Goal: Task Accomplishment & Management: Manage account settings

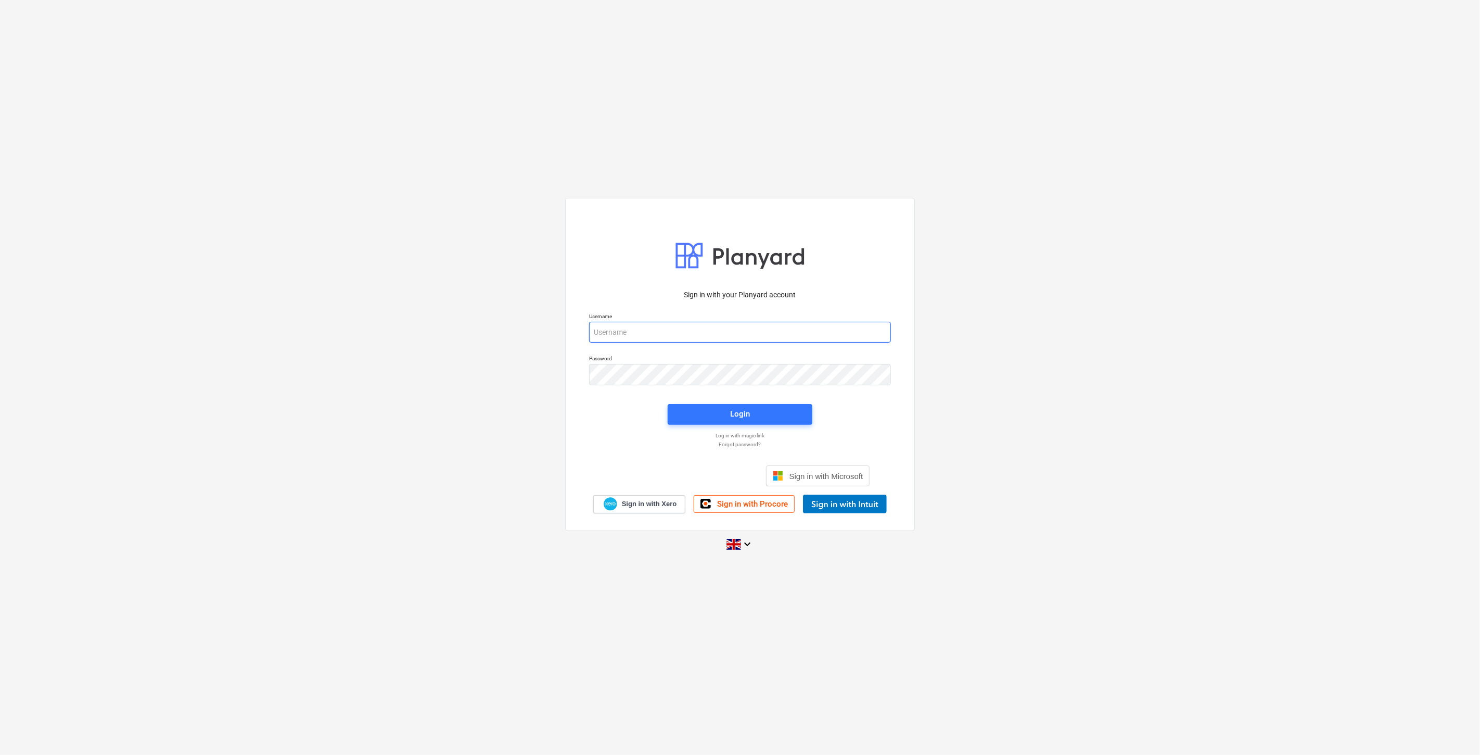
click at [646, 325] on input "email" at bounding box center [740, 332] width 302 height 21
type input "[EMAIL_ADDRESS][PERSON_NAME][DOMAIN_NAME]"
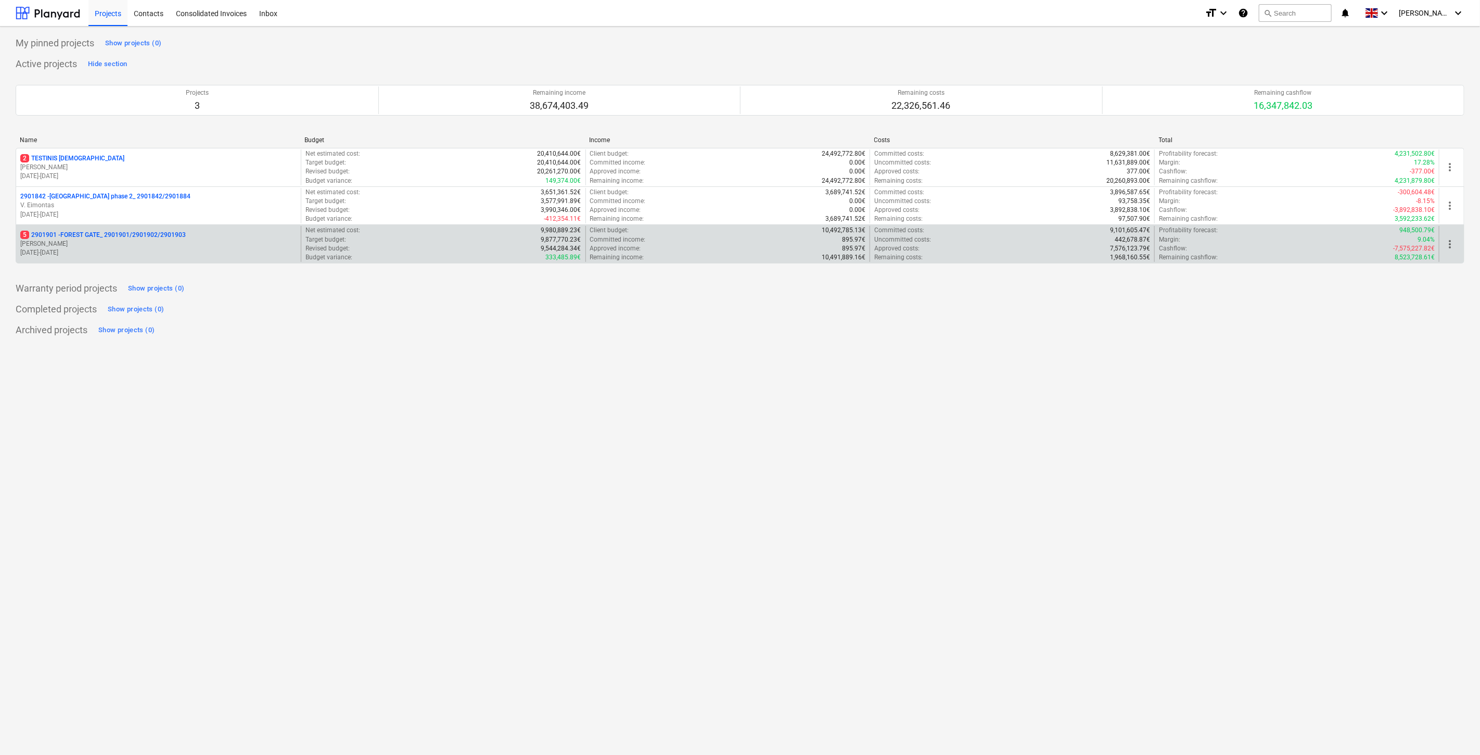
click at [144, 229] on div "5 2901901 - FOREST GATE_ 2901901/2901902/2901903 [PERSON_NAME] [DATE] - [DATE]" at bounding box center [158, 244] width 285 height 36
click at [162, 243] on p "[PERSON_NAME]" at bounding box center [158, 243] width 276 height 9
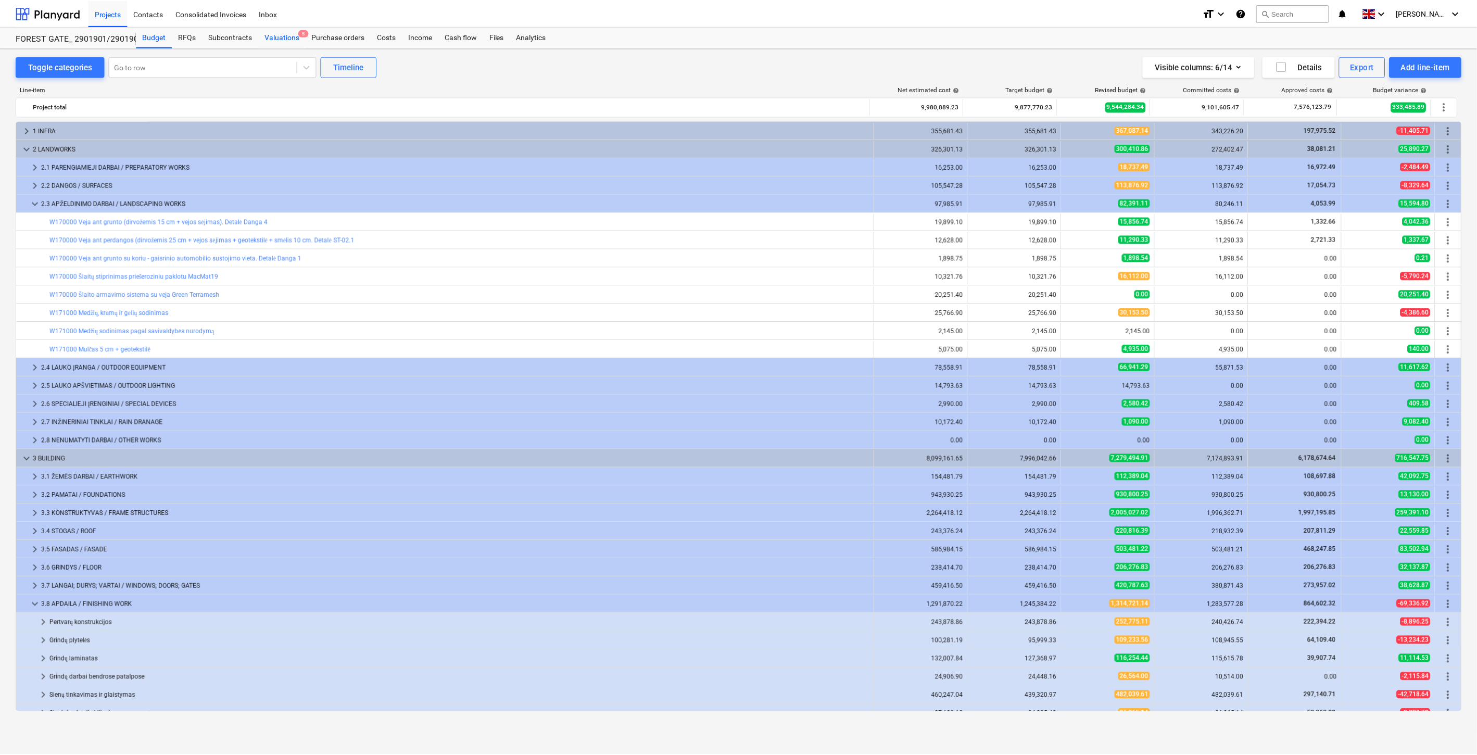
scroll to position [183, 0]
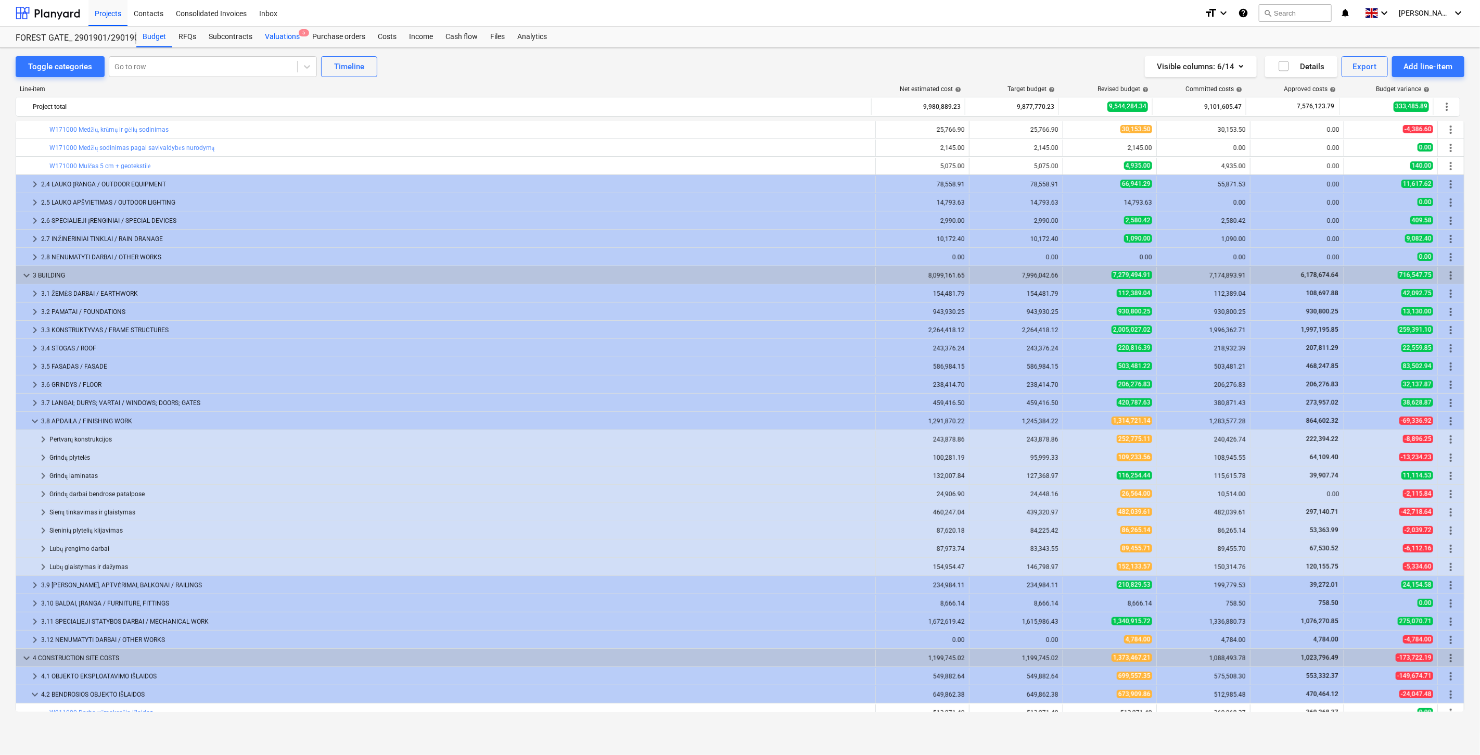
drag, startPoint x: 282, startPoint y: 40, endPoint x: 295, endPoint y: 43, distance: 13.0
click at [282, 40] on div "Valuations 5" at bounding box center [282, 37] width 47 height 21
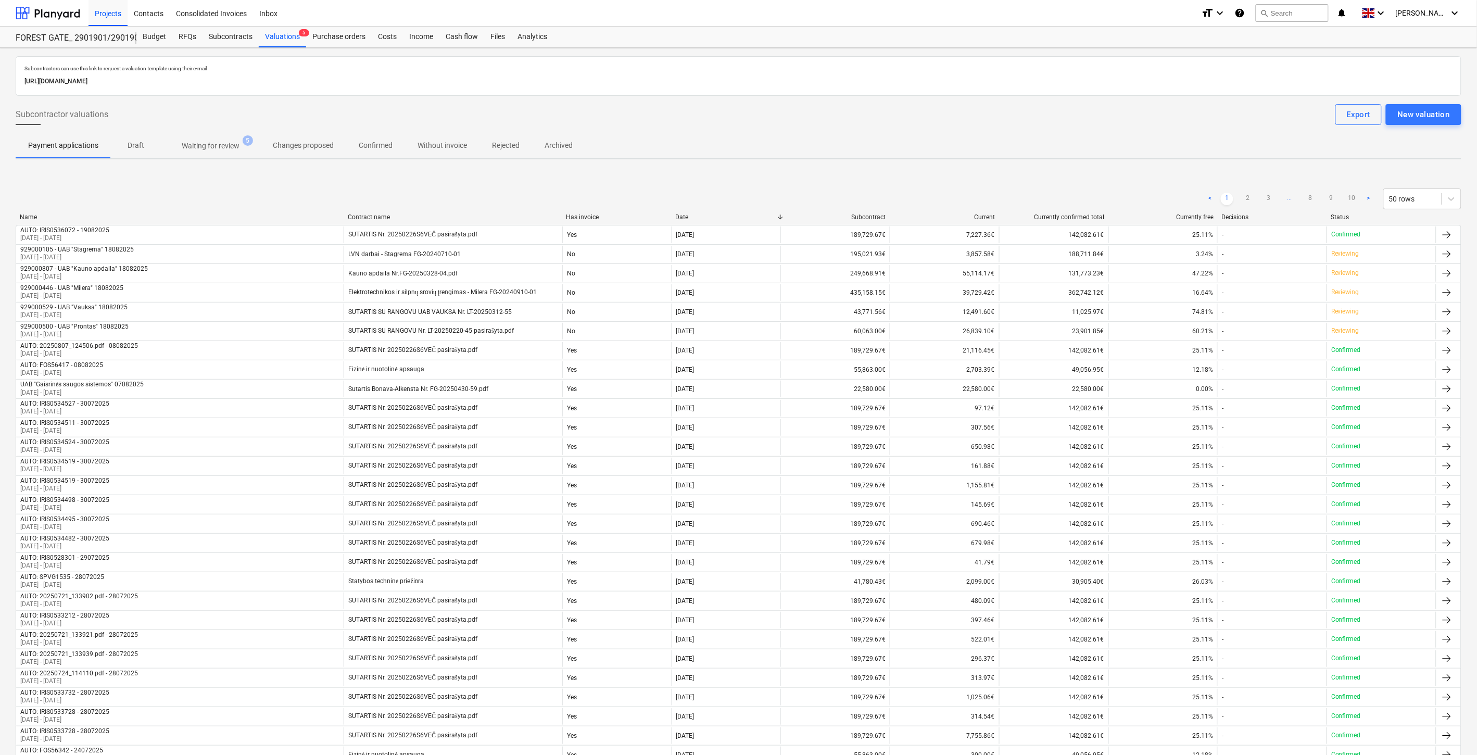
click at [204, 149] on p "Waiting for review" at bounding box center [211, 146] width 58 height 11
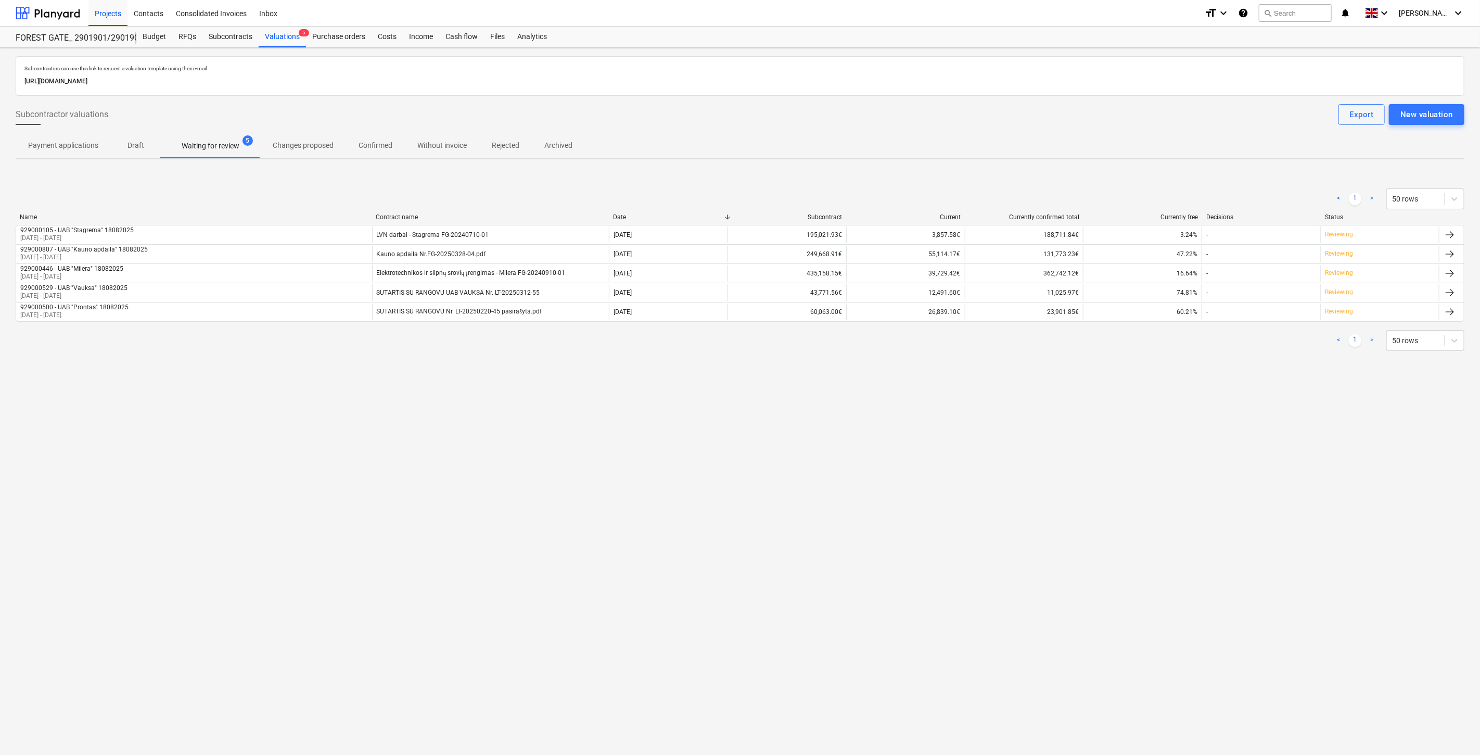
click at [1055, 355] on div "< 1 > 50 rows Name Contract name Date Subcontract Current Currently confirmed t…" at bounding box center [740, 269] width 1449 height 187
click at [1075, 348] on div "< 1 > 50 rows" at bounding box center [740, 340] width 1449 height 21
click at [1098, 390] on div "Subcontractors can use this link to request a valuation template using their e-…" at bounding box center [740, 401] width 1480 height 707
click at [1116, 368] on div "Subcontractors can use this link to request a valuation template using their e-…" at bounding box center [740, 213] width 1449 height 315
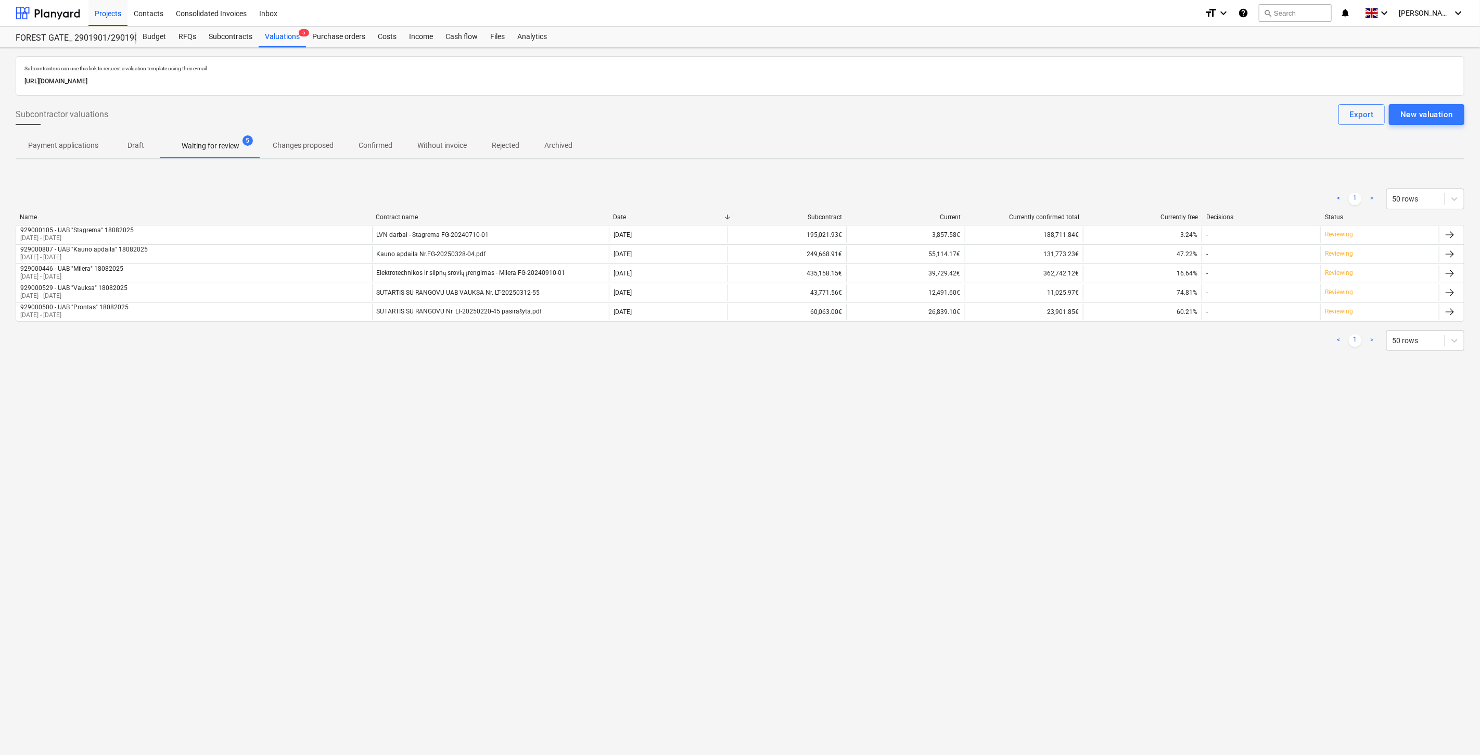
click at [1116, 368] on div "Subcontractors can use this link to request a valuation template using their e-…" at bounding box center [740, 213] width 1449 height 315
drag, startPoint x: 1131, startPoint y: 359, endPoint x: 1150, endPoint y: 343, distance: 25.9
click at [1136, 354] on div "< 1 > 50 rows Name Contract name Date Subcontract Current Currently confirmed t…" at bounding box center [740, 269] width 1449 height 187
click at [1150, 343] on div "< 1 > 50 rows" at bounding box center [740, 340] width 1449 height 21
click at [1124, 363] on div "Subcontractors can use this link to request a valuation template using their e-…" at bounding box center [740, 213] width 1449 height 315
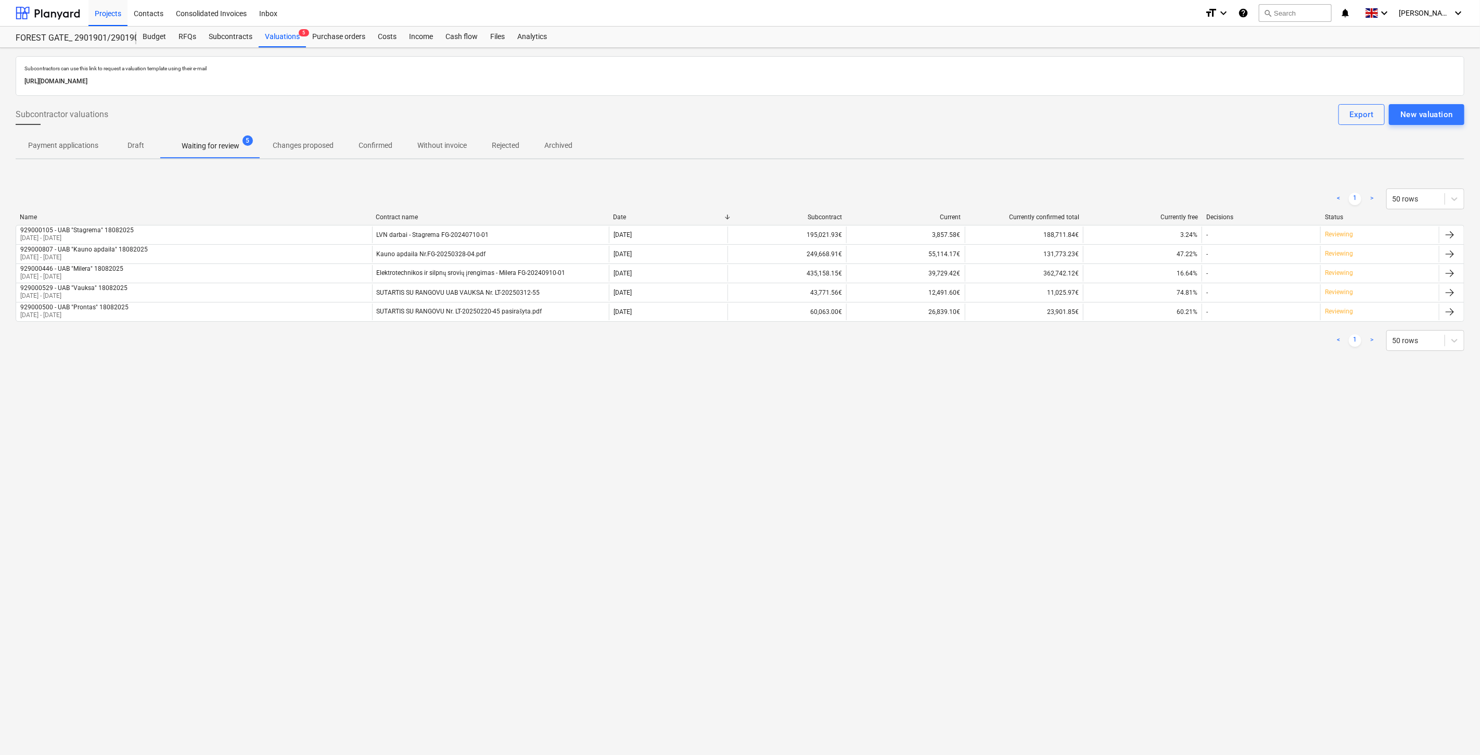
click at [1140, 349] on div "< 1 > 50 rows" at bounding box center [740, 340] width 1449 height 21
click at [488, 40] on div "Files" at bounding box center [497, 37] width 27 height 21
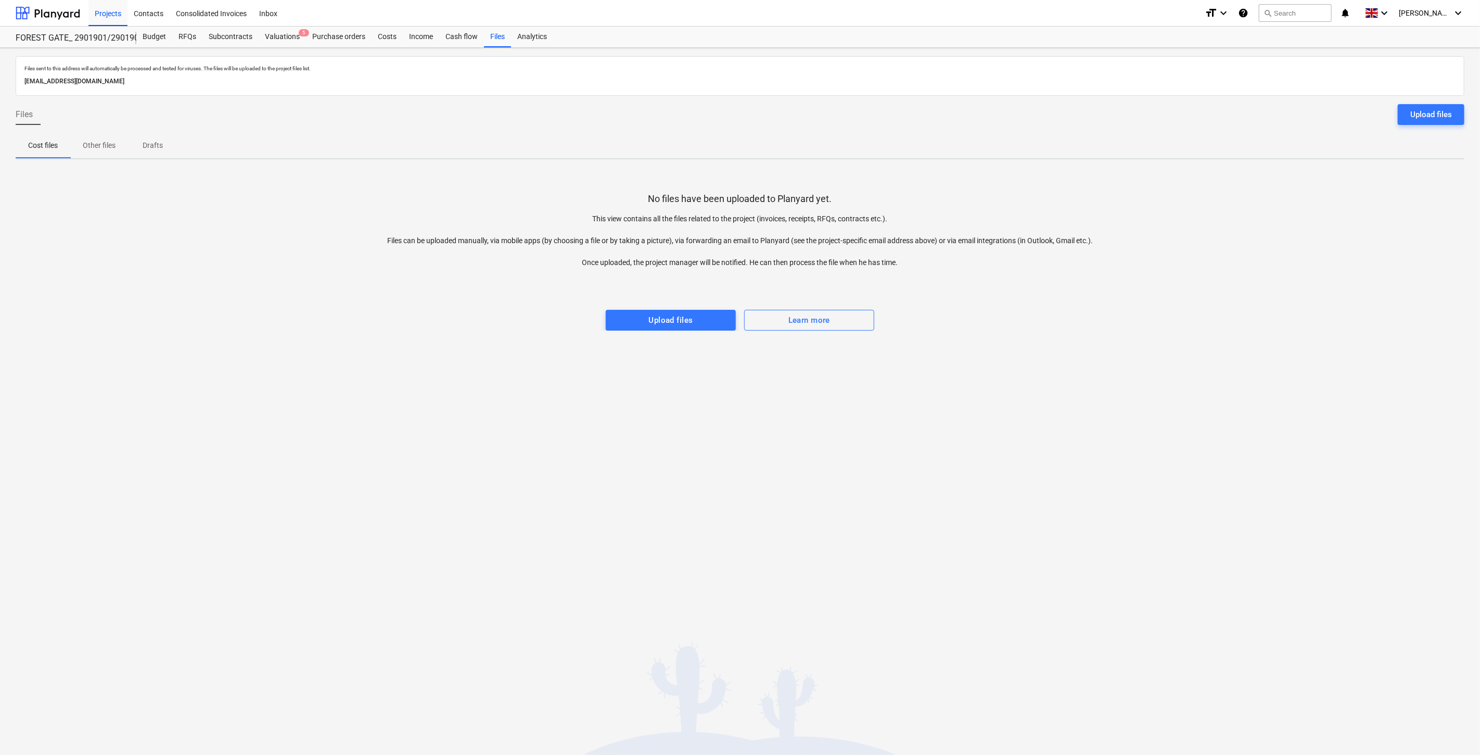
click at [1117, 320] on div "No files have been uploaded to Planyard yet. This view contains all the files r…" at bounding box center [740, 249] width 1449 height 163
click at [1149, 285] on div at bounding box center [740, 278] width 1449 height 21
drag, startPoint x: 472, startPoint y: 137, endPoint x: 466, endPoint y: 129, distance: 10.1
click at [472, 137] on div "Cost files Other files Drafts" at bounding box center [740, 145] width 1449 height 25
click at [388, 37] on div "Costs" at bounding box center [387, 37] width 31 height 21
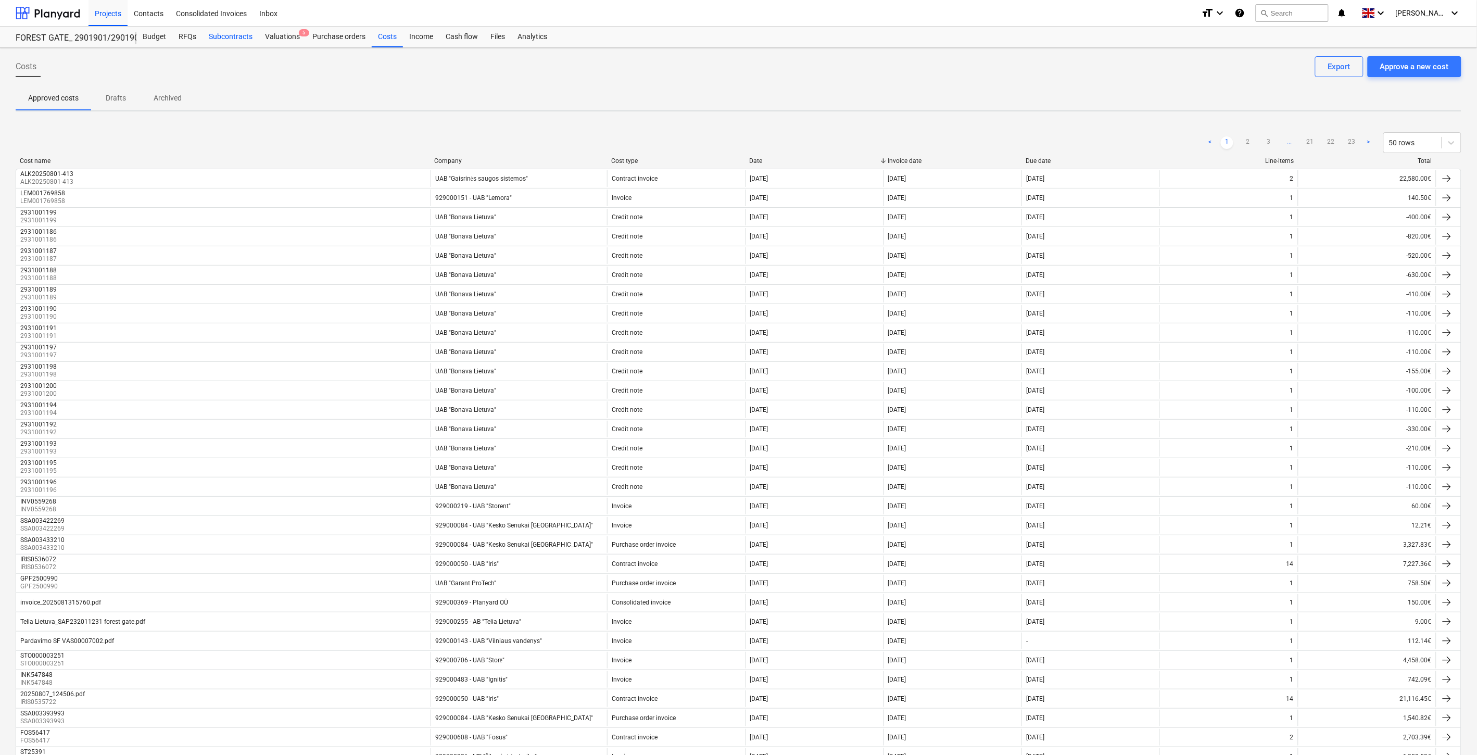
click at [230, 41] on div "Subcontracts" at bounding box center [230, 37] width 56 height 21
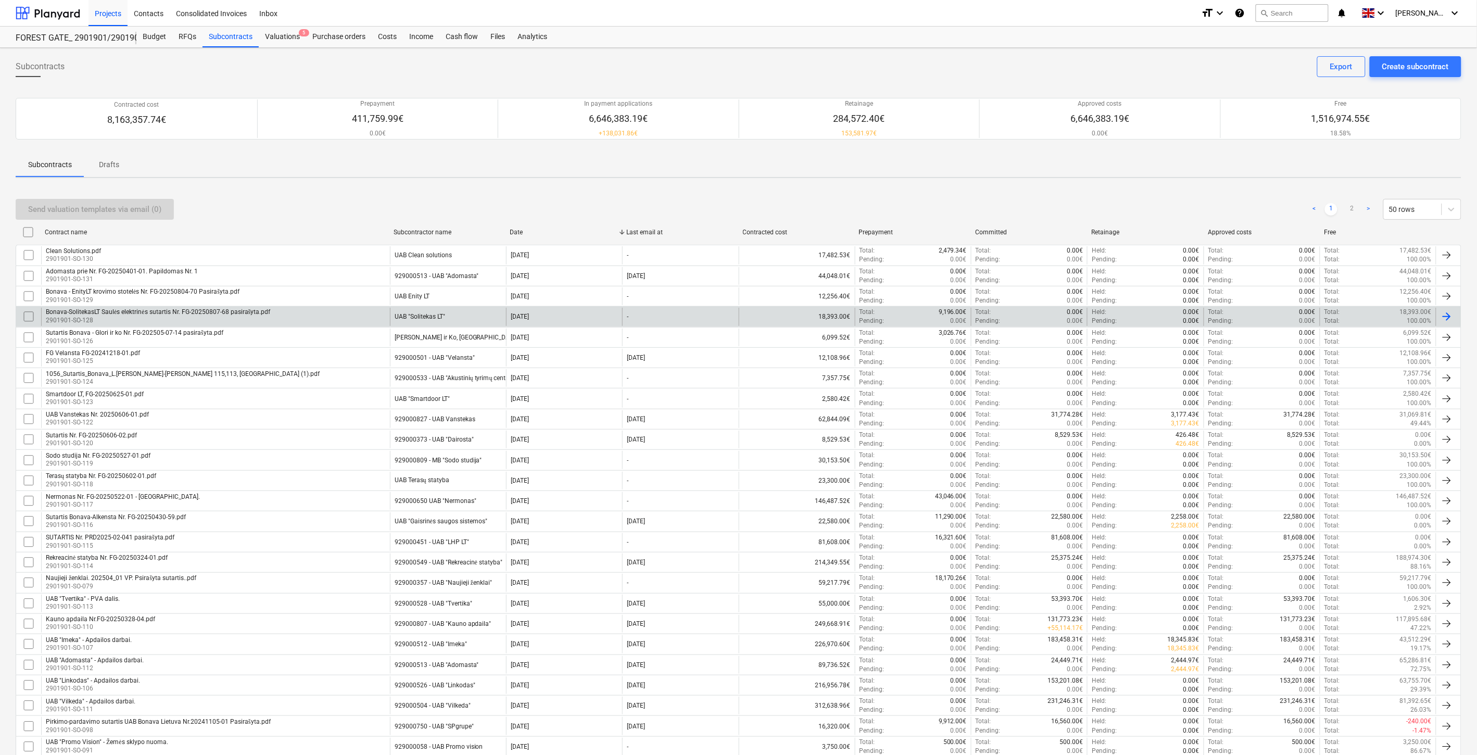
click at [370, 315] on div "Bonava-SolitekasLT Saulės elektrinės sutartis Nr. FG-20250807-68 pasirašyta.pdf…" at bounding box center [215, 317] width 349 height 18
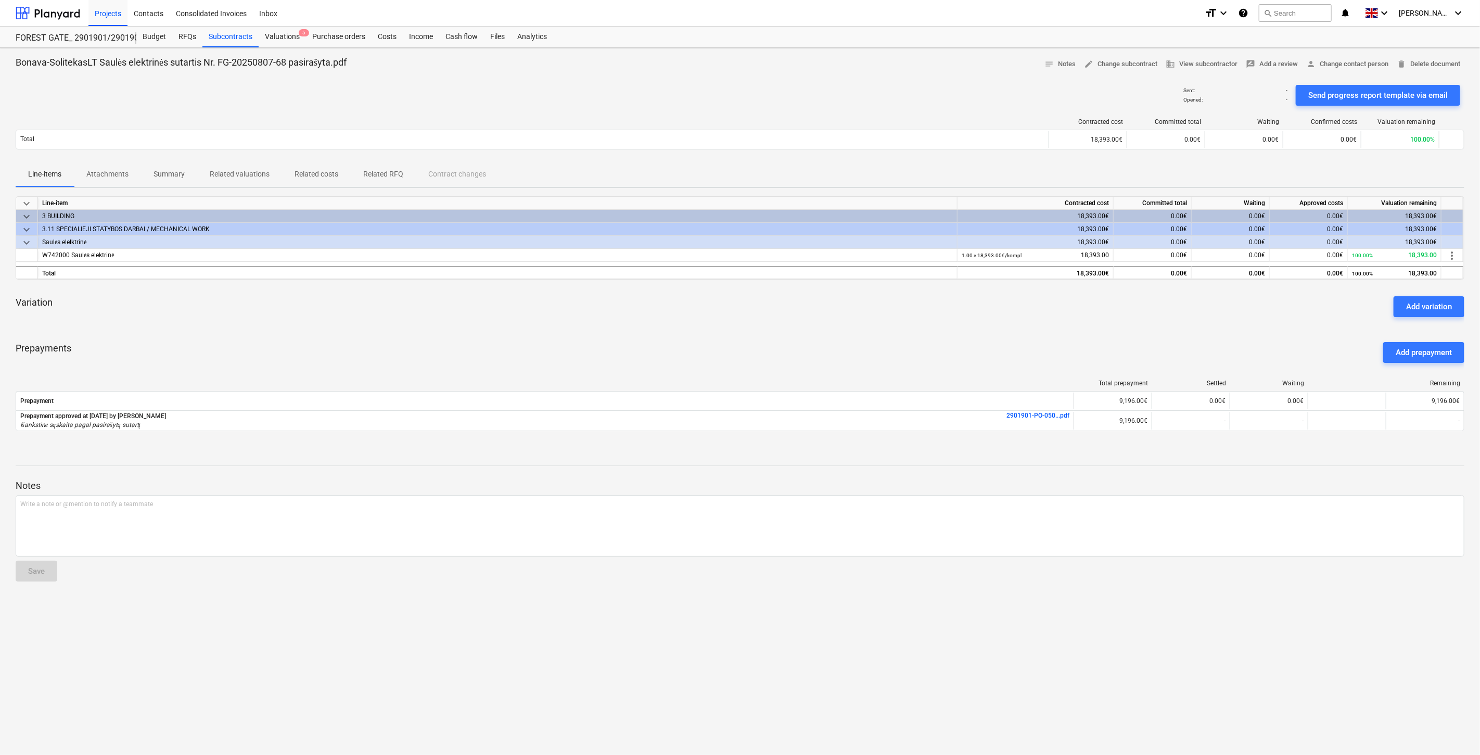
click at [439, 332] on div "keyboard_arrow_down Line-item Contracted cost Committed total Waiting Approved …" at bounding box center [740, 319] width 1449 height 247
click at [484, 328] on div "keyboard_arrow_down Line-item Contracted cost Committed total Waiting Approved …" at bounding box center [740, 319] width 1449 height 247
click at [492, 325] on div "Variation Add variation" at bounding box center [740, 306] width 1449 height 37
click at [513, 316] on div "Variation Add variation" at bounding box center [740, 306] width 1449 height 37
click at [665, 373] on div "Total prepayment Settled Waiting Remaining Prepayment 9,196.00€ 0.00€ 0.00€ 9,1…" at bounding box center [740, 407] width 1449 height 72
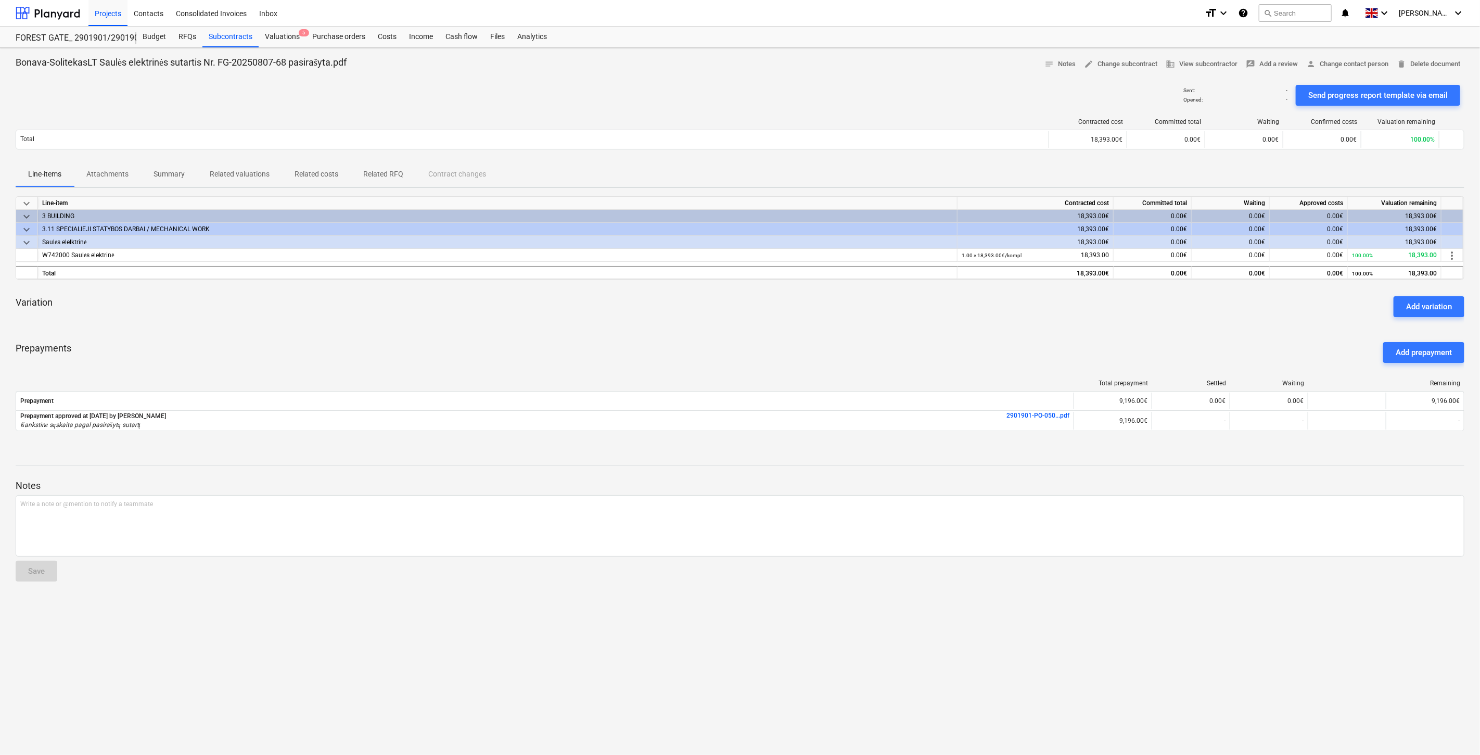
click at [690, 354] on div "Prepayments Add prepayment" at bounding box center [740, 352] width 1449 height 37
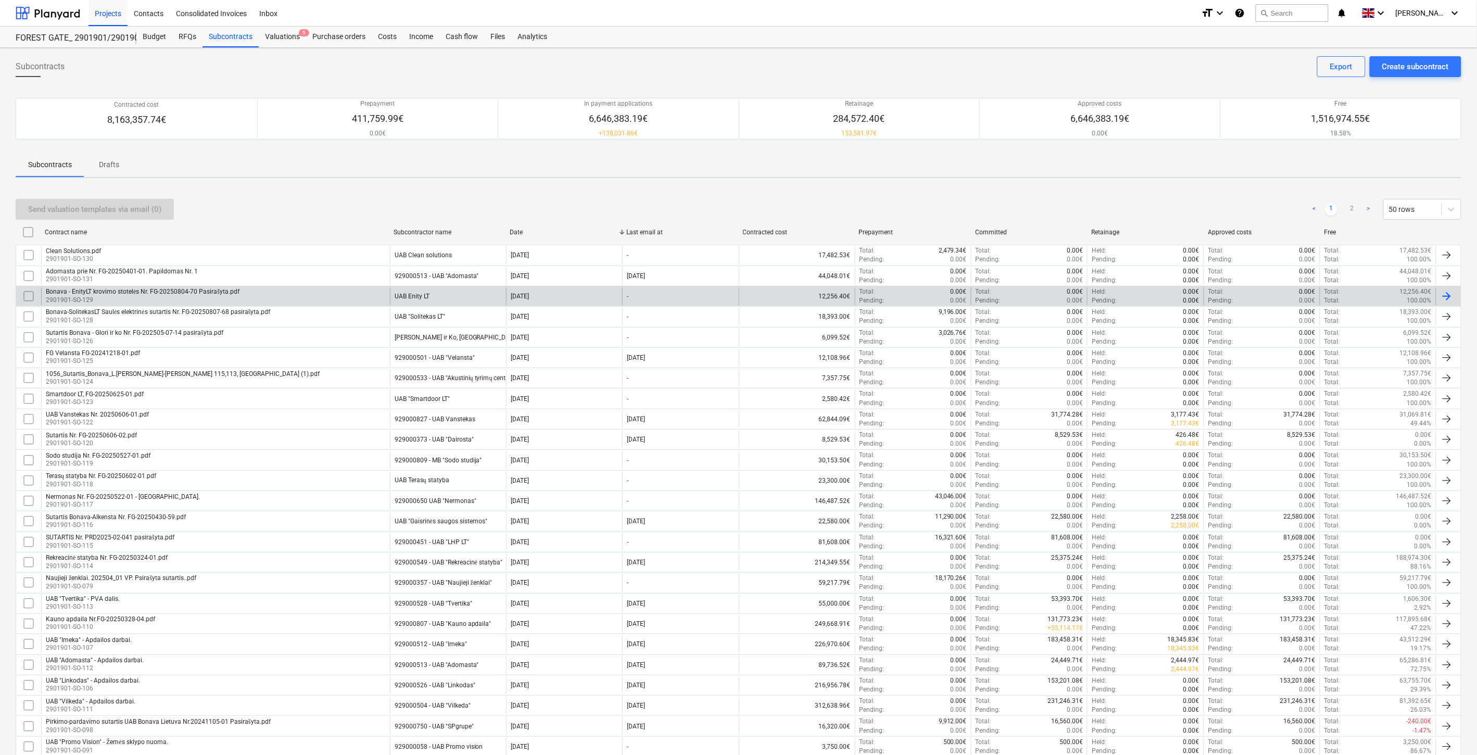
click at [339, 295] on div "Bonava - EnityLT krovimo stotelės Nr. FG-20250804-70 Pasirašyta.pdf 2901901-SO-…" at bounding box center [215, 296] width 349 height 18
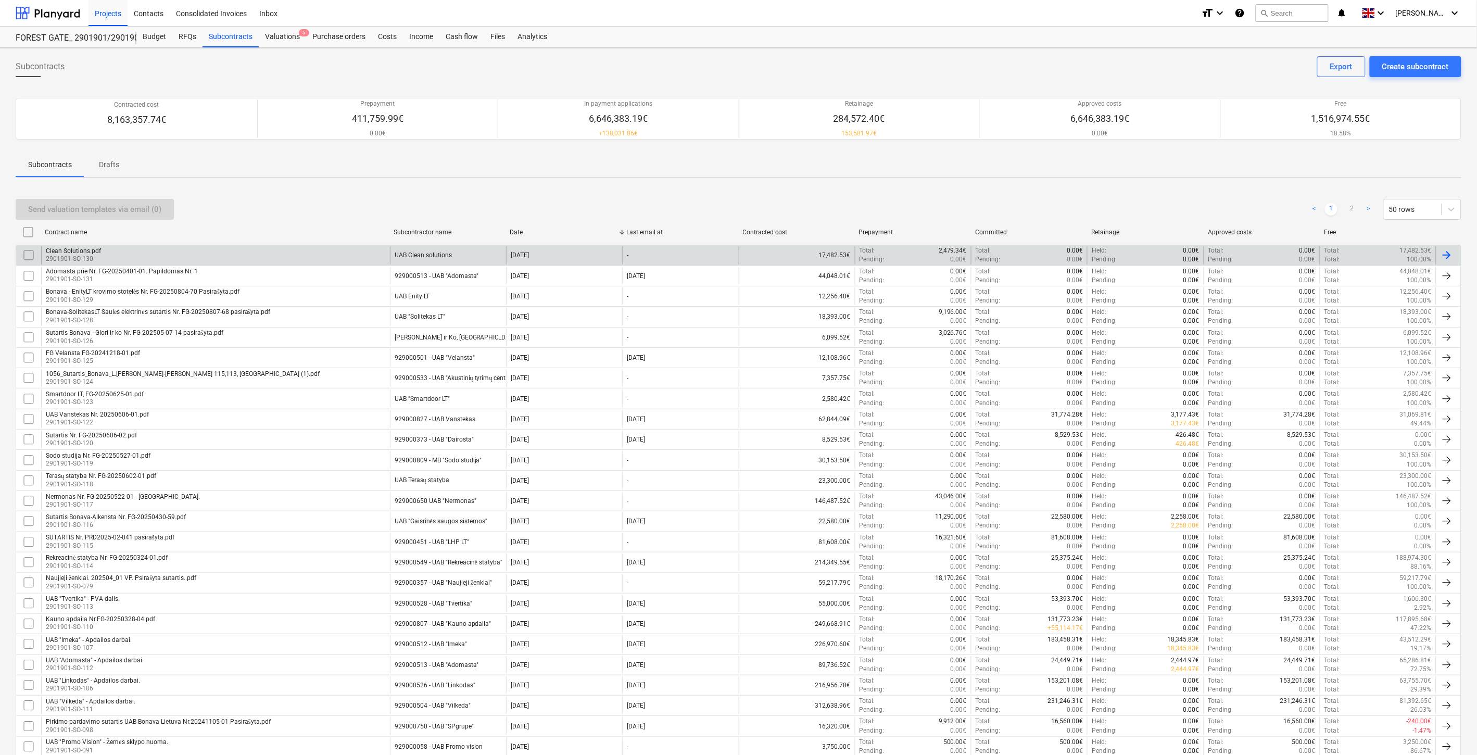
click at [341, 256] on div "Clean Solutions.pdf 2901901-SO-130" at bounding box center [215, 255] width 349 height 18
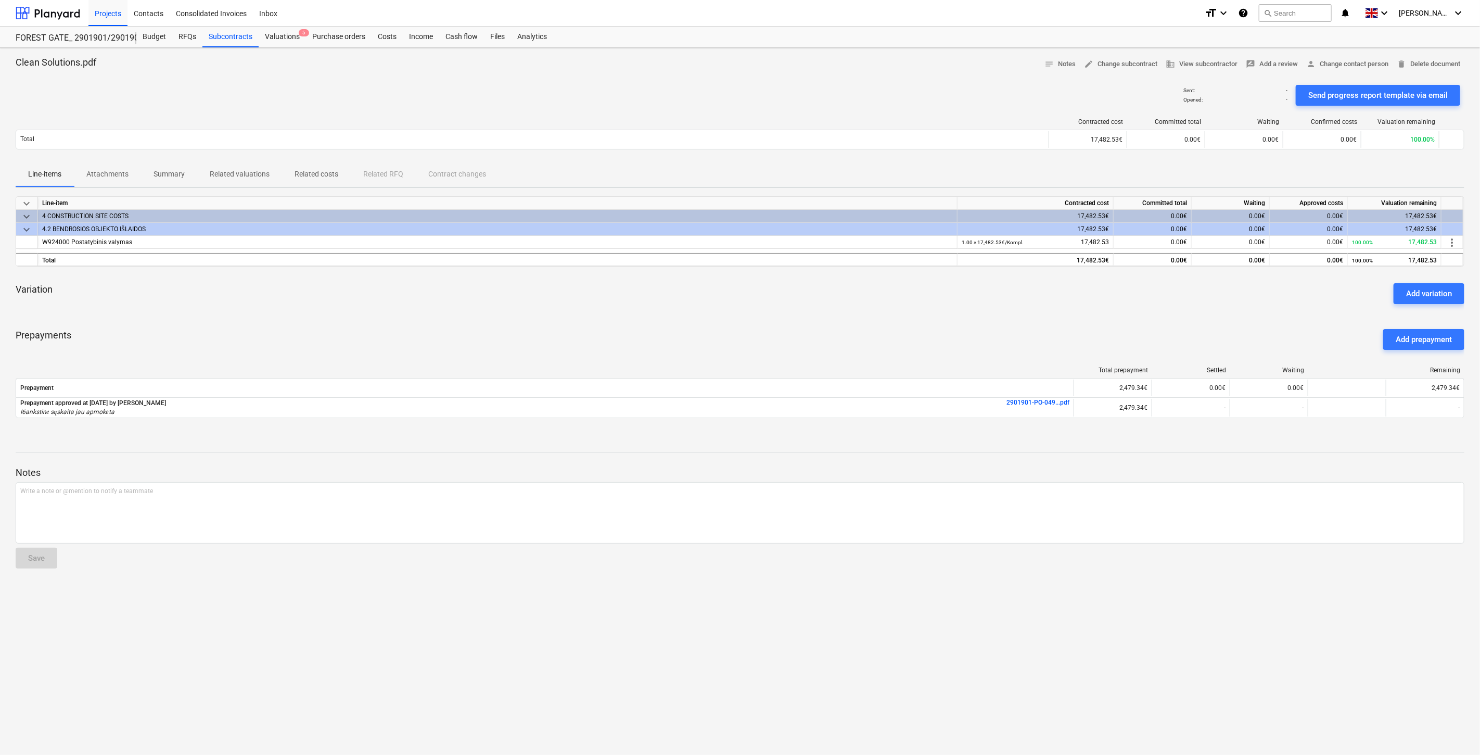
click at [625, 325] on div "Prepayments Add prepayment" at bounding box center [740, 339] width 1449 height 37
click at [652, 313] on div "keyboard_arrow_down Line-item Contracted cost Committed total Waiting Approved …" at bounding box center [740, 313] width 1449 height 234
click at [637, 350] on div "Prepayments Add prepayment" at bounding box center [740, 339] width 1449 height 37
click at [694, 330] on div "Prepayments Add prepayment" at bounding box center [740, 339] width 1449 height 37
drag, startPoint x: 496, startPoint y: 33, endPoint x: 495, endPoint y: 45, distance: 12.0
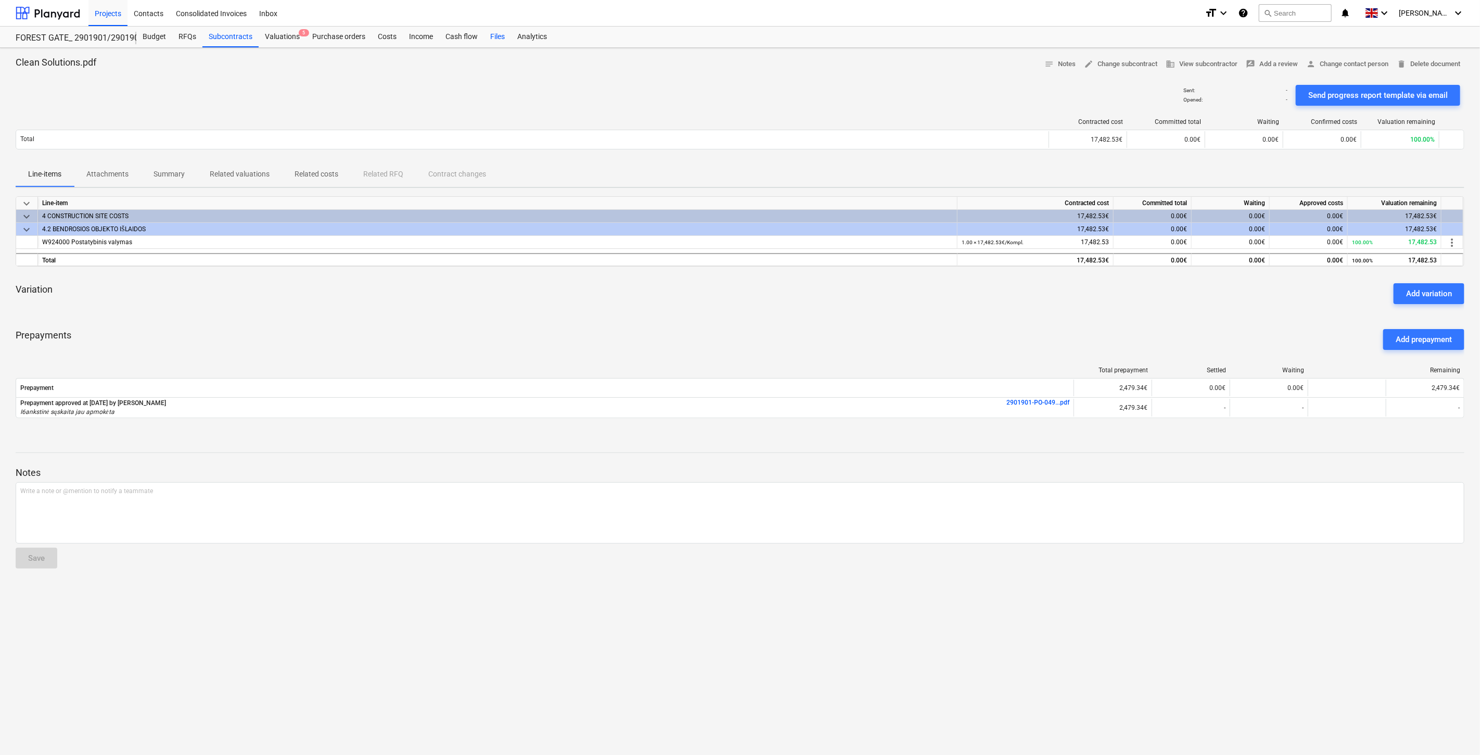
click at [496, 33] on div "Files" at bounding box center [497, 37] width 27 height 21
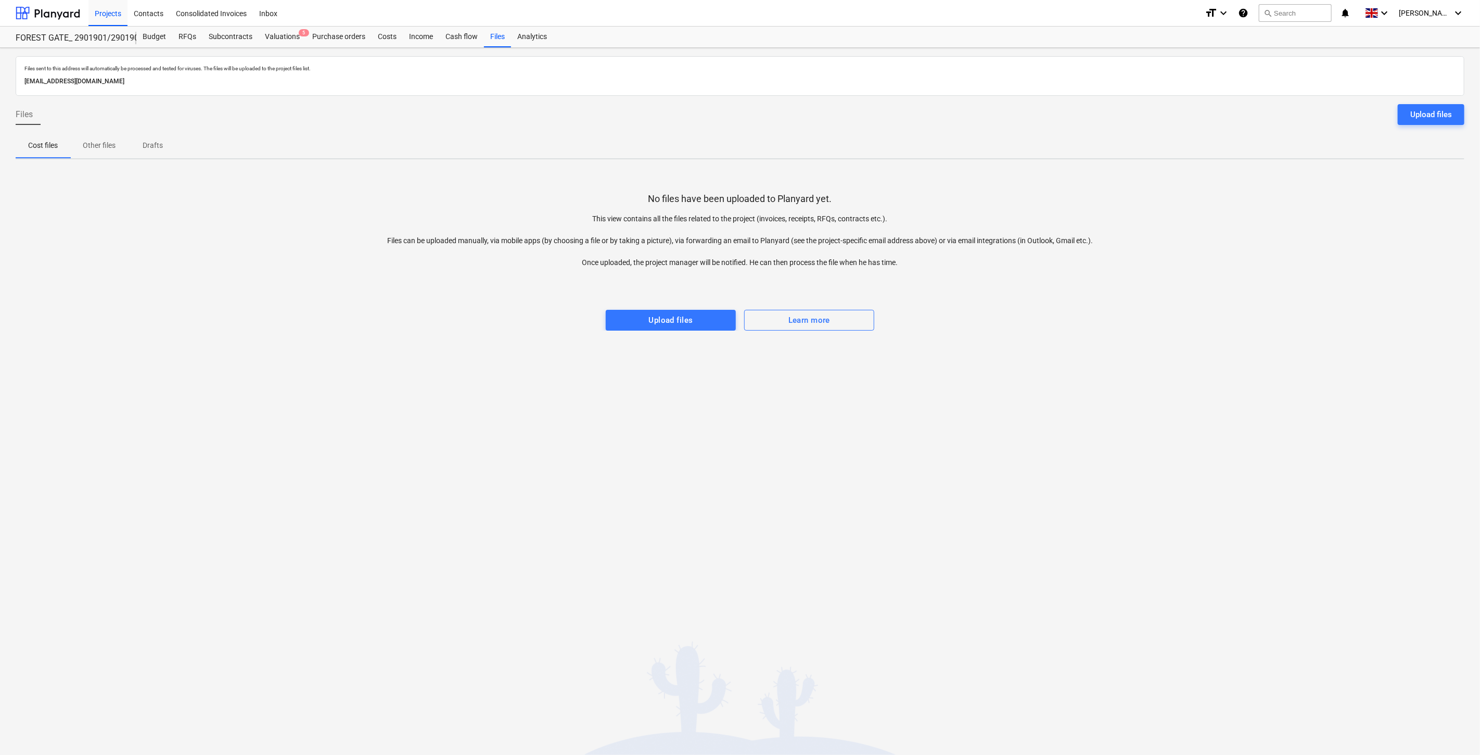
click at [989, 372] on div "Files sent to this address will automatically be processed and tested for virus…" at bounding box center [740, 401] width 1480 height 707
click at [1015, 347] on div "Files sent to this address will automatically be processed and tested for virus…" at bounding box center [740, 401] width 1480 height 707
click at [292, 38] on div "Valuations 5" at bounding box center [282, 37] width 47 height 21
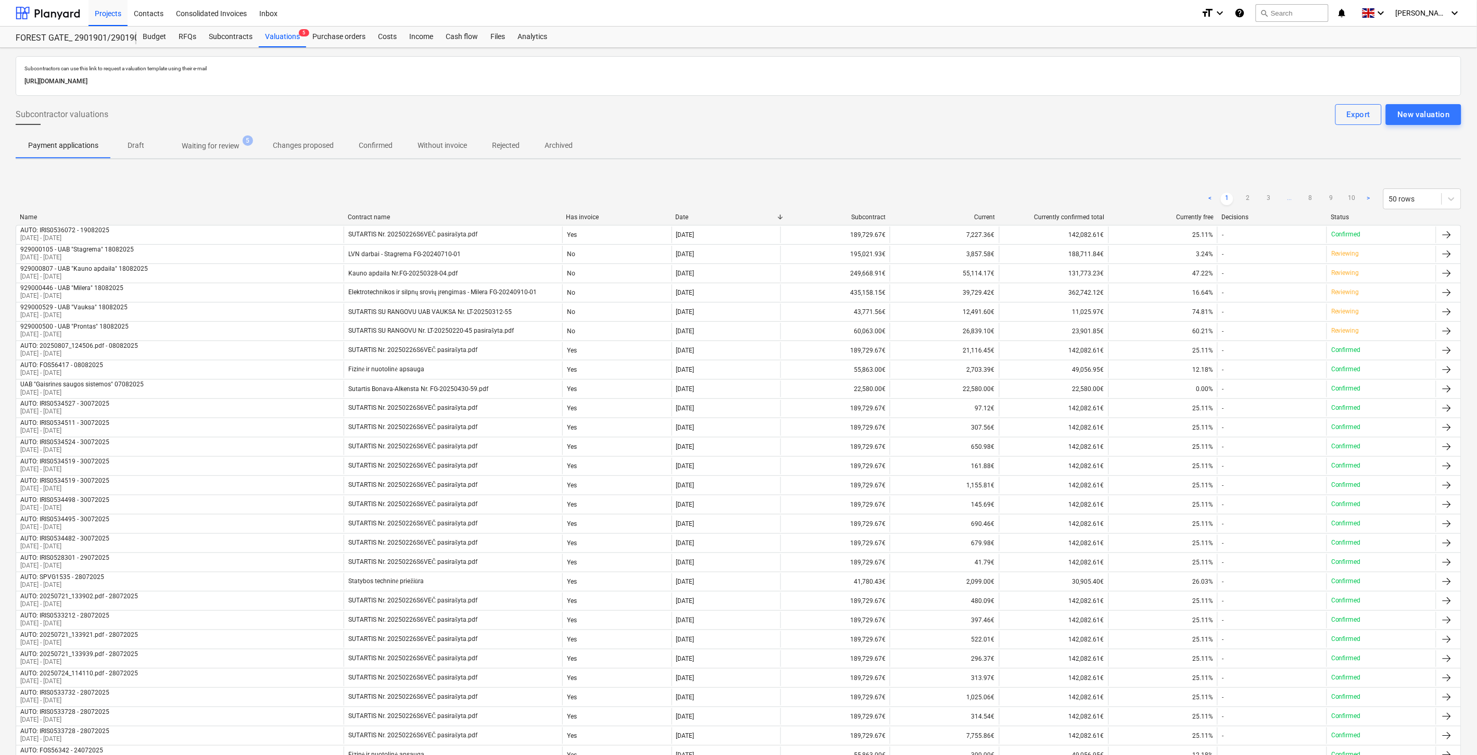
click at [211, 141] on p "Waiting for review" at bounding box center [211, 146] width 58 height 11
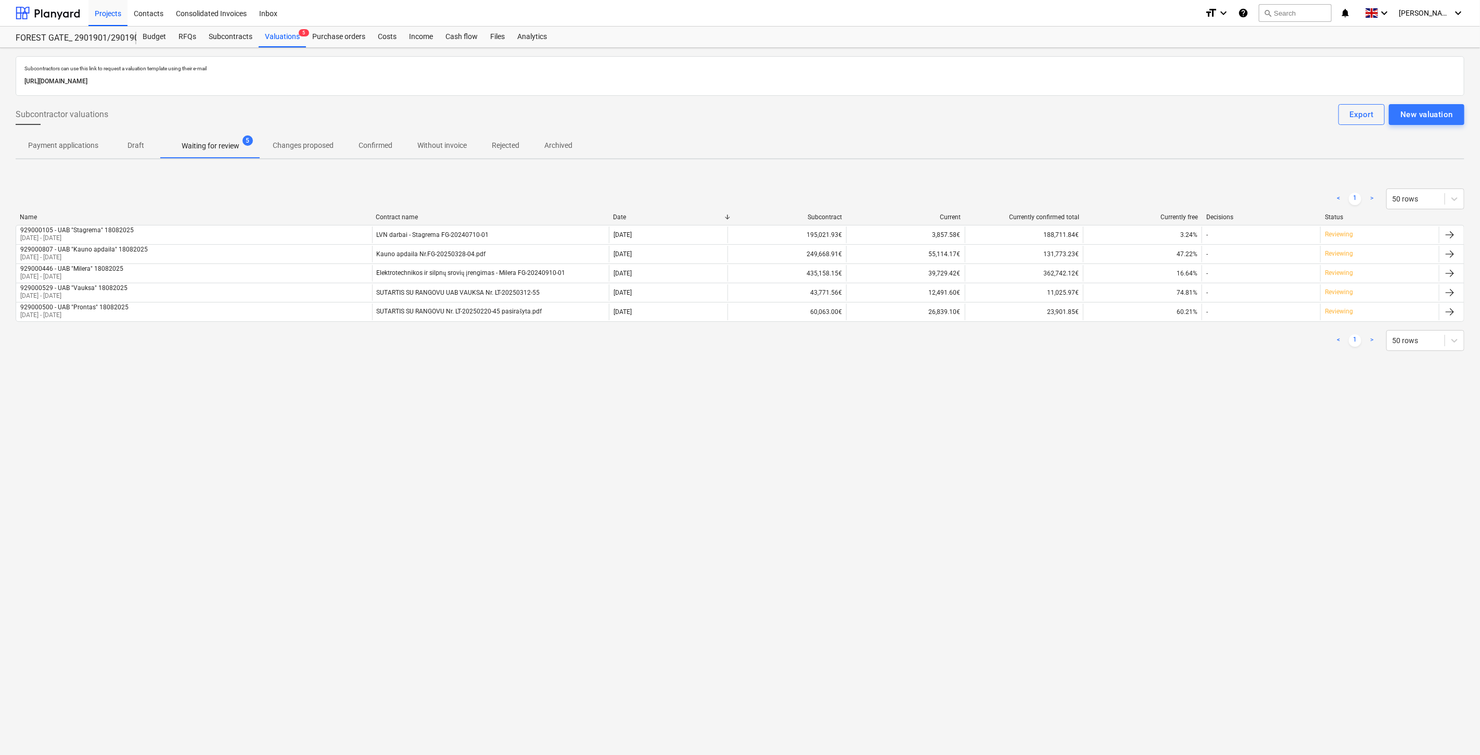
click at [1319, 23] on div "search Search" at bounding box center [1295, 14] width 73 height 26
click at [1300, 10] on button "search Search" at bounding box center [1295, 13] width 73 height 18
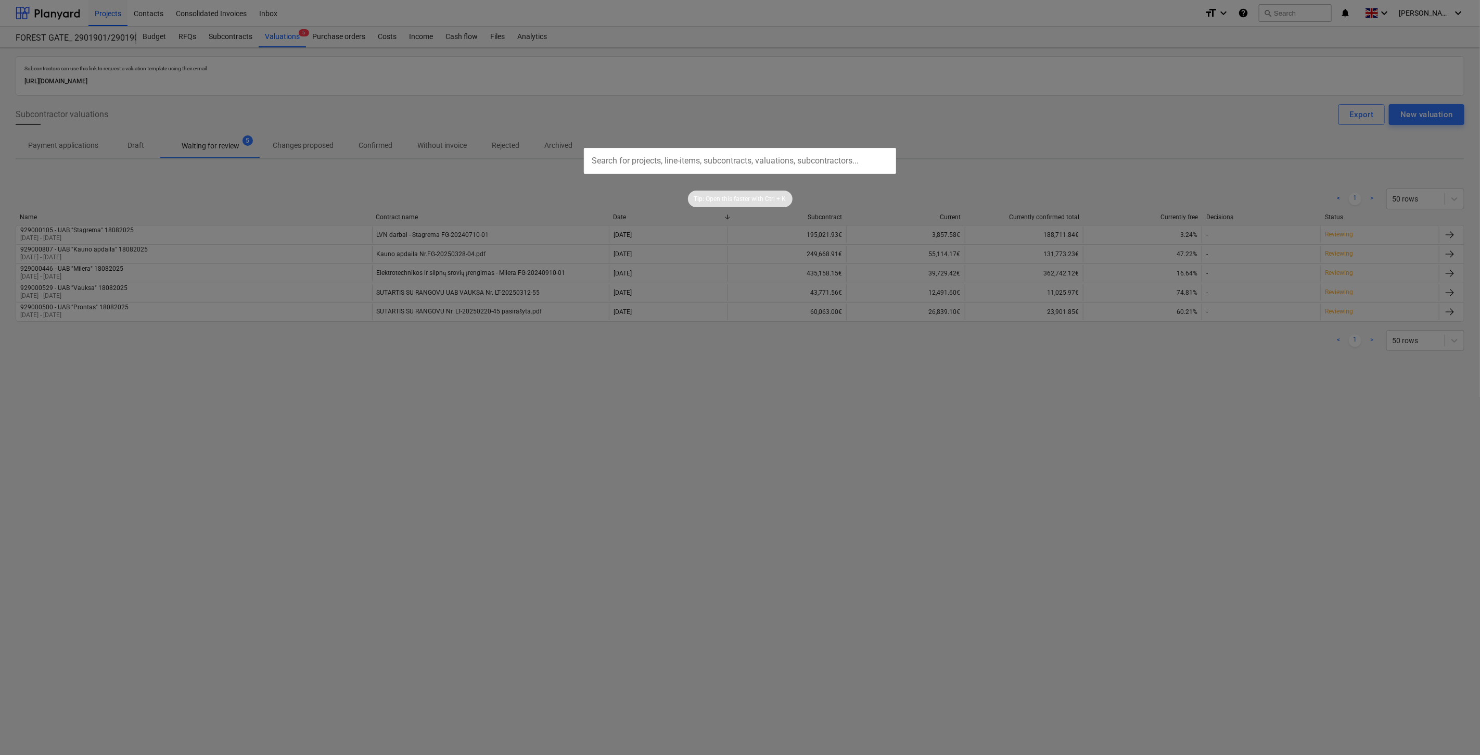
drag, startPoint x: 421, startPoint y: 67, endPoint x: 411, endPoint y: 58, distance: 12.5
click at [420, 66] on div at bounding box center [740, 377] width 1480 height 755
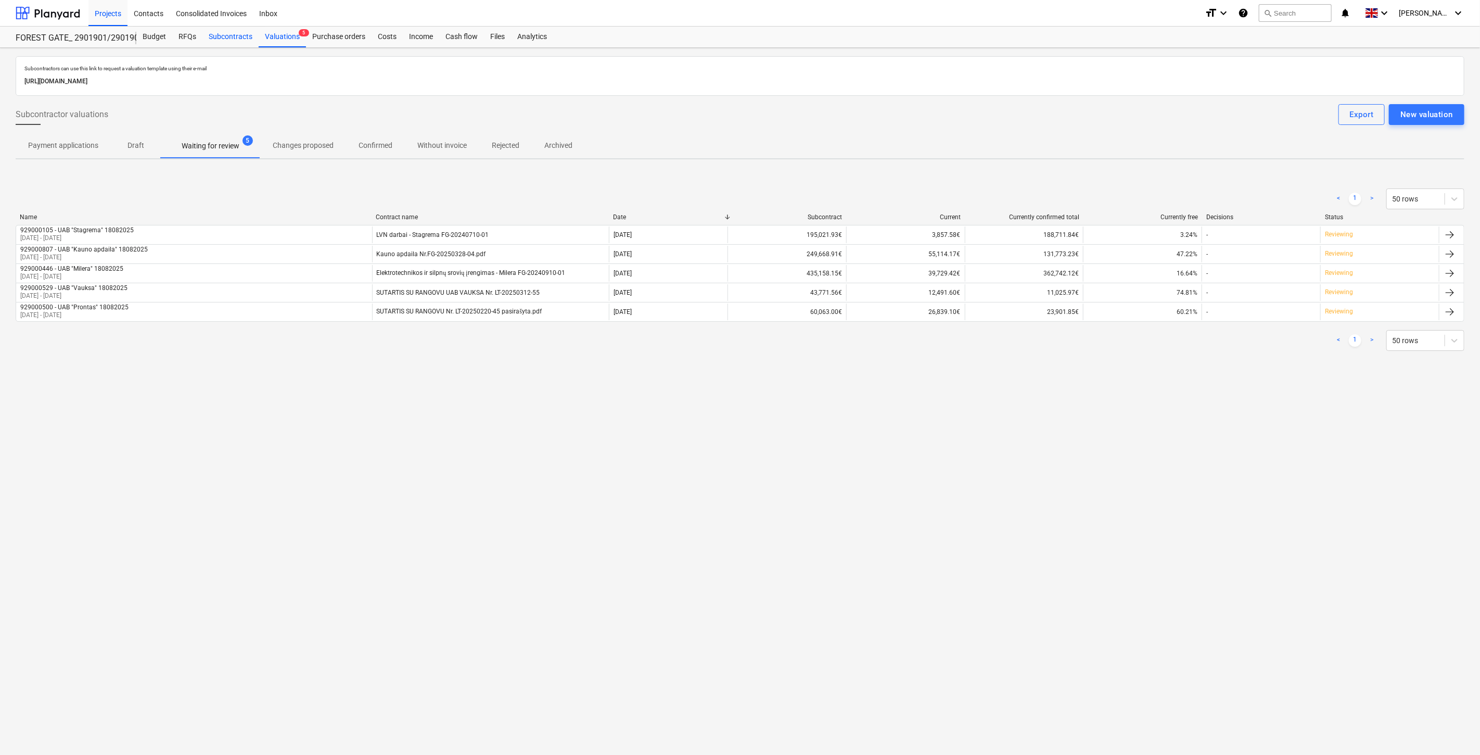
click at [241, 36] on div "Subcontracts" at bounding box center [230, 37] width 56 height 21
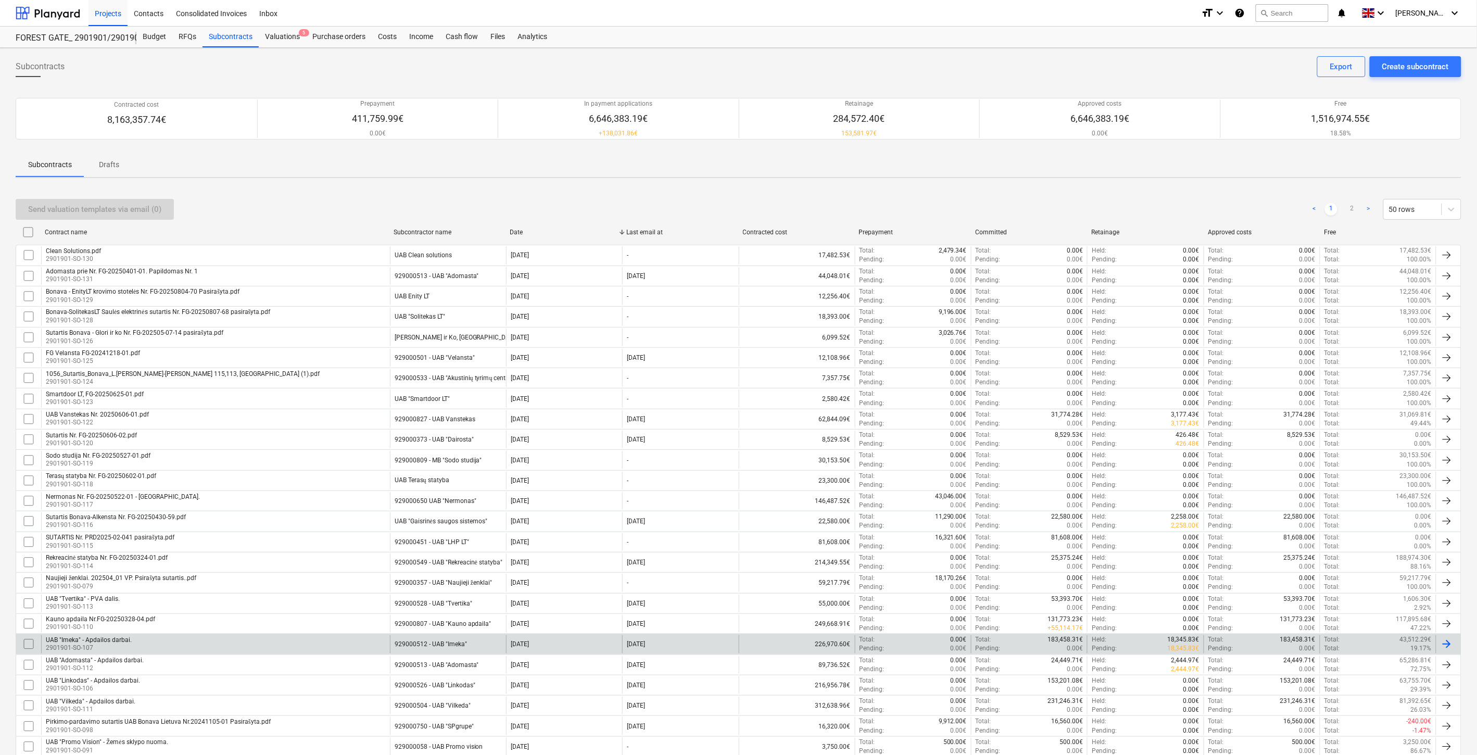
click at [471, 639] on div "929000512 - UAB "Imeka"" at bounding box center [448, 644] width 116 height 18
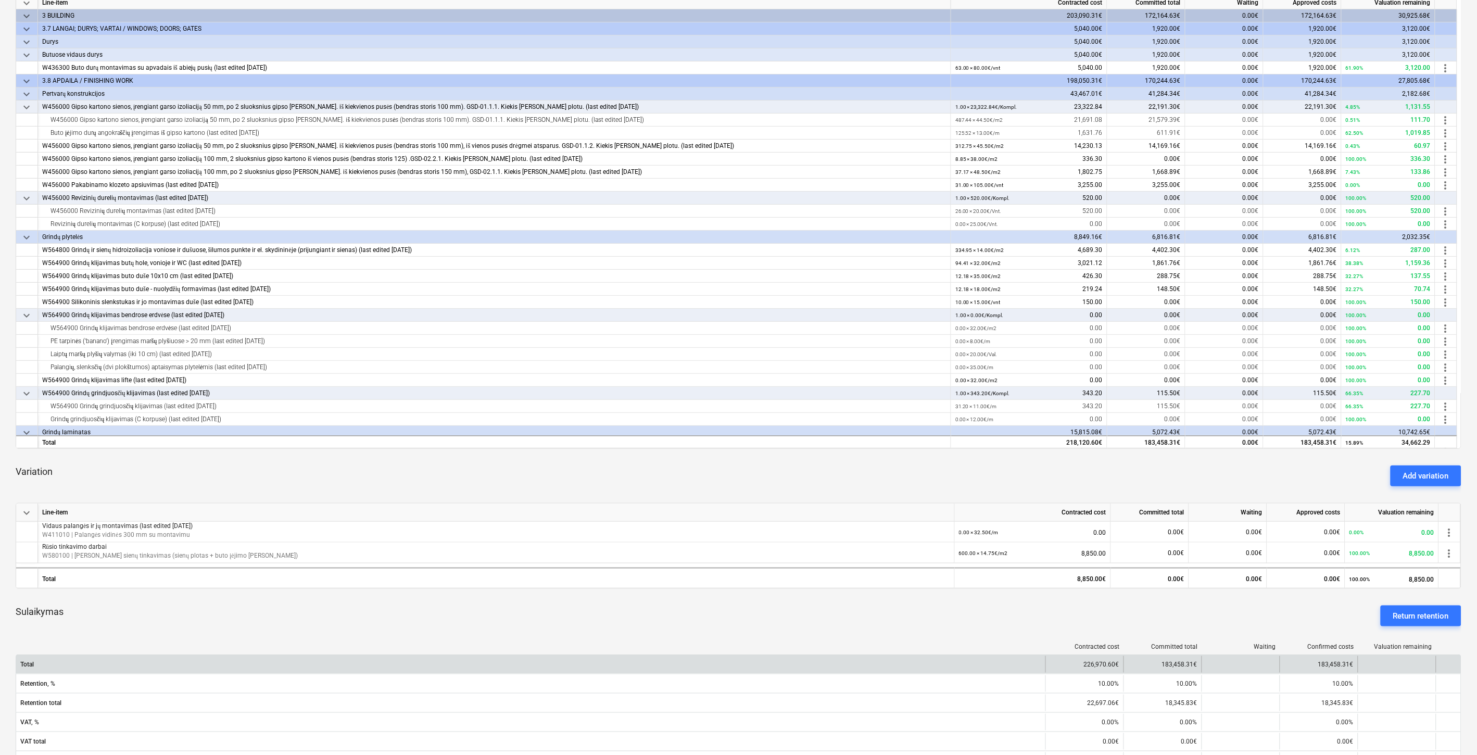
scroll to position [231, 0]
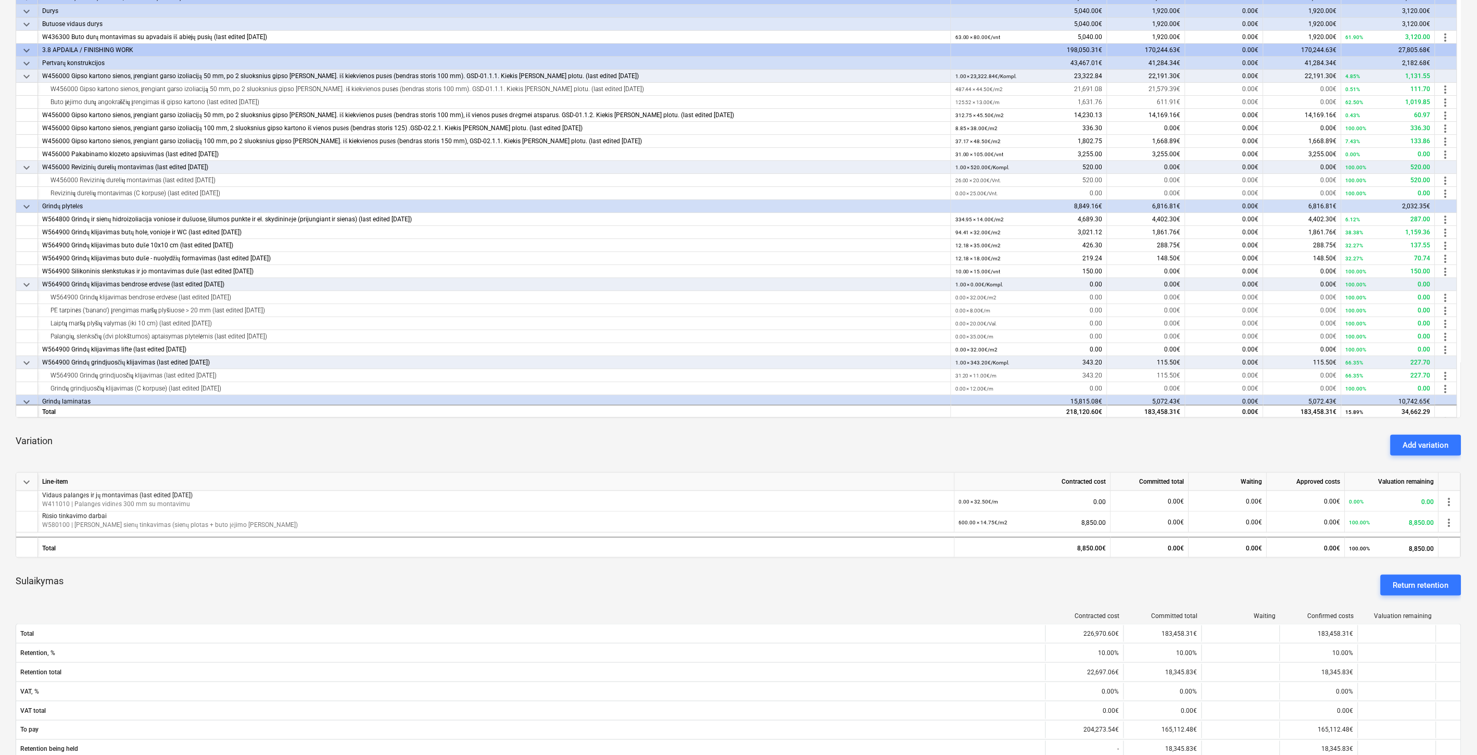
click at [820, 584] on div "Sulaikymas Return retention" at bounding box center [739, 584] width 1446 height 37
click at [844, 578] on div "Sulaikymas Return retention" at bounding box center [739, 584] width 1446 height 37
click at [829, 587] on div "Sulaikymas Return retention" at bounding box center [739, 584] width 1446 height 37
click at [855, 579] on div "Sulaikymas Return retention" at bounding box center [739, 584] width 1446 height 37
click at [866, 575] on div "Sulaikymas Return retention" at bounding box center [739, 584] width 1446 height 37
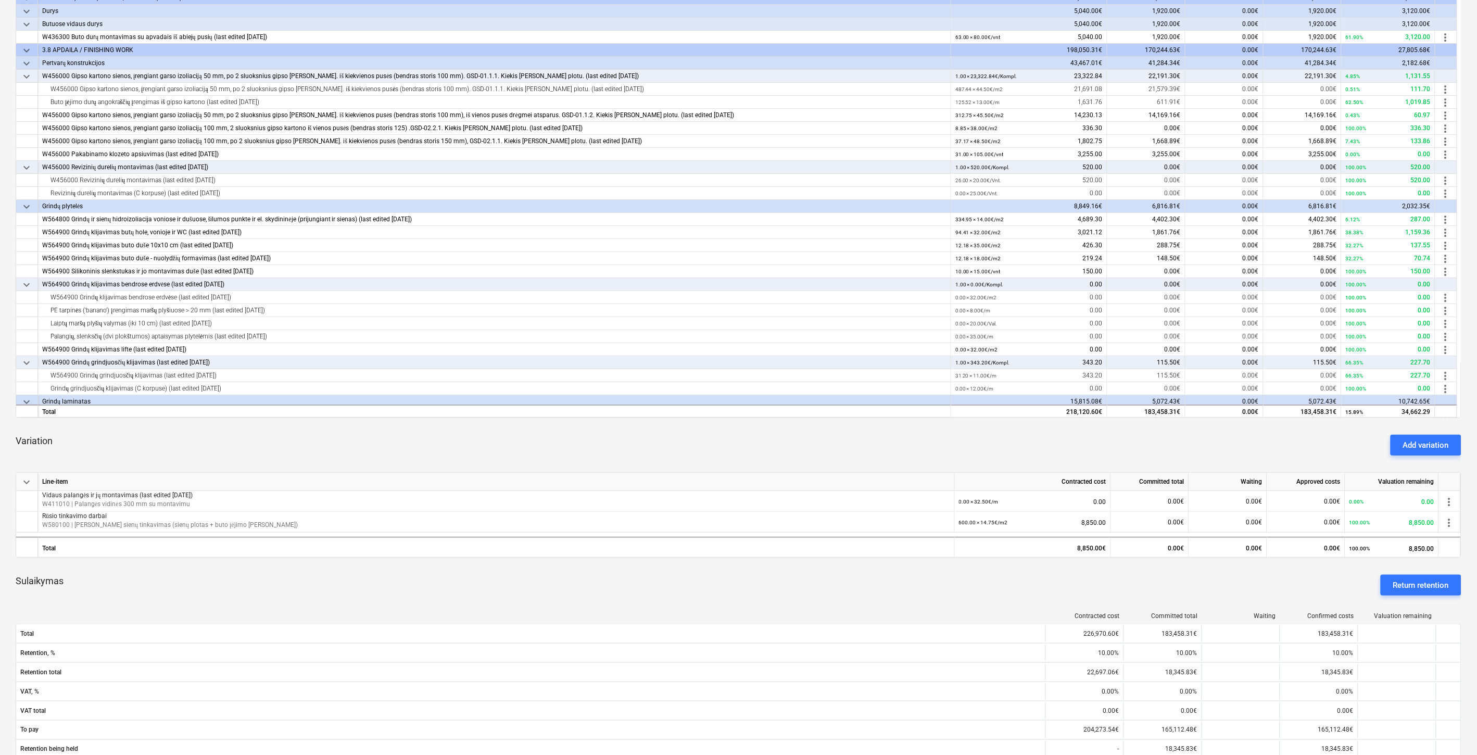
click at [901, 574] on div "Sulaikymas Return retention" at bounding box center [739, 584] width 1446 height 37
click at [879, 584] on div "Sulaikymas Return retention" at bounding box center [739, 584] width 1446 height 37
click at [897, 579] on div "Sulaikymas Return retention" at bounding box center [739, 584] width 1446 height 37
click at [909, 577] on div "Sulaikymas Return retention" at bounding box center [739, 584] width 1446 height 37
click at [925, 574] on div "Sulaikymas Return retention" at bounding box center [739, 584] width 1446 height 37
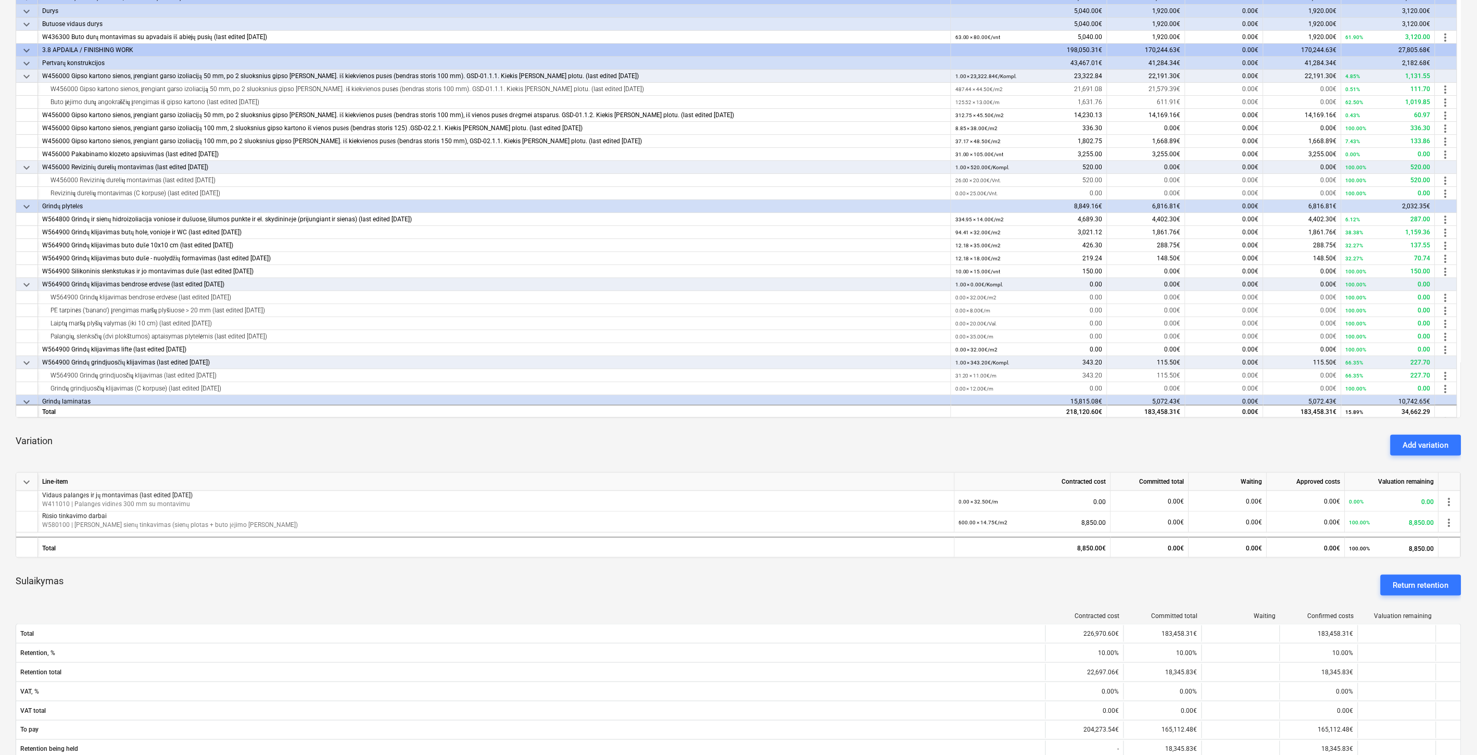
click at [265, 433] on div "Variation Add variation" at bounding box center [739, 444] width 1446 height 37
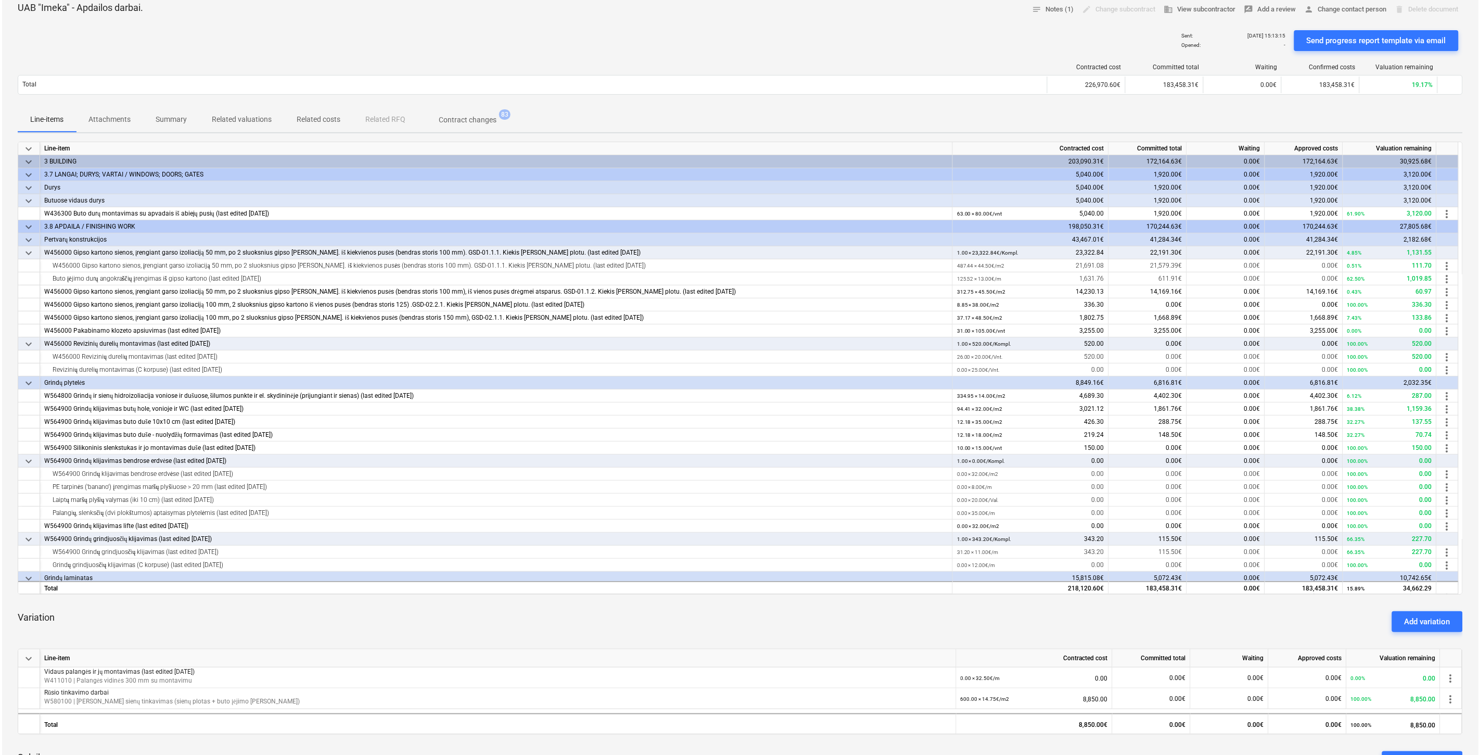
scroll to position [0, 0]
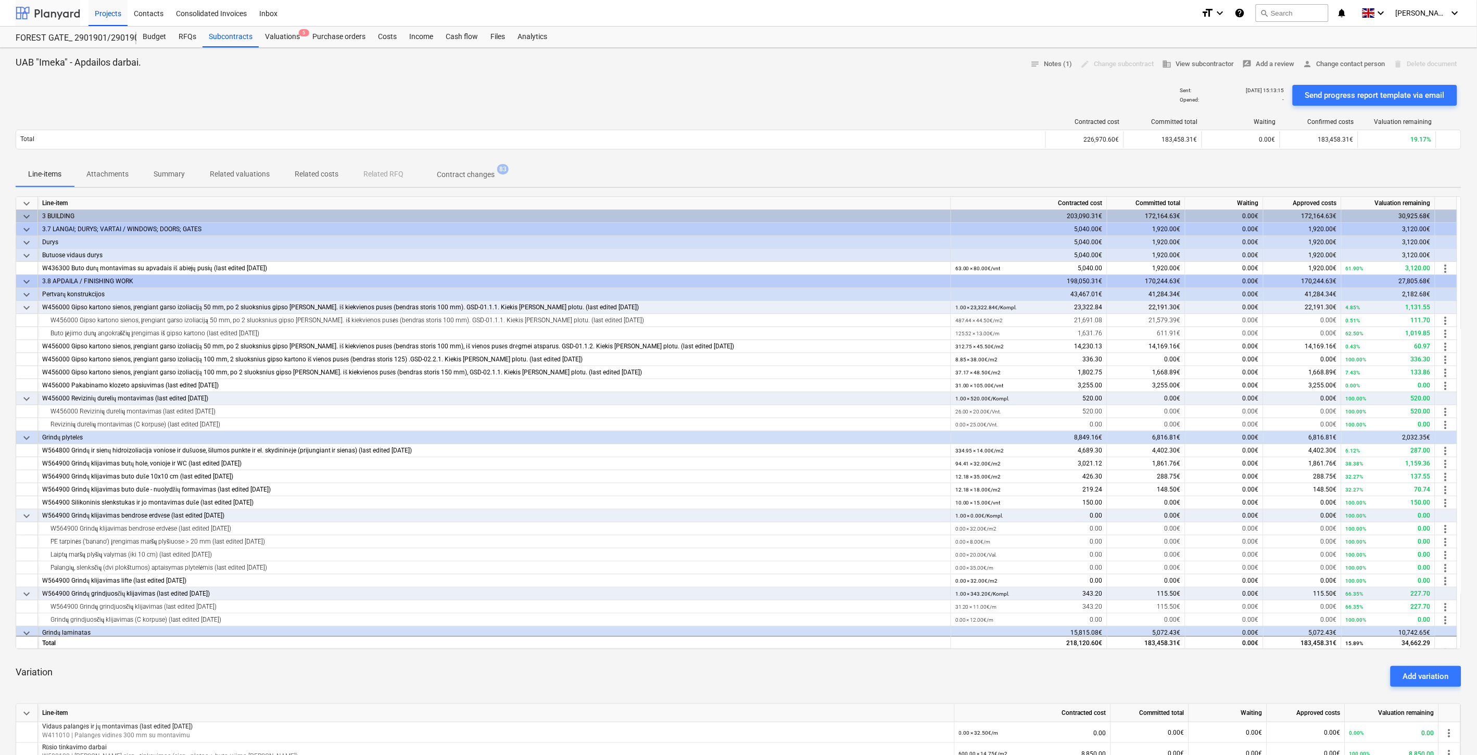
click at [49, 15] on div at bounding box center [48, 13] width 65 height 26
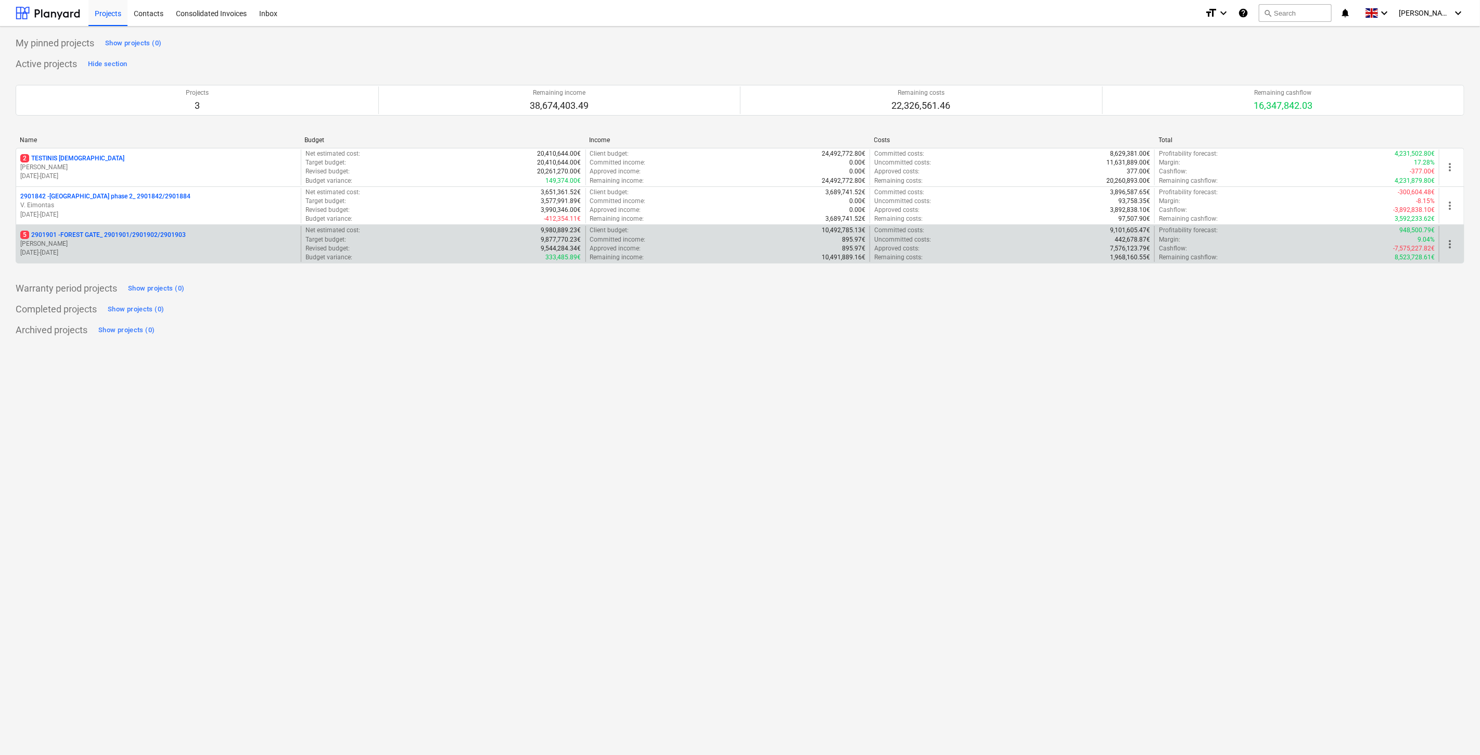
click at [112, 236] on p "5 2901901 - FOREST GATE_ 2901901/2901902/2901903" at bounding box center [103, 235] width 166 height 9
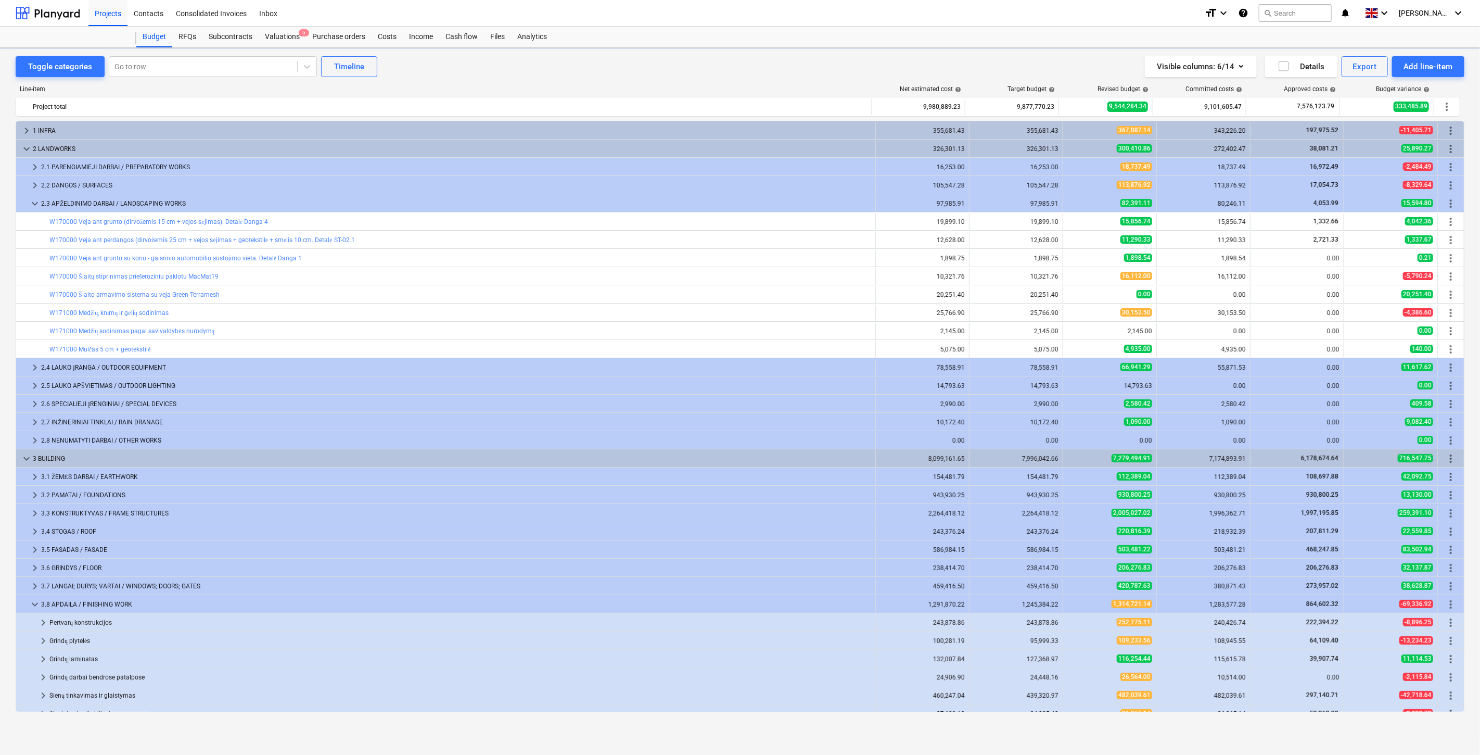
scroll to position [183, 0]
click at [167, 60] on div "Go to row" at bounding box center [203, 66] width 188 height 15
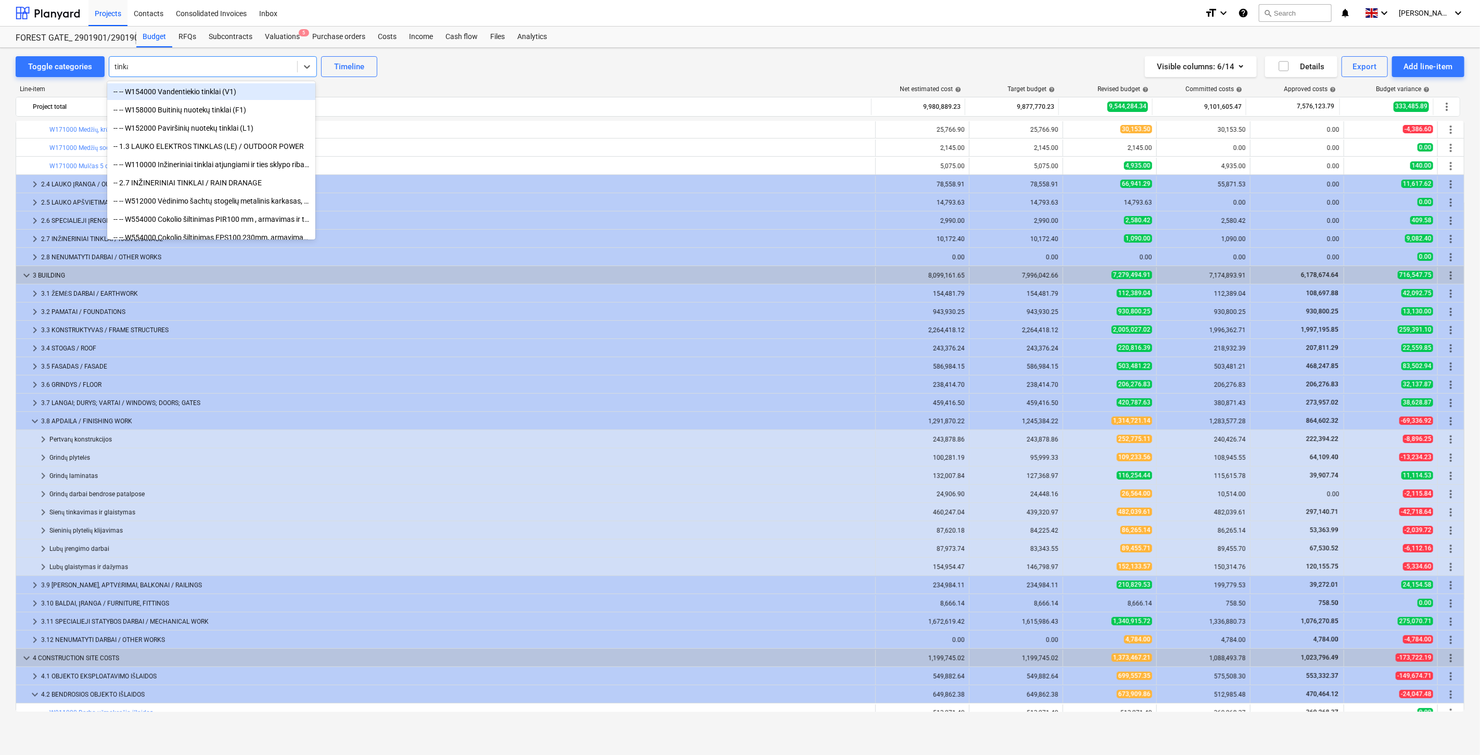
type input "tinkav"
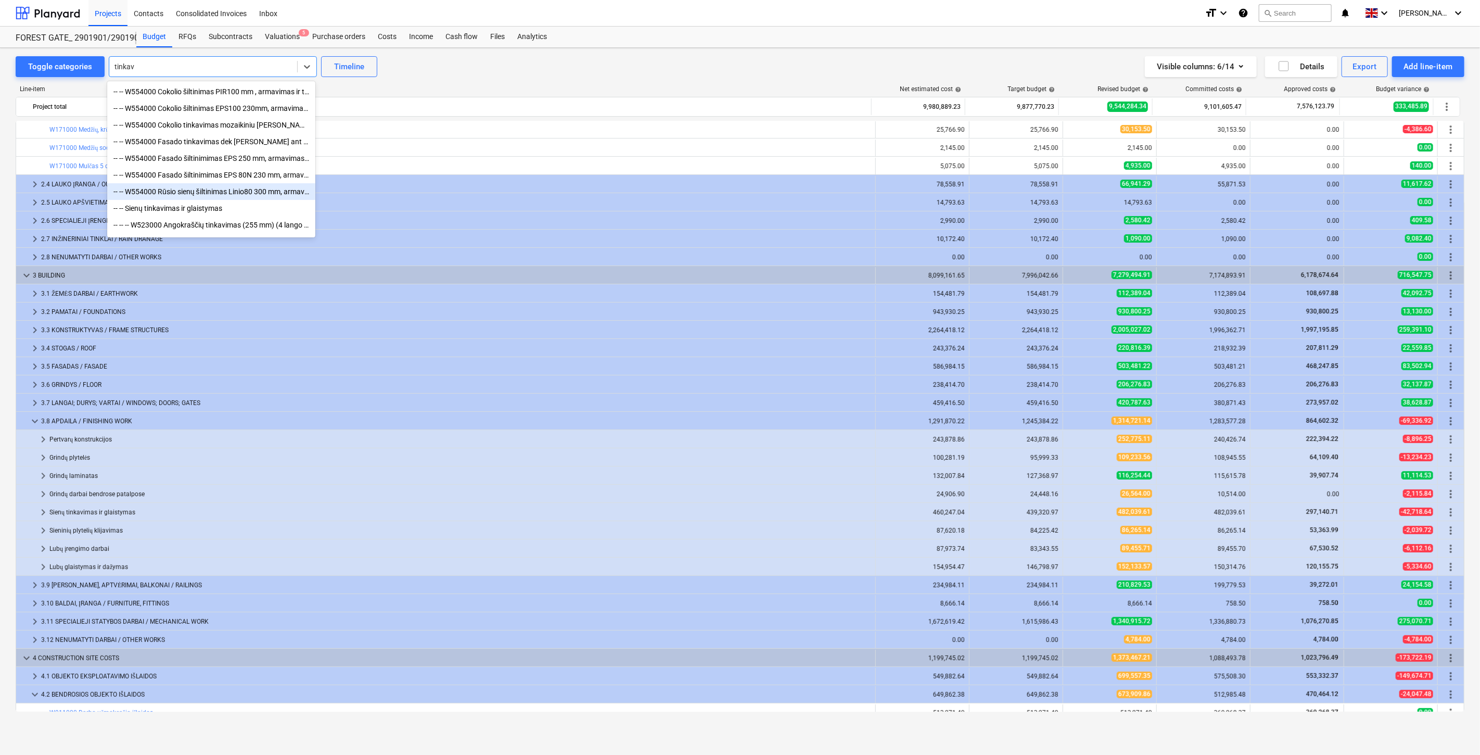
scroll to position [34, 0]
click at [233, 230] on div "-- -- -- W580000 Bendrų erdvių sienų tinkavimas dekoratyviniu tinku, dažymas (s…" at bounding box center [211, 227] width 208 height 17
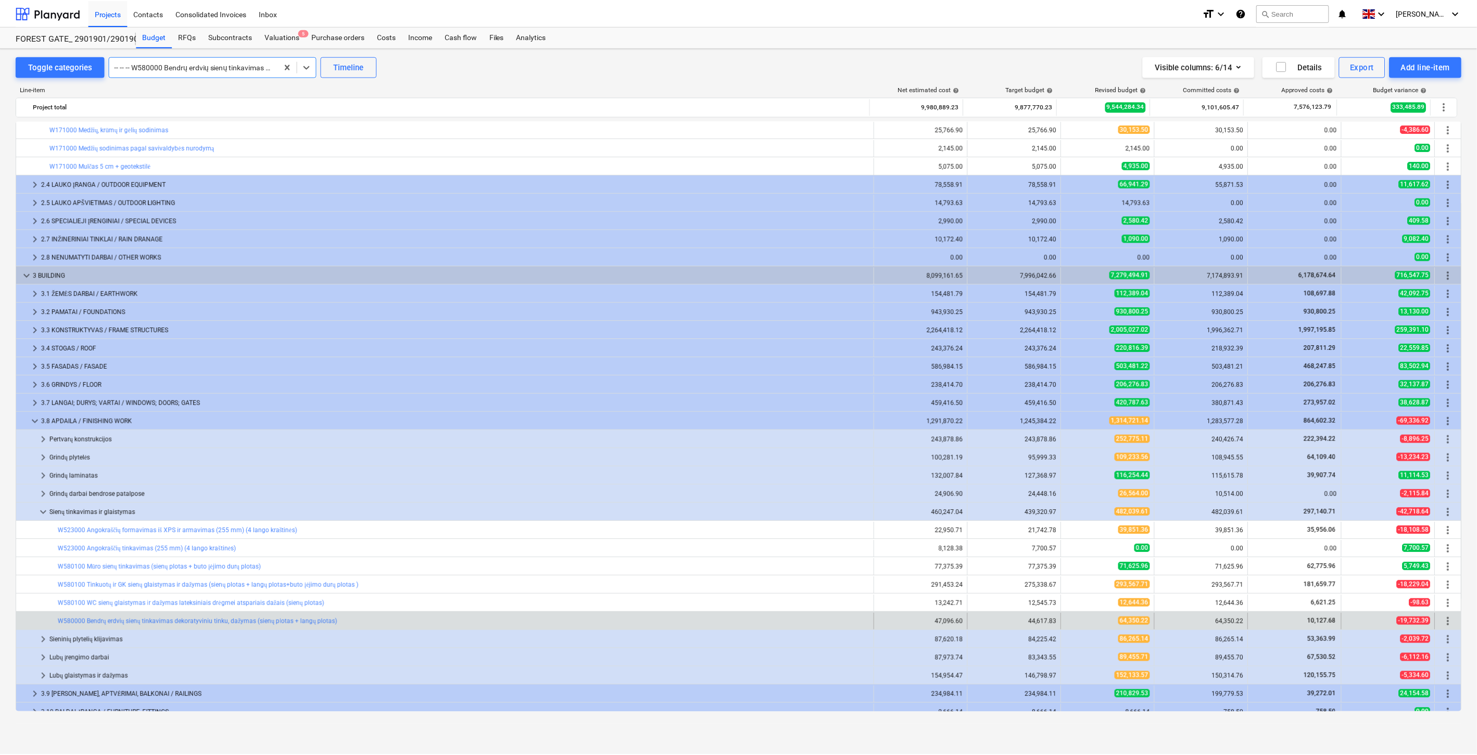
scroll to position [557, 0]
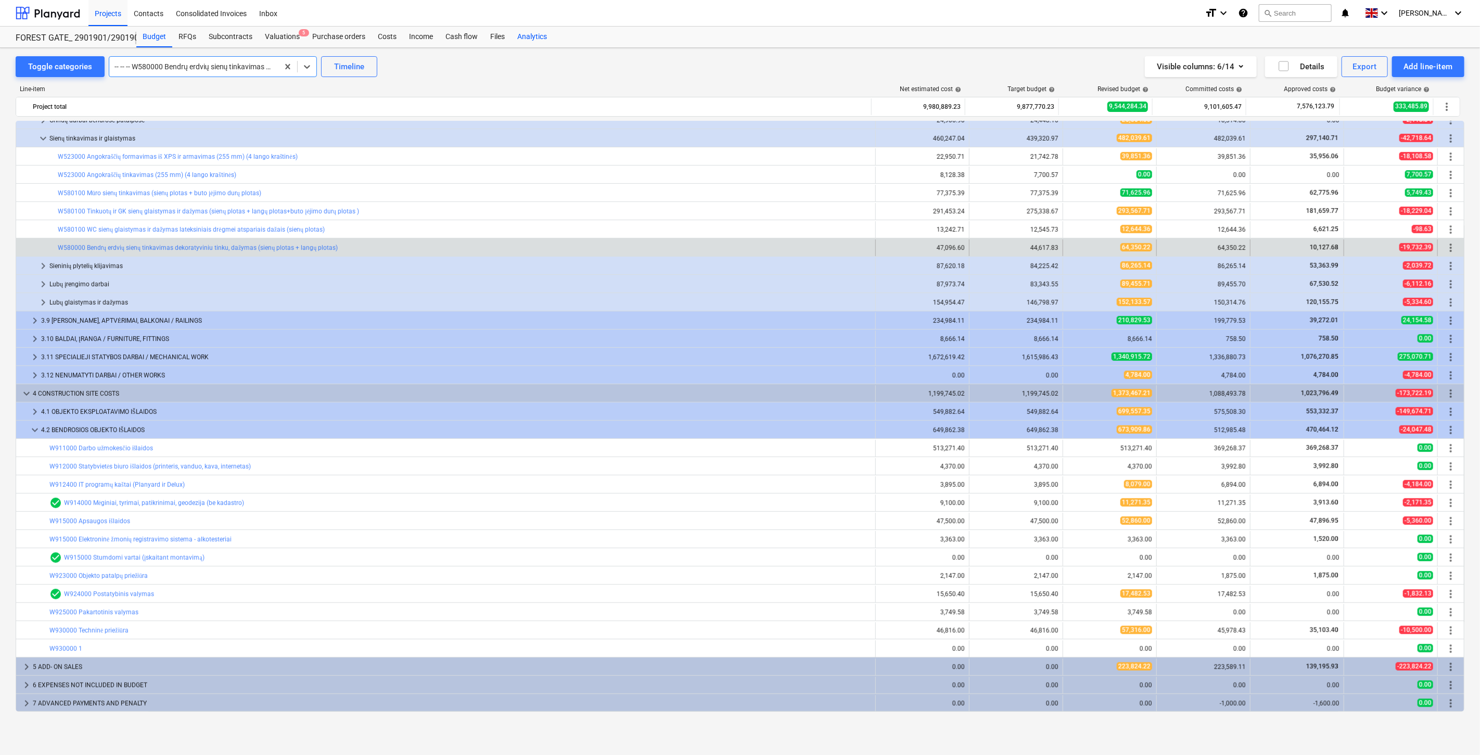
drag, startPoint x: 492, startPoint y: 40, endPoint x: 514, endPoint y: 40, distance: 21.9
click at [492, 40] on div "Files" at bounding box center [497, 37] width 27 height 21
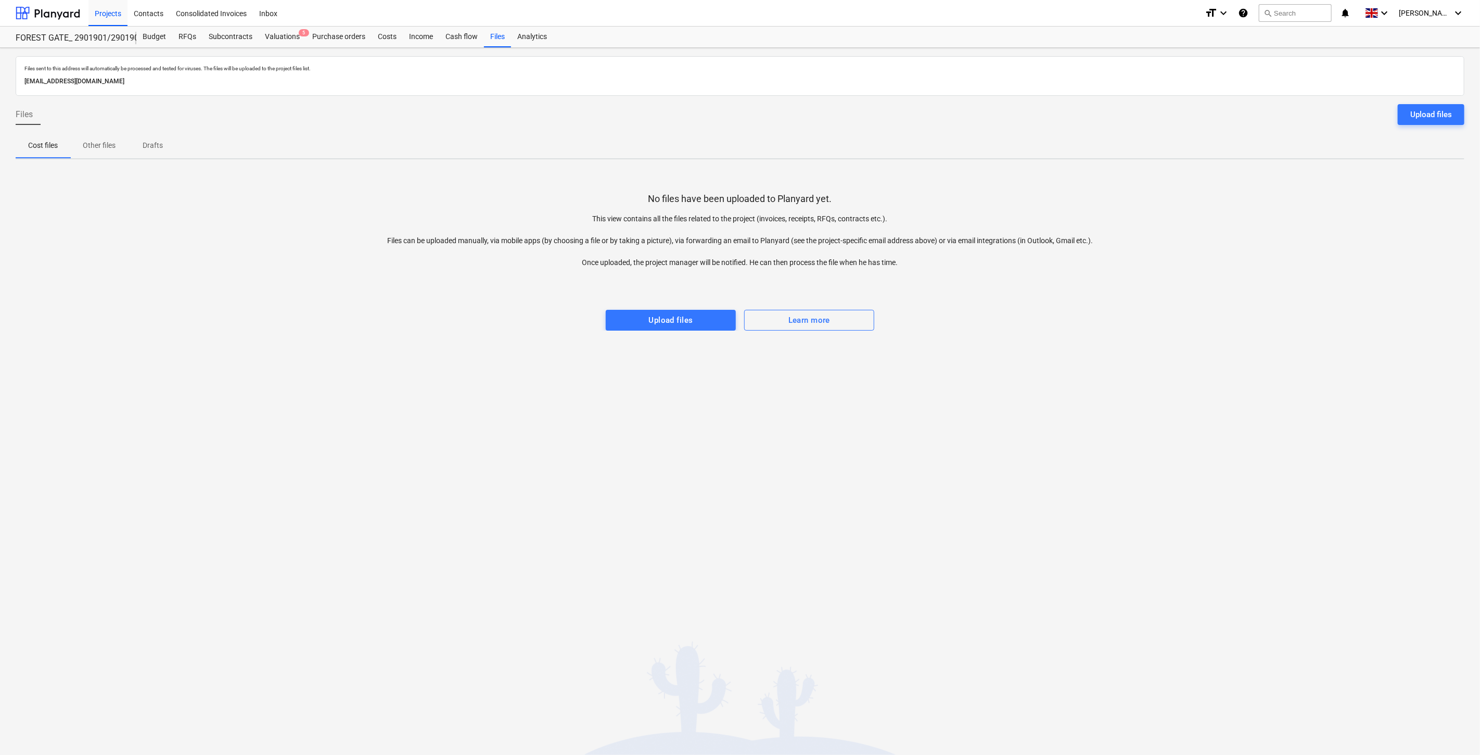
click at [967, 489] on div "Files sent to this address will automatically be processed and tested for virus…" at bounding box center [740, 401] width 1480 height 707
click at [1026, 420] on div "Files sent to this address will automatically be processed and tested for virus…" at bounding box center [740, 401] width 1480 height 707
drag, startPoint x: 280, startPoint y: 36, endPoint x: 292, endPoint y: 42, distance: 13.3
click at [280, 36] on div "Valuations 5" at bounding box center [282, 37] width 47 height 21
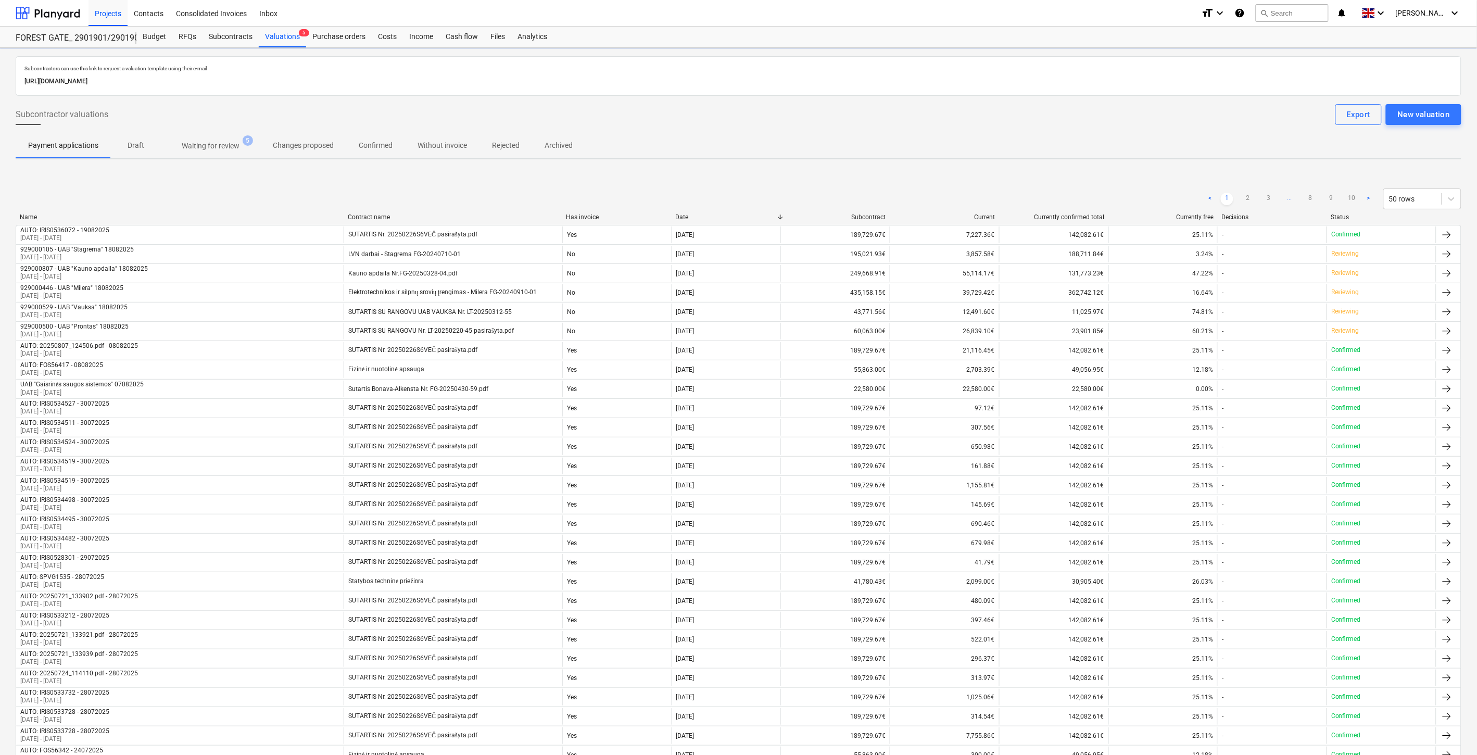
click at [210, 136] on span "Waiting for review 5" at bounding box center [210, 145] width 99 height 19
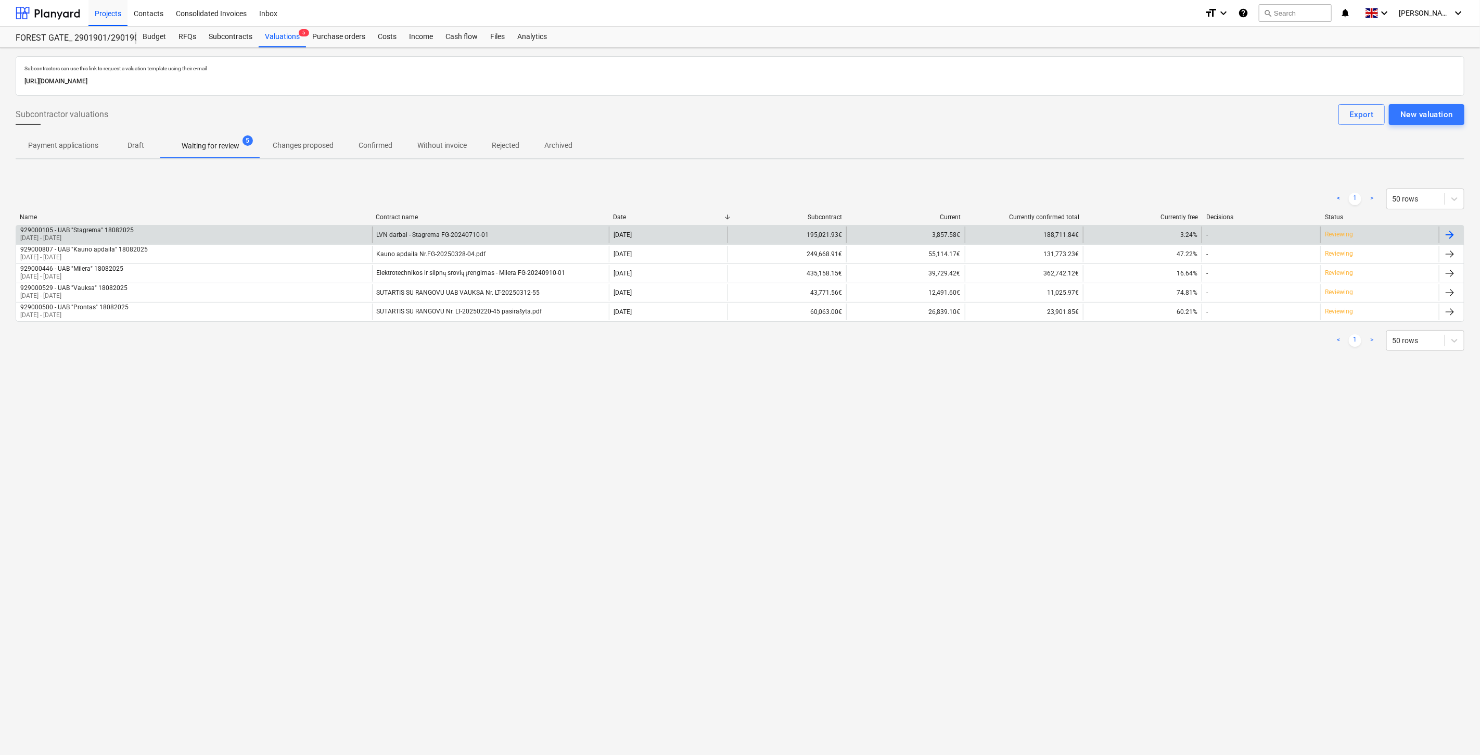
click at [288, 231] on div "929000105 - UAB "Stagrema" 18082025 [DATE] - [DATE]" at bounding box center [194, 234] width 356 height 17
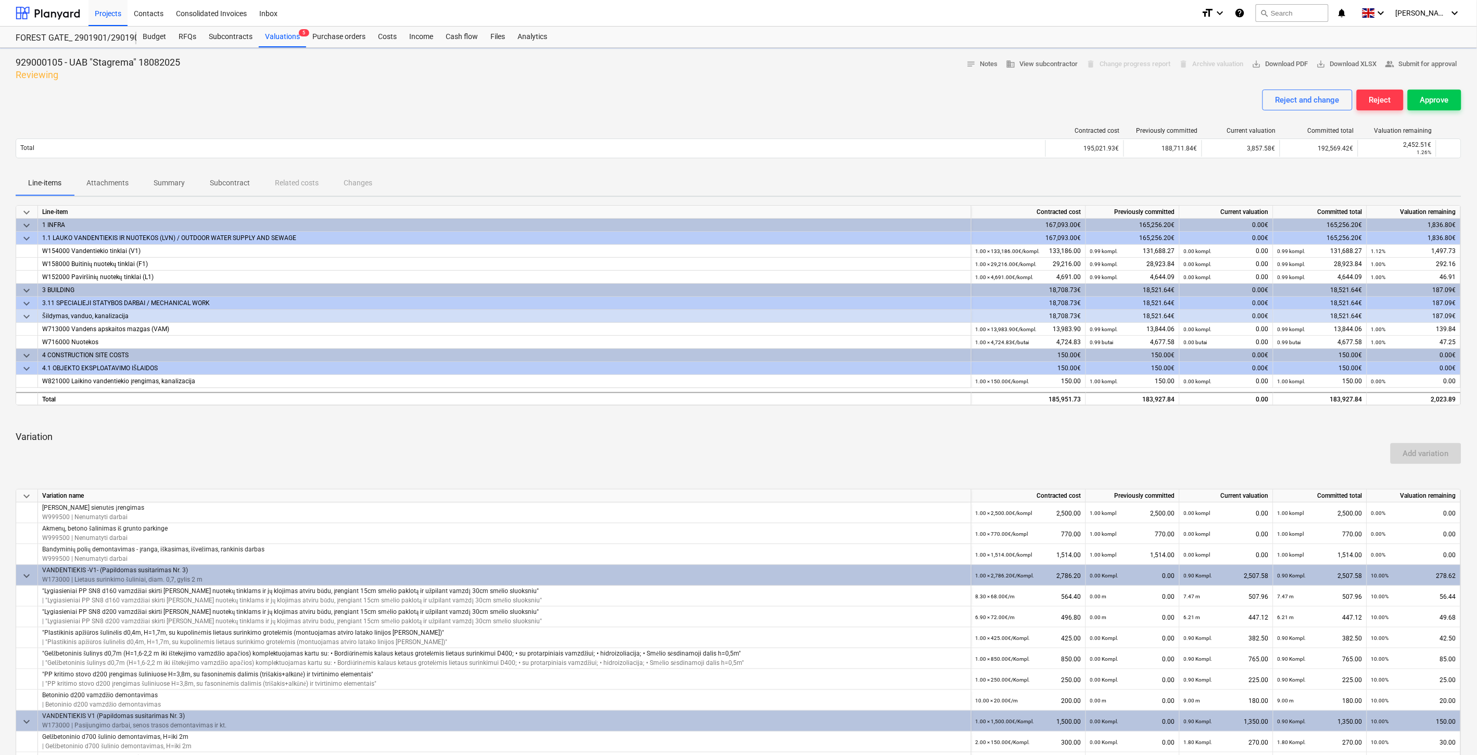
click at [99, 175] on span "Attachments" at bounding box center [107, 182] width 67 height 17
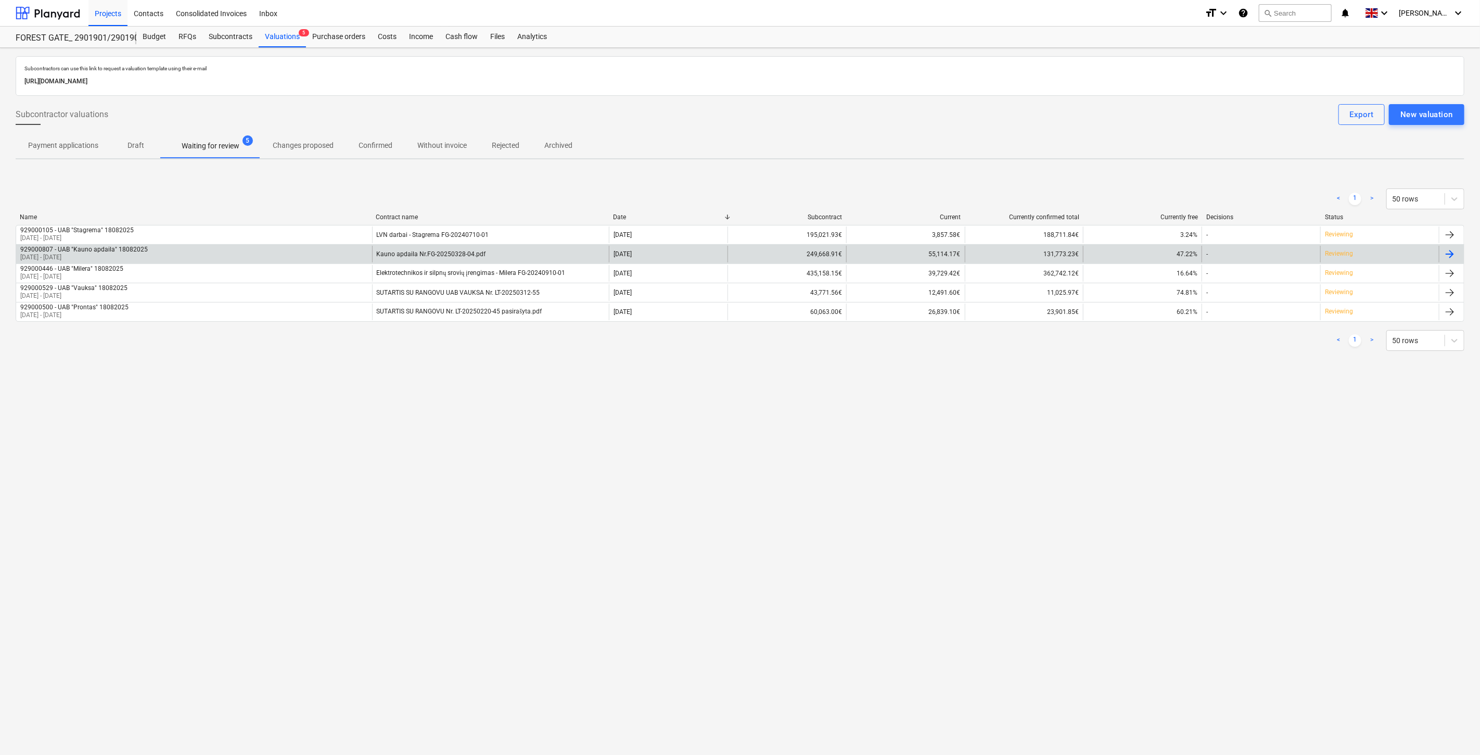
click at [356, 253] on div "929000807 - UAB "Kauno apdaila" 18082025 [DATE] - [DATE]" at bounding box center [194, 254] width 356 height 17
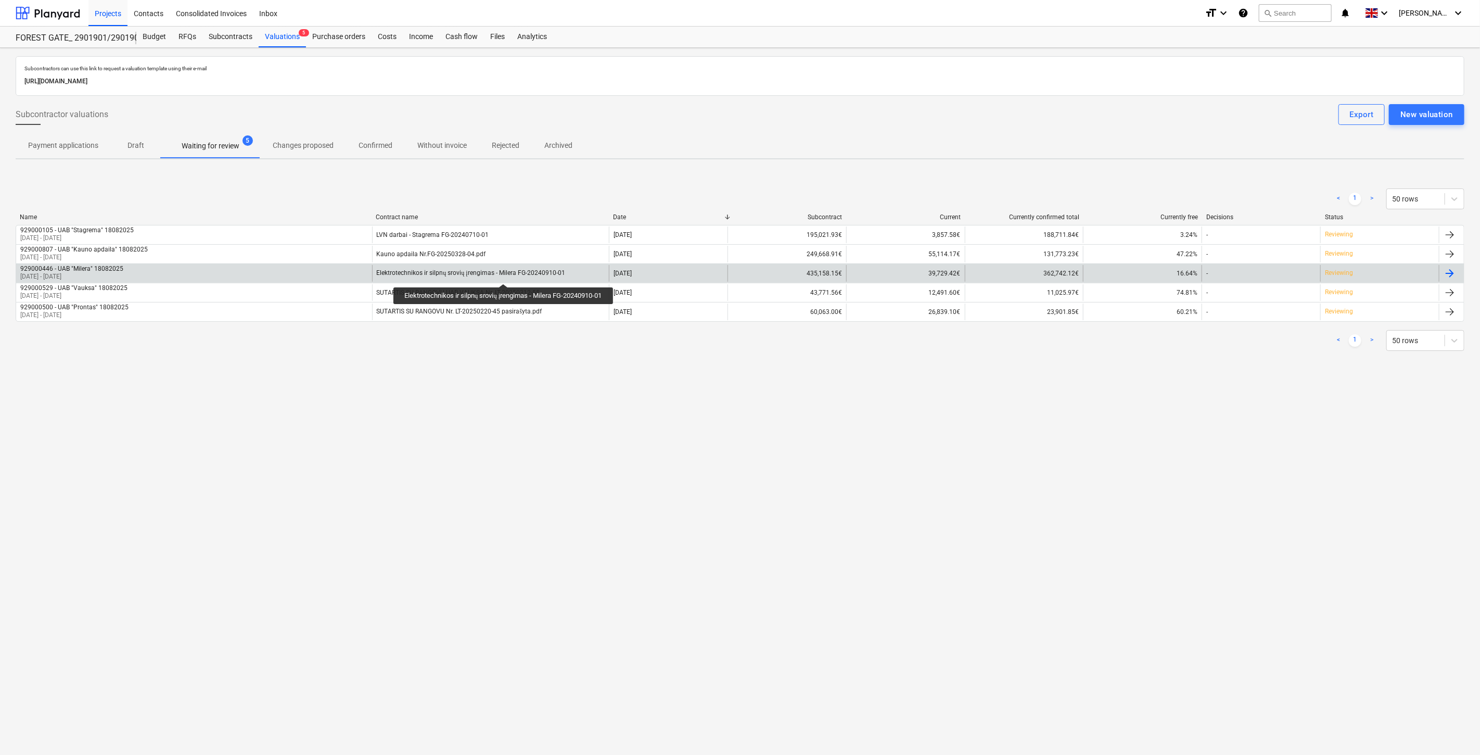
click at [505, 274] on div "Elektrotechnikos ir silpnų srovių įrengimas - Milera FG-20240910-01" at bounding box center [471, 273] width 188 height 8
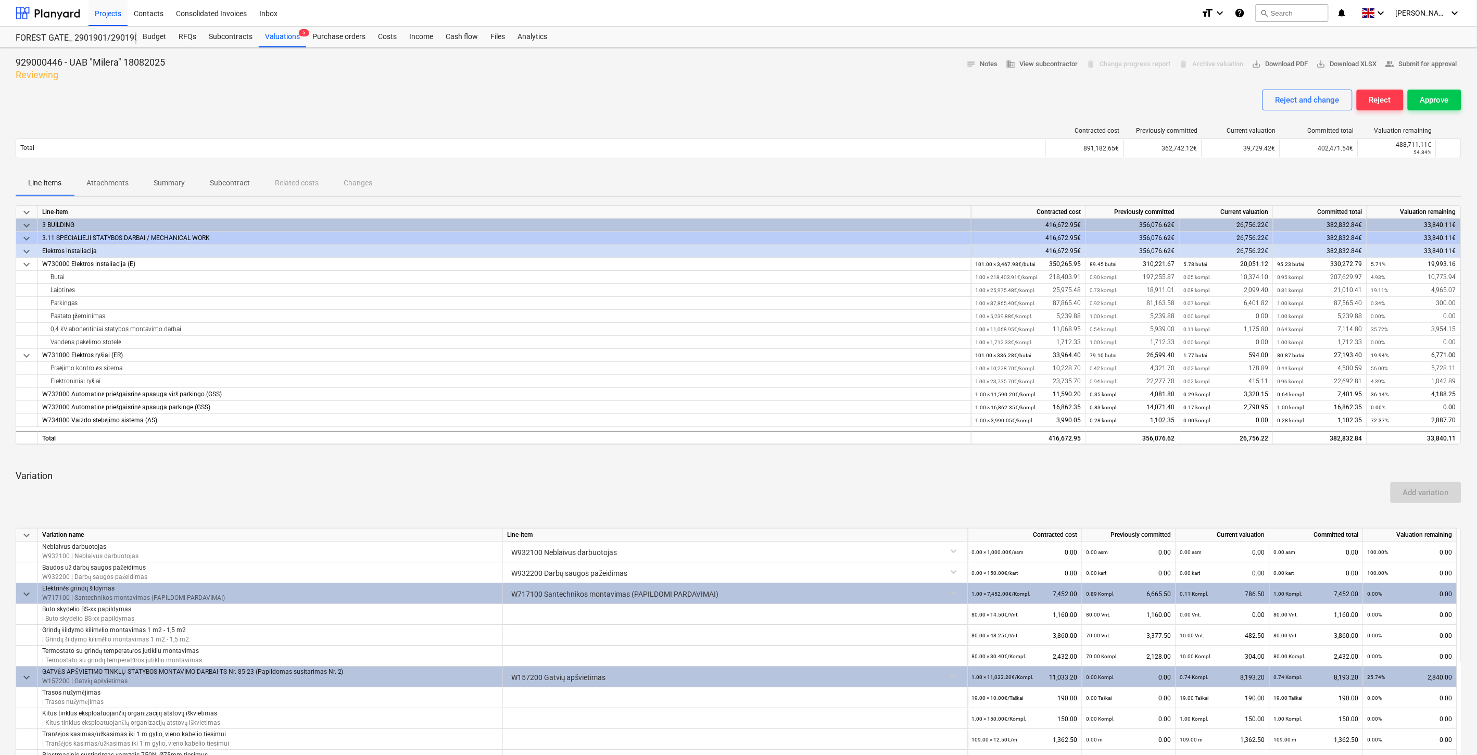
click at [112, 95] on div "Reject and change Reject Approve" at bounding box center [739, 104] width 1446 height 29
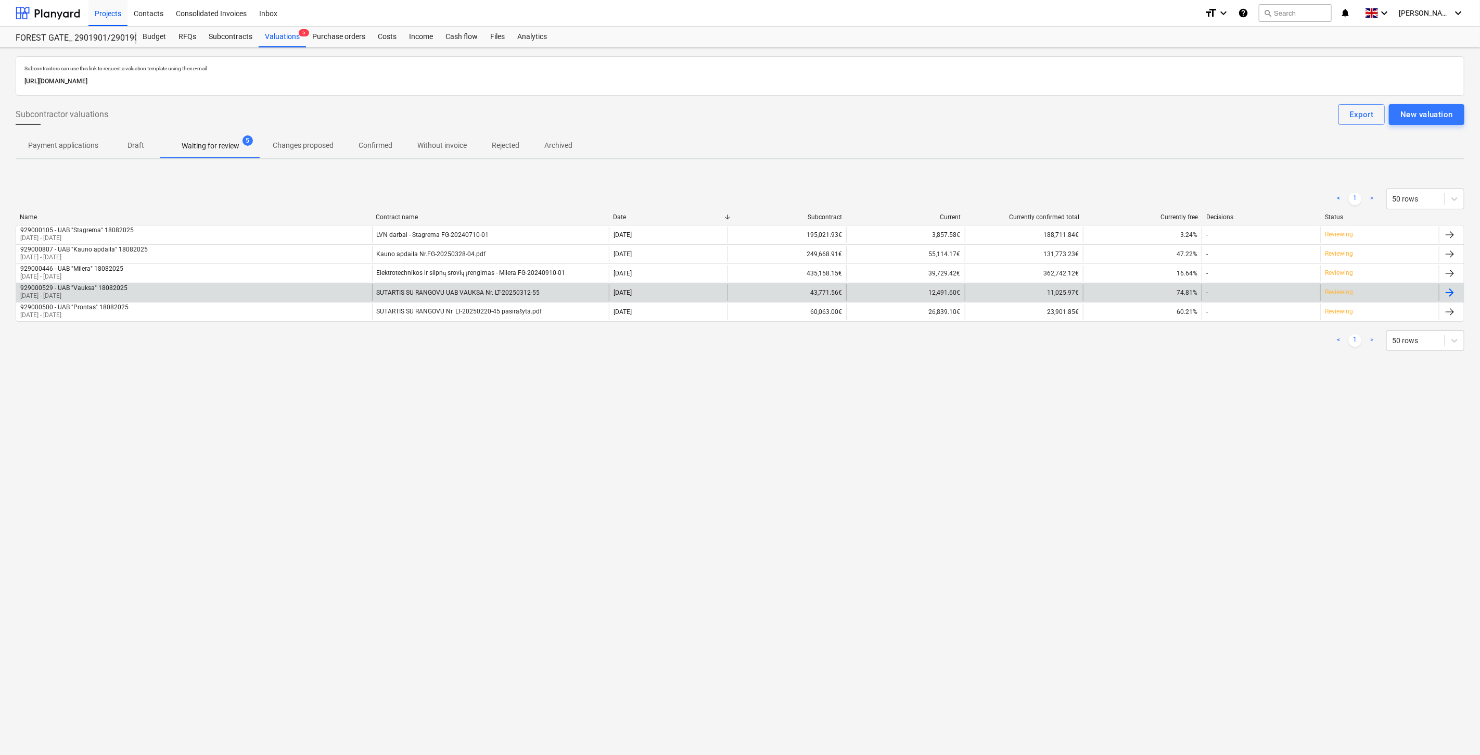
click at [309, 287] on div "929000529 - UAB "Vauksa" 18082025 [DATE] - [DATE]" at bounding box center [194, 292] width 356 height 17
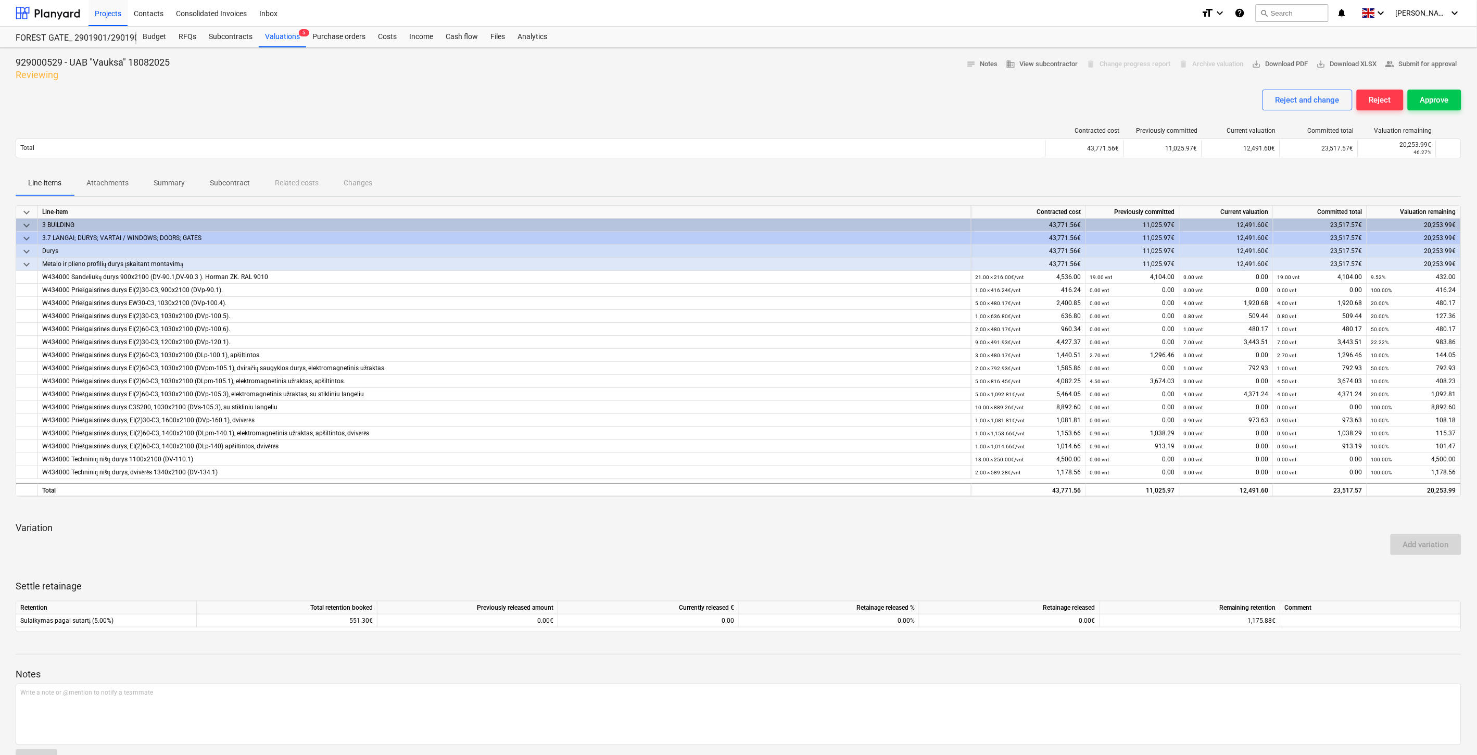
click at [1225, 524] on p "Variation" at bounding box center [739, 528] width 1446 height 12
click at [1238, 519] on div "keyboard_arrow_down Line-item Contracted cost Previously committed Current valu…" at bounding box center [739, 418] width 1446 height 427
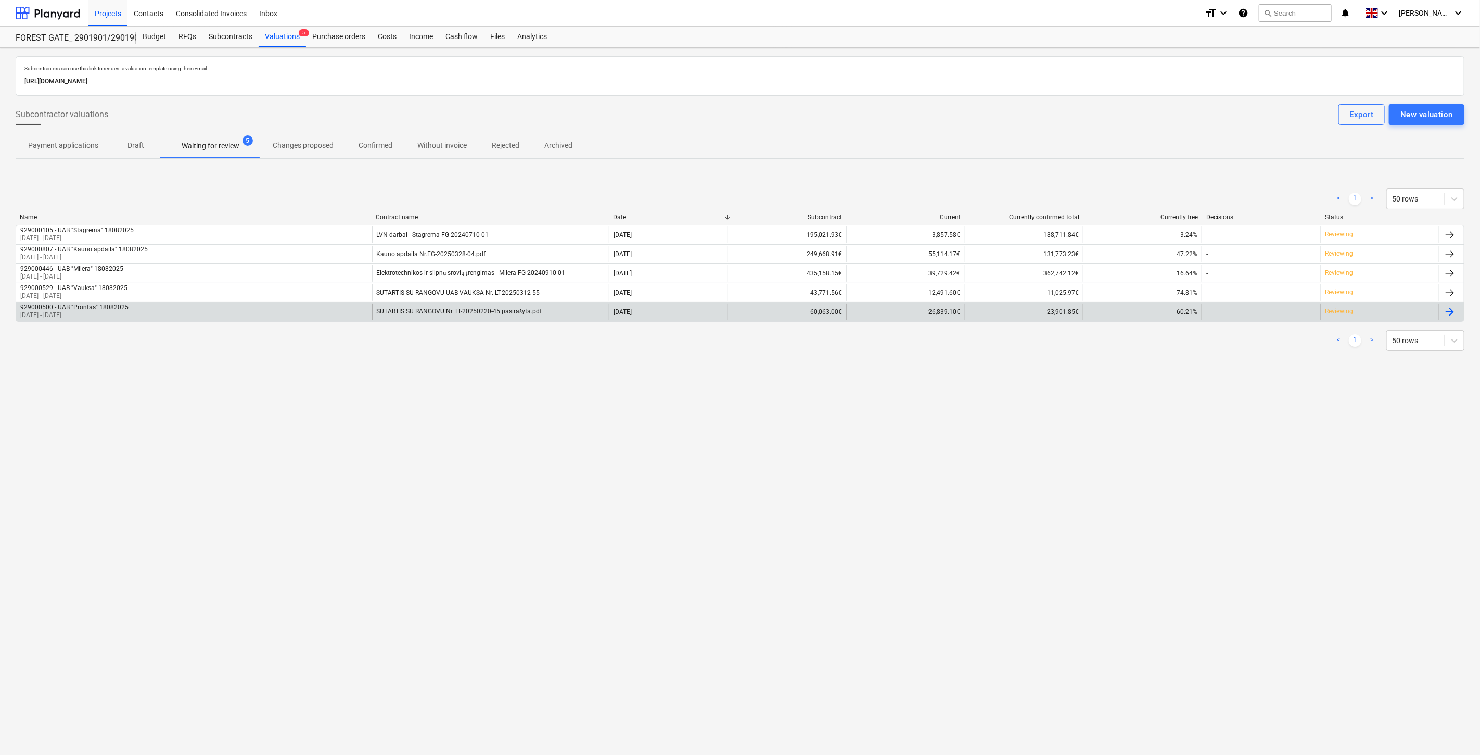
click at [254, 311] on div "929000500 - UAB "Prontas" 18082025 [DATE] - [DATE]" at bounding box center [194, 311] width 356 height 17
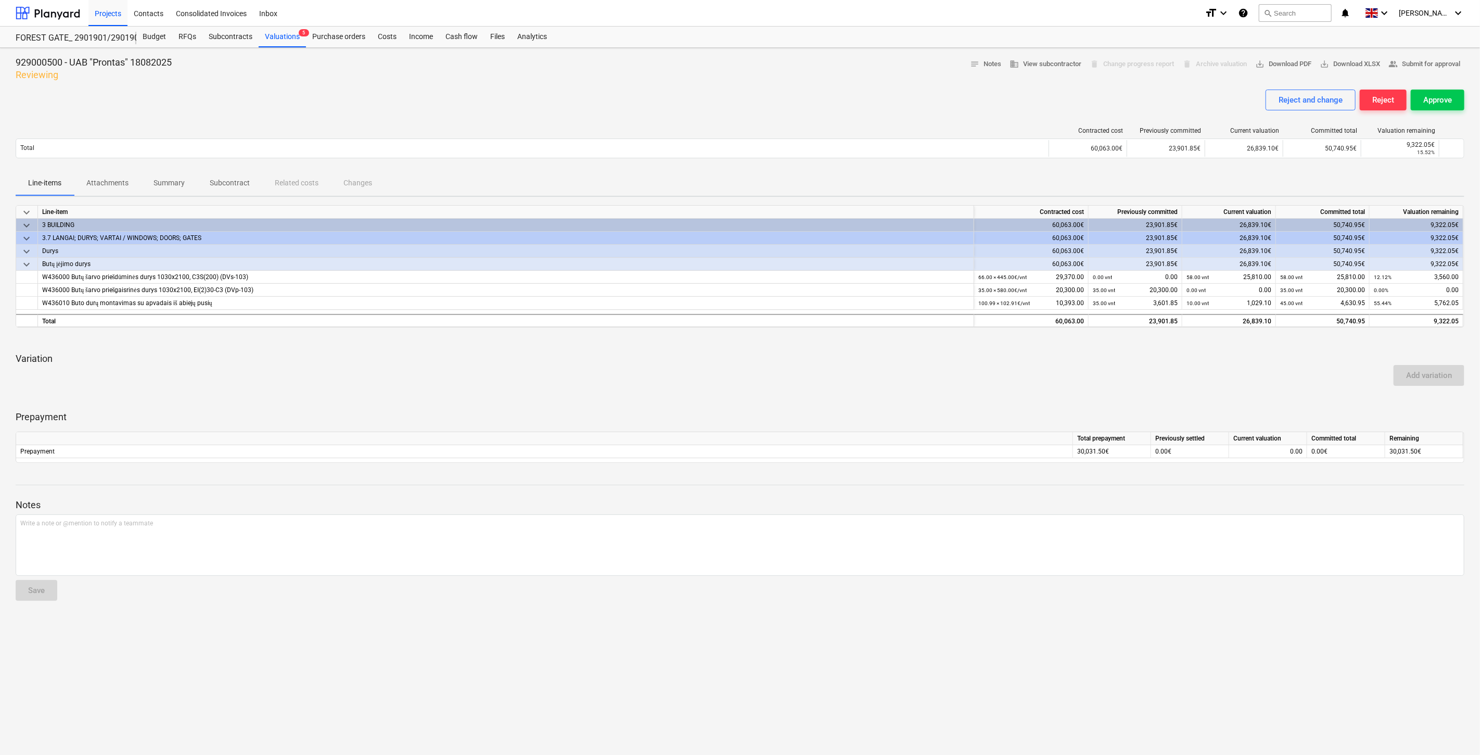
click at [881, 382] on div "Add variation" at bounding box center [740, 375] width 1458 height 29
click at [891, 378] on div "Add variation" at bounding box center [740, 375] width 1458 height 29
click at [894, 377] on div "Add variation" at bounding box center [740, 375] width 1458 height 29
click at [902, 374] on div "Add variation" at bounding box center [740, 375] width 1458 height 29
click at [282, 32] on div "Valuations 4" at bounding box center [282, 37] width 47 height 21
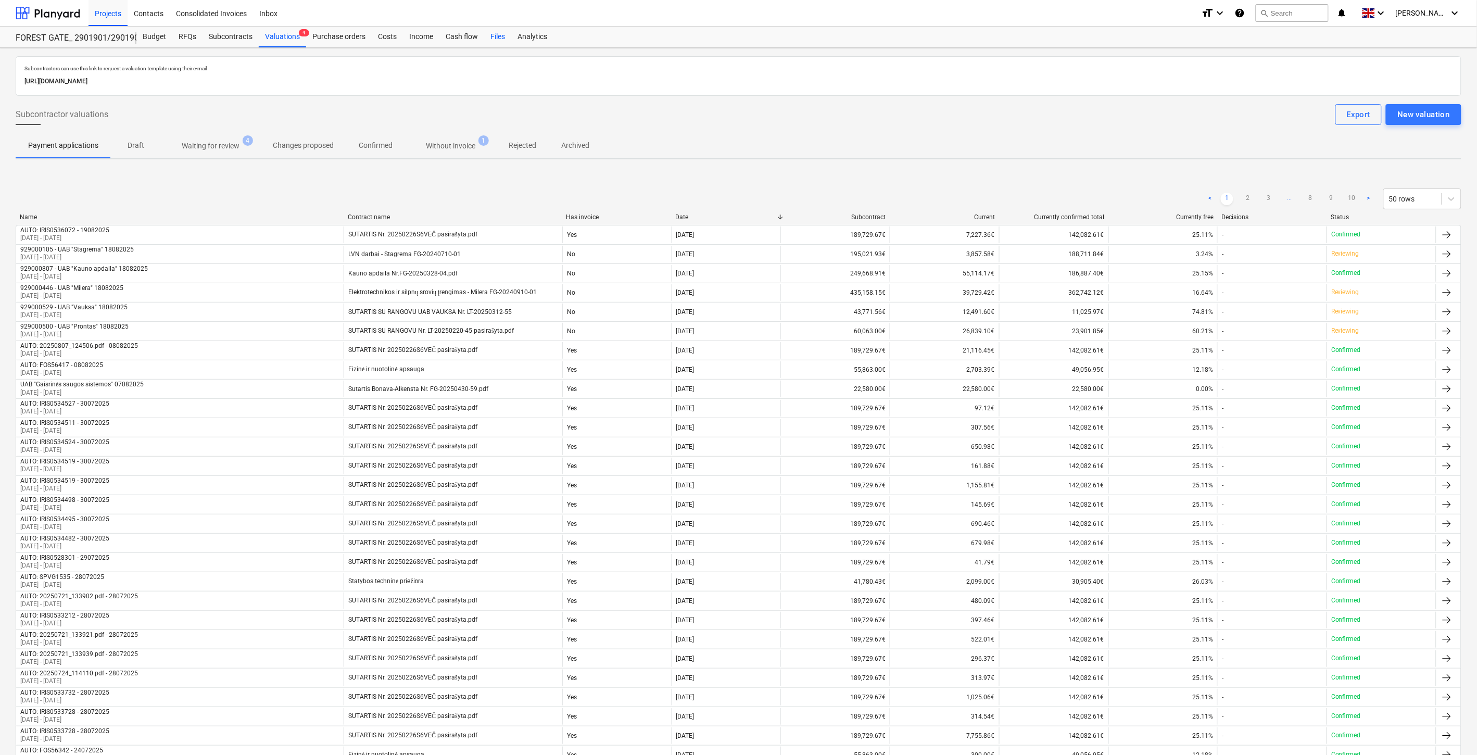
click at [491, 38] on div "Files" at bounding box center [497, 37] width 27 height 21
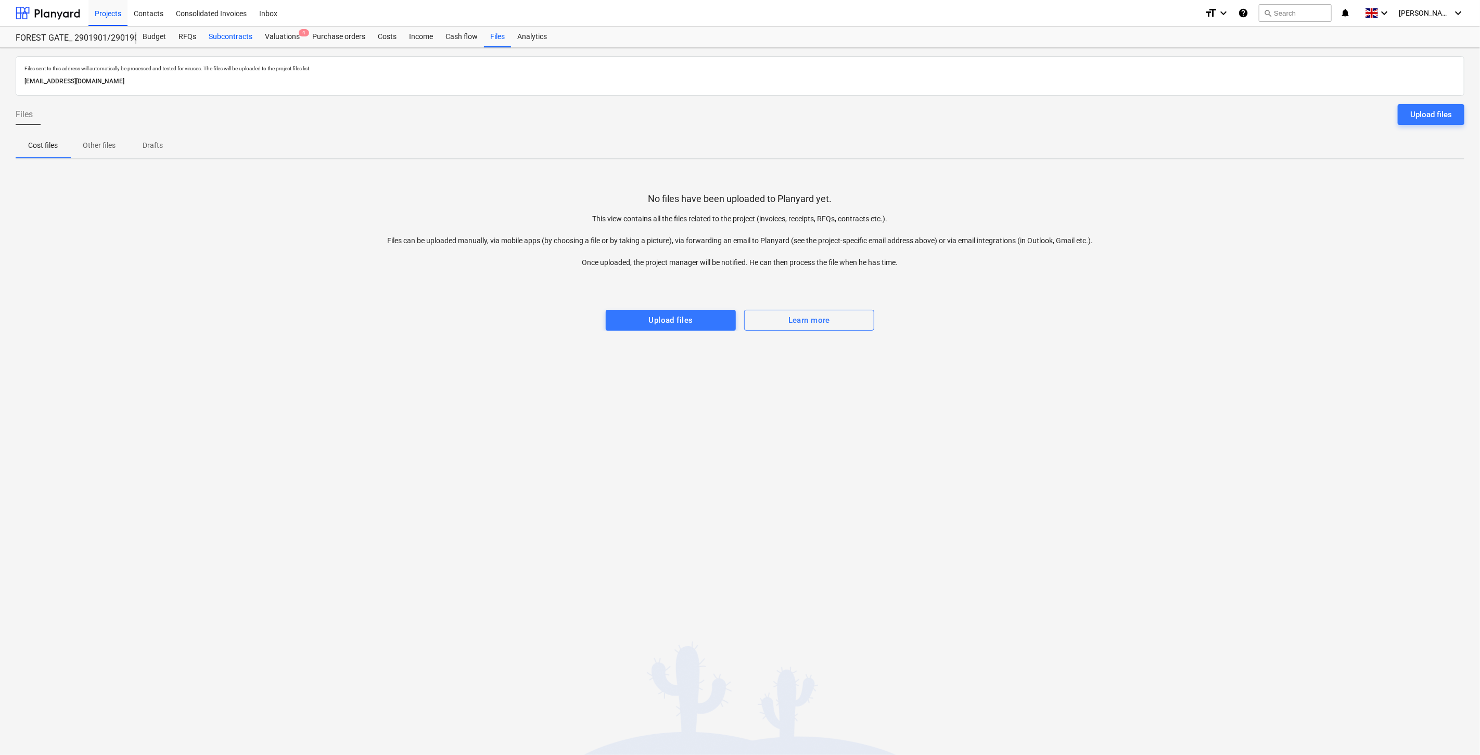
click at [246, 37] on div "Subcontracts" at bounding box center [230, 37] width 56 height 21
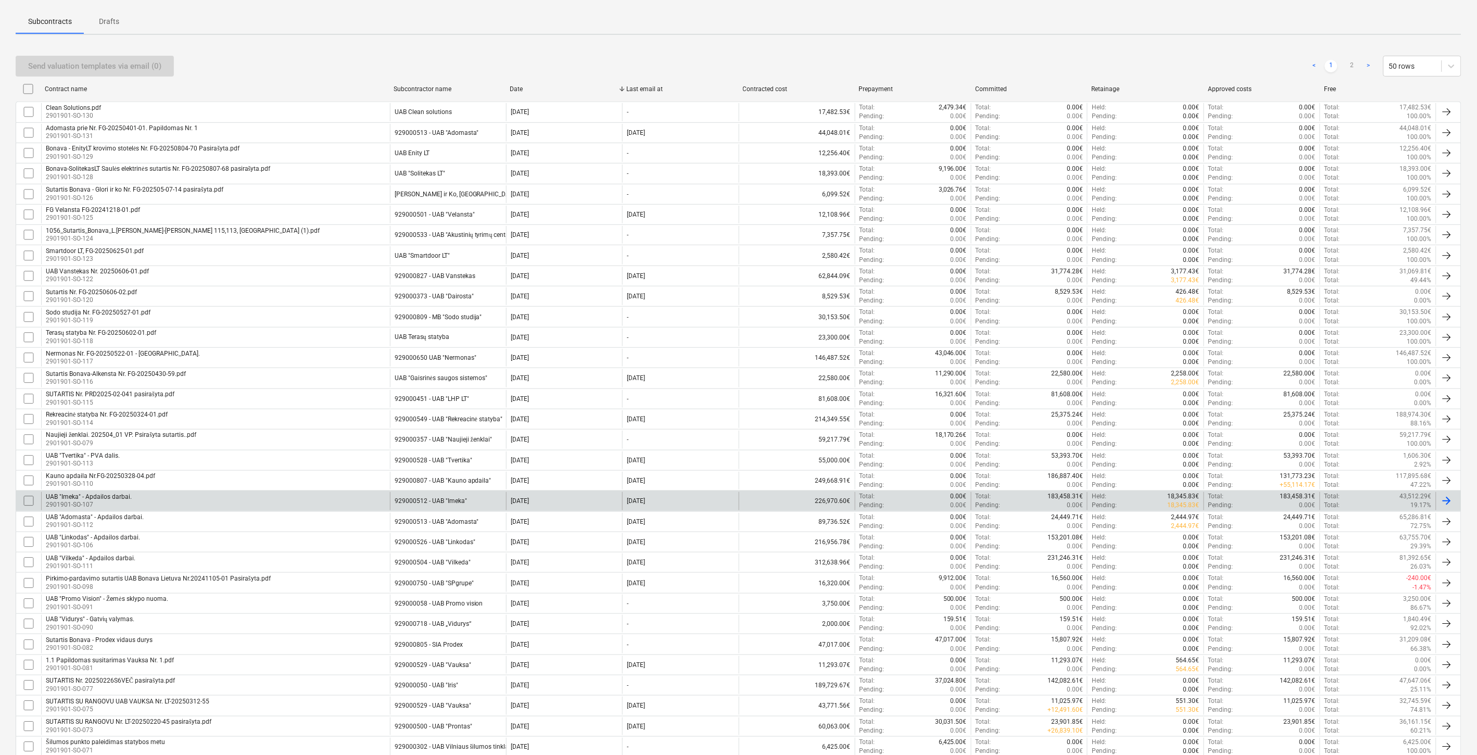
scroll to position [116, 0]
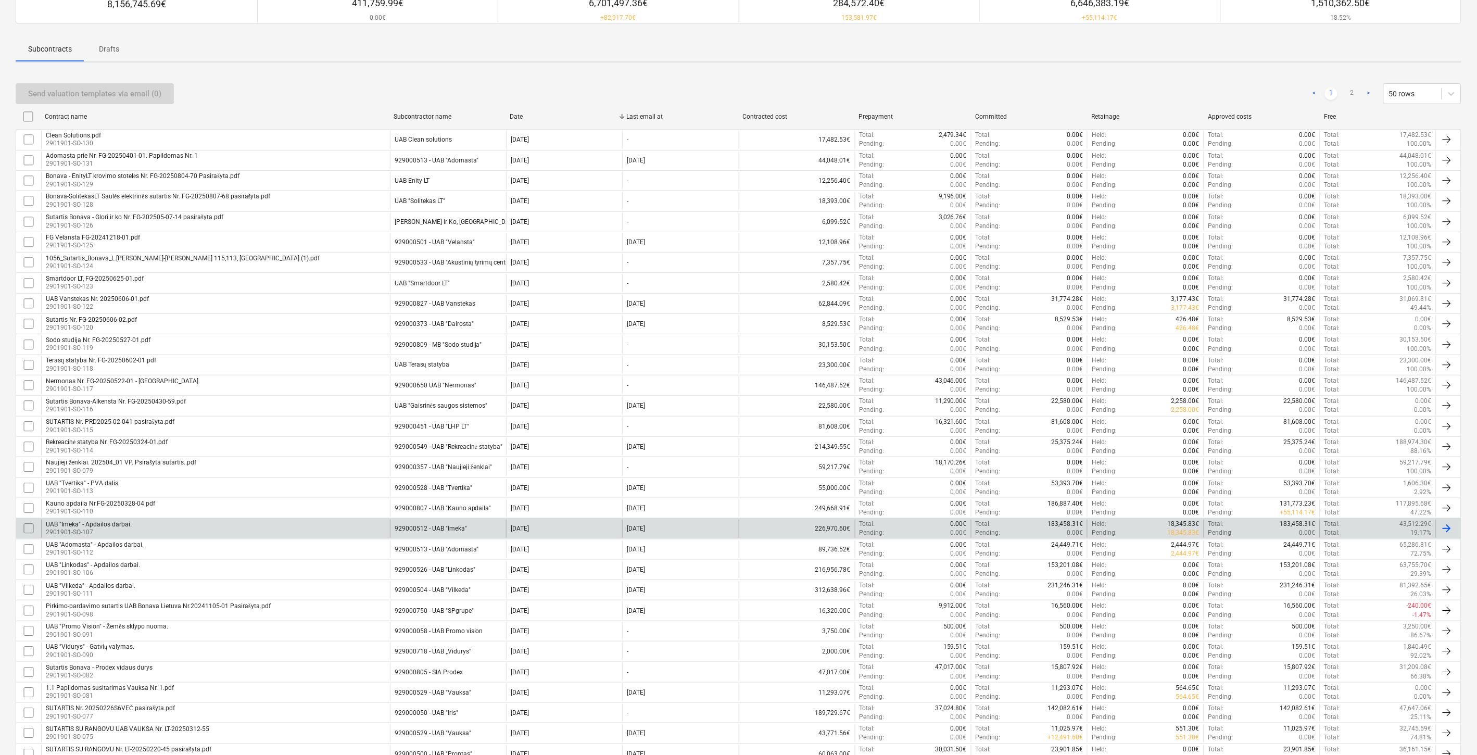
click at [329, 523] on div "UAB "Imeka" - Apdailos darbai. 2901901-SO-107" at bounding box center [215, 529] width 349 height 18
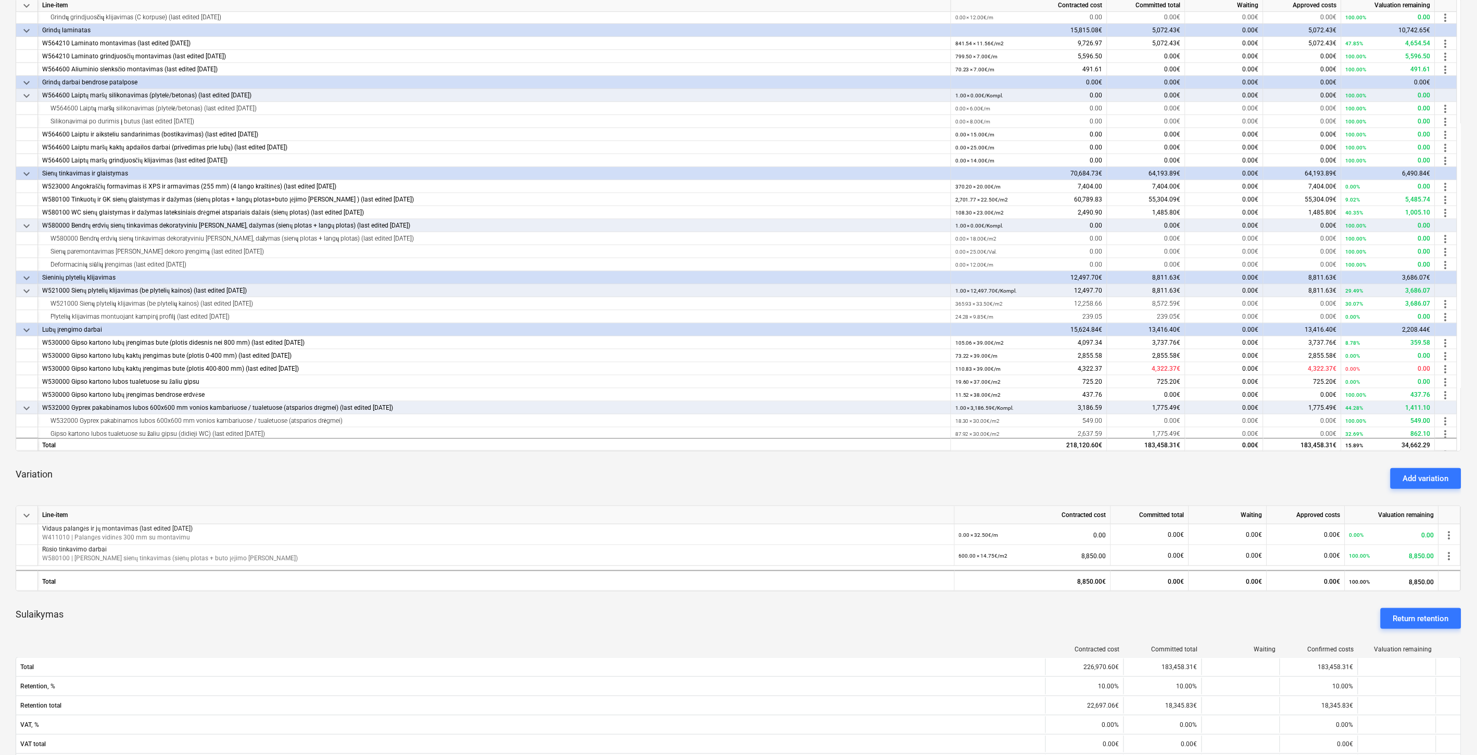
scroll to position [404, 0]
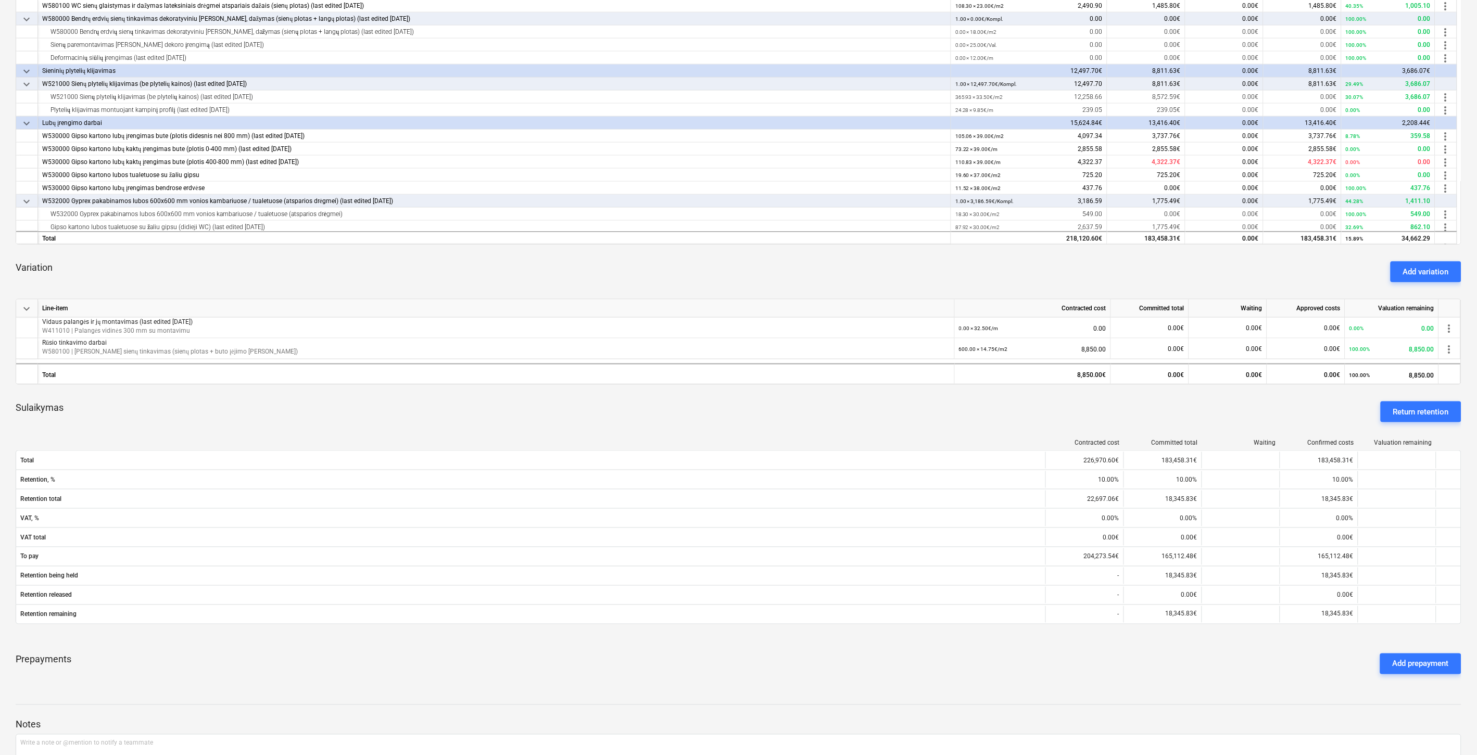
click at [673, 424] on div "Sulaikymas Return retention" at bounding box center [739, 411] width 1446 height 37
click at [1434, 268] on div "Add variation" at bounding box center [1426, 272] width 46 height 14
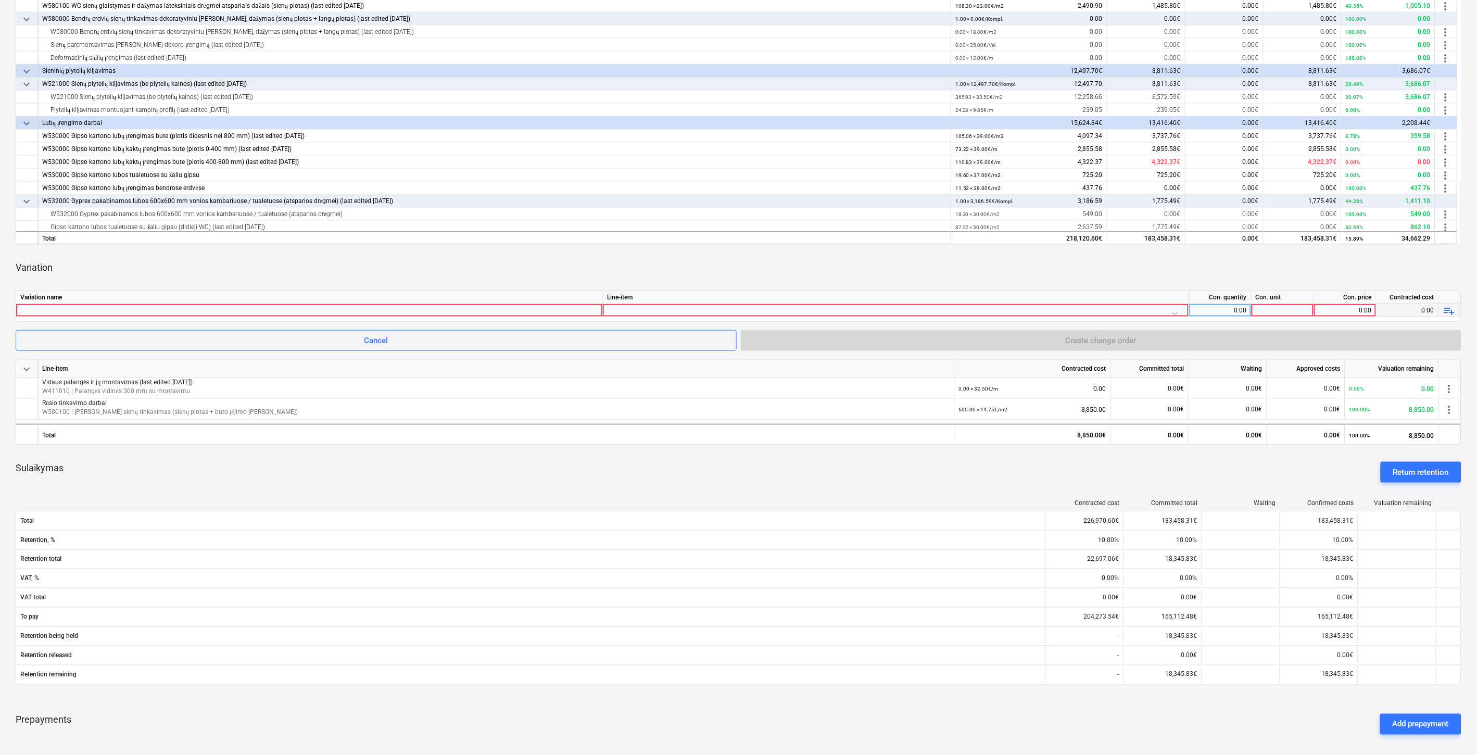
click at [129, 311] on div at bounding box center [309, 310] width 578 height 12
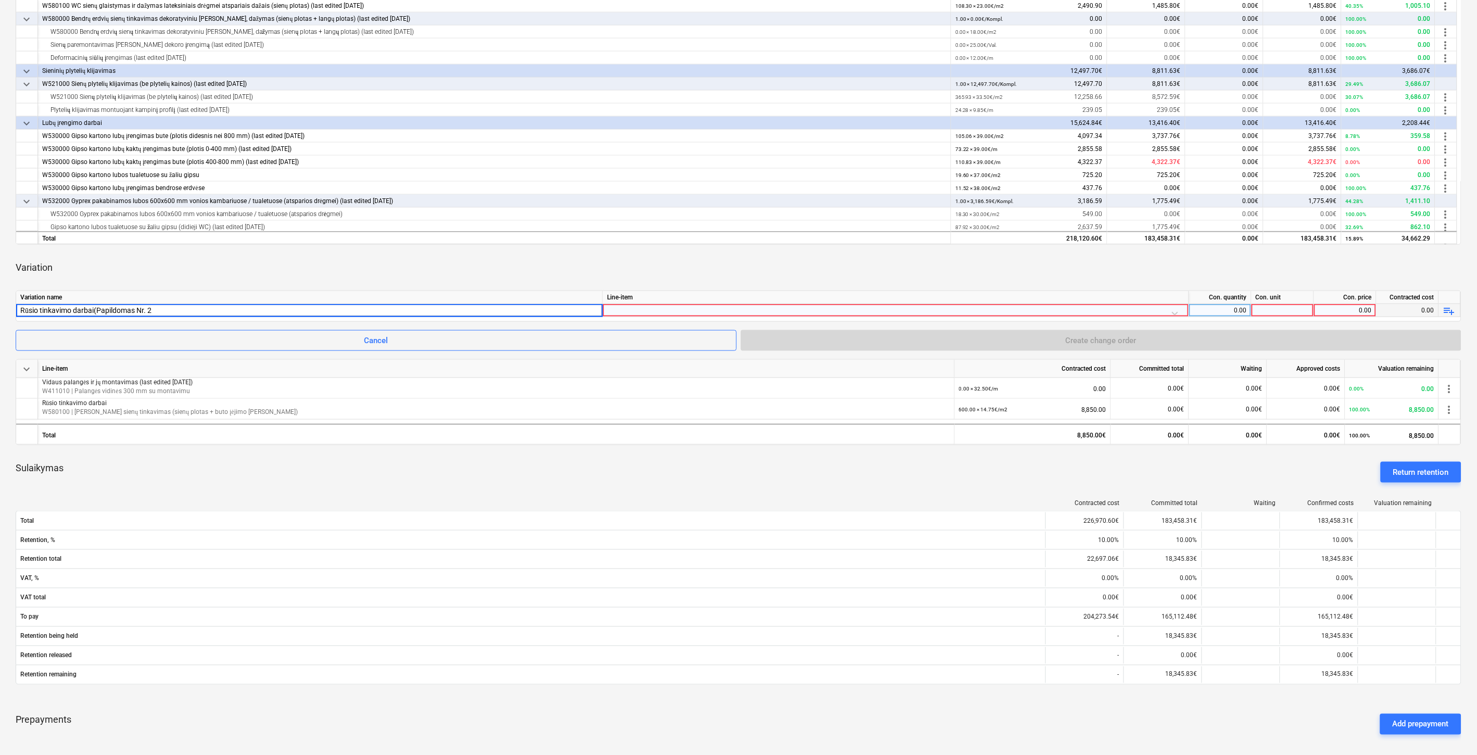
type input "Rūsio tinkavimo darbai(Papildomas Nr. 2)"
click at [717, 271] on div "Variation" at bounding box center [739, 267] width 1446 height 29
click at [662, 311] on div at bounding box center [895, 313] width 577 height 18
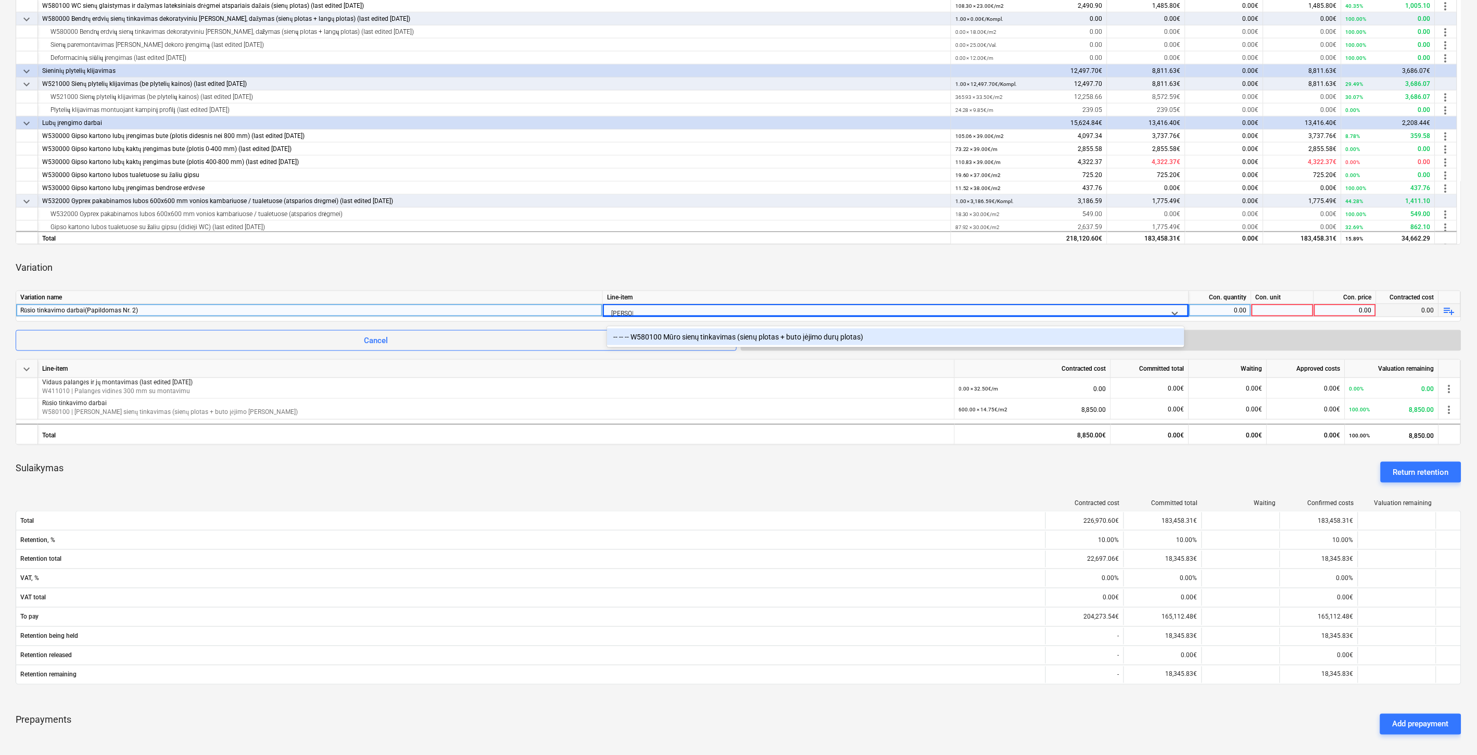
type input "[PERSON_NAME] sie"
click at [776, 347] on div "Cancel Create change order" at bounding box center [739, 340] width 1446 height 21
click at [814, 307] on div at bounding box center [895, 313] width 577 height 18
type input "[PERSON_NAME]"
click at [788, 336] on div "-- -- -- W580100 Mūro sienų tinkavimas (sienų plotas + buto įėjimo durų plotas)" at bounding box center [895, 336] width 577 height 17
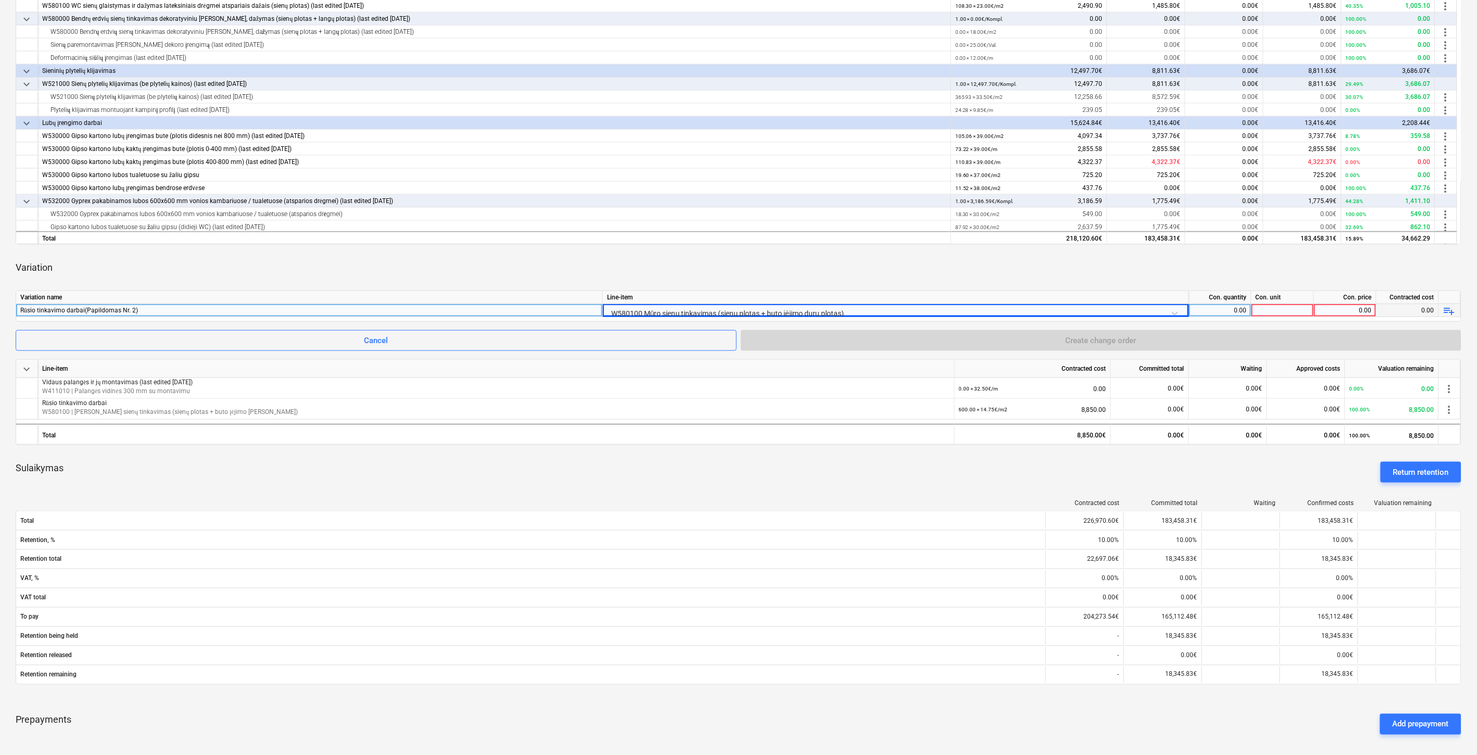
click at [827, 261] on div "Variation" at bounding box center [739, 267] width 1446 height 29
click at [1225, 309] on div "0.00" at bounding box center [1220, 310] width 54 height 13
click at [1213, 314] on div "0.00" at bounding box center [1220, 310] width 54 height 13
type input "600"
click at [1210, 264] on div "Variation" at bounding box center [739, 267] width 1446 height 29
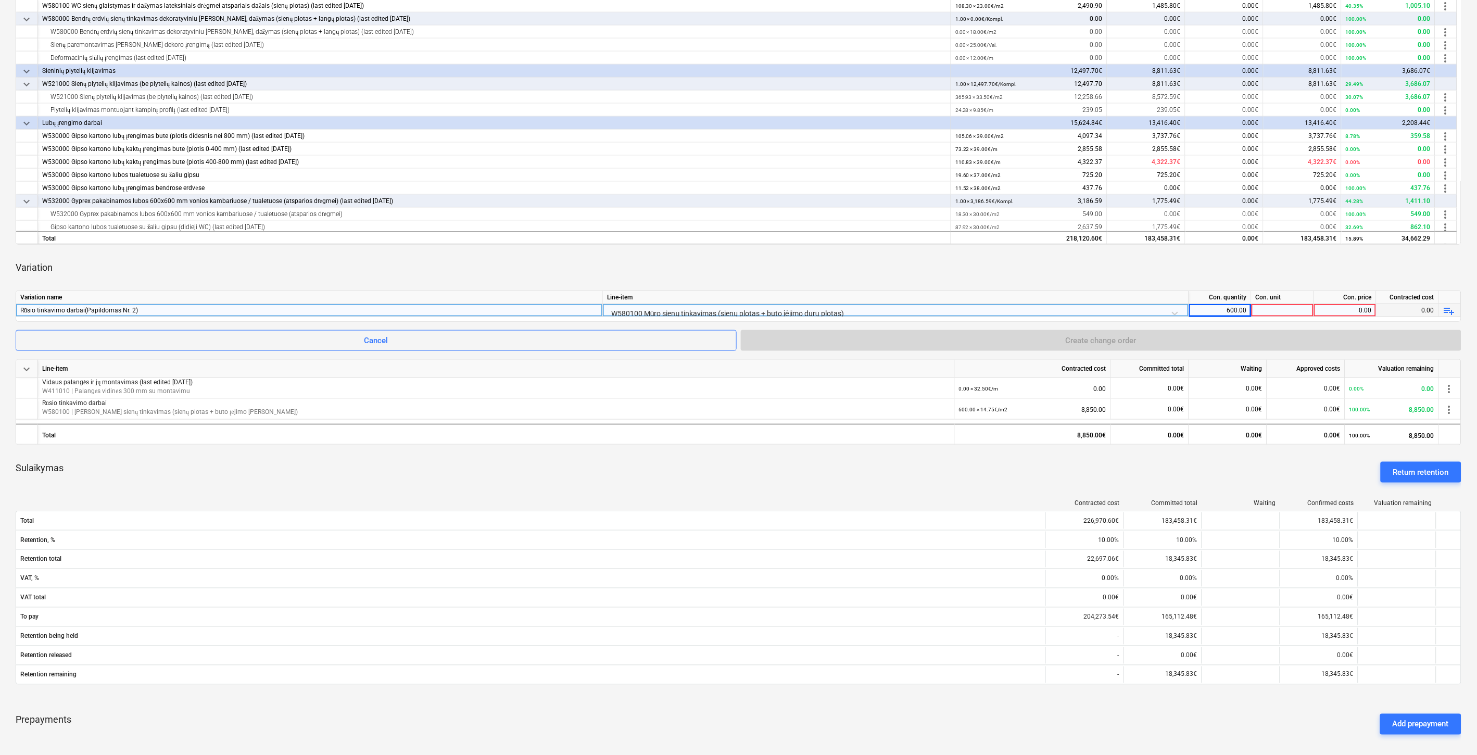
click at [1289, 310] on div at bounding box center [1282, 310] width 62 height 13
type input "m2"
click at [1309, 254] on div "Variation" at bounding box center [739, 267] width 1446 height 29
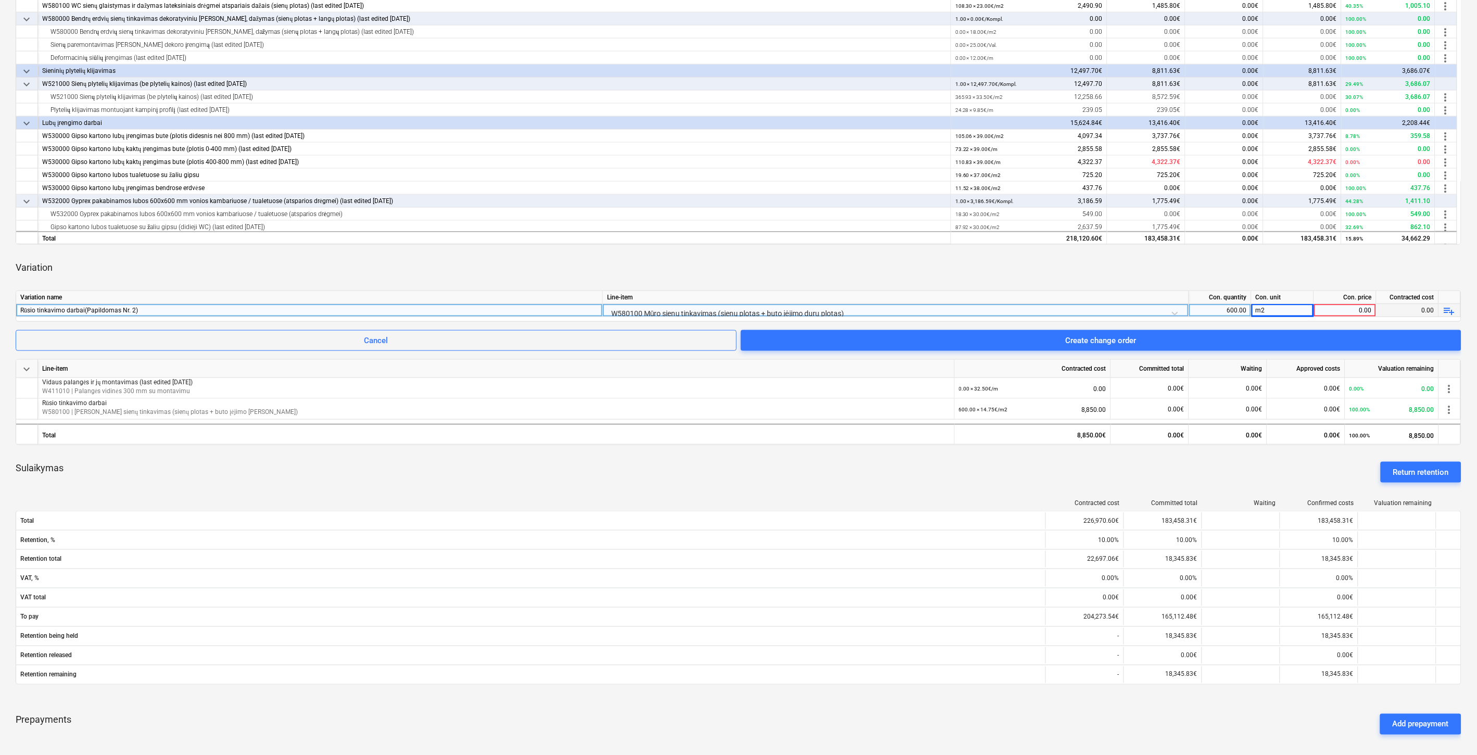
click at [1340, 310] on div "0.00" at bounding box center [1345, 310] width 54 height 13
type input "14.75"
click at [1233, 262] on div "Variation" at bounding box center [739, 267] width 1446 height 29
click at [1024, 465] on div "Sulaikymas Return retention" at bounding box center [739, 471] width 1446 height 37
click at [1047, 464] on div "Sulaikymas Return retention" at bounding box center [739, 471] width 1446 height 37
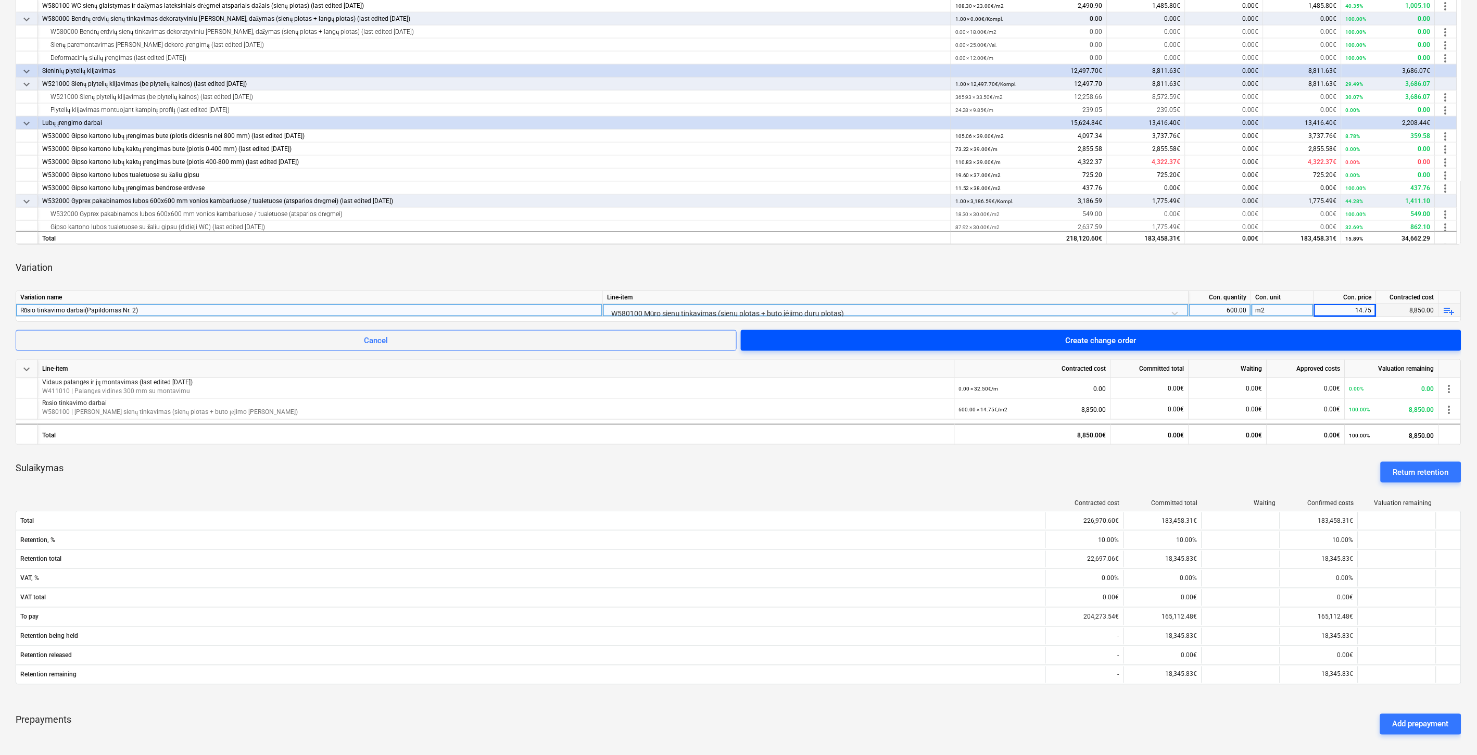
click at [1133, 340] on div "Create change order" at bounding box center [1101, 341] width 71 height 14
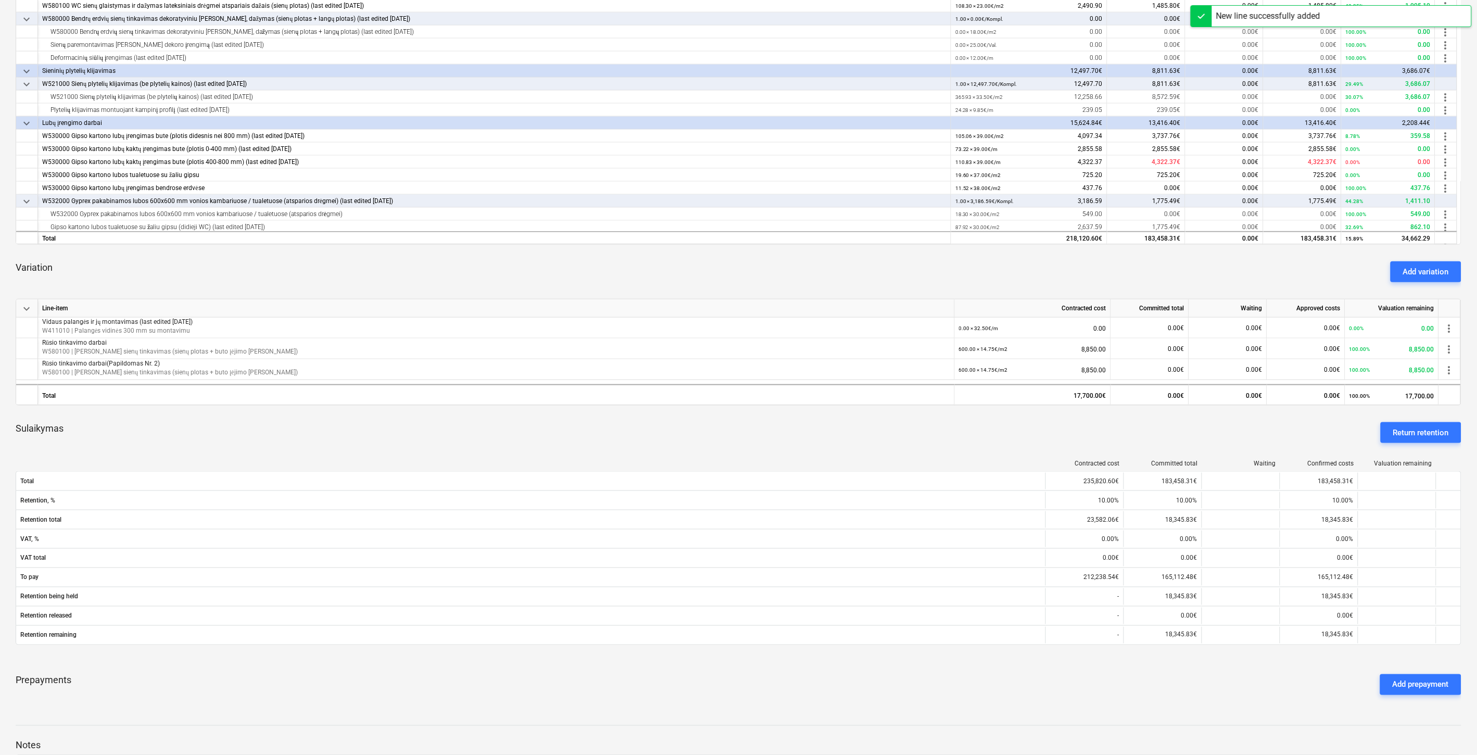
click at [814, 452] on div "Contracted cost Committed total Waiting Confirmed costs Valuation remaining Tot…" at bounding box center [739, 554] width 1446 height 206
click at [876, 429] on div "Sulaikymas Return retention" at bounding box center [739, 432] width 1446 height 37
click at [893, 422] on div "Sulaikymas Return retention" at bounding box center [739, 432] width 1446 height 37
click at [912, 416] on div "Sulaikymas Return retention" at bounding box center [739, 432] width 1446 height 37
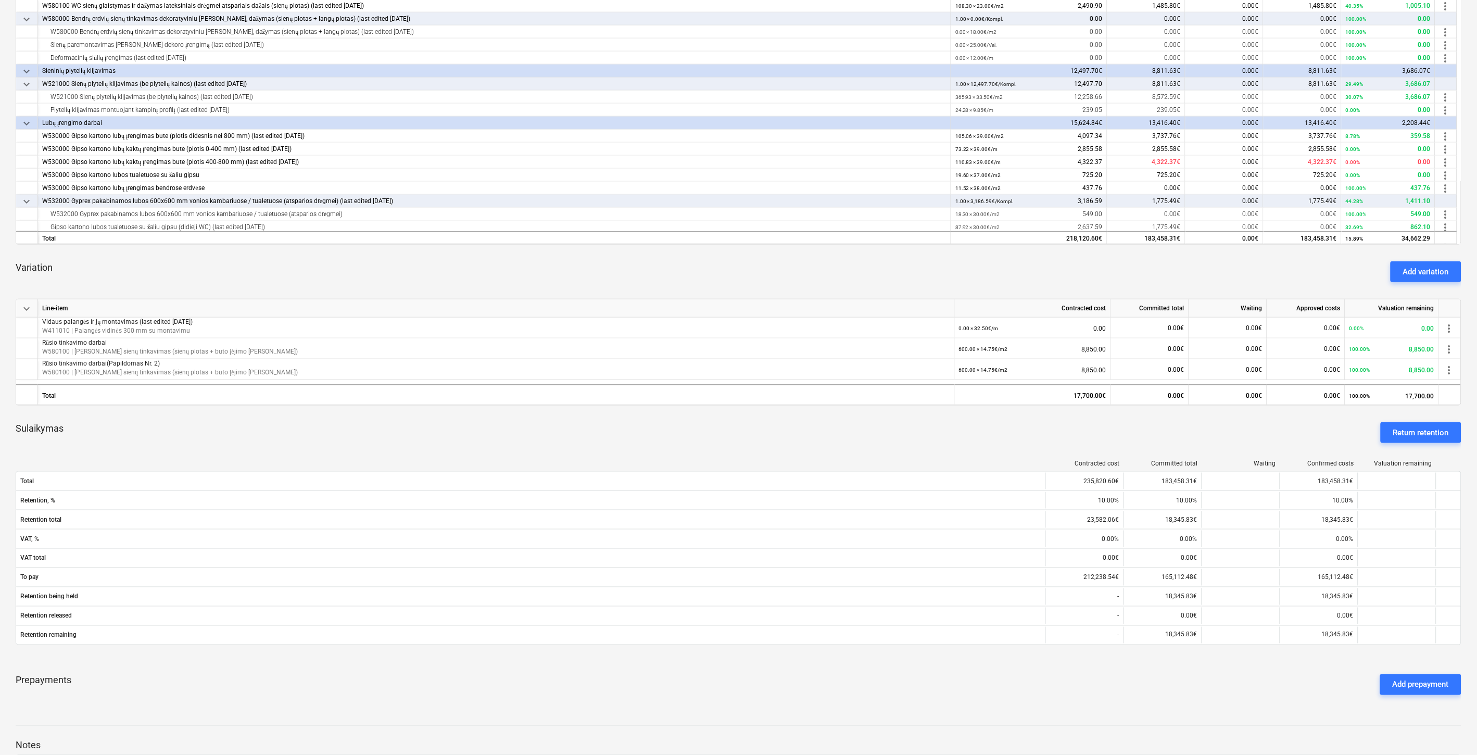
click at [912, 416] on div "Sulaikymas Return retention" at bounding box center [739, 432] width 1446 height 37
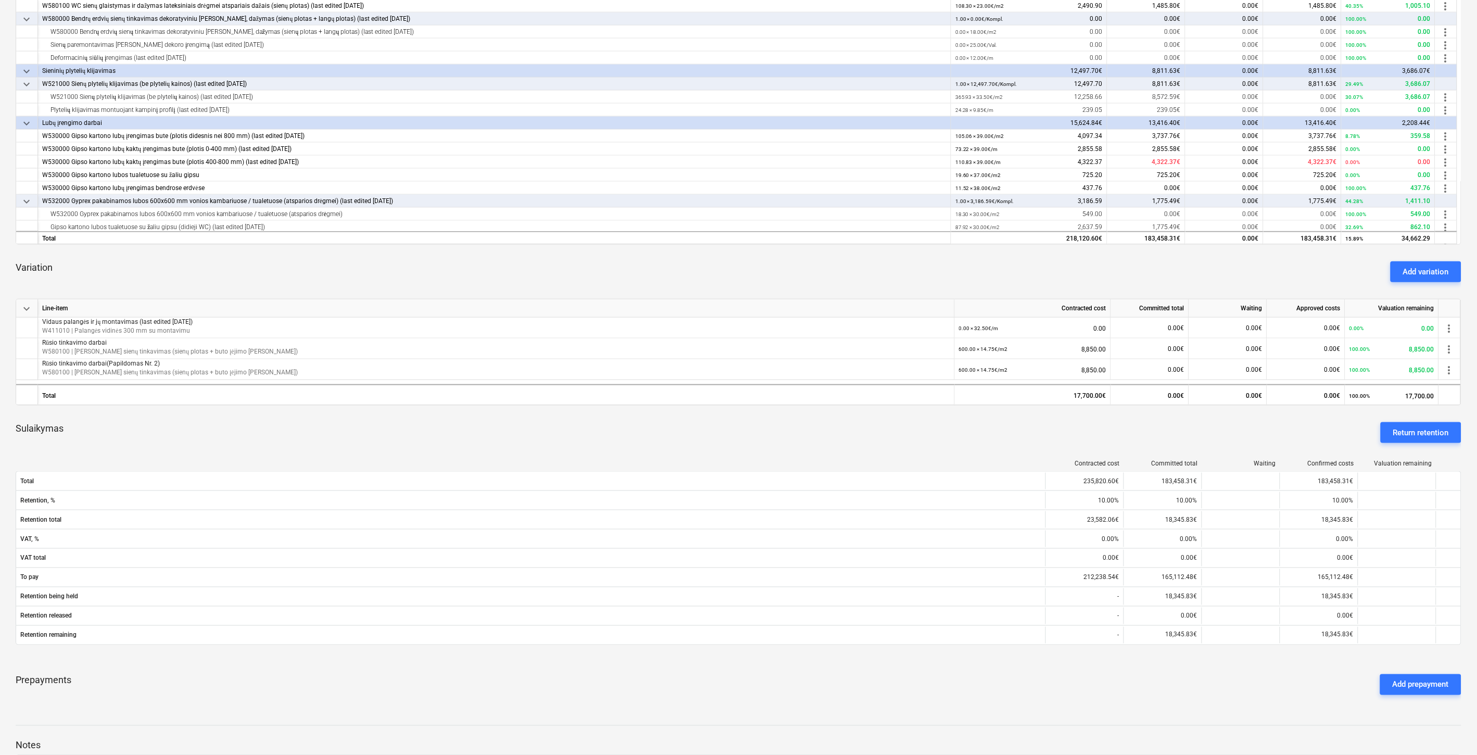
click at [912, 416] on div "Sulaikymas Return retention" at bounding box center [739, 432] width 1446 height 37
click at [1451, 364] on span "more_vert" at bounding box center [1449, 370] width 12 height 12
click at [1450, 391] on li "Delete" at bounding box center [1452, 393] width 40 height 24
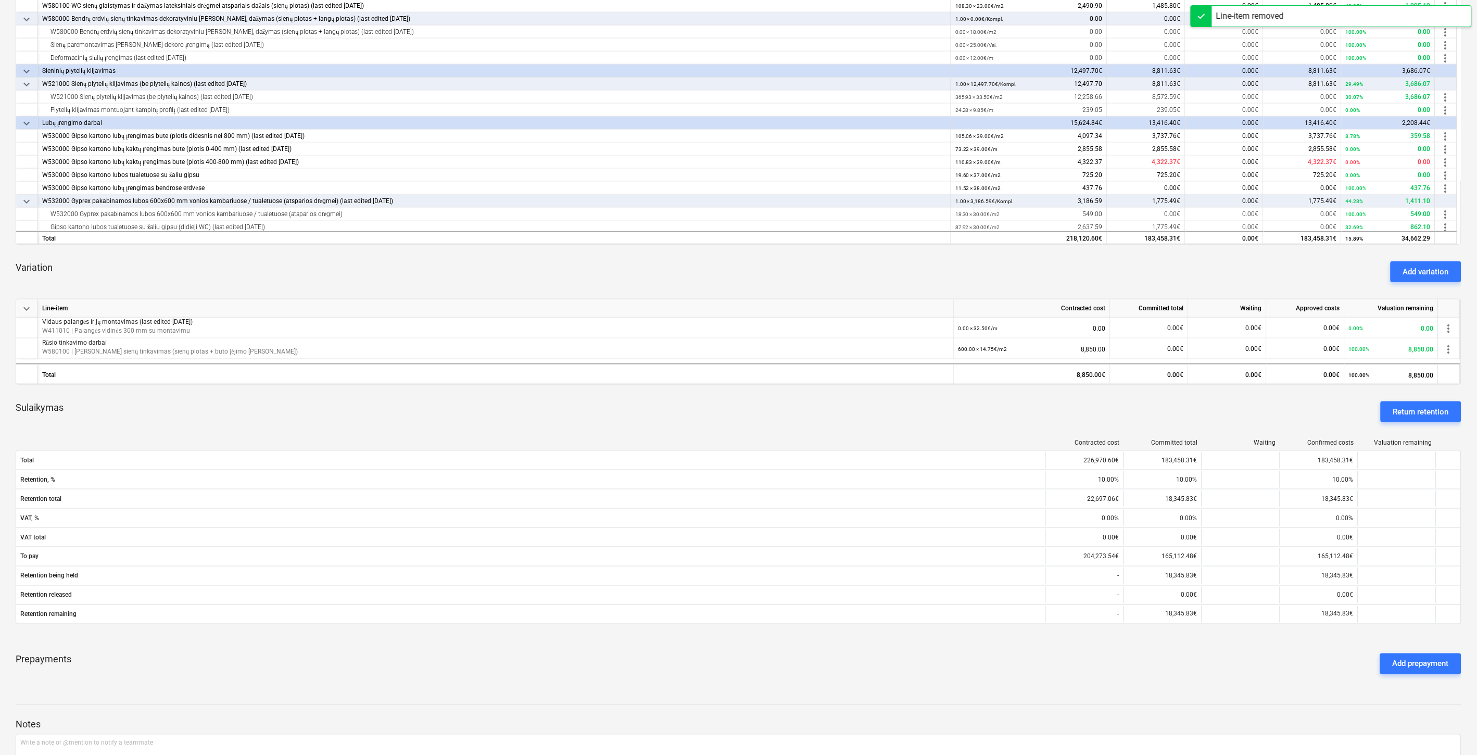
click at [793, 411] on div "Sulaikymas Return retention" at bounding box center [739, 411] width 1446 height 37
click at [856, 399] on div "Sulaikymas Return retention" at bounding box center [739, 411] width 1446 height 37
click at [783, 414] on div "Sulaikymas Return retention" at bounding box center [739, 411] width 1446 height 37
click at [807, 413] on div "Sulaikymas Return retention" at bounding box center [739, 411] width 1446 height 37
click at [816, 412] on div "Sulaikymas Return retention" at bounding box center [739, 411] width 1446 height 37
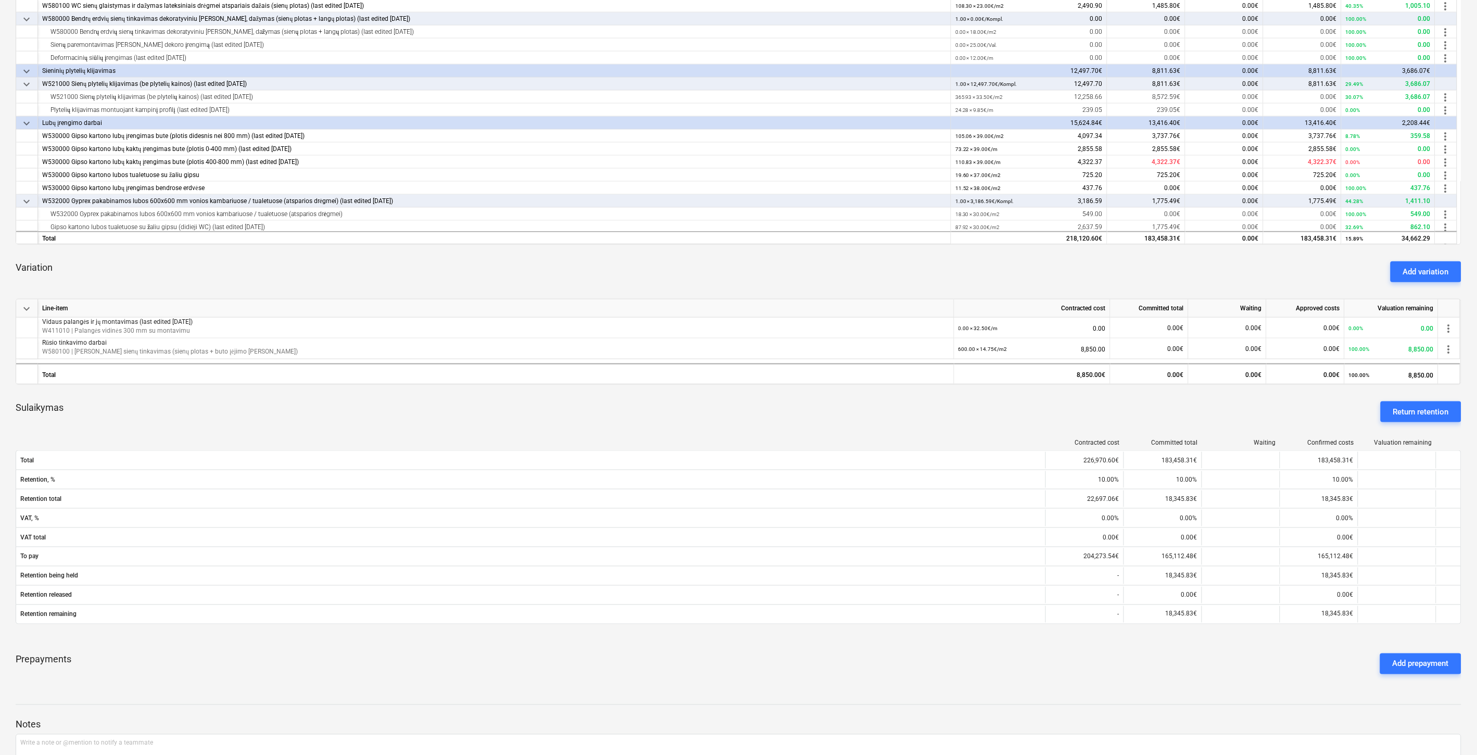
click at [825, 410] on div "Sulaikymas Return retention" at bounding box center [739, 411] width 1446 height 37
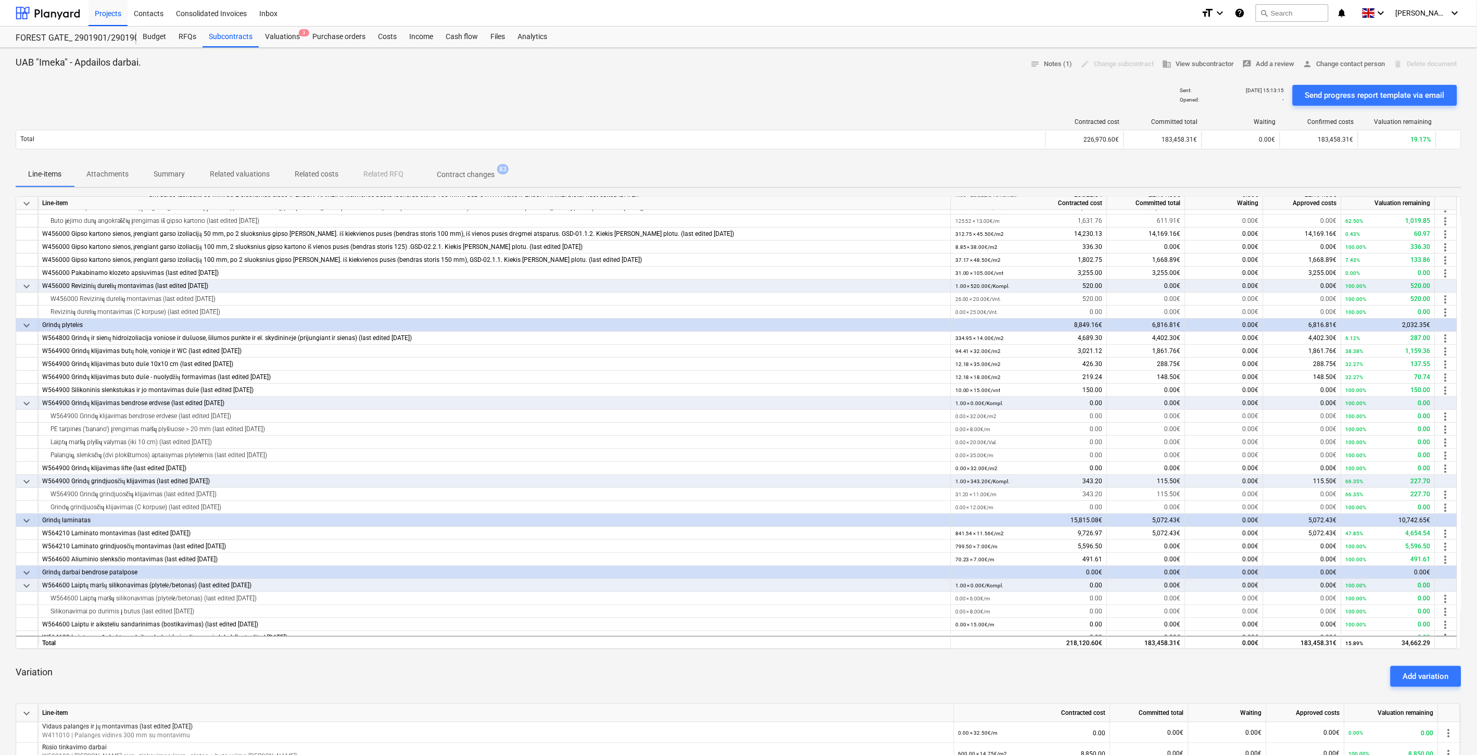
scroll to position [58, 0]
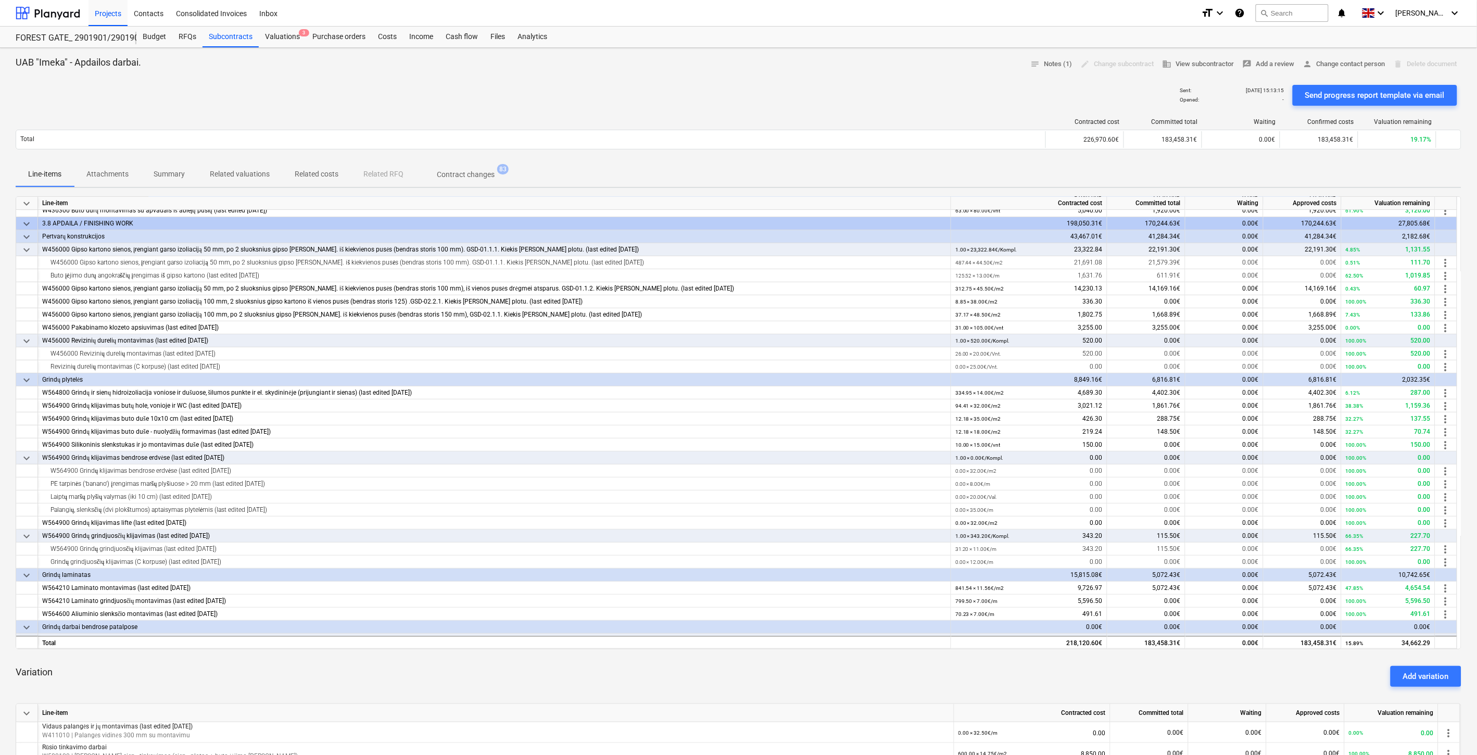
click at [936, 75] on div at bounding box center [739, 76] width 1446 height 8
click at [250, 40] on div "Subcontracts" at bounding box center [230, 37] width 56 height 21
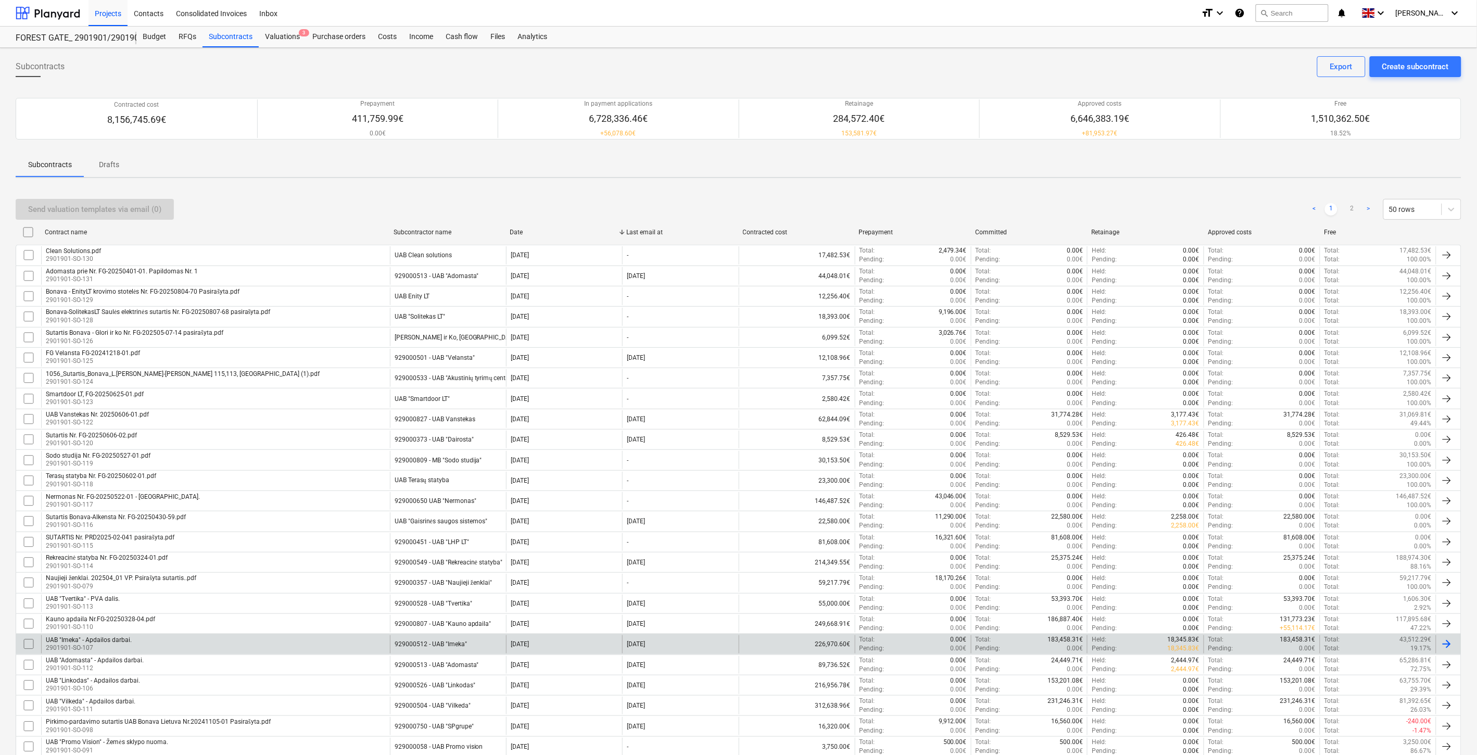
click at [27, 643] on input "checkbox" at bounding box center [28, 644] width 17 height 17
click at [146, 208] on div "Send valuation templates via email (1)" at bounding box center [94, 209] width 133 height 14
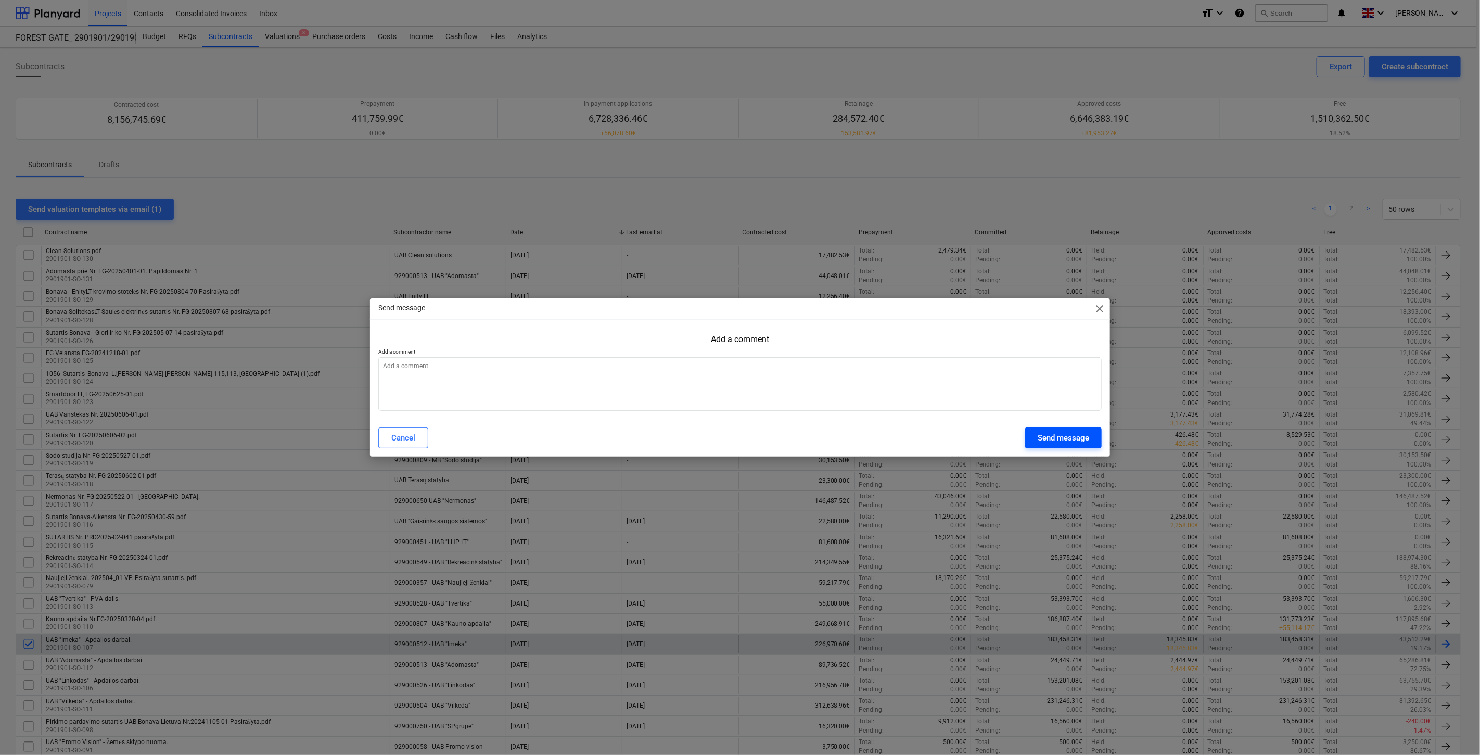
click at [1044, 432] on div "Send message" at bounding box center [1064, 438] width 52 height 14
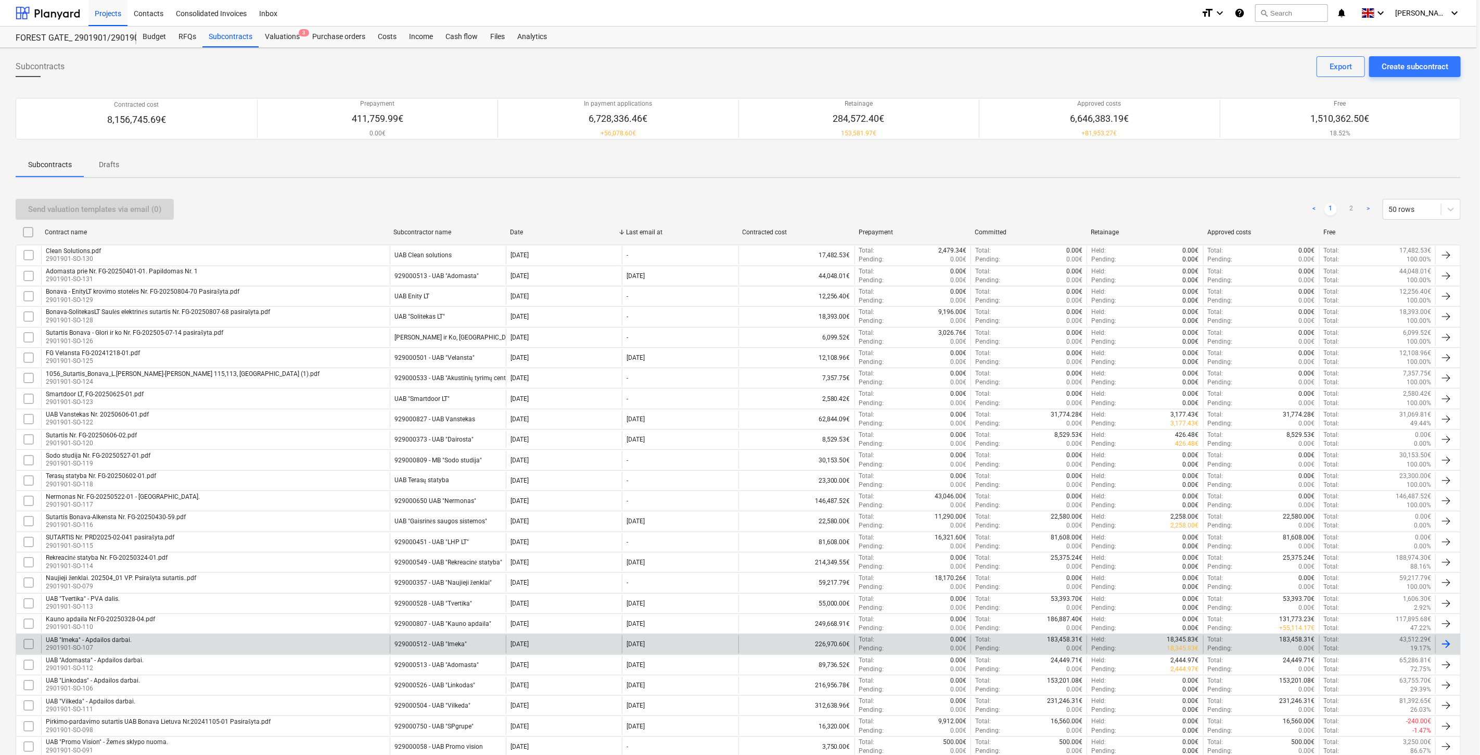
type textarea "x"
drag, startPoint x: 219, startPoint y: 37, endPoint x: 430, endPoint y: 217, distance: 277.3
click at [219, 37] on div "Subcontracts" at bounding box center [230, 37] width 56 height 21
click at [446, 203] on div "Send valuation templates via email (0) < 1 2 > 50 rows" at bounding box center [739, 209] width 1446 height 21
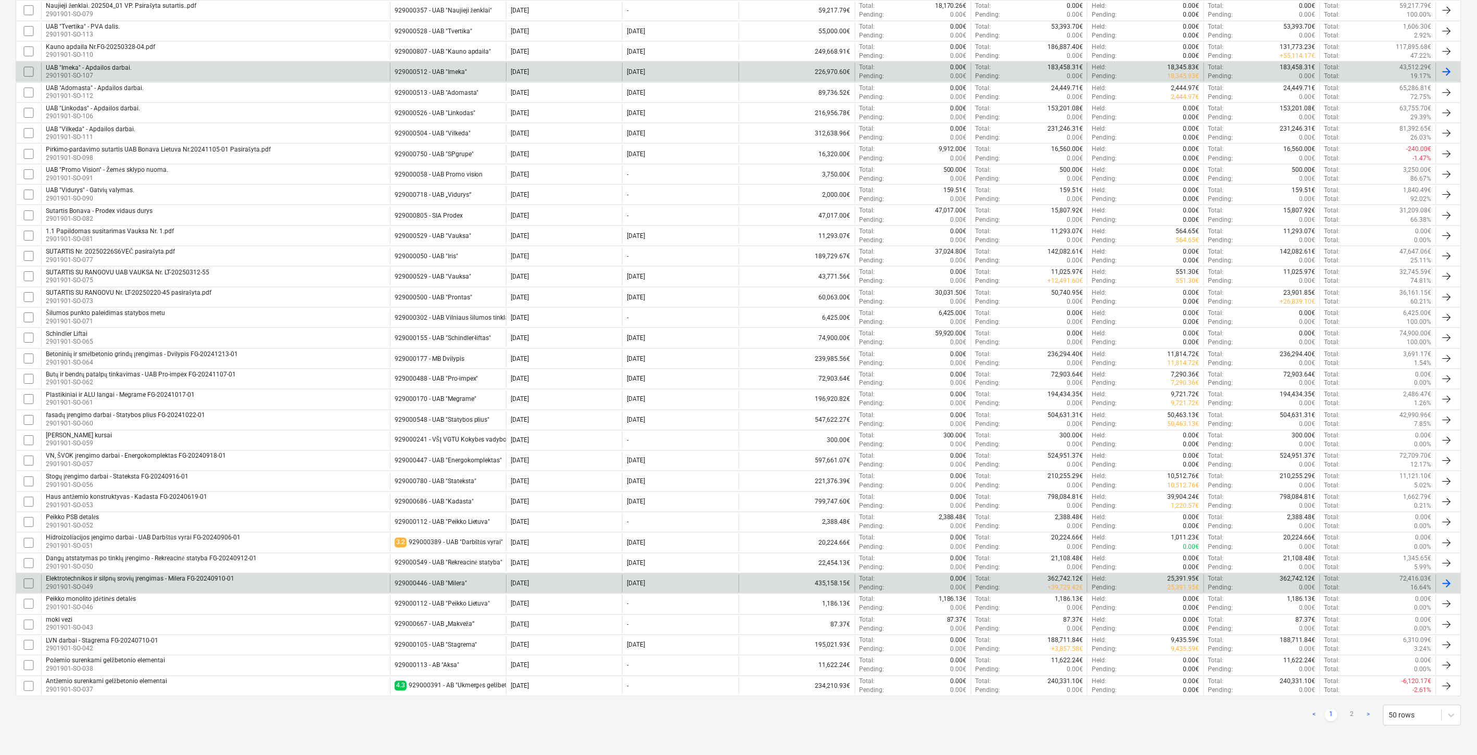
click at [256, 589] on div "Elektrotechnikos ir silpnų srovių įrengimas - [GEOGRAPHIC_DATA][PERSON_NAME]-20…" at bounding box center [215, 584] width 349 height 18
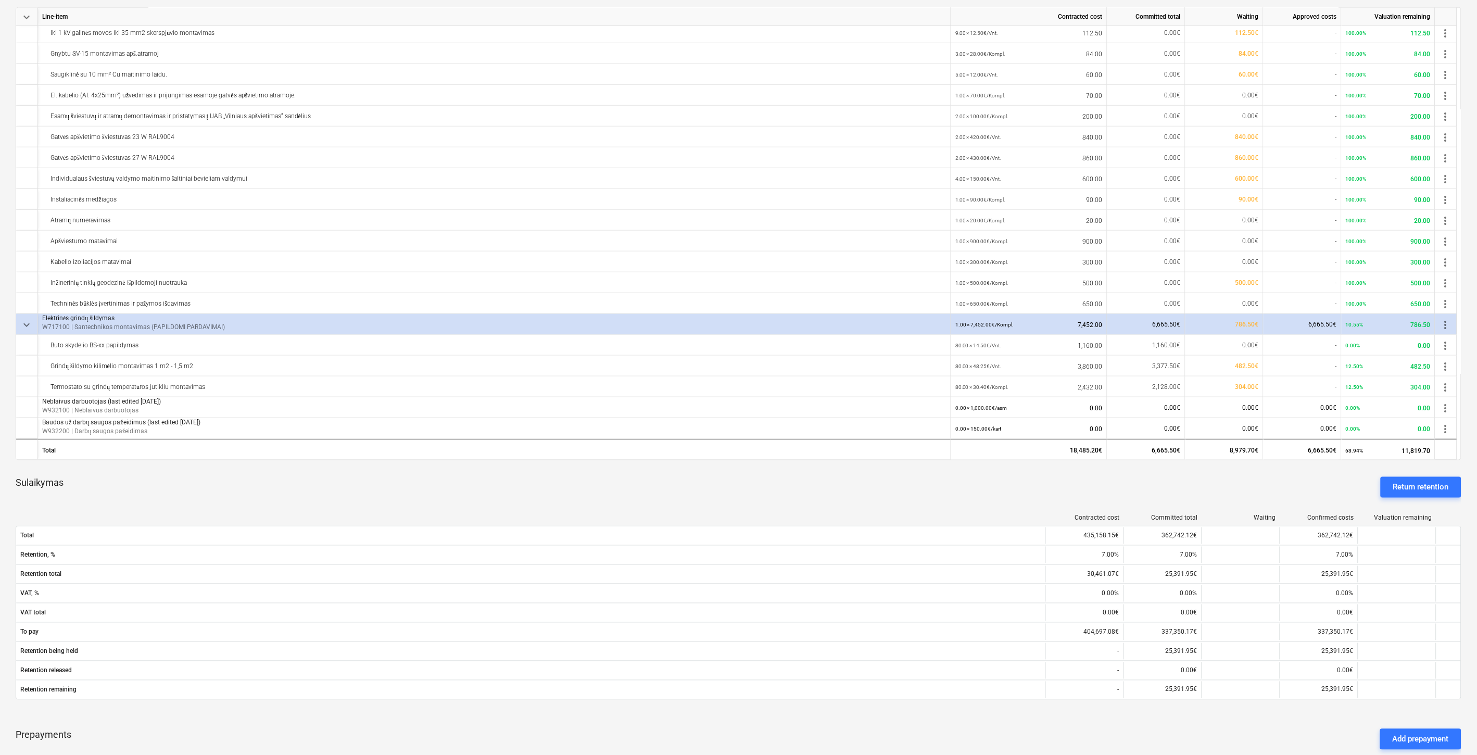
scroll to position [462, 0]
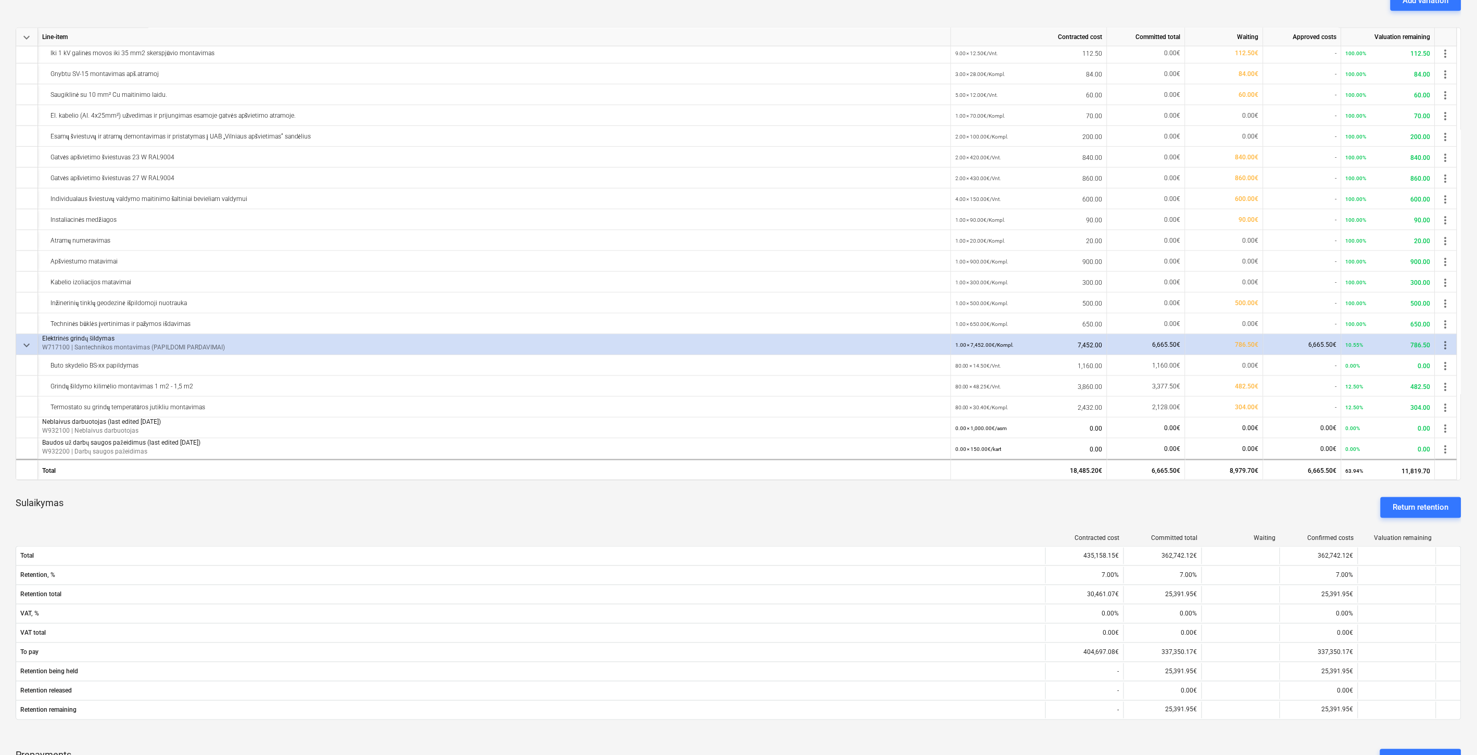
click at [867, 490] on div "Sulaikymas Return retention" at bounding box center [739, 507] width 1446 height 37
drag, startPoint x: 885, startPoint y: 487, endPoint x: 642, endPoint y: 505, distance: 244.3
click at [884, 487] on div "keyboard_arrow_down Line-item Contracted cost Committed total Waiting Approved …" at bounding box center [739, 256] width 1446 height 1044
click at [1023, 498] on div "Sulaikymas Return retention" at bounding box center [739, 507] width 1446 height 37
click at [1044, 496] on div "Sulaikymas Return retention" at bounding box center [739, 507] width 1446 height 37
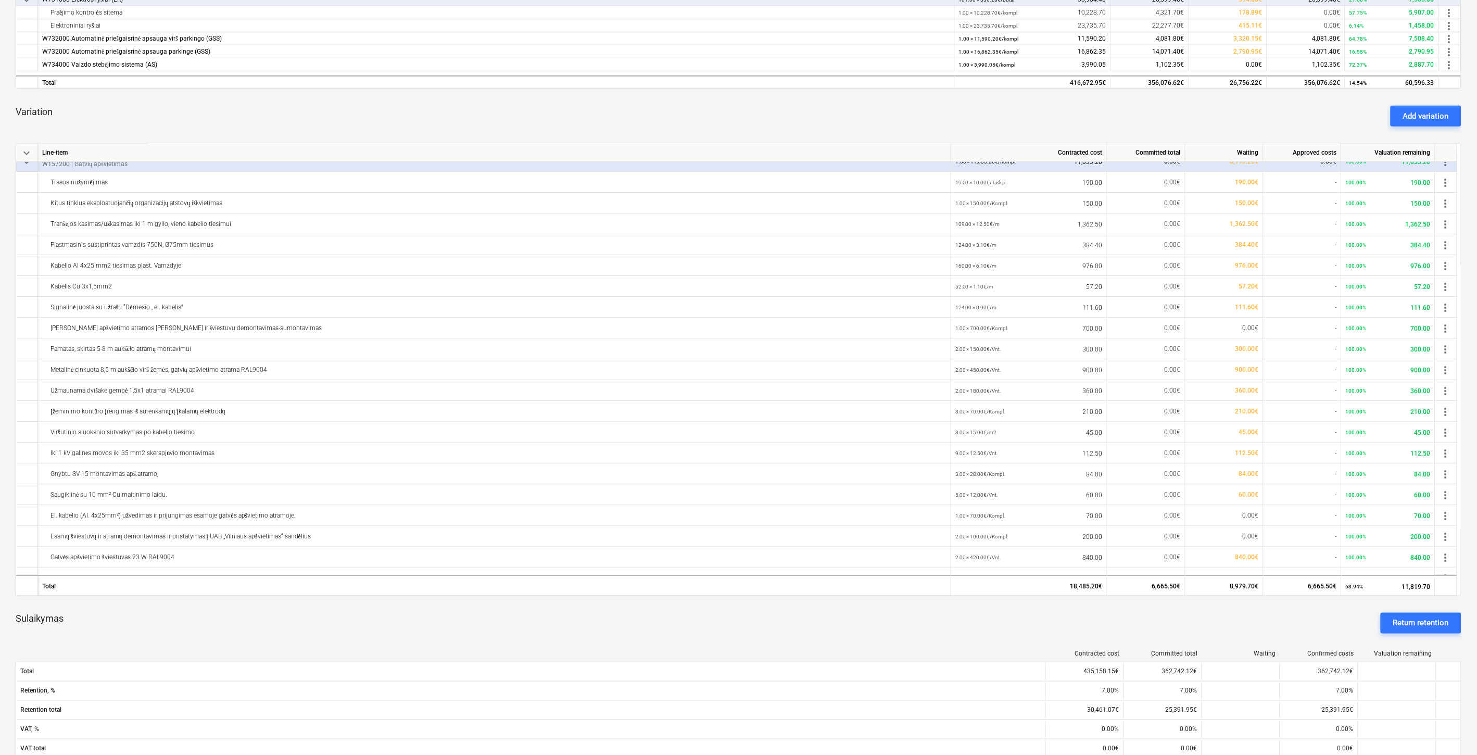
scroll to position [0, 0]
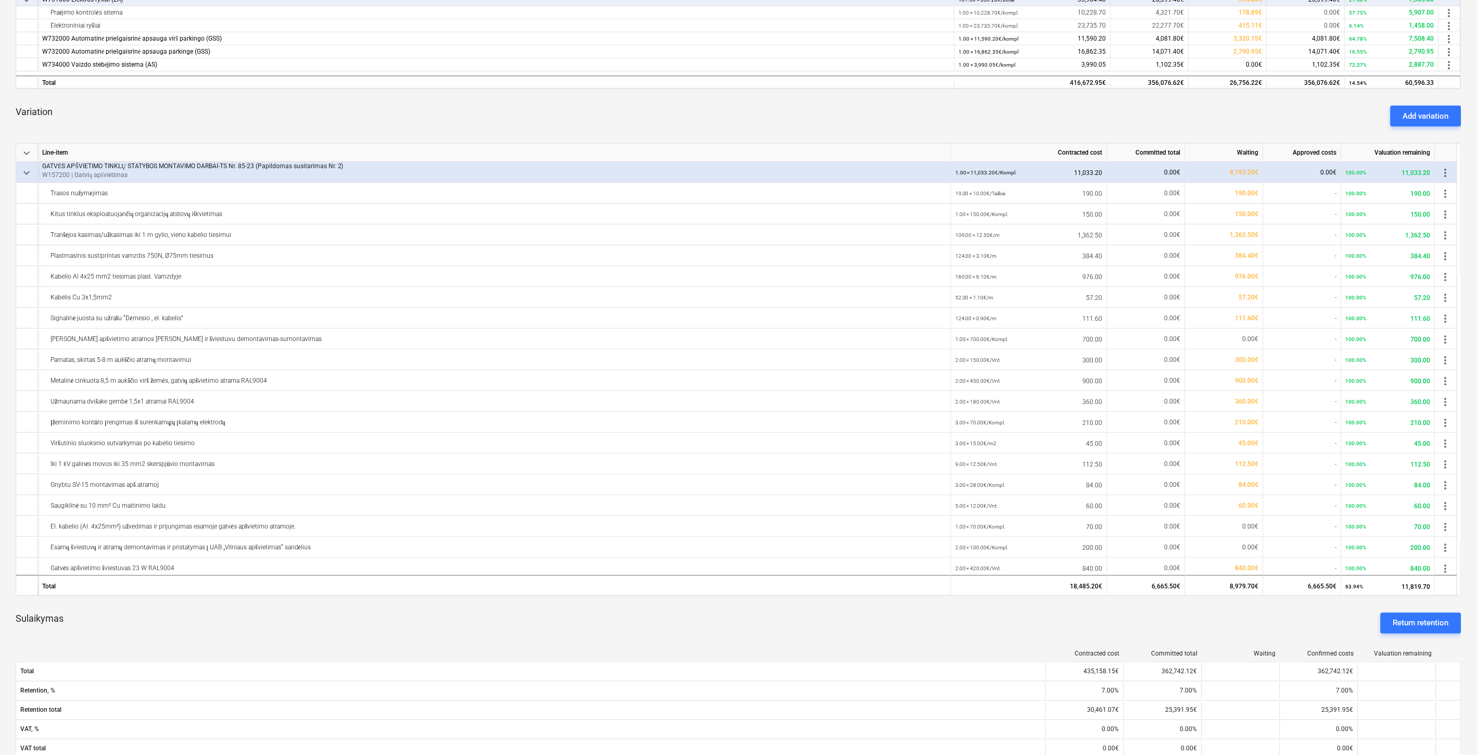
click at [852, 109] on div "Variation Add variation" at bounding box center [739, 115] width 1446 height 37
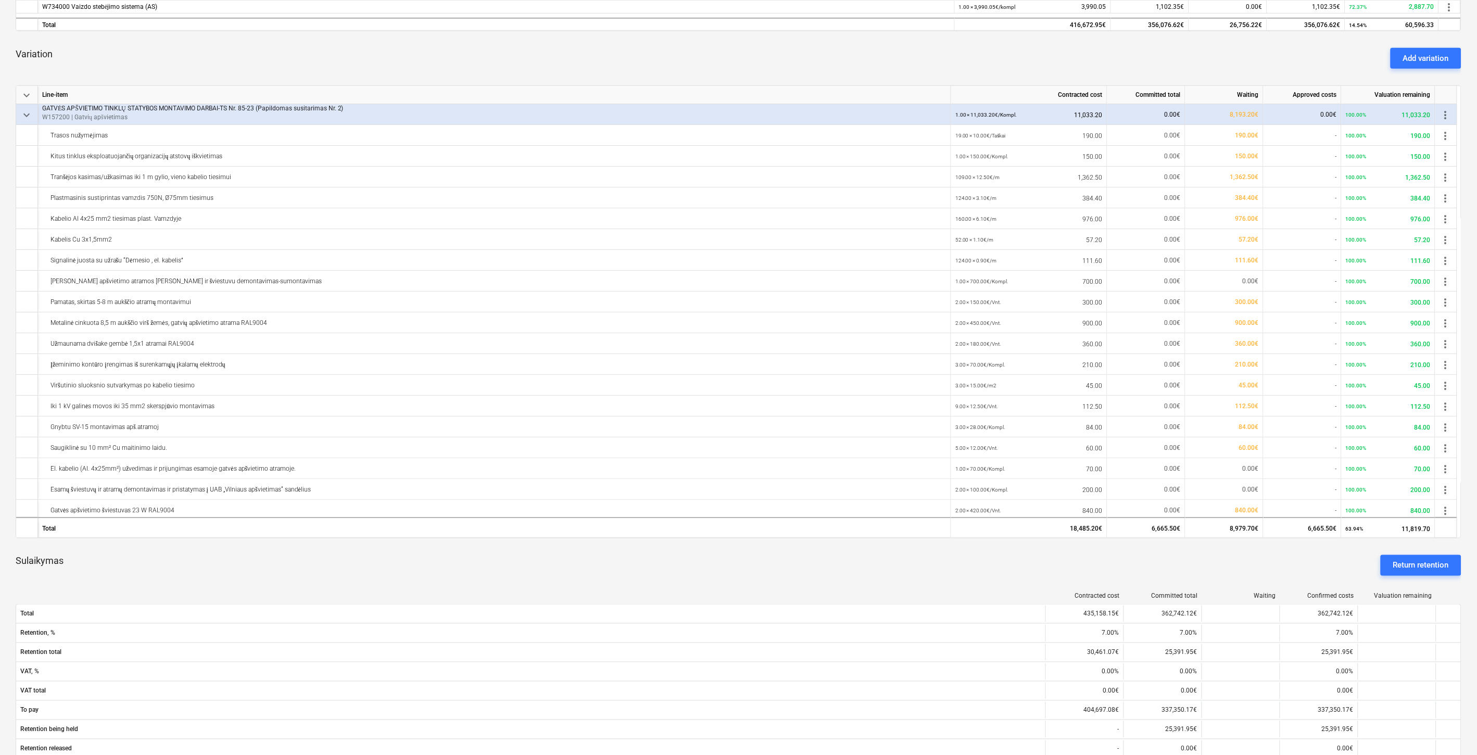
click at [386, 587] on div "Contracted cost Committed total Waiting Confirmed costs Valuation remaining Tot…" at bounding box center [739, 687] width 1446 height 206
click at [465, 560] on div "Sulaikymas Return retention" at bounding box center [739, 565] width 1446 height 37
click at [1443, 109] on span "more_vert" at bounding box center [1445, 115] width 12 height 12
click at [1150, 58] on div at bounding box center [740, 377] width 1480 height 755
click at [847, 587] on div "Contracted cost Committed total Waiting Confirmed costs Valuation remaining Tot…" at bounding box center [739, 687] width 1446 height 206
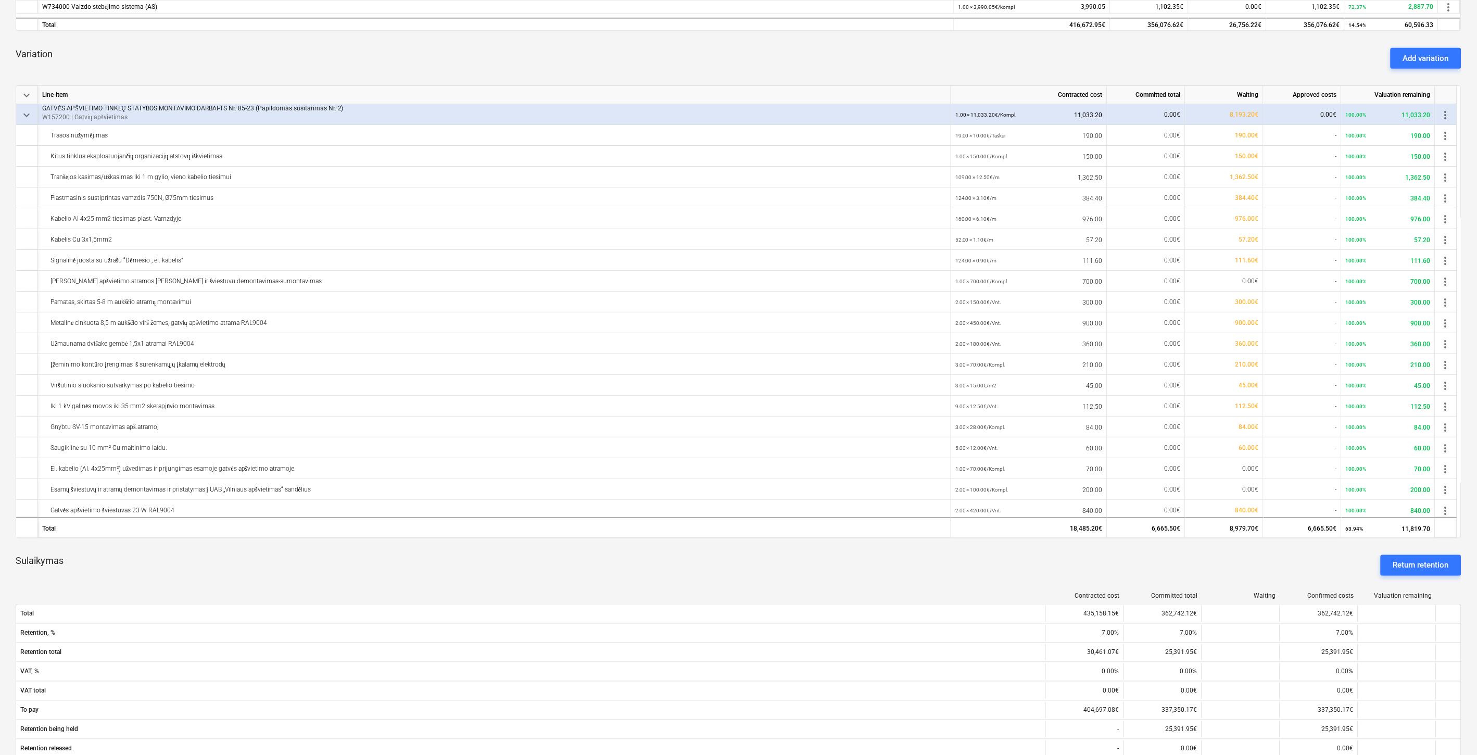
click at [872, 576] on div "Sulaikymas Return retention" at bounding box center [739, 565] width 1446 height 37
click at [819, 46] on div "Variation Add variation" at bounding box center [739, 58] width 1446 height 37
click at [870, 42] on div "Variation Add variation" at bounding box center [739, 58] width 1446 height 37
click at [867, 581] on div "Sulaikymas Return retention" at bounding box center [739, 565] width 1446 height 37
click at [904, 574] on div "Sulaikymas Return retention" at bounding box center [739, 565] width 1446 height 37
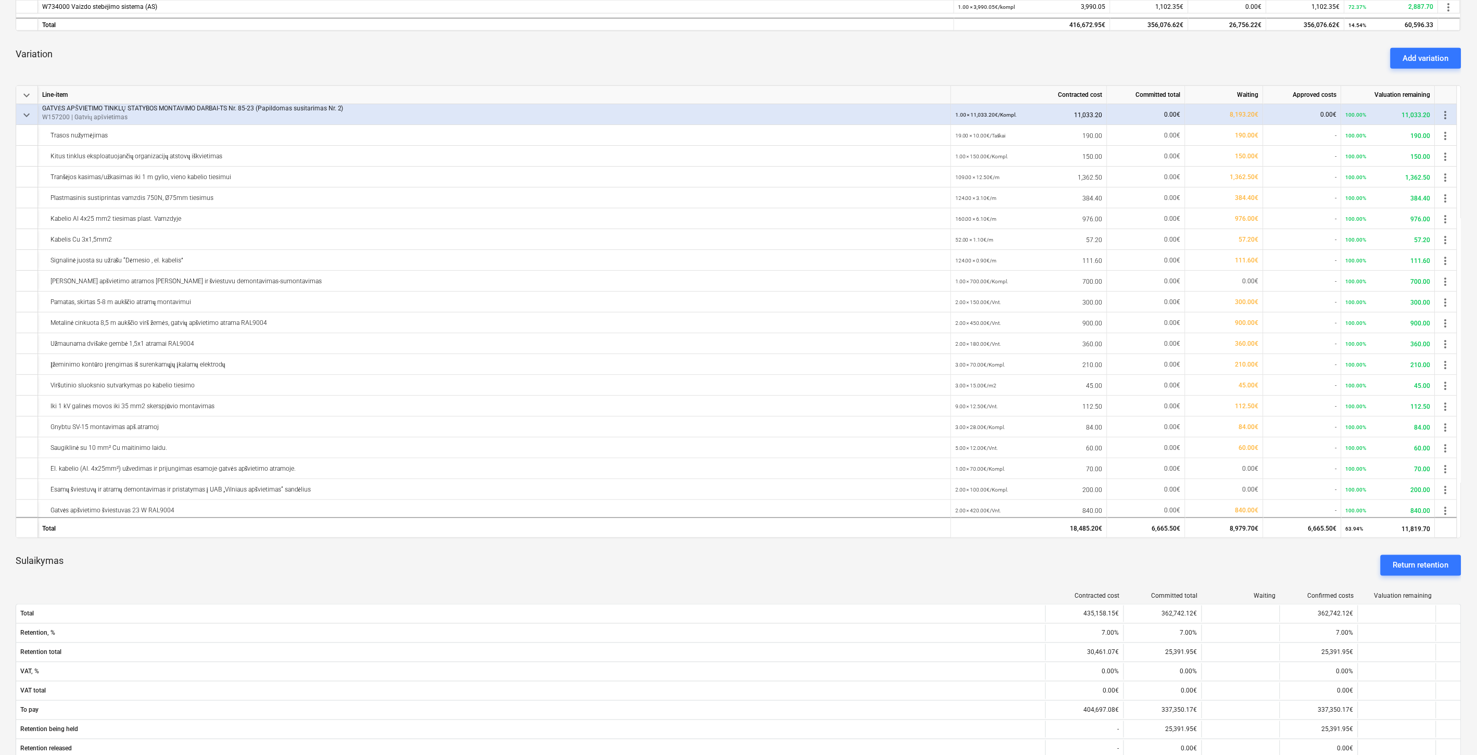
click at [1065, 565] on div "Sulaikymas Return retention" at bounding box center [739, 565] width 1446 height 37
click at [794, 550] on div "Sulaikymas Return retention" at bounding box center [739, 565] width 1446 height 37
click at [817, 549] on div "Sulaikymas Return retention" at bounding box center [739, 565] width 1446 height 37
click at [847, 548] on div "Sulaikymas Return retention" at bounding box center [739, 565] width 1446 height 37
click at [867, 547] on div "Sulaikymas Return retention" at bounding box center [739, 565] width 1446 height 37
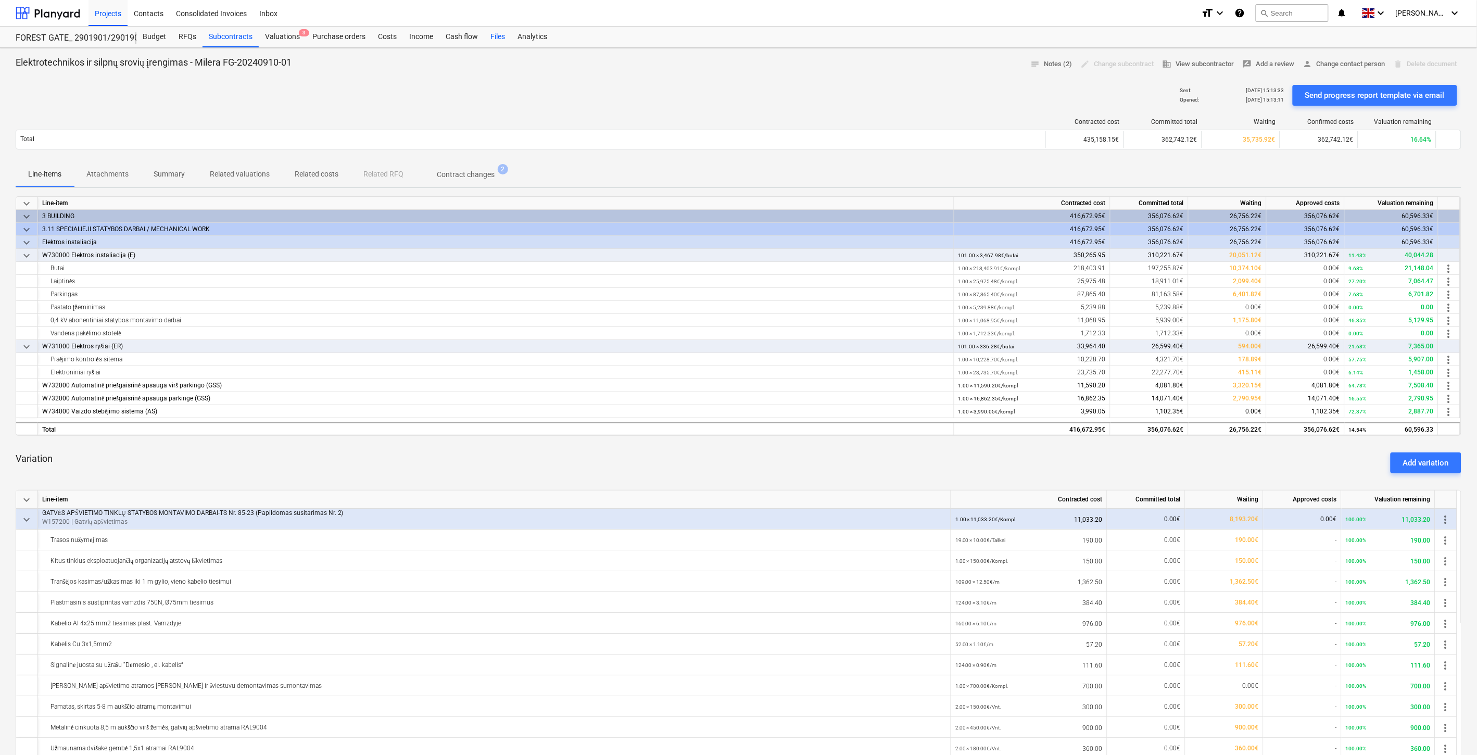
click at [500, 39] on div "Files" at bounding box center [497, 37] width 27 height 21
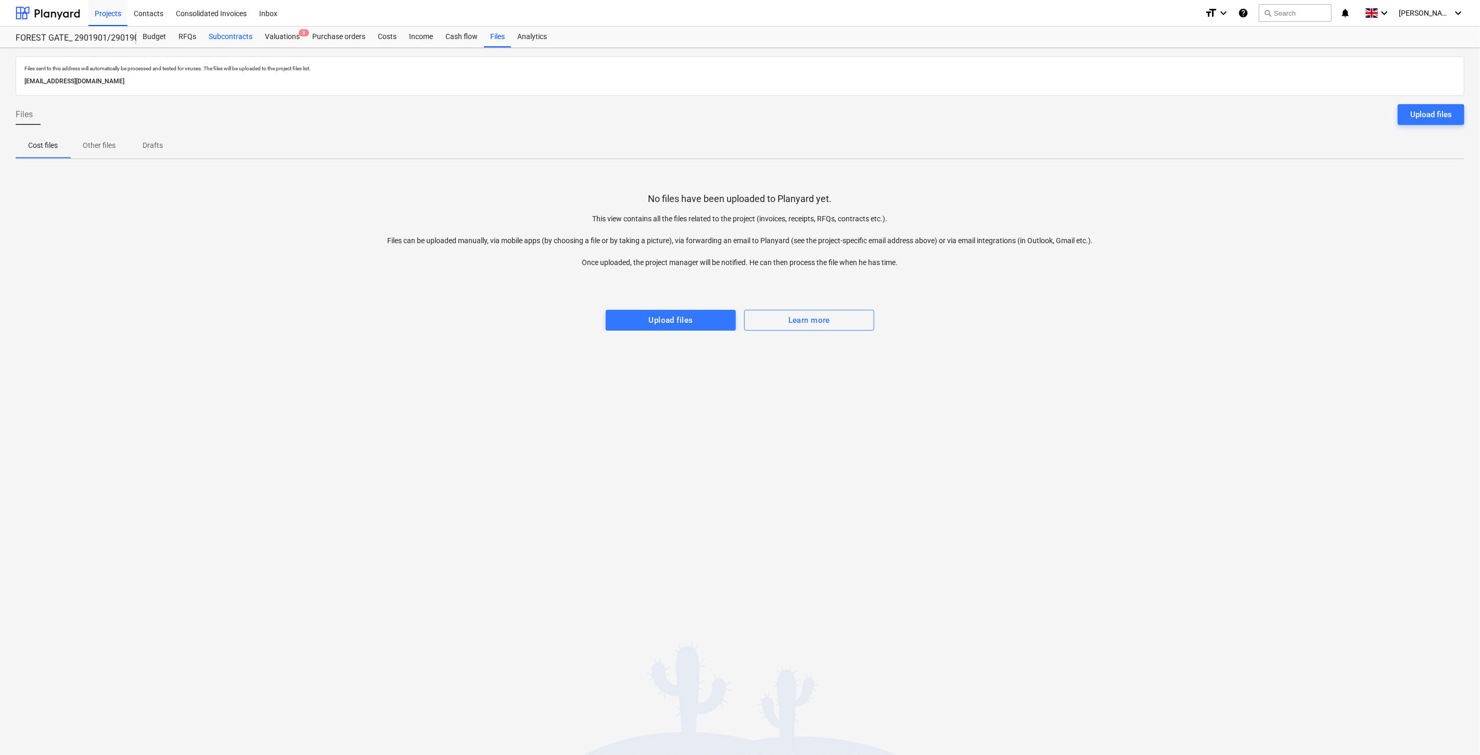
click at [219, 32] on div "Subcontracts" at bounding box center [230, 37] width 56 height 21
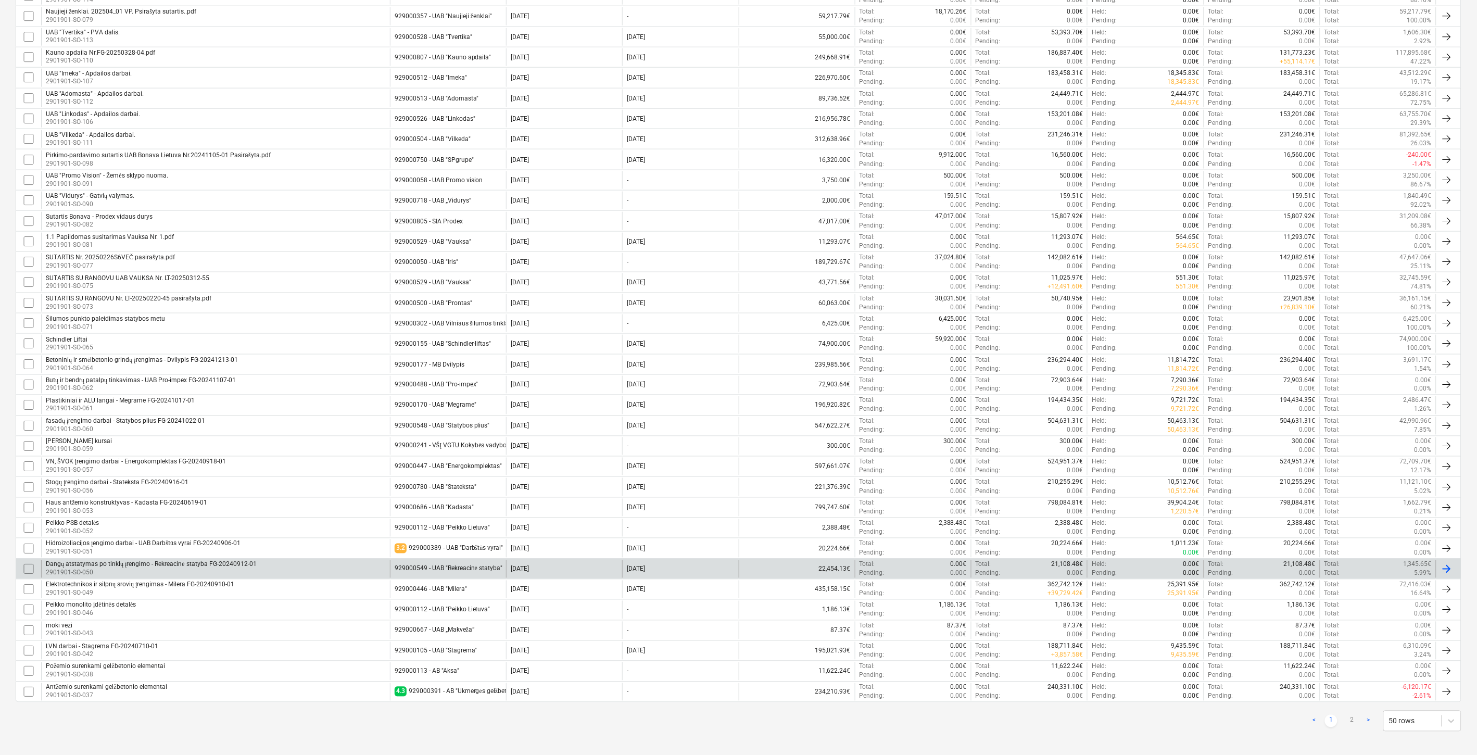
scroll to position [574, 0]
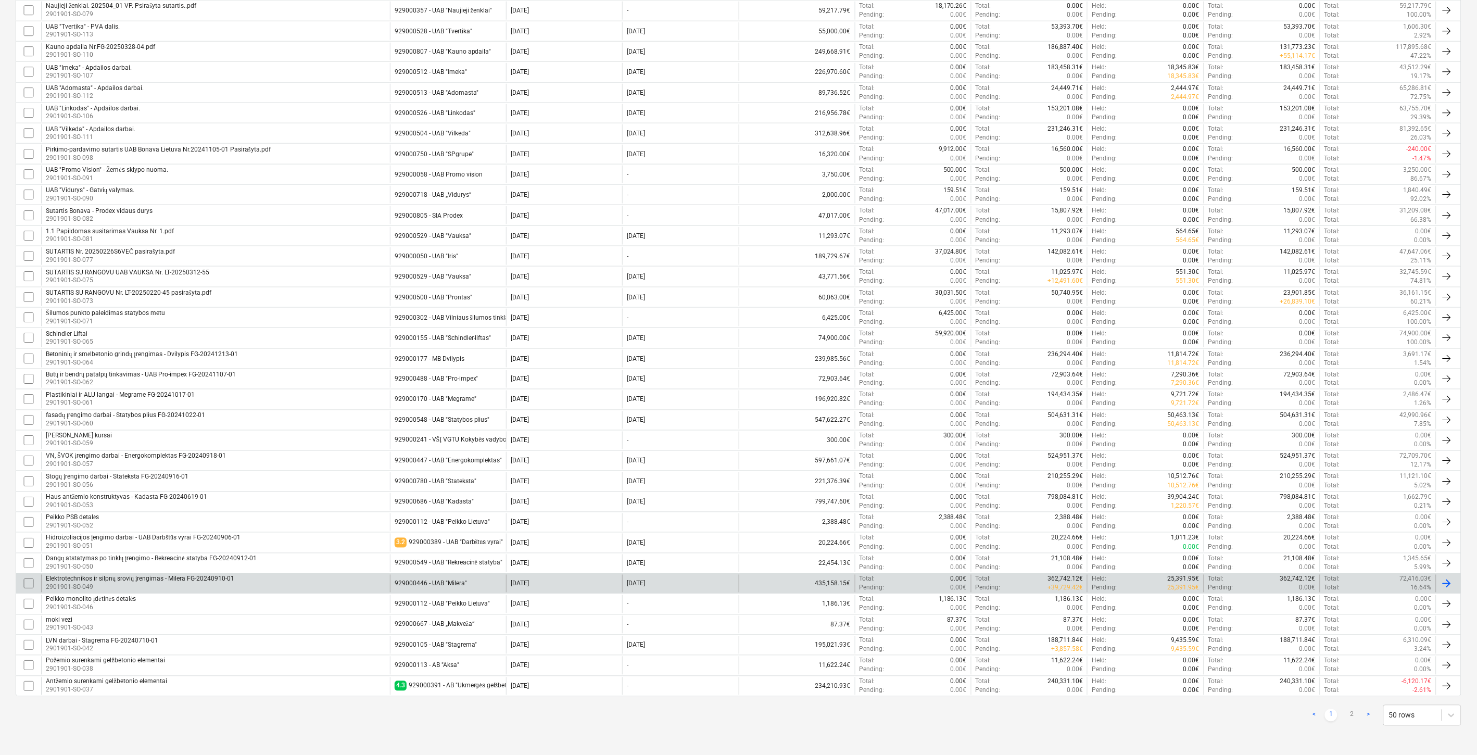
click at [475, 578] on div "929000446 - UAB "Milera"" at bounding box center [448, 584] width 116 height 18
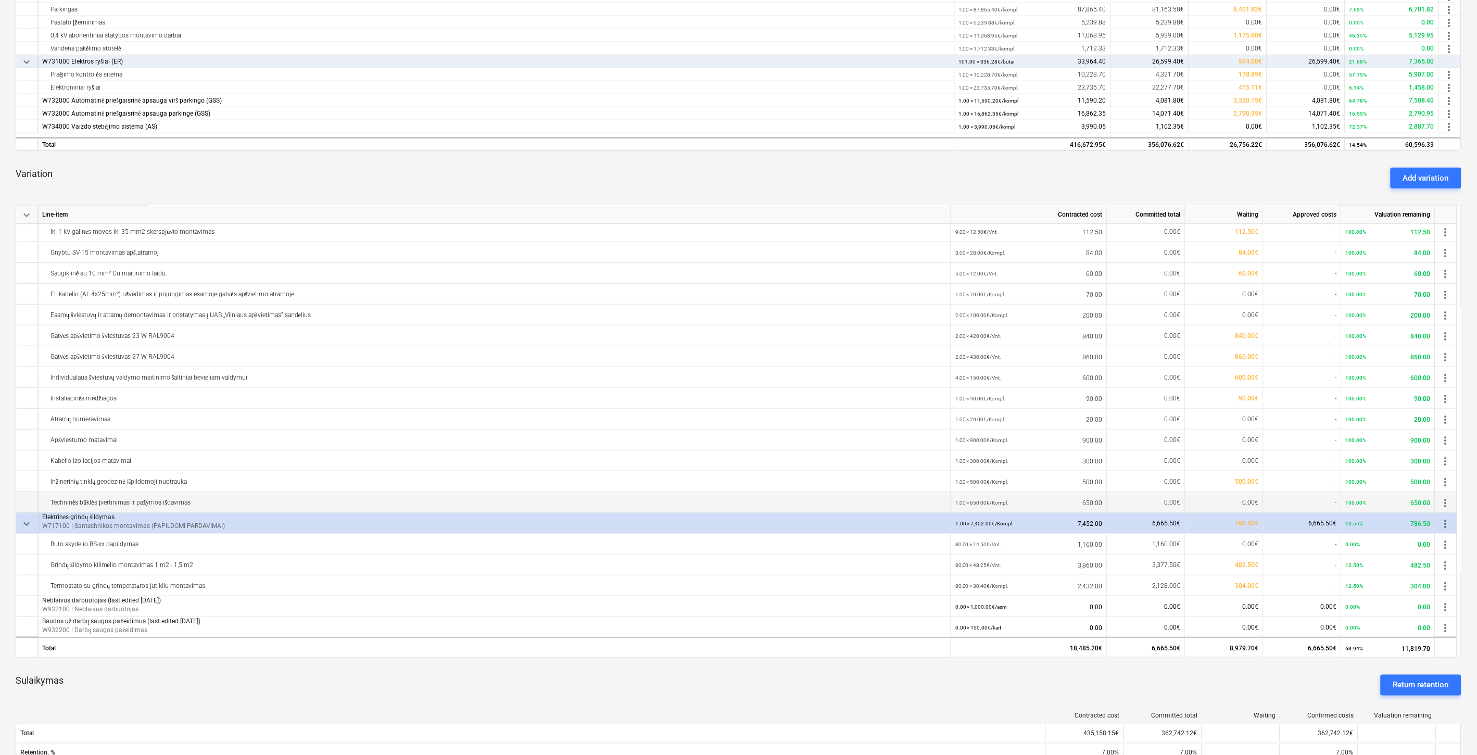
scroll to position [295, 0]
click at [770, 185] on div "Variation Add variation" at bounding box center [739, 177] width 1446 height 37
click at [803, 179] on div "Variation Add variation" at bounding box center [739, 177] width 1446 height 37
click at [831, 173] on div "Variation Add variation" at bounding box center [739, 177] width 1446 height 37
click at [867, 169] on div "Variation Add variation" at bounding box center [739, 177] width 1446 height 37
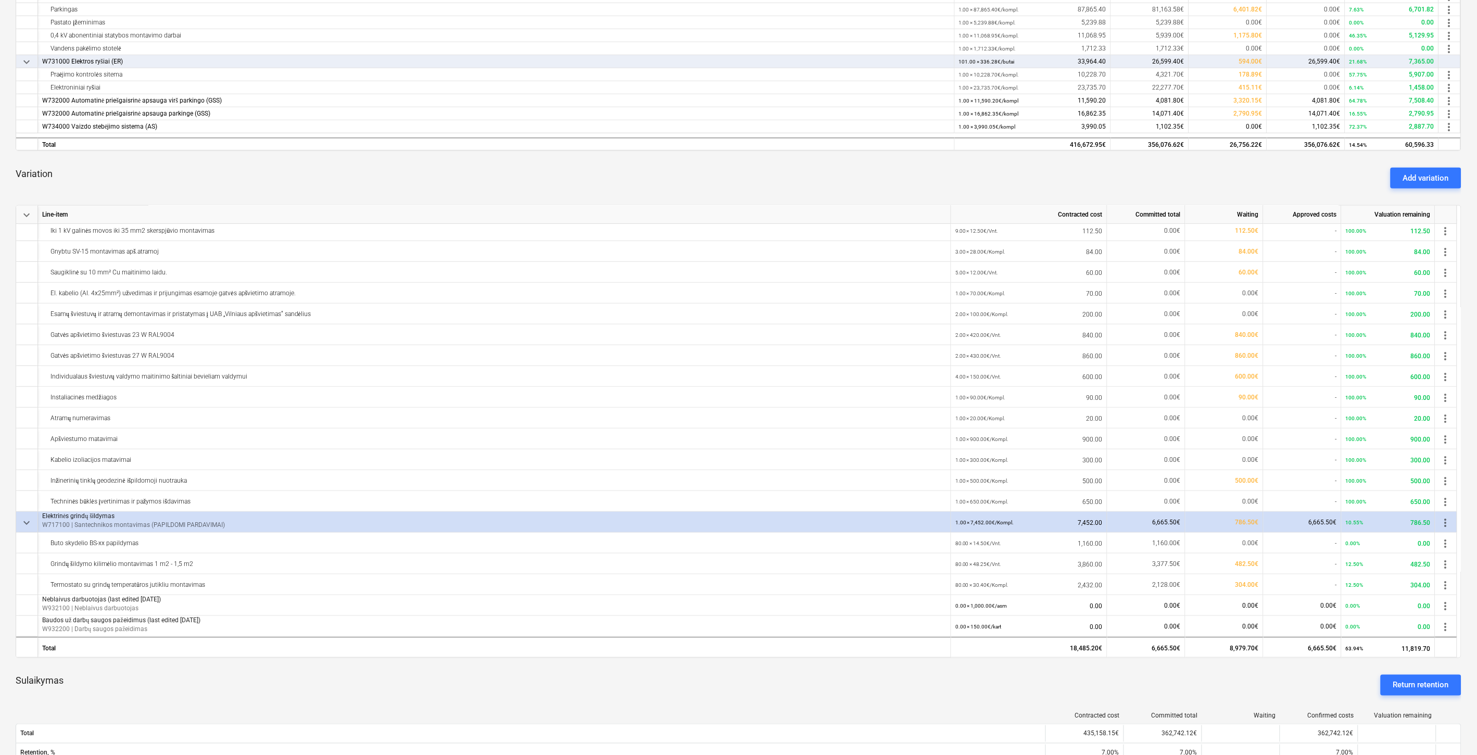
click at [768, 173] on div "Variation Add variation" at bounding box center [739, 177] width 1446 height 37
click at [779, 170] on div "Variation Add variation" at bounding box center [739, 177] width 1446 height 37
drag, startPoint x: 793, startPoint y: 164, endPoint x: 805, endPoint y: 160, distance: 12.7
click at [795, 164] on div "Variation Add variation" at bounding box center [739, 177] width 1446 height 37
click at [807, 160] on div "Variation Add variation" at bounding box center [739, 177] width 1446 height 37
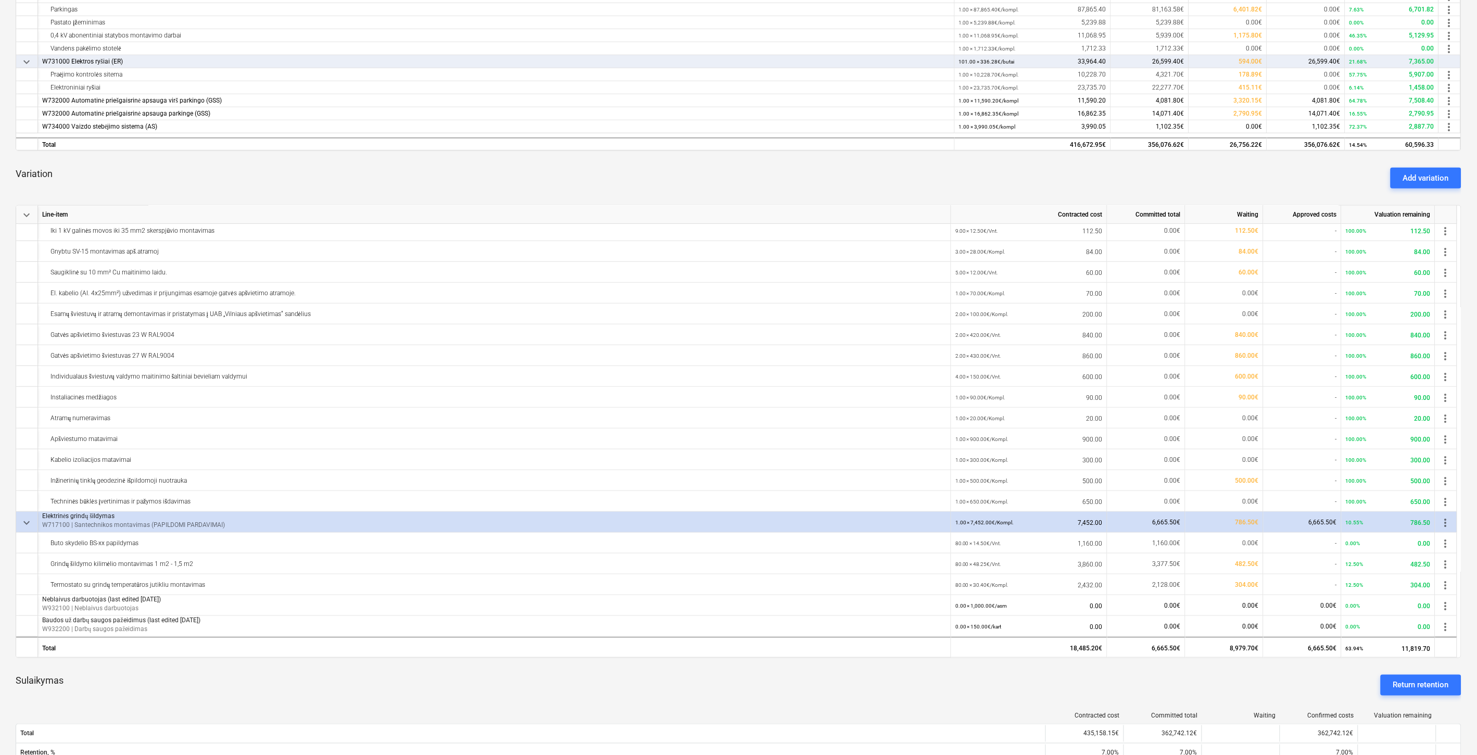
click at [700, 184] on div "Variation Add variation" at bounding box center [739, 177] width 1446 height 37
click at [727, 181] on div "Variation Add variation" at bounding box center [739, 177] width 1446 height 37
click at [740, 178] on div "Variation Add variation" at bounding box center [739, 177] width 1446 height 37
click at [768, 171] on div "Variation Add variation" at bounding box center [739, 177] width 1446 height 37
click at [620, 178] on div "Variation Add variation" at bounding box center [739, 177] width 1446 height 37
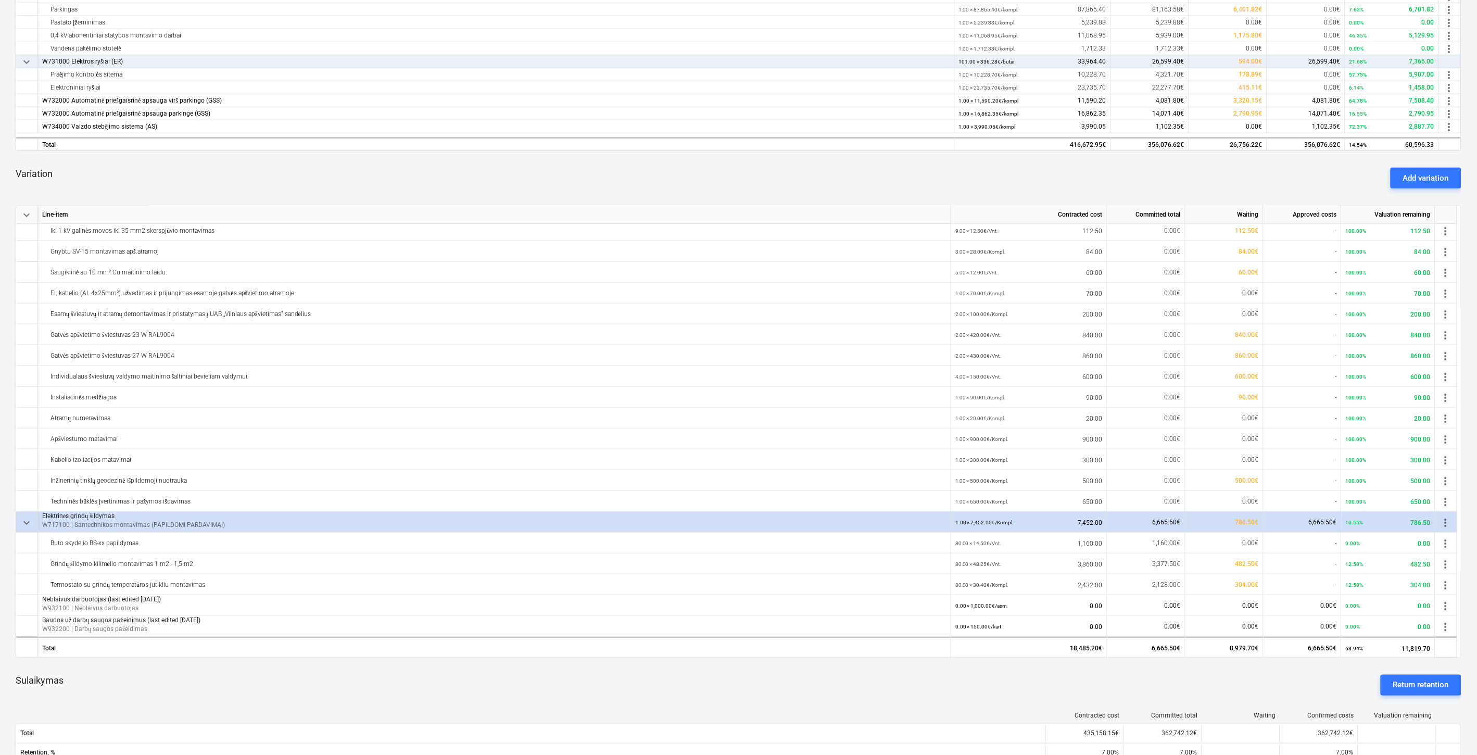
click at [642, 176] on div "Variation Add variation" at bounding box center [739, 177] width 1446 height 37
click at [648, 175] on div "Variation Add variation" at bounding box center [739, 177] width 1446 height 37
click at [657, 173] on div "Variation Add variation" at bounding box center [739, 177] width 1446 height 37
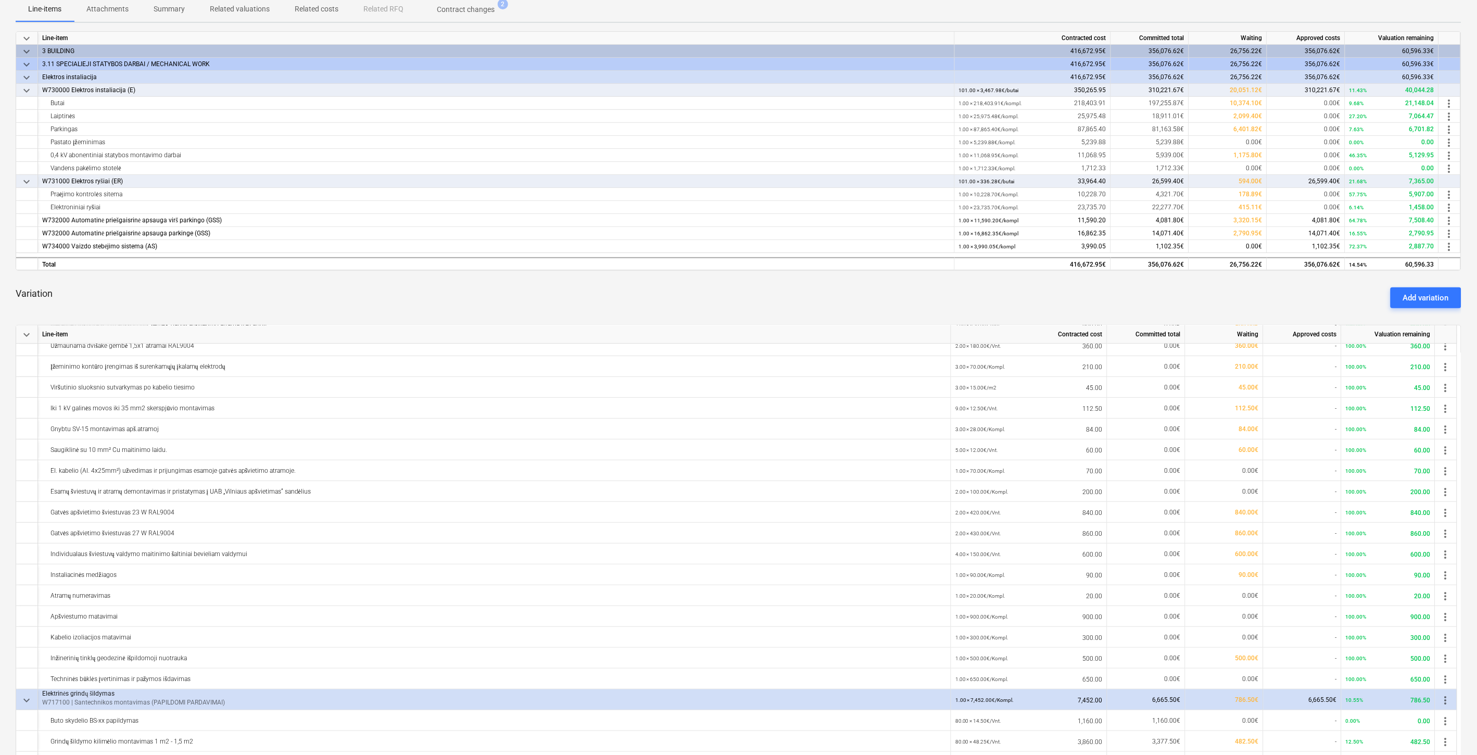
scroll to position [0, 0]
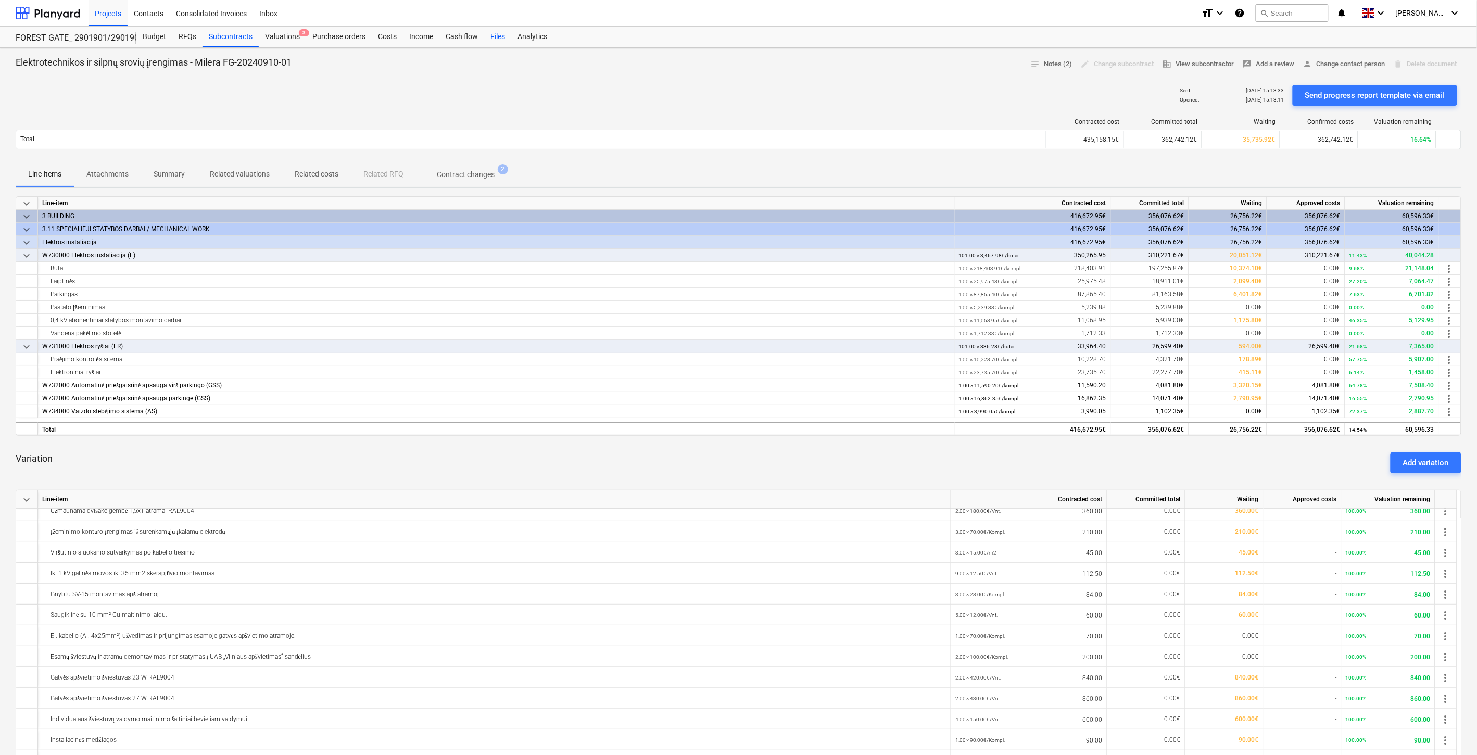
drag, startPoint x: 499, startPoint y: 40, endPoint x: 506, endPoint y: 33, distance: 9.6
click at [499, 40] on div "Files" at bounding box center [497, 37] width 27 height 21
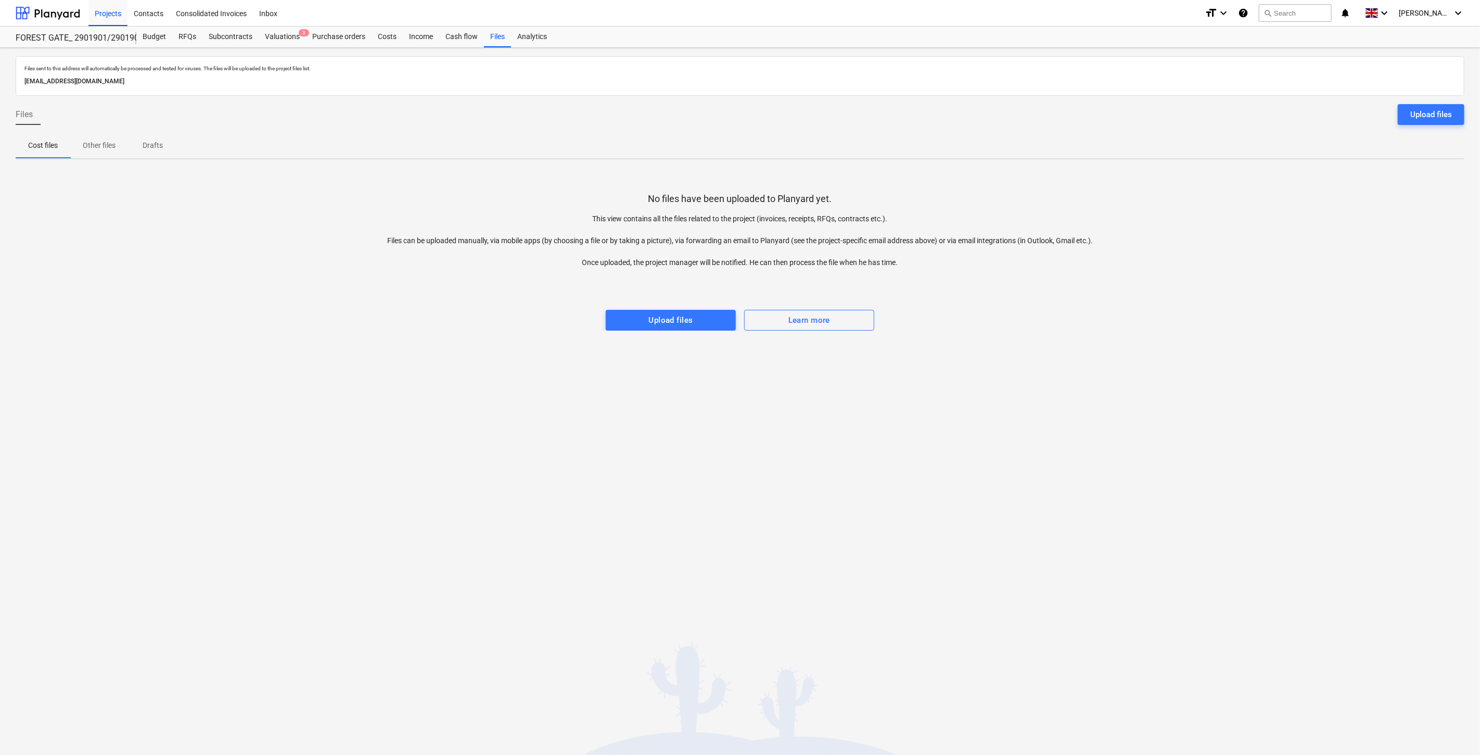
click at [1127, 420] on div "Files sent to this address will automatically be processed and tested for virus…" at bounding box center [740, 401] width 1480 height 707
click at [1138, 395] on div "Files sent to this address will automatically be processed and tested for virus…" at bounding box center [740, 401] width 1480 height 707
click at [918, 448] on div "Files sent to this address will automatically be processed and tested for virus…" at bounding box center [740, 401] width 1480 height 707
click at [969, 409] on div "Files sent to this address will automatically be processed and tested for virus…" at bounding box center [740, 401] width 1480 height 707
click at [1043, 398] on div "Files sent to this address will automatically be processed and tested for virus…" at bounding box center [740, 401] width 1480 height 707
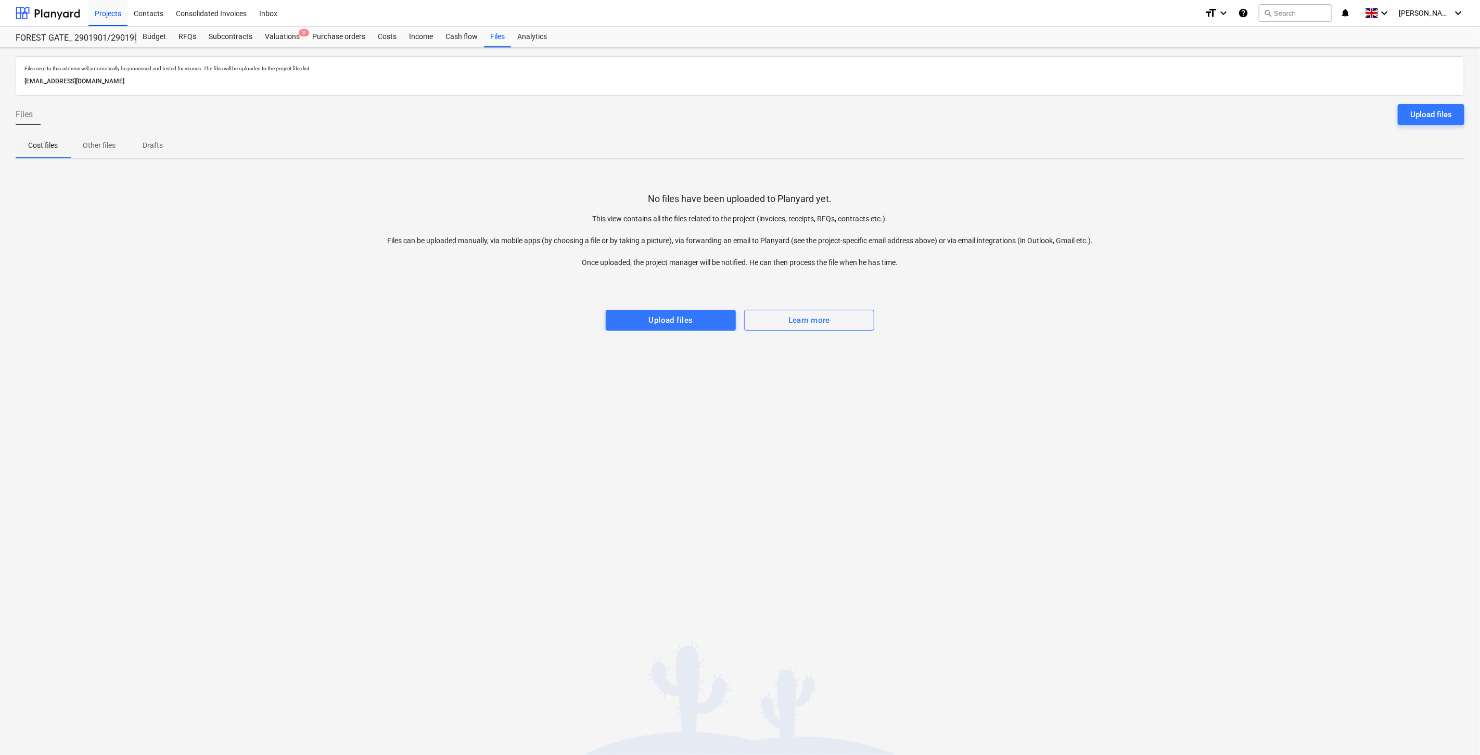
click at [1060, 384] on div "Files sent to this address will automatically be processed and tested for virus…" at bounding box center [740, 401] width 1480 height 707
click at [998, 479] on div "Files sent to this address will automatically be processed and tested for virus…" at bounding box center [740, 401] width 1480 height 707
click at [1044, 446] on div "Files sent to this address will automatically be processed and tested for virus…" at bounding box center [740, 401] width 1480 height 707
click at [1089, 523] on div "Files sent to this address will automatically be processed and tested for virus…" at bounding box center [740, 401] width 1480 height 707
click at [1116, 483] on div "Files sent to this address will automatically be processed and tested for virus…" at bounding box center [740, 401] width 1480 height 707
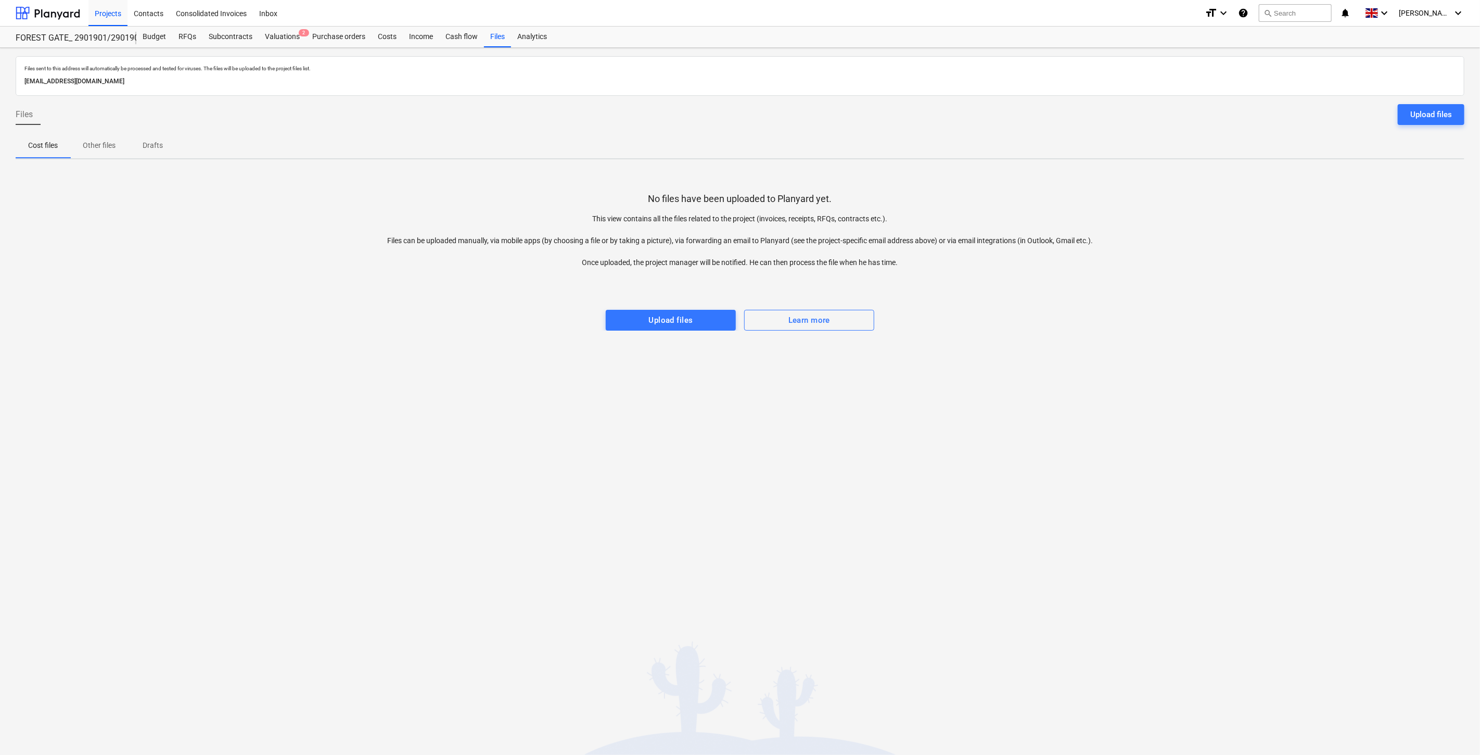
drag, startPoint x: 1104, startPoint y: 330, endPoint x: 1144, endPoint y: 304, distance: 47.8
click at [1104, 330] on div "Files sent to this address will automatically be processed and tested for virus…" at bounding box center [740, 401] width 1480 height 707
click at [1146, 303] on div at bounding box center [740, 299] width 1449 height 21
click at [278, 33] on div "Valuations 2" at bounding box center [282, 37] width 47 height 21
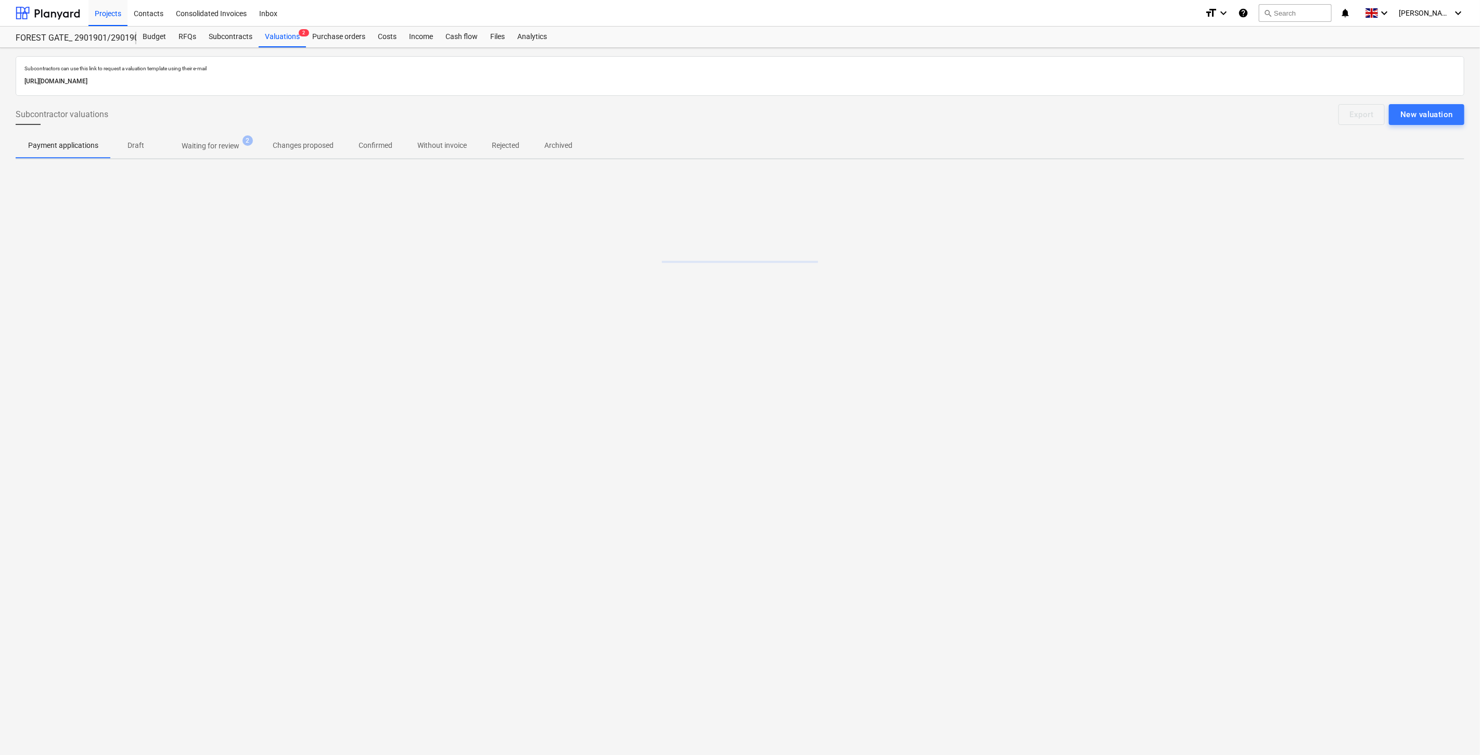
click at [234, 143] on p "Waiting for review" at bounding box center [211, 146] width 58 height 11
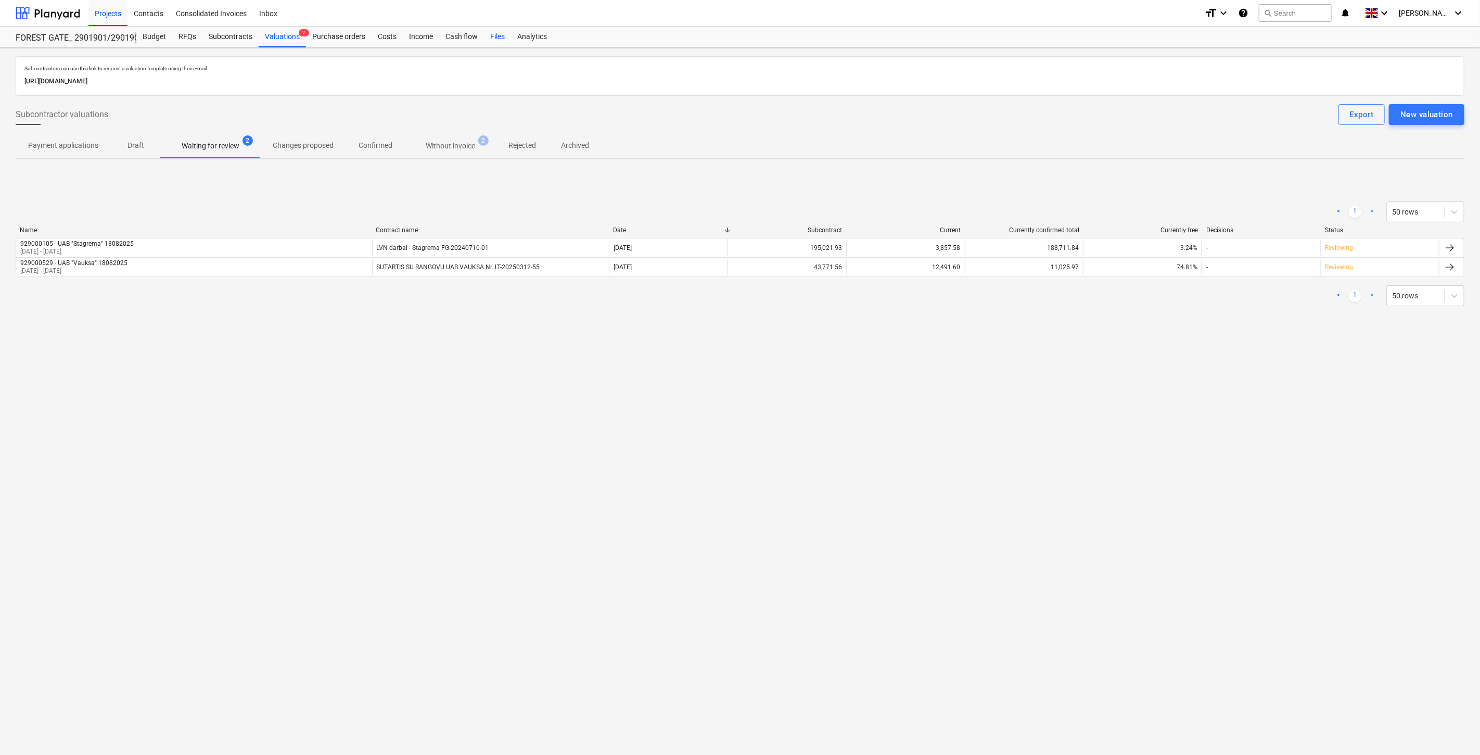
click at [501, 38] on div "Files" at bounding box center [497, 37] width 27 height 21
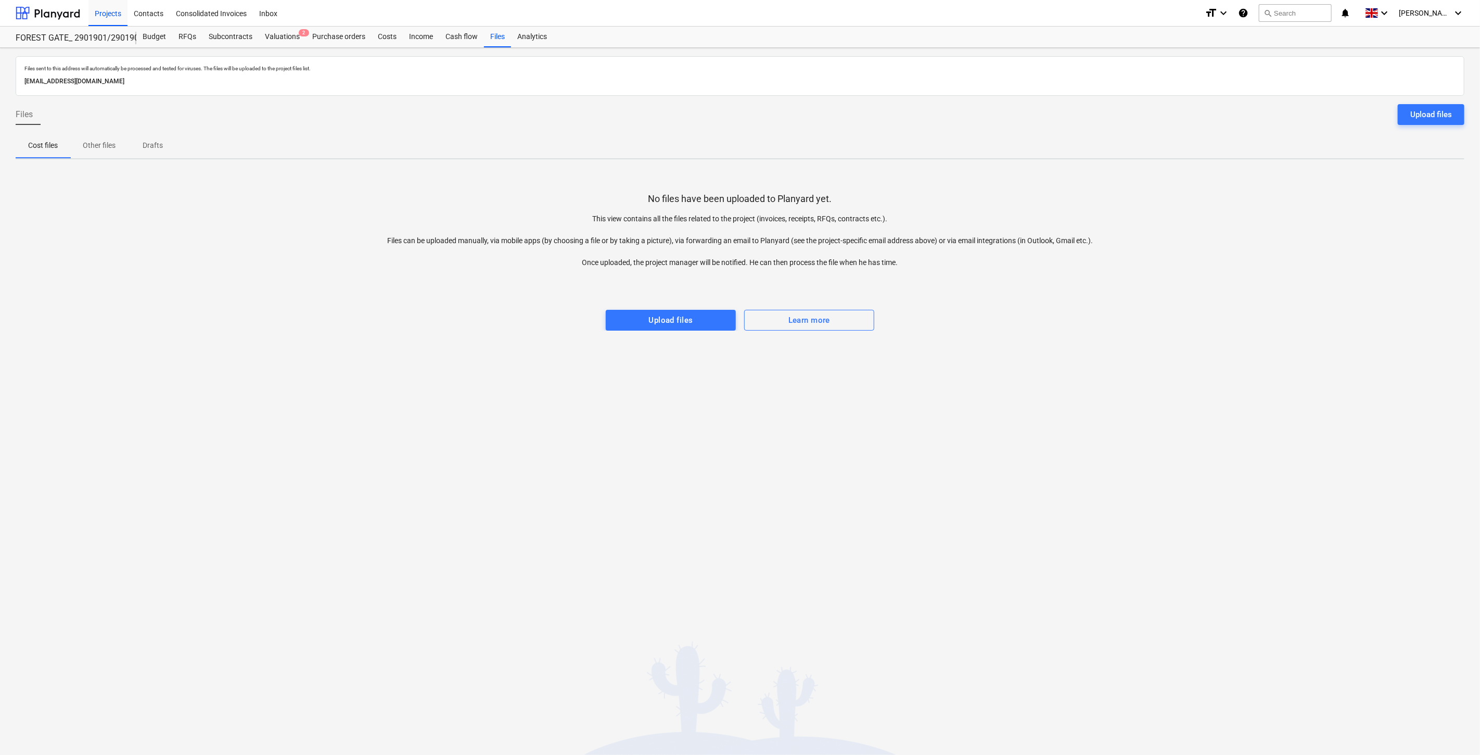
click at [1091, 373] on div "Files sent to this address will automatically be processed and tested for virus…" at bounding box center [740, 401] width 1480 height 707
click at [1119, 343] on div "Files sent to this address will automatically be processed and tested for virus…" at bounding box center [740, 401] width 1480 height 707
click at [976, 437] on div "Files sent to this address will automatically be processed and tested for virus…" at bounding box center [740, 401] width 1480 height 707
click at [1009, 425] on div "Files sent to this address will automatically be processed and tested for virus…" at bounding box center [740, 401] width 1480 height 707
click at [979, 448] on div "Files sent to this address will automatically be processed and tested for virus…" at bounding box center [740, 401] width 1480 height 707
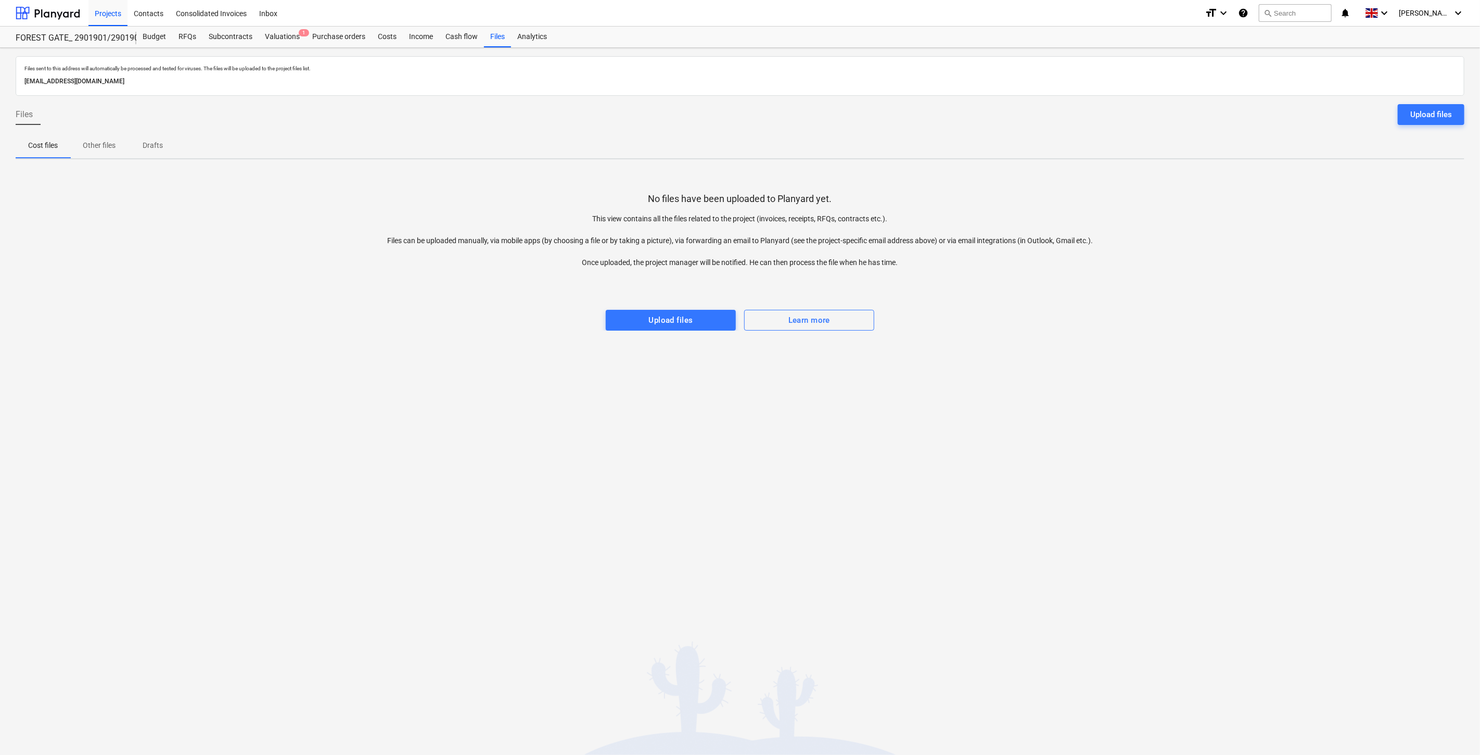
click at [1006, 418] on div "Files sent to this address will automatically be processed and tested for virus…" at bounding box center [740, 401] width 1480 height 707
drag, startPoint x: 965, startPoint y: 339, endPoint x: 966, endPoint y: 334, distance: 5.4
click at [965, 339] on div "Files sent to this address will automatically be processed and tested for virus…" at bounding box center [740, 401] width 1480 height 707
click at [988, 299] on div at bounding box center [740, 299] width 1449 height 21
click at [1194, 289] on div at bounding box center [740, 299] width 1449 height 21
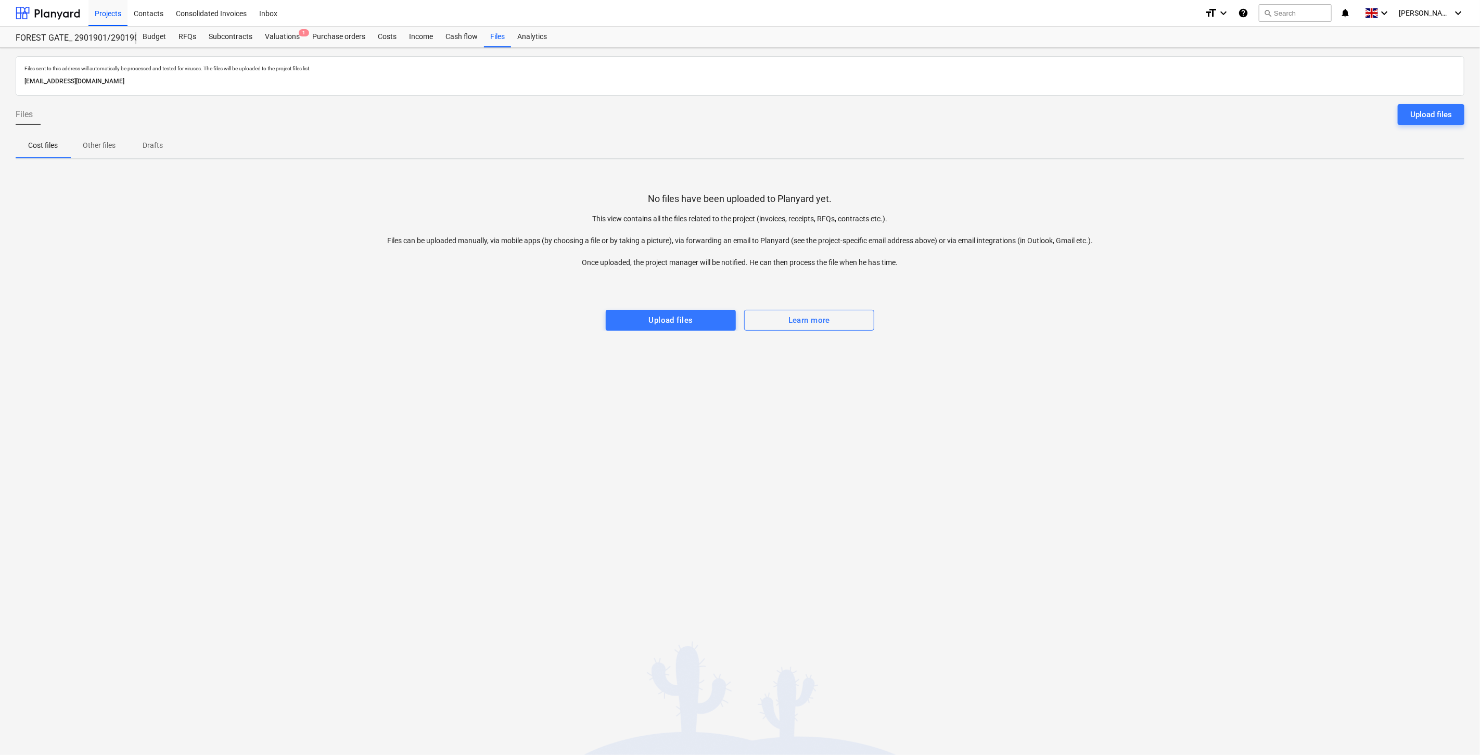
click at [1212, 274] on div at bounding box center [740, 278] width 1449 height 21
click at [1225, 261] on div "No files have been uploaded to Planyard yet. This view contains all the files r…" at bounding box center [740, 249] width 1449 height 163
click at [1251, 228] on div "No files have been uploaded to Planyard yet. This view contains all the files r…" at bounding box center [740, 249] width 1449 height 163
click at [718, 454] on div "Files sent to this address will automatically be processed and tested for virus…" at bounding box center [740, 401] width 1480 height 707
click at [828, 403] on div "Files sent to this address will automatically be processed and tested for virus…" at bounding box center [740, 401] width 1480 height 707
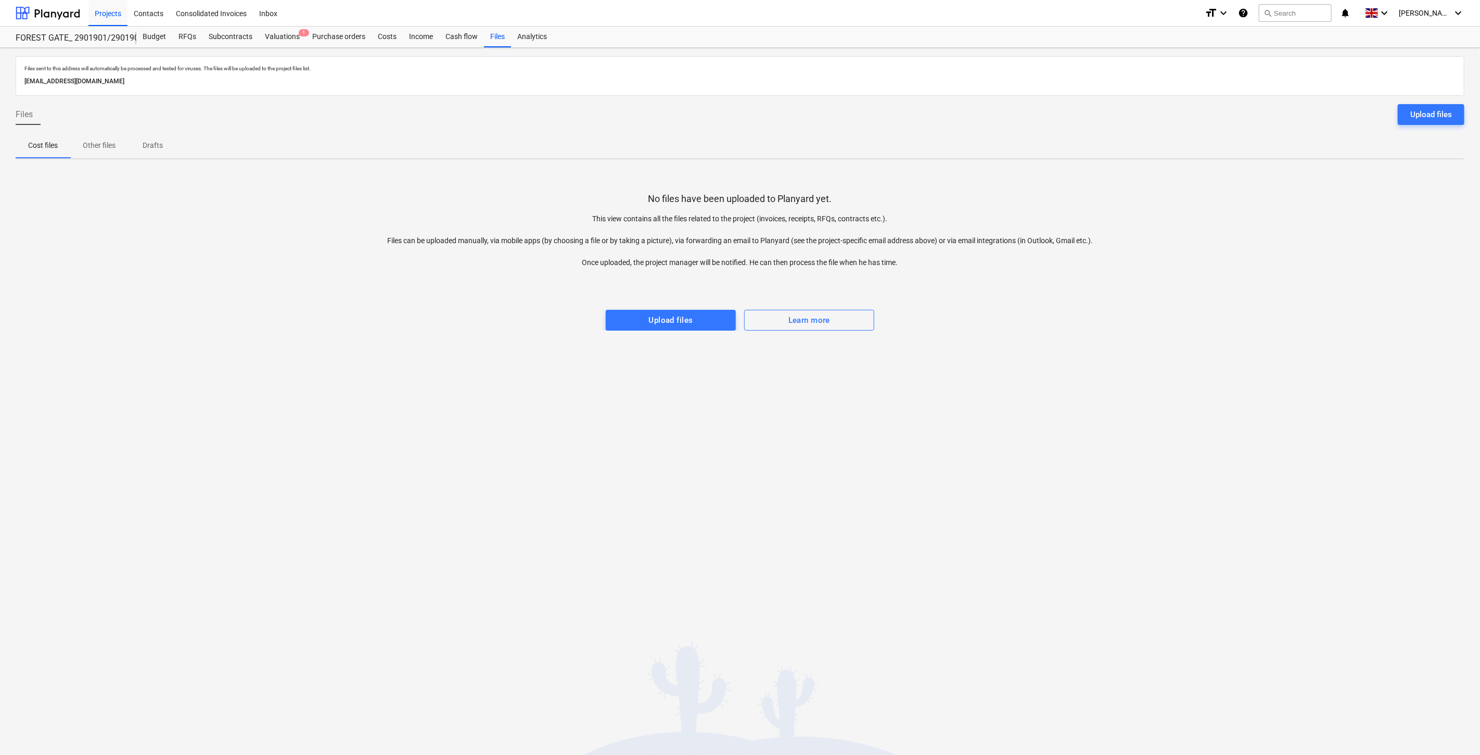
click at [1032, 377] on div "Files sent to this address will automatically be processed and tested for virus…" at bounding box center [740, 401] width 1480 height 707
click at [1070, 349] on div "Files sent to this address will automatically be processed and tested for virus…" at bounding box center [740, 401] width 1480 height 707
drag, startPoint x: 227, startPoint y: 237, endPoint x: 302, endPoint y: 129, distance: 131.6
click at [227, 235] on div "No files have been uploaded to Planyard yet. This view contains all the files r…" at bounding box center [740, 249] width 1449 height 163
drag, startPoint x: 116, startPoint y: 222, endPoint x: 116, endPoint y: 199, distance: 22.9
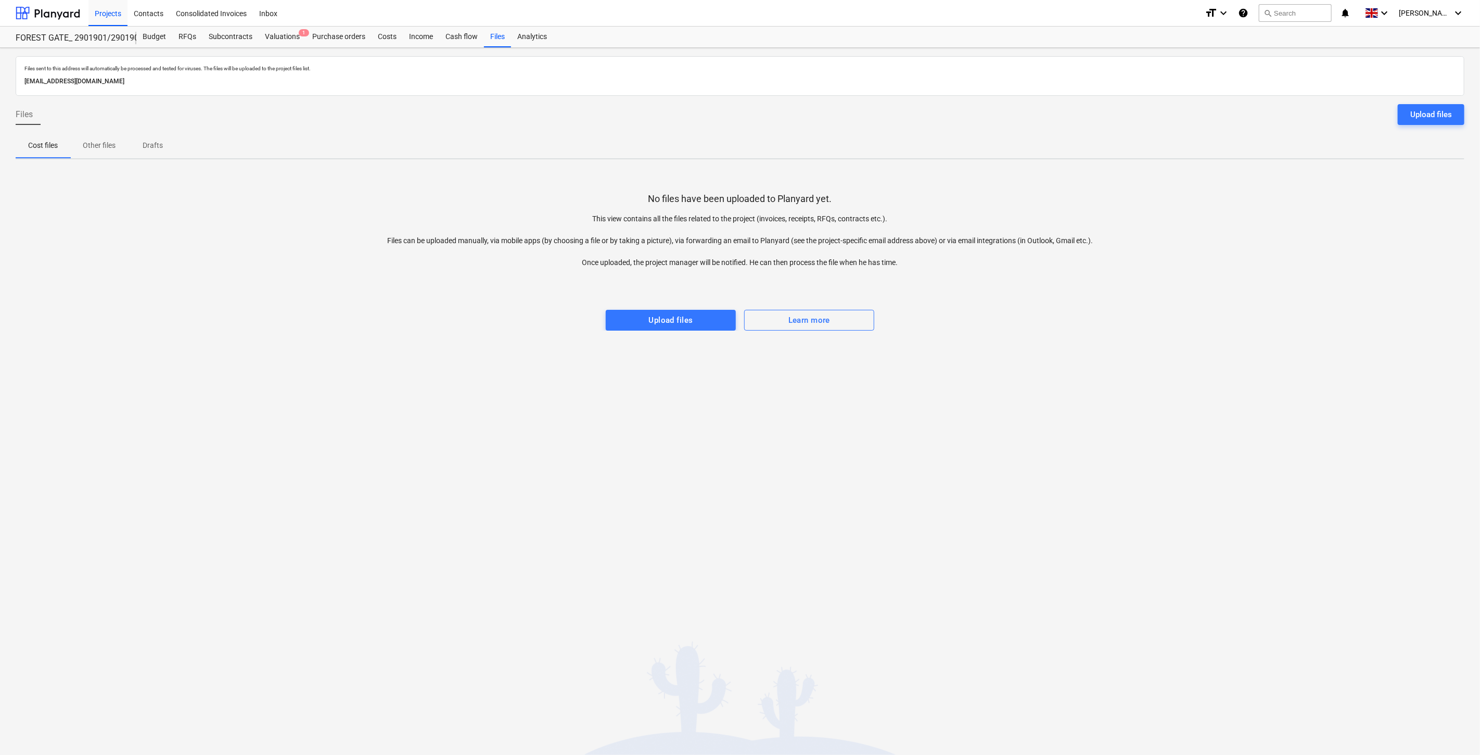
click at [116, 211] on div "No files have been uploaded to Planyard yet. This view contains all the files r…" at bounding box center [740, 249] width 1449 height 163
click at [196, 38] on div "RFQs" at bounding box center [187, 37] width 30 height 21
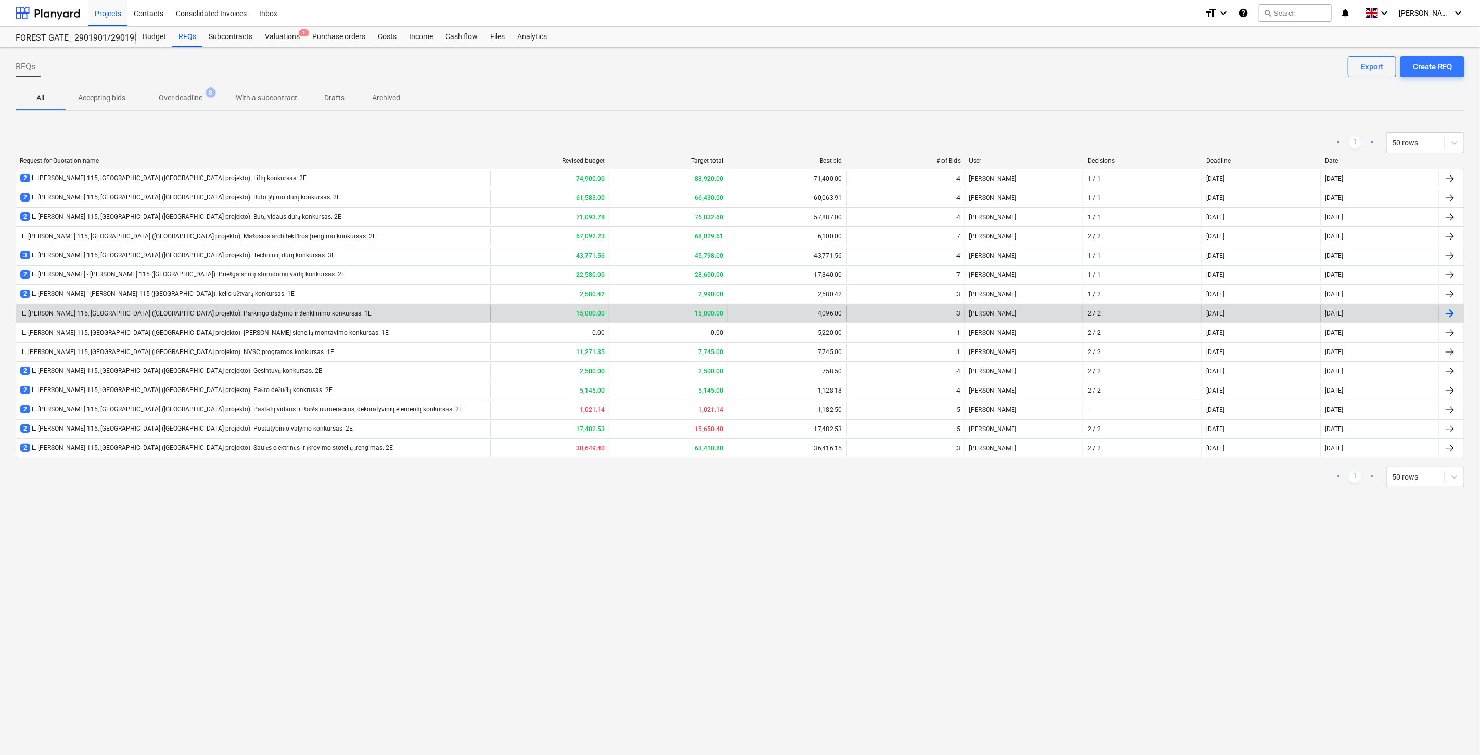
click at [344, 318] on div "L. [PERSON_NAME] 115, [GEOGRAPHIC_DATA] ([GEOGRAPHIC_DATA] projekto). Parkingo …" at bounding box center [253, 313] width 474 height 17
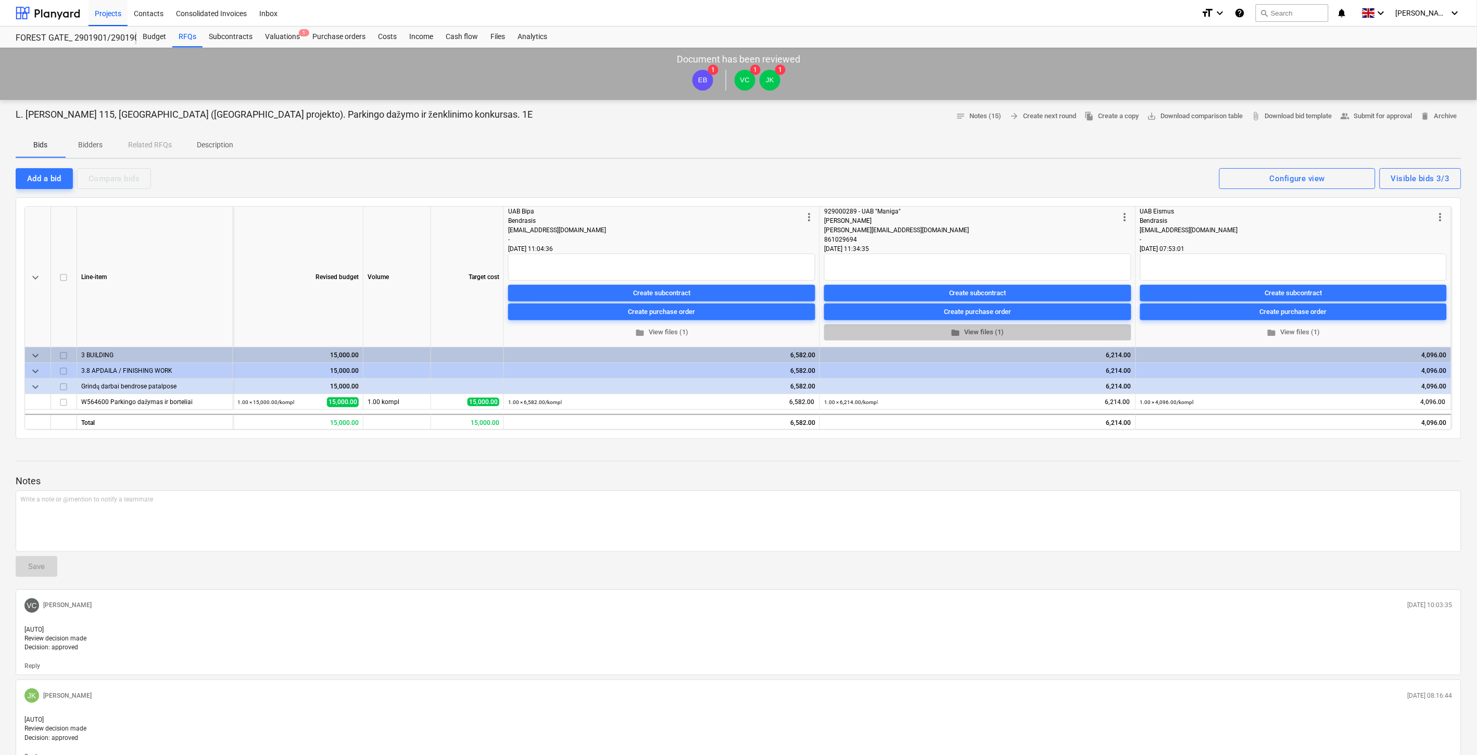
click at [981, 330] on span "folder View files (1)" at bounding box center [977, 332] width 299 height 12
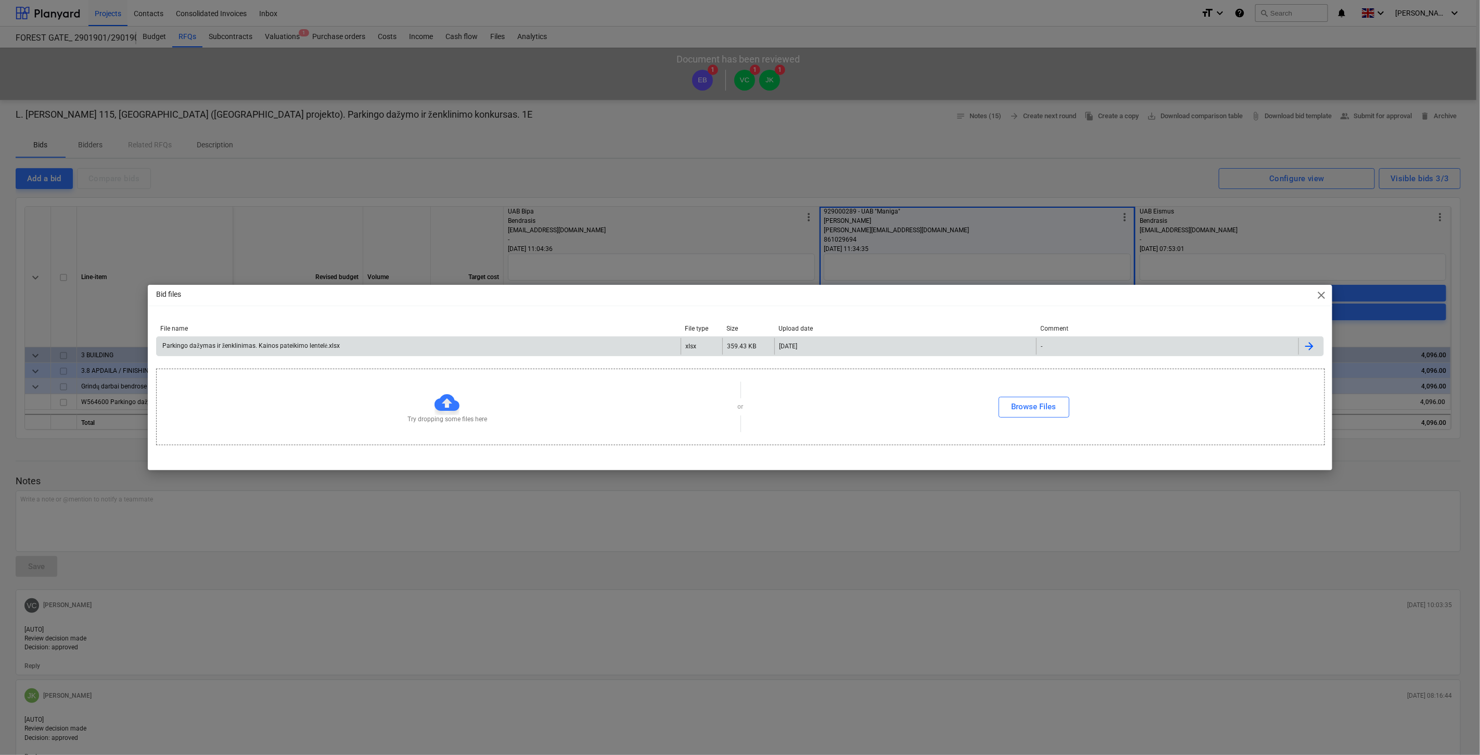
click at [372, 345] on div "Parkingo dažymas ir ženklinimas. Kainos pateikimo lentelė.xlsx" at bounding box center [419, 346] width 524 height 17
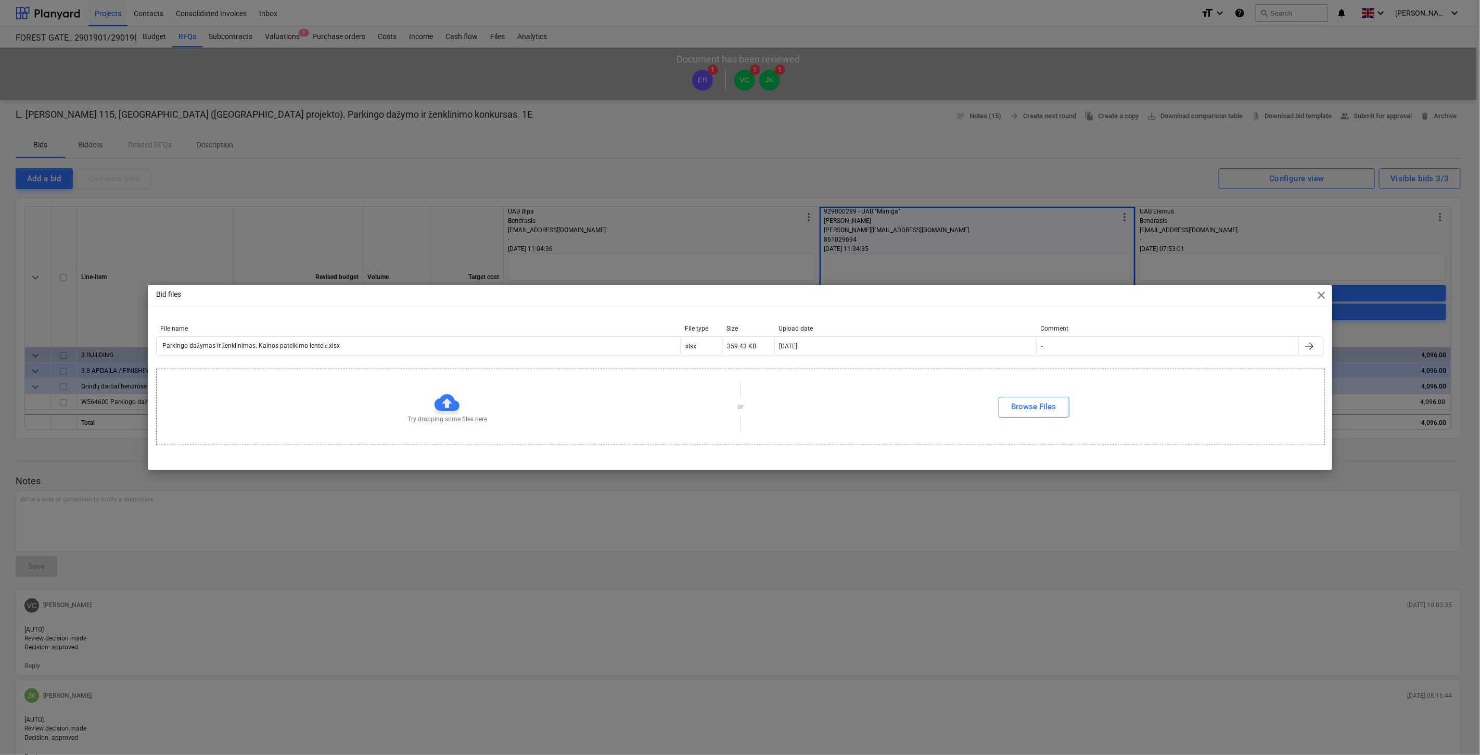
click at [1324, 292] on span "close" at bounding box center [1322, 295] width 12 height 12
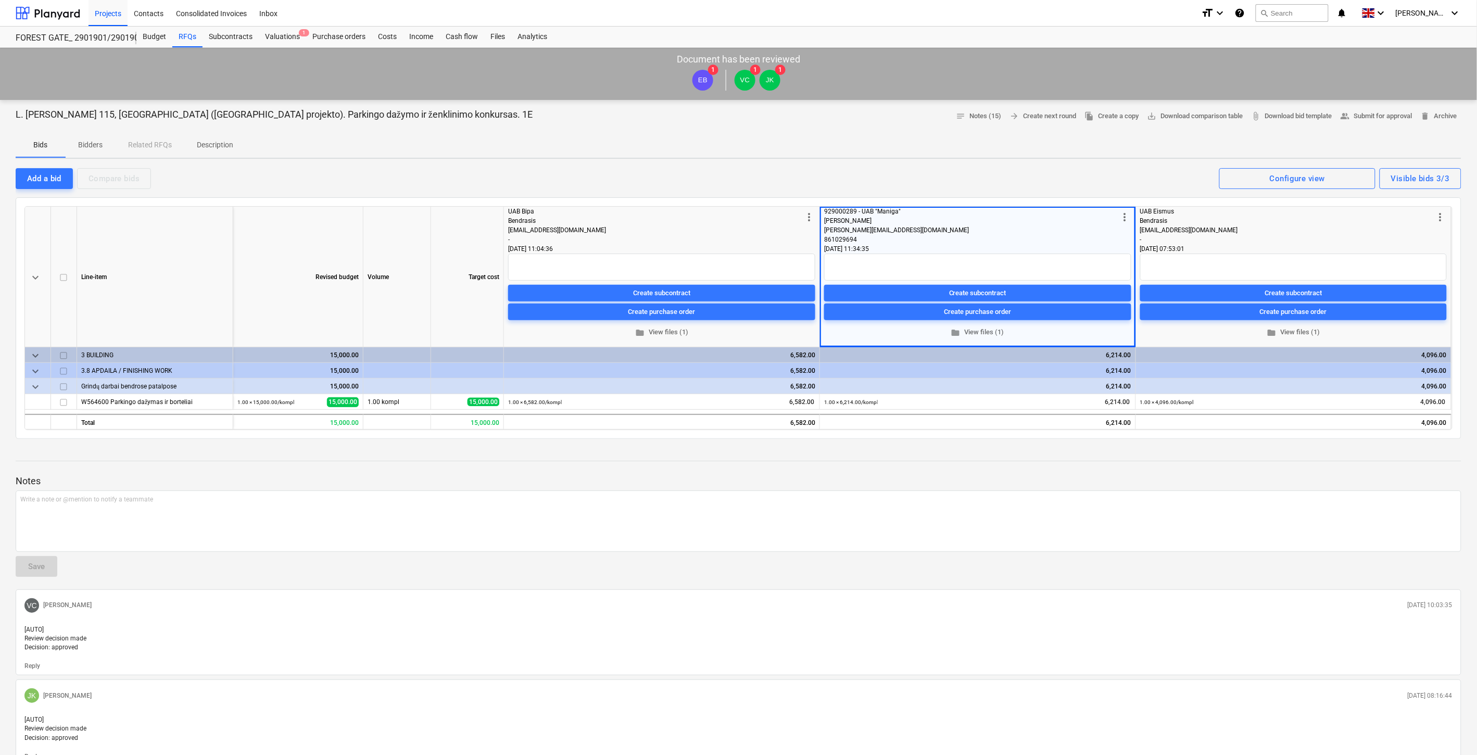
click at [945, 141] on div "Bids Bidders Related RFQs Description" at bounding box center [739, 145] width 1446 height 25
click at [960, 136] on div "Bids Bidders Related RFQs Description" at bounding box center [739, 145] width 1446 height 25
click at [989, 179] on div "Add a bid Compare bids Visible bids 3/3 Configure view" at bounding box center [739, 178] width 1446 height 22
click at [1012, 172] on div "Add a bid Compare bids Visible bids 3/3 Configure view" at bounding box center [739, 178] width 1446 height 22
click at [802, 470] on div at bounding box center [739, 470] width 1446 height 8
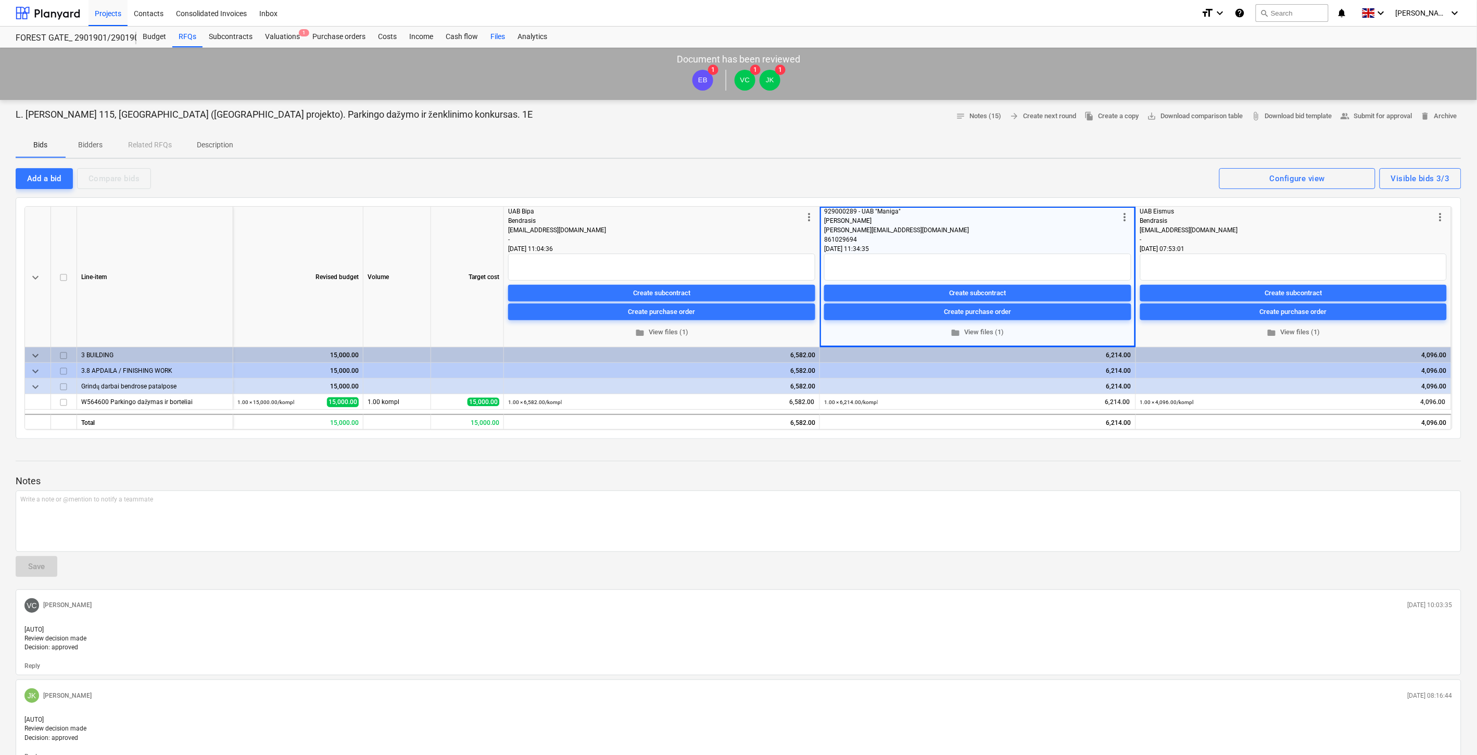
click at [492, 34] on div "Files" at bounding box center [497, 37] width 27 height 21
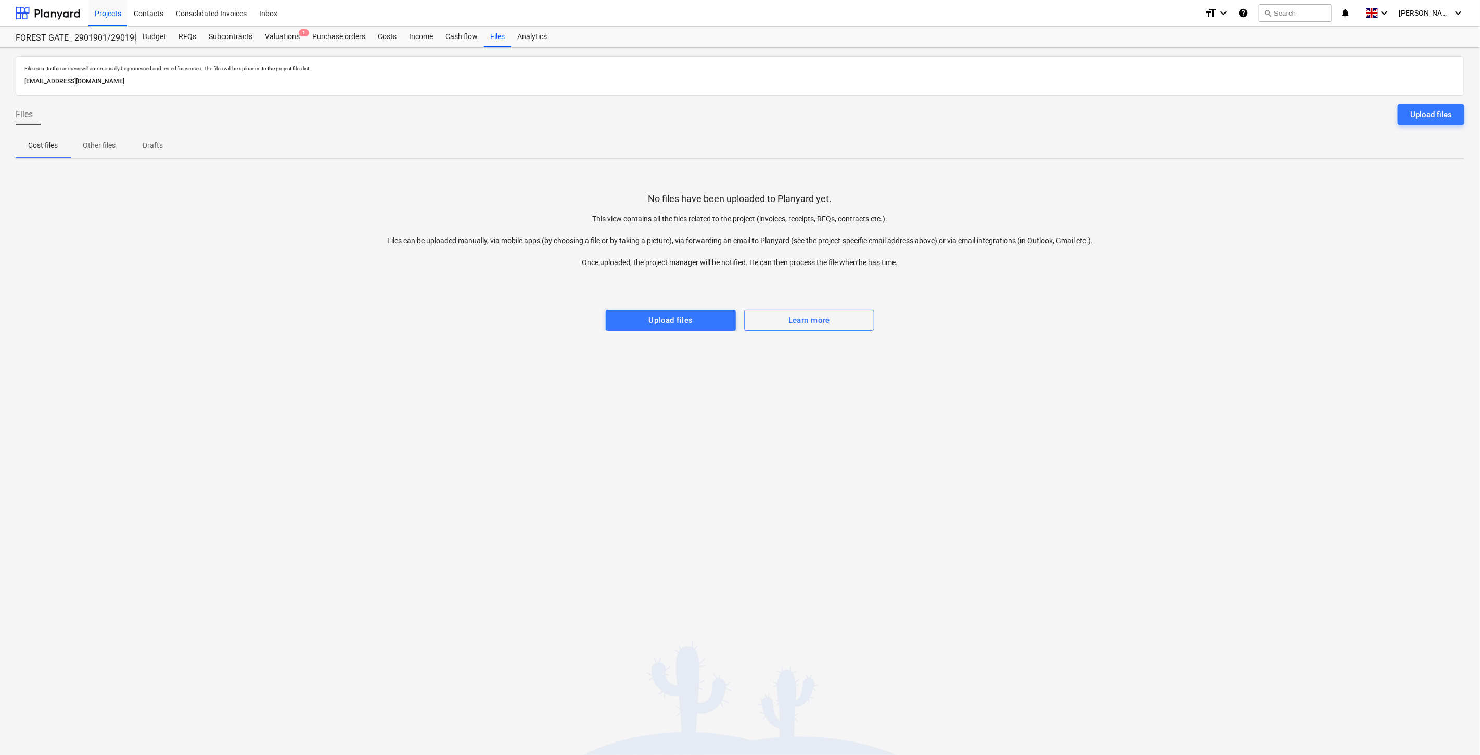
click at [1124, 277] on div at bounding box center [740, 278] width 1449 height 21
click at [1128, 272] on div at bounding box center [740, 278] width 1449 height 21
click at [243, 35] on div "Subcontracts" at bounding box center [230, 37] width 56 height 21
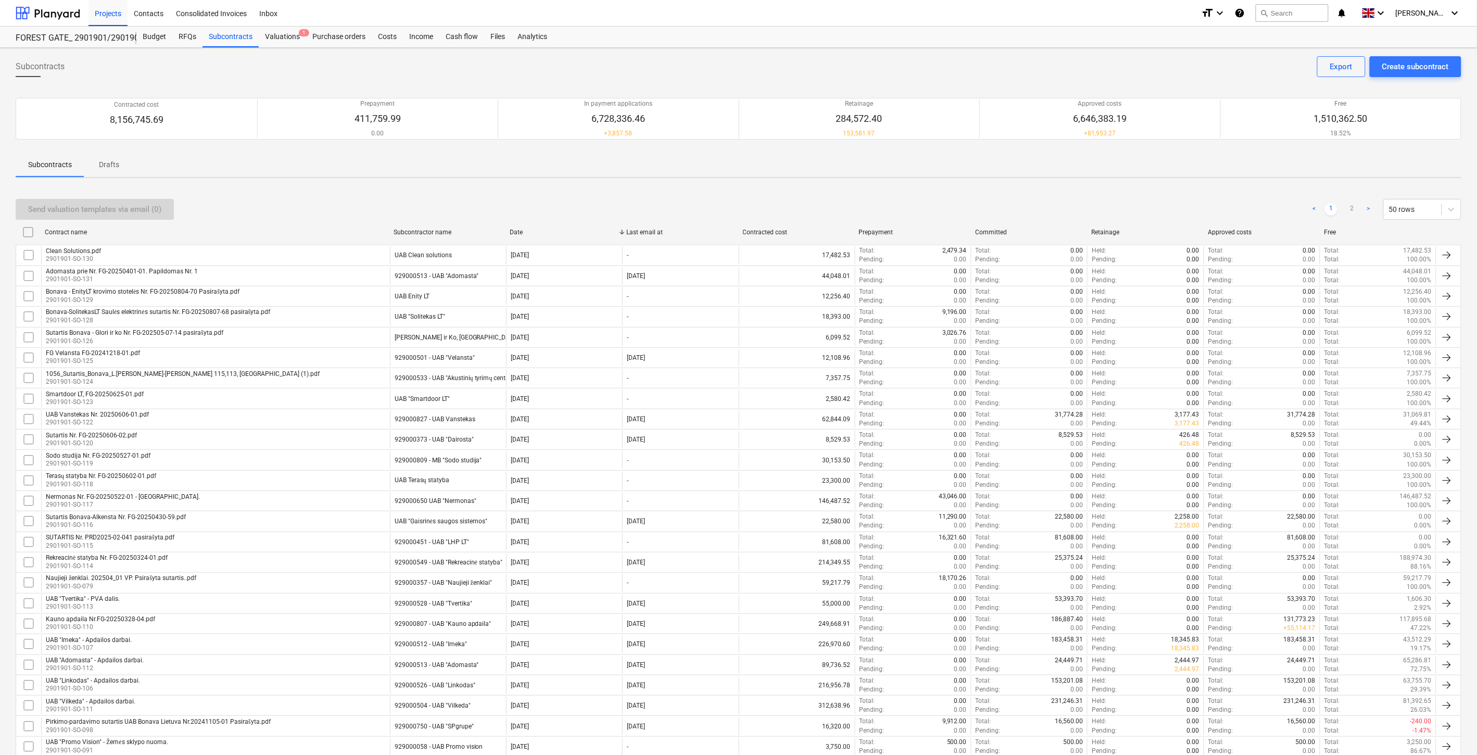
scroll to position [574, 0]
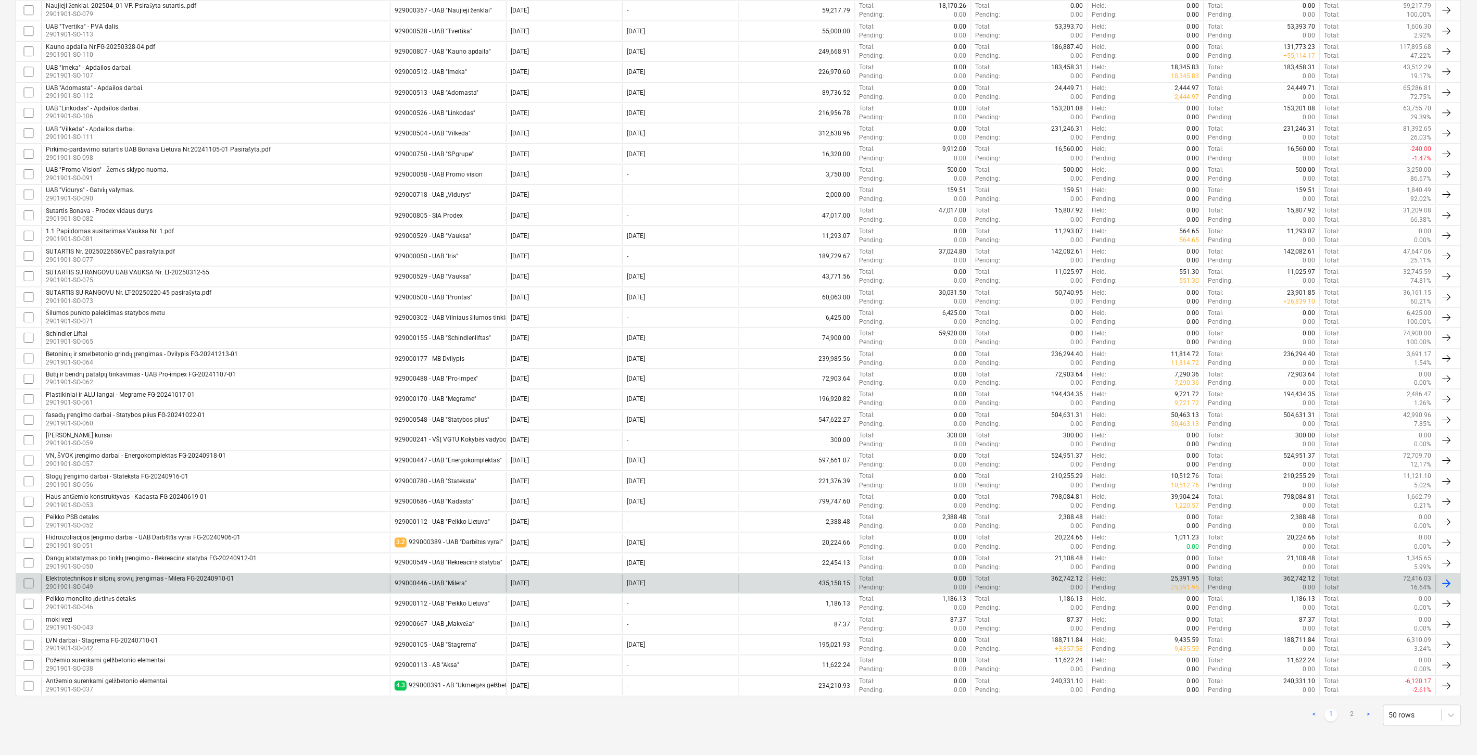
click at [281, 582] on div "Elektrotechnikos ir silpnų srovių įrengimas - [GEOGRAPHIC_DATA][PERSON_NAME]-20…" at bounding box center [215, 584] width 349 height 18
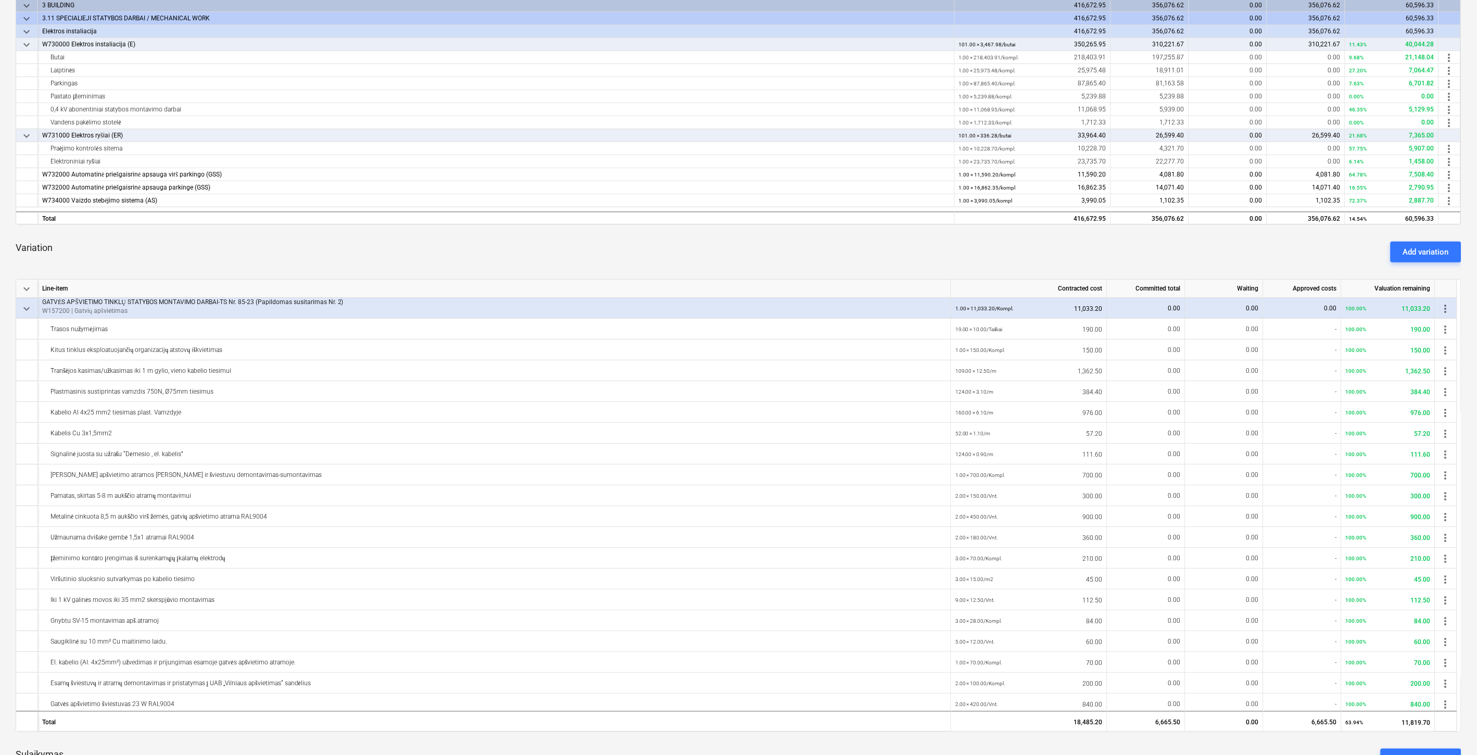
scroll to position [231, 0]
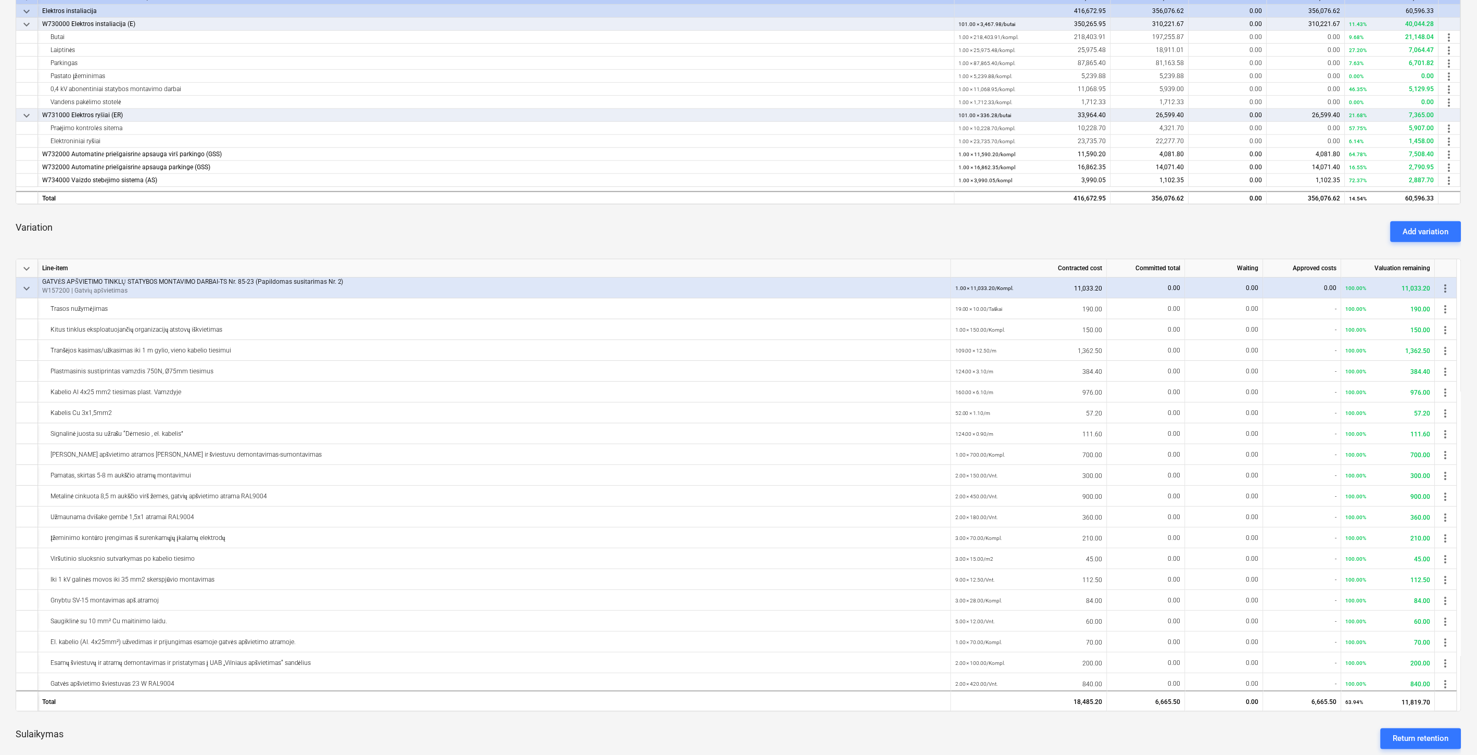
click at [793, 236] on div "Variation Add variation" at bounding box center [739, 231] width 1446 height 37
click at [1414, 232] on div "Add variation" at bounding box center [1426, 232] width 46 height 14
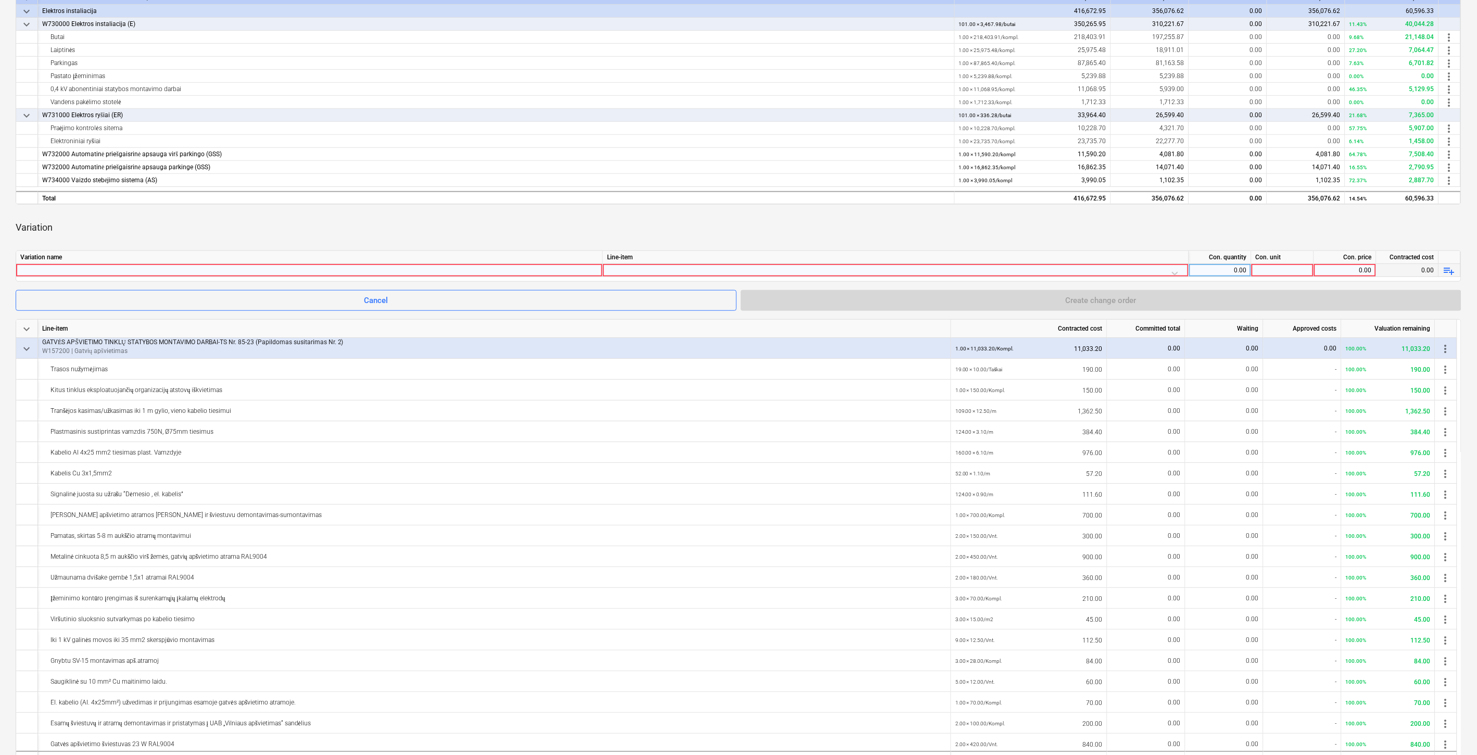
click at [680, 267] on div at bounding box center [895, 273] width 577 height 18
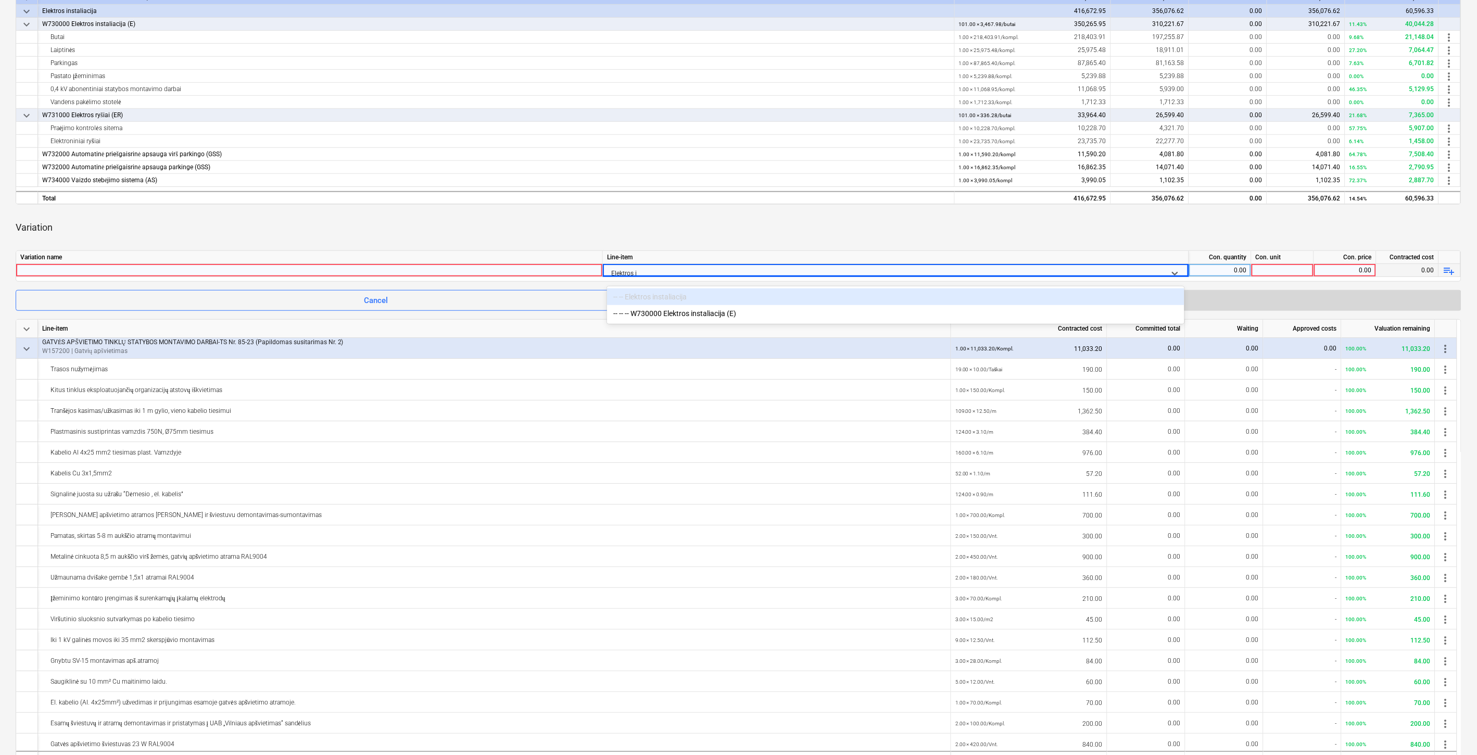
type input "Elektros in"
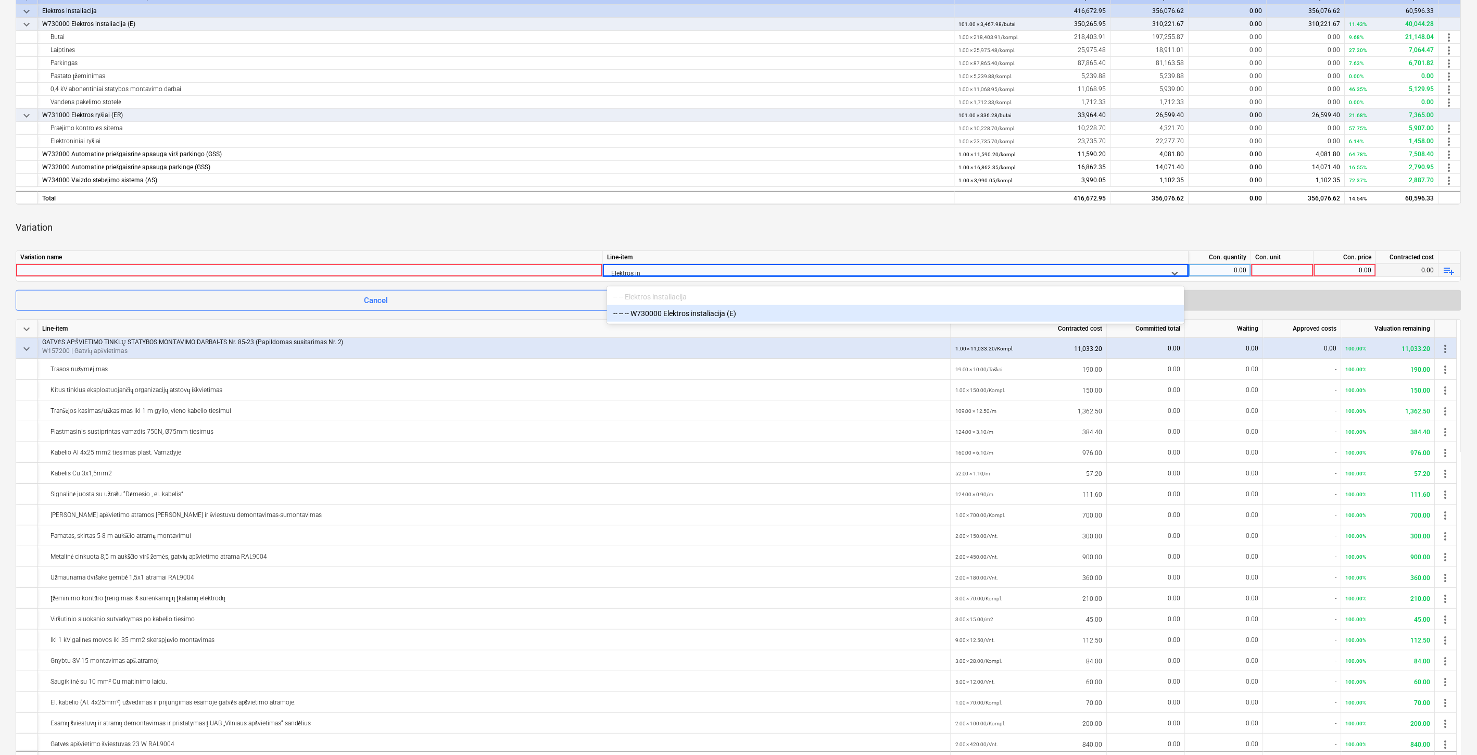
click at [696, 316] on div "-- -- -- W730000 Elektros instaliacija (E)" at bounding box center [895, 313] width 577 height 17
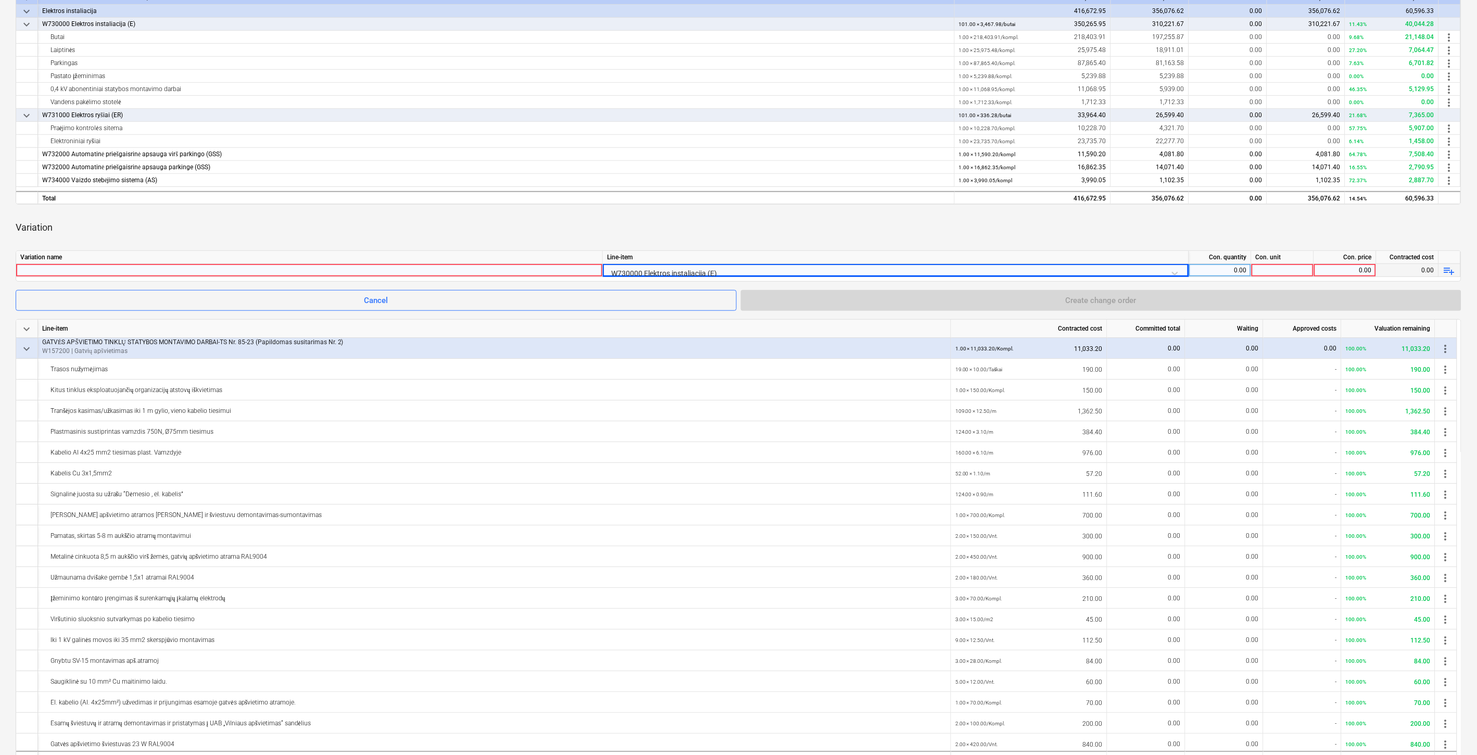
click at [551, 222] on div "Variation" at bounding box center [739, 227] width 1446 height 29
click at [534, 270] on div at bounding box center [309, 270] width 578 height 12
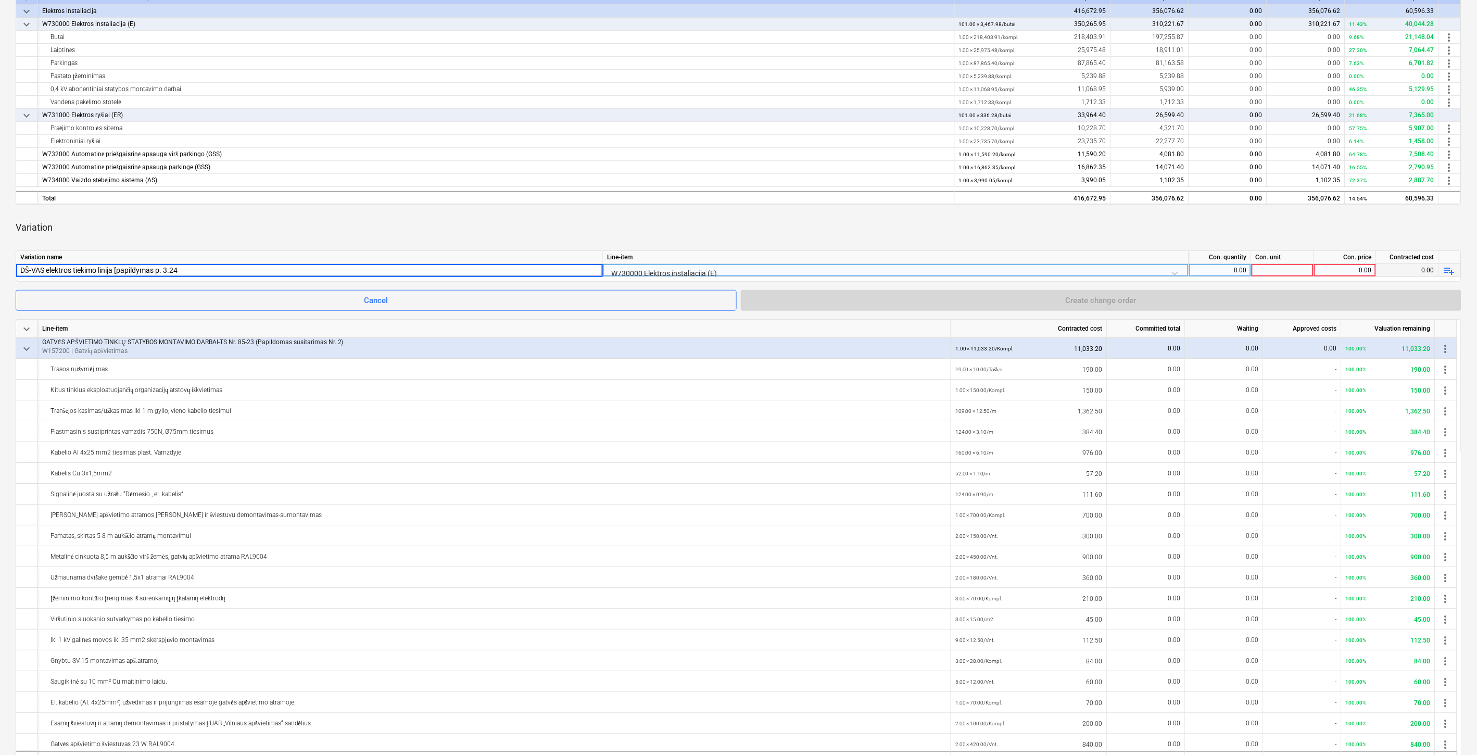
type input "DŠ-VAS elektros tiekimo linija [papildymas p. 3.24]"
click at [955, 215] on div "Variation" at bounding box center [739, 227] width 1446 height 29
click at [1224, 270] on div "0.00" at bounding box center [1220, 270] width 54 height 13
type input "1"
type input "Kompl."
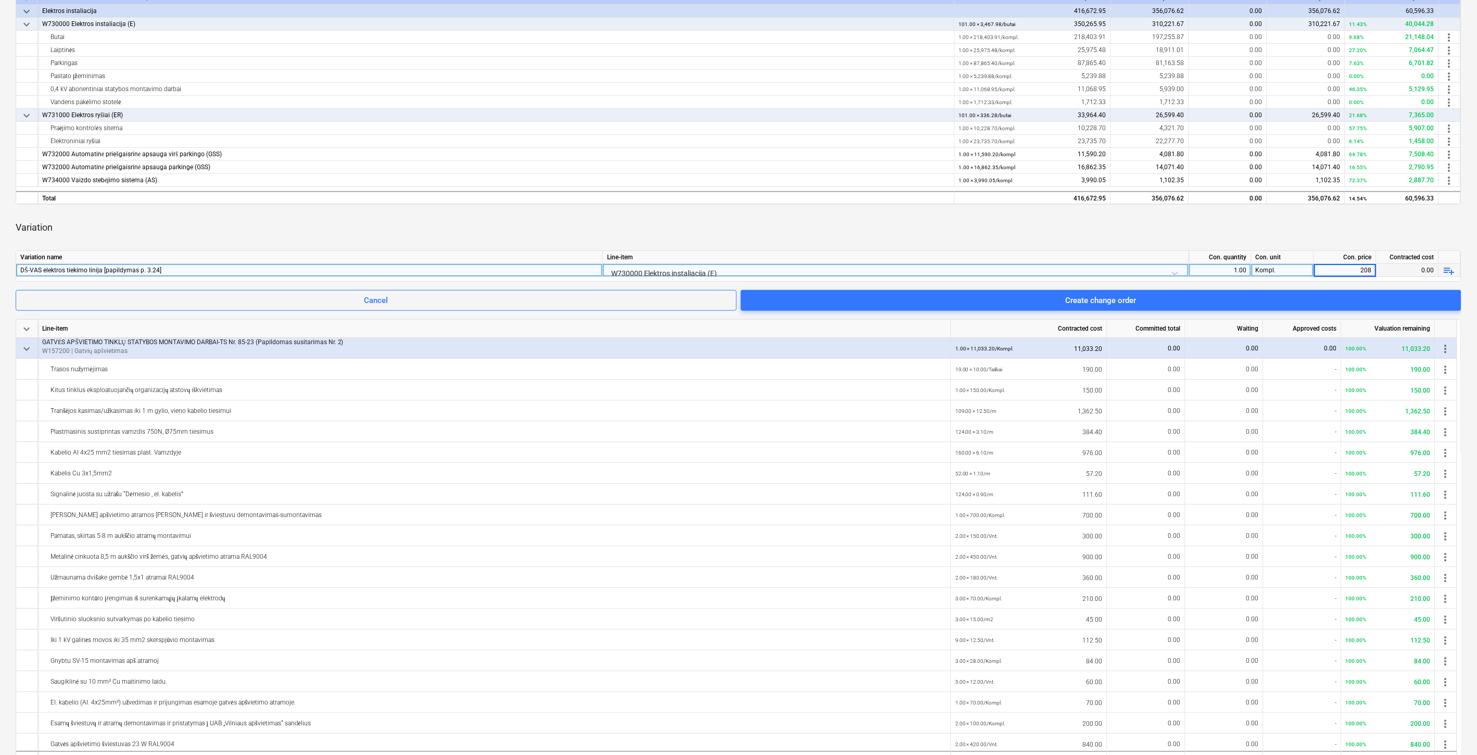
type input "2080"
drag, startPoint x: 1259, startPoint y: 238, endPoint x: 1266, endPoint y: 237, distance: 7.4
click at [1260, 238] on div "Variation" at bounding box center [739, 227] width 1446 height 29
click at [1069, 220] on div "Variation" at bounding box center [739, 227] width 1446 height 29
click at [1076, 217] on div "Variation" at bounding box center [739, 227] width 1446 height 29
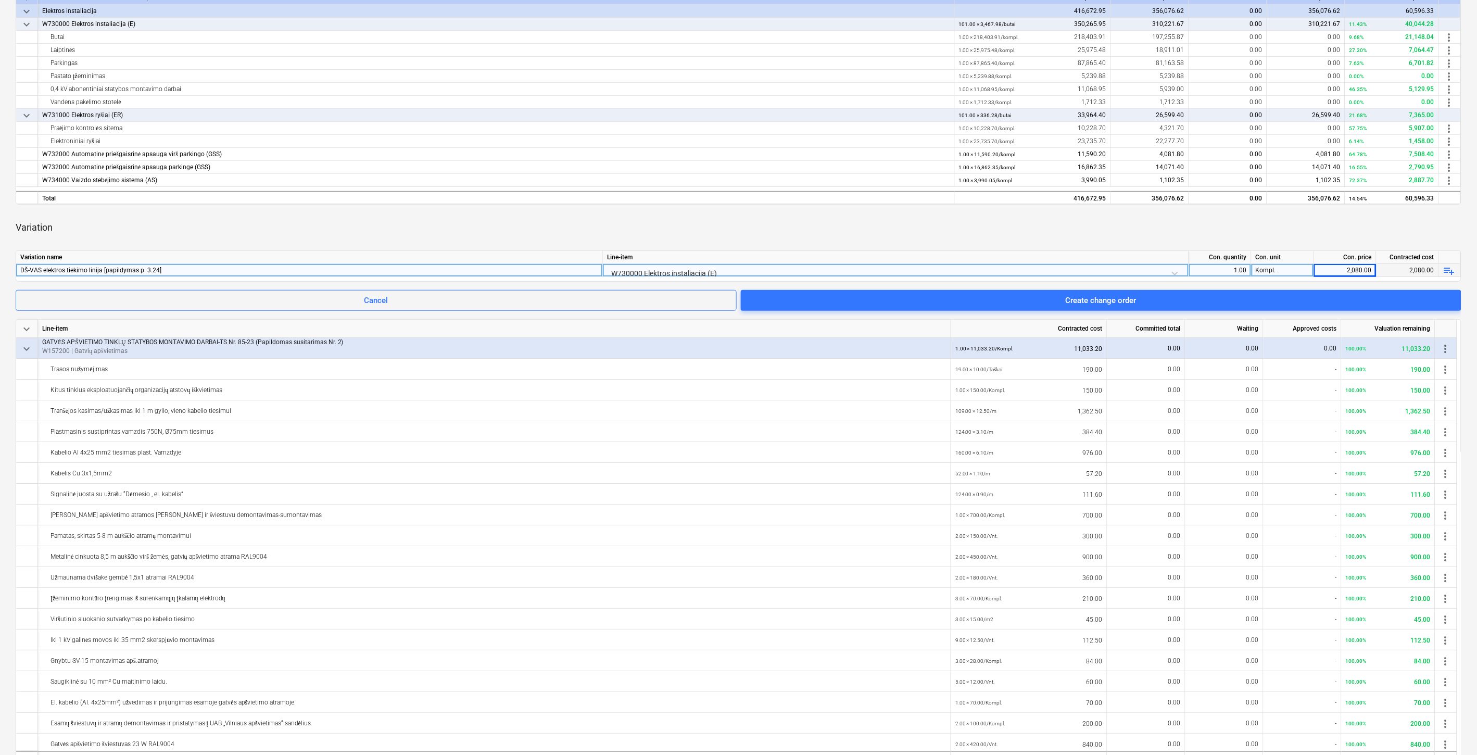
click at [1082, 216] on div "Variation" at bounding box center [739, 227] width 1446 height 29
click at [1088, 214] on div "Variation" at bounding box center [739, 227] width 1446 height 29
click at [1029, 242] on div "keyboard_arrow_down Line-item Contracted cost Committed total Waiting Approved …" at bounding box center [739, 517] width 1446 height 1105
click at [1047, 232] on div "Variation" at bounding box center [739, 227] width 1446 height 29
click at [1063, 227] on div "Variation" at bounding box center [739, 227] width 1446 height 29
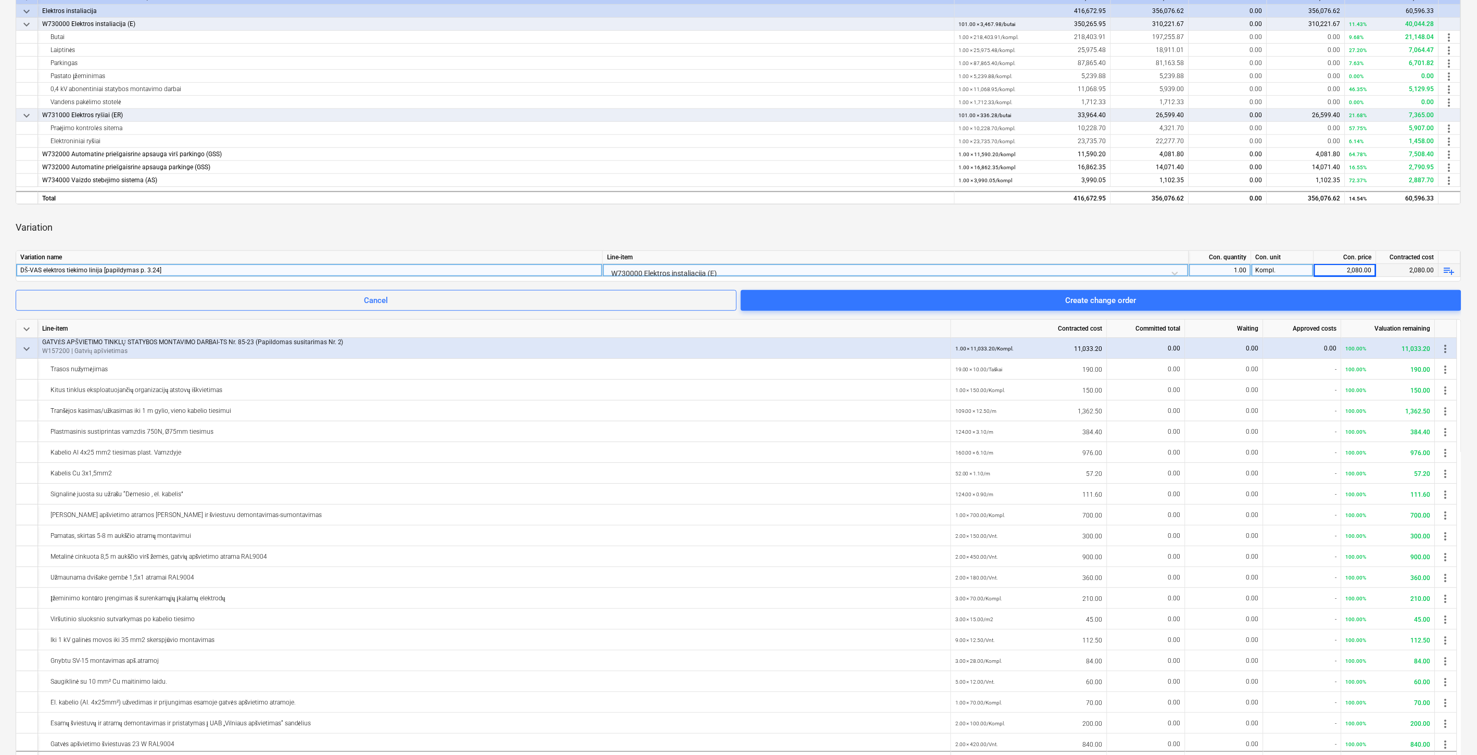
click at [1082, 220] on div "Variation" at bounding box center [739, 227] width 1446 height 29
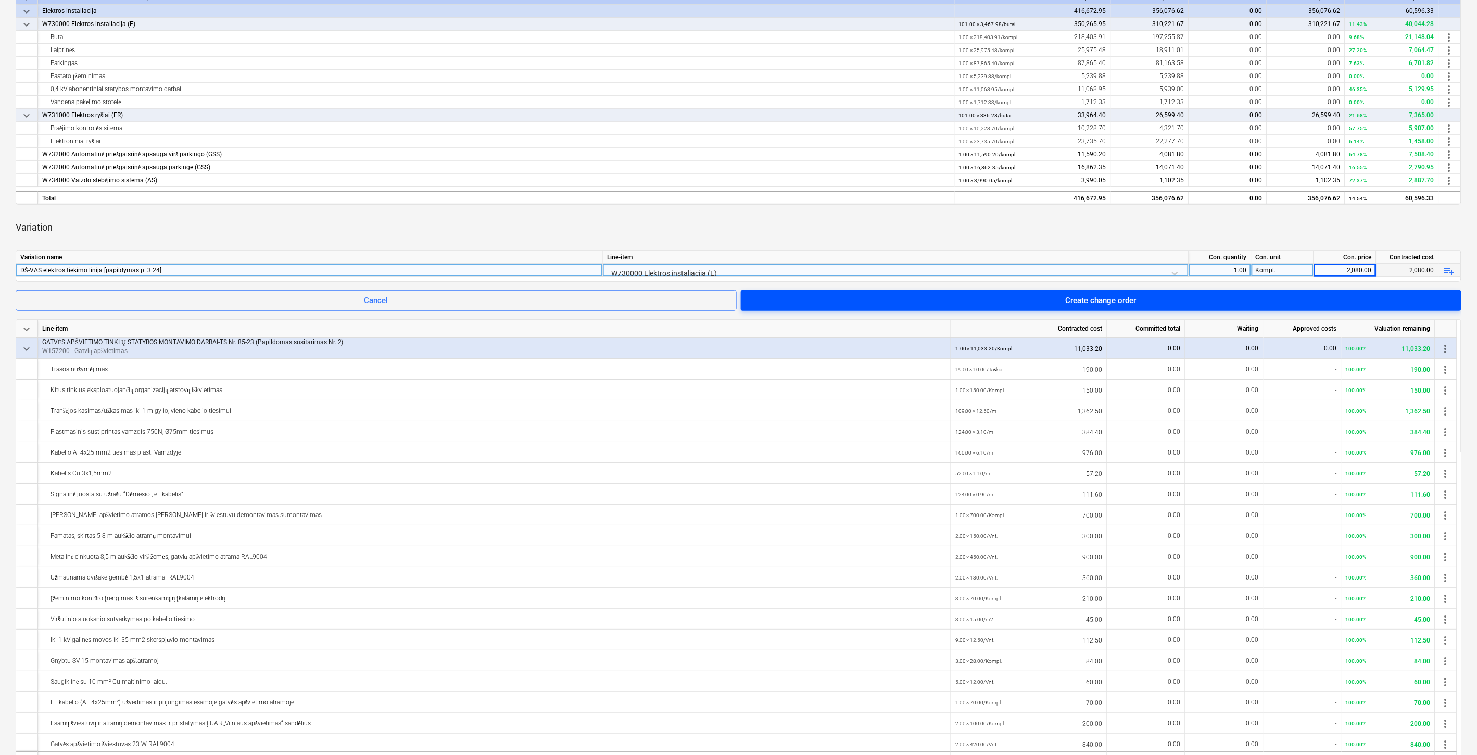
click at [1200, 297] on span "Create change order" at bounding box center [1100, 301] width 695 height 14
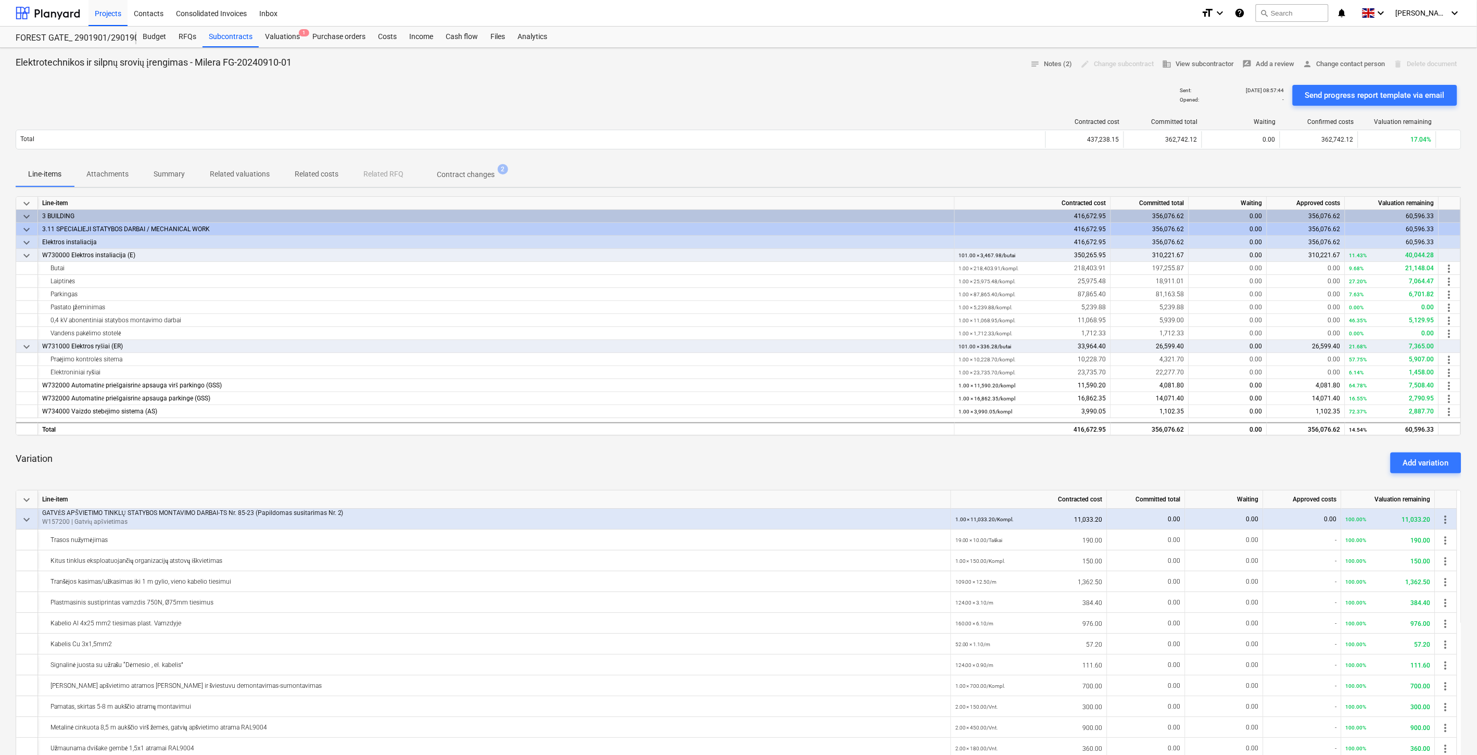
click at [651, 450] on div "Variation Add variation" at bounding box center [739, 462] width 1446 height 37
click at [678, 450] on div "Variation Add variation" at bounding box center [739, 462] width 1446 height 37
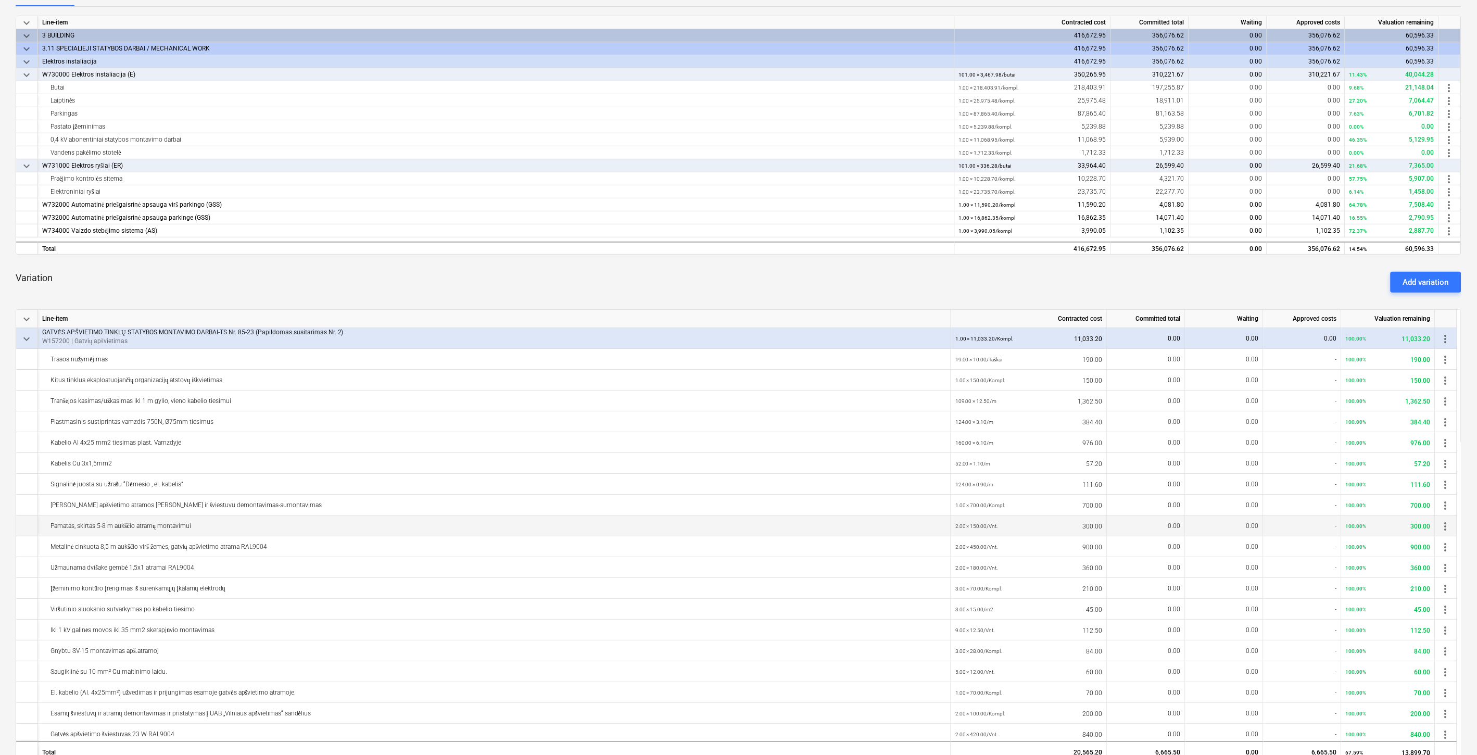
scroll to position [173, 0]
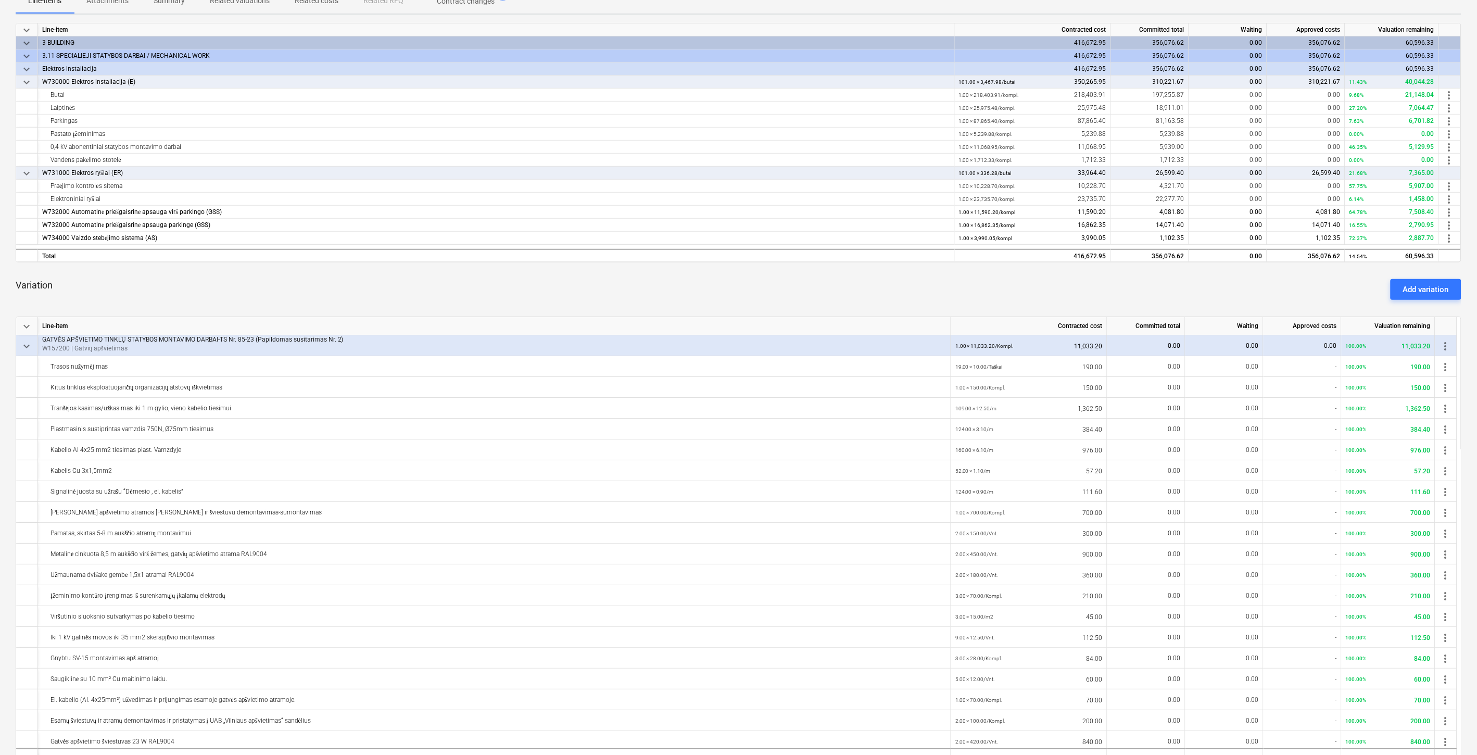
click at [540, 287] on div "Variation Add variation" at bounding box center [739, 289] width 1446 height 37
click at [513, 278] on div "Variation Add variation" at bounding box center [739, 289] width 1446 height 37
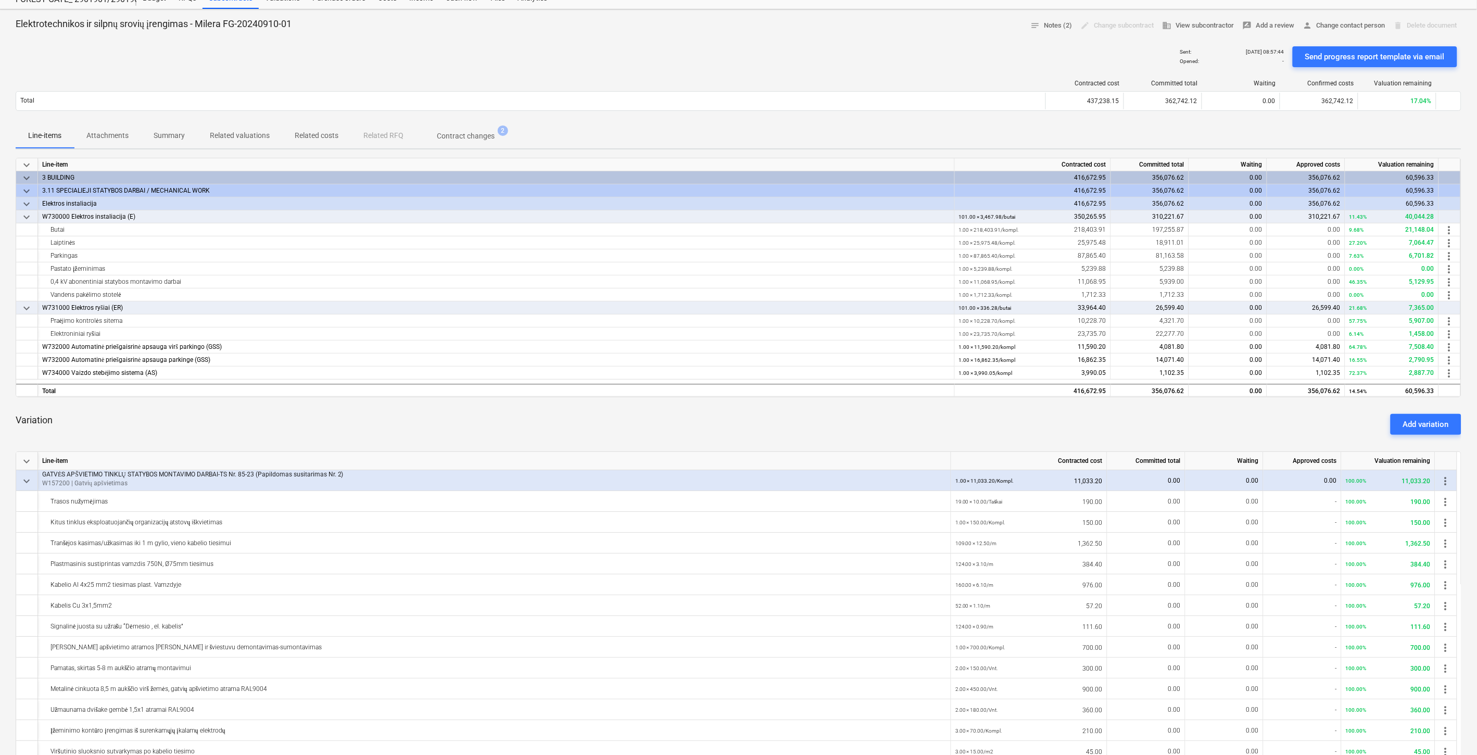
scroll to position [0, 0]
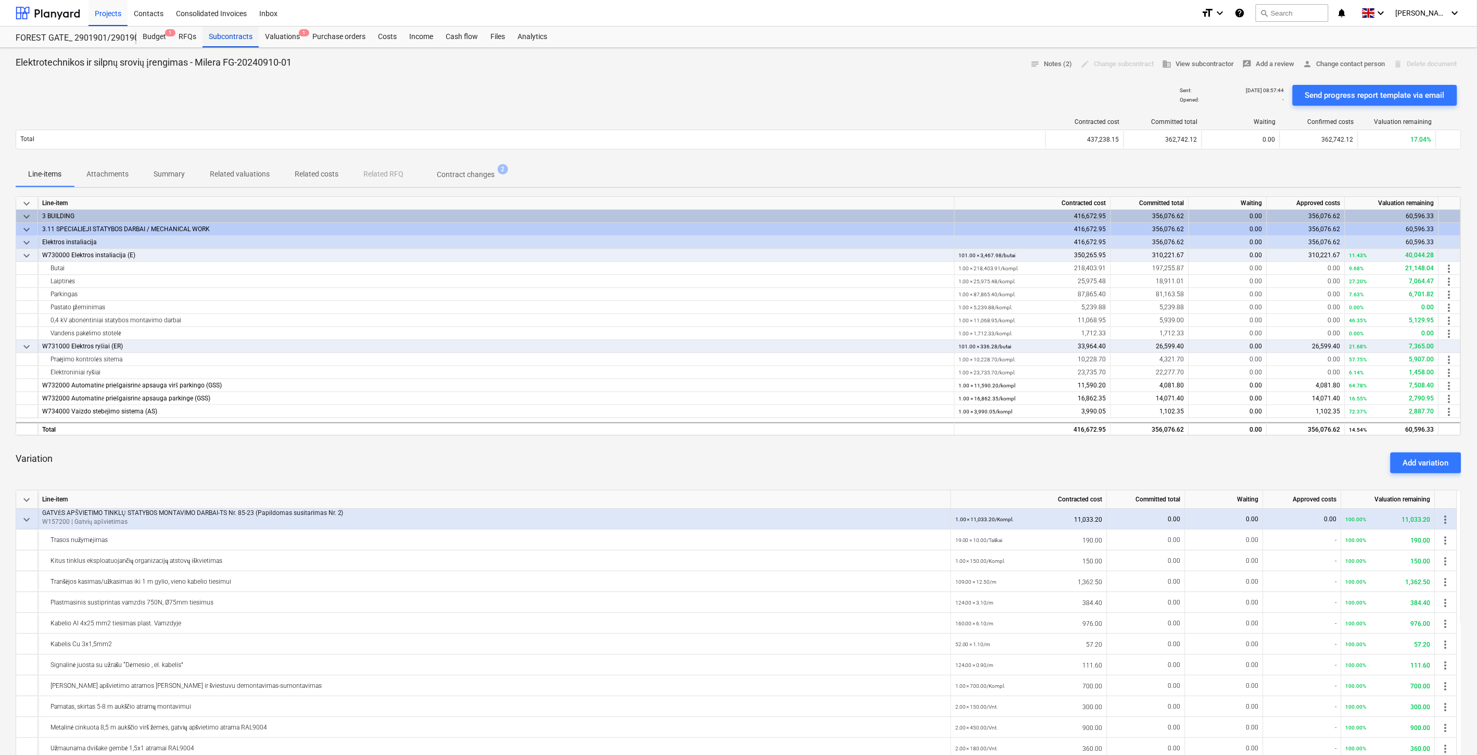
click at [215, 35] on div "Subcontracts" at bounding box center [230, 37] width 56 height 21
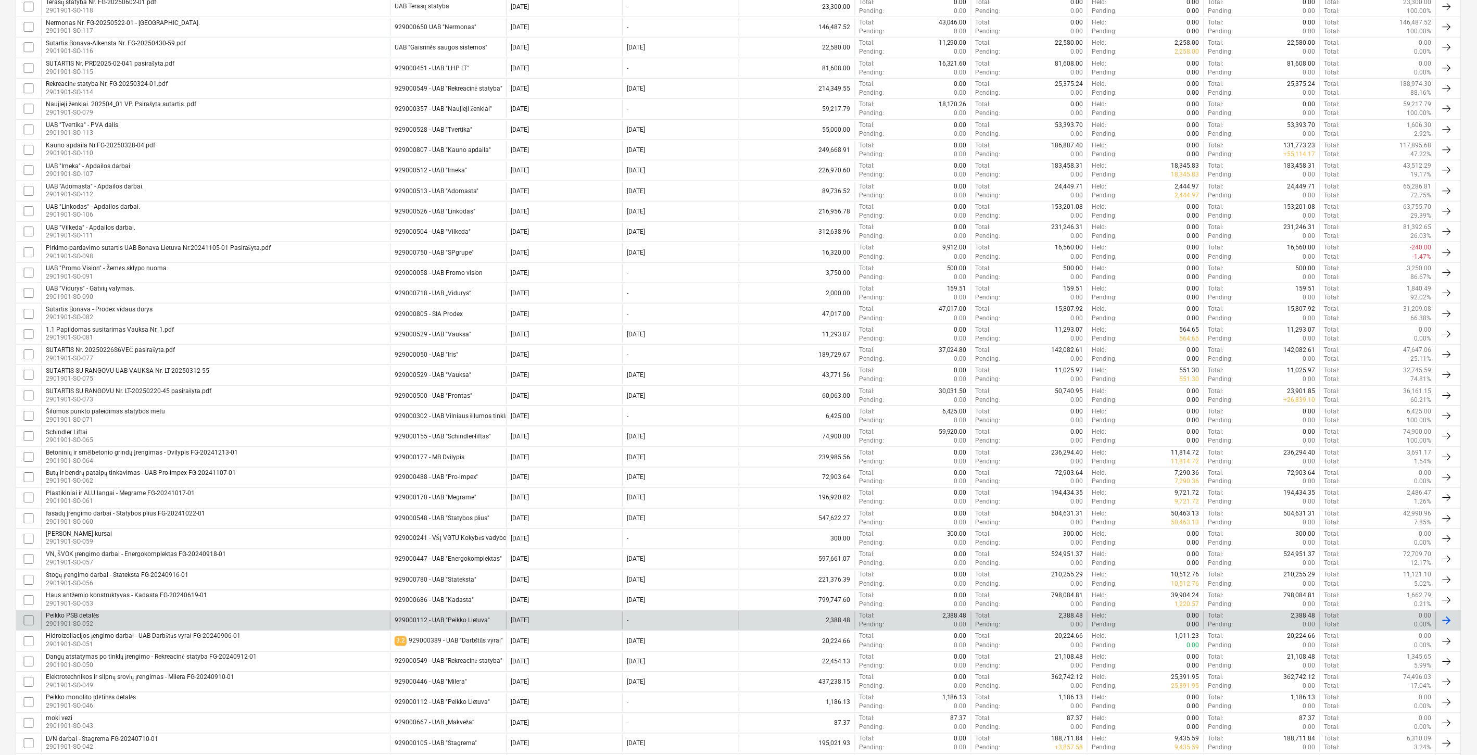
scroll to position [574, 0]
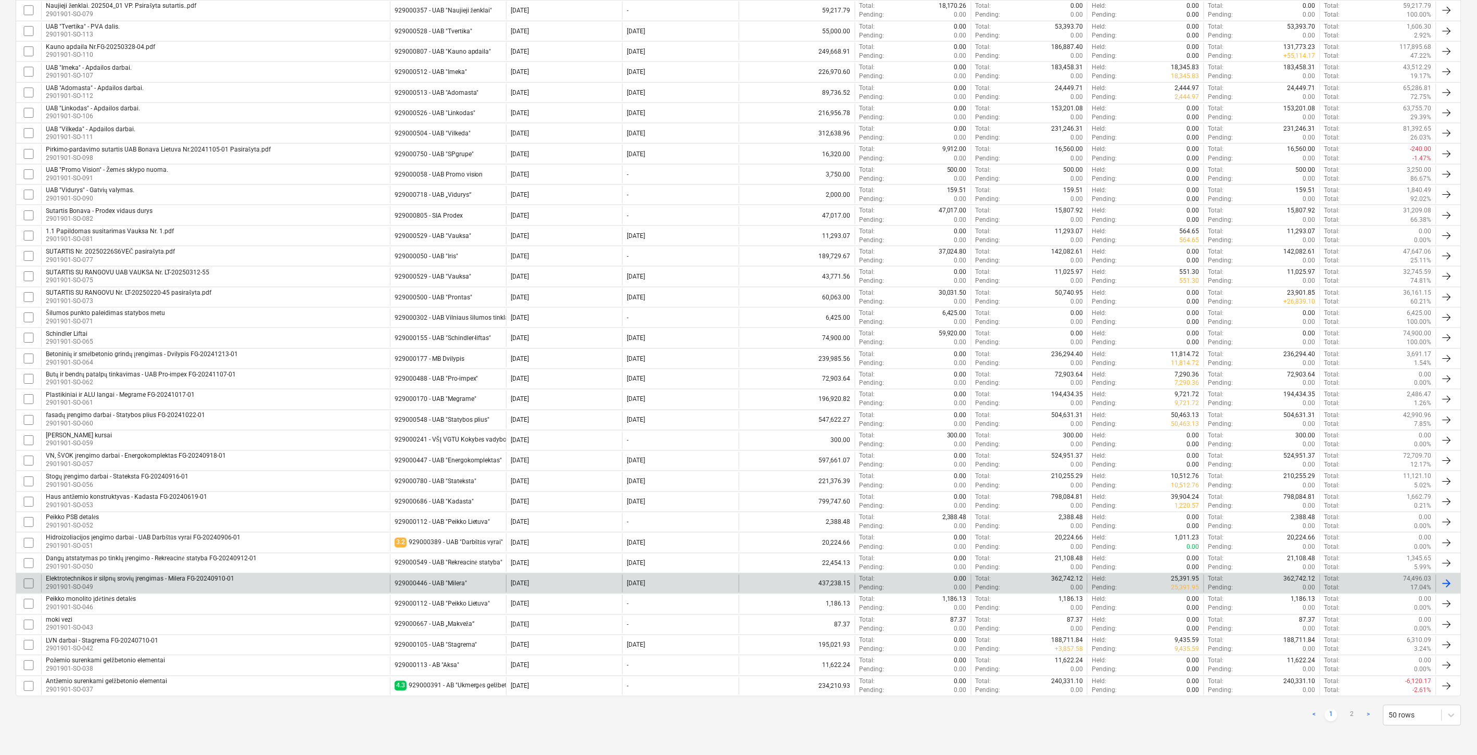
click at [321, 584] on div "Elektrotechnikos ir silpnų srovių įrengimas - [GEOGRAPHIC_DATA][PERSON_NAME]-20…" at bounding box center [215, 584] width 349 height 18
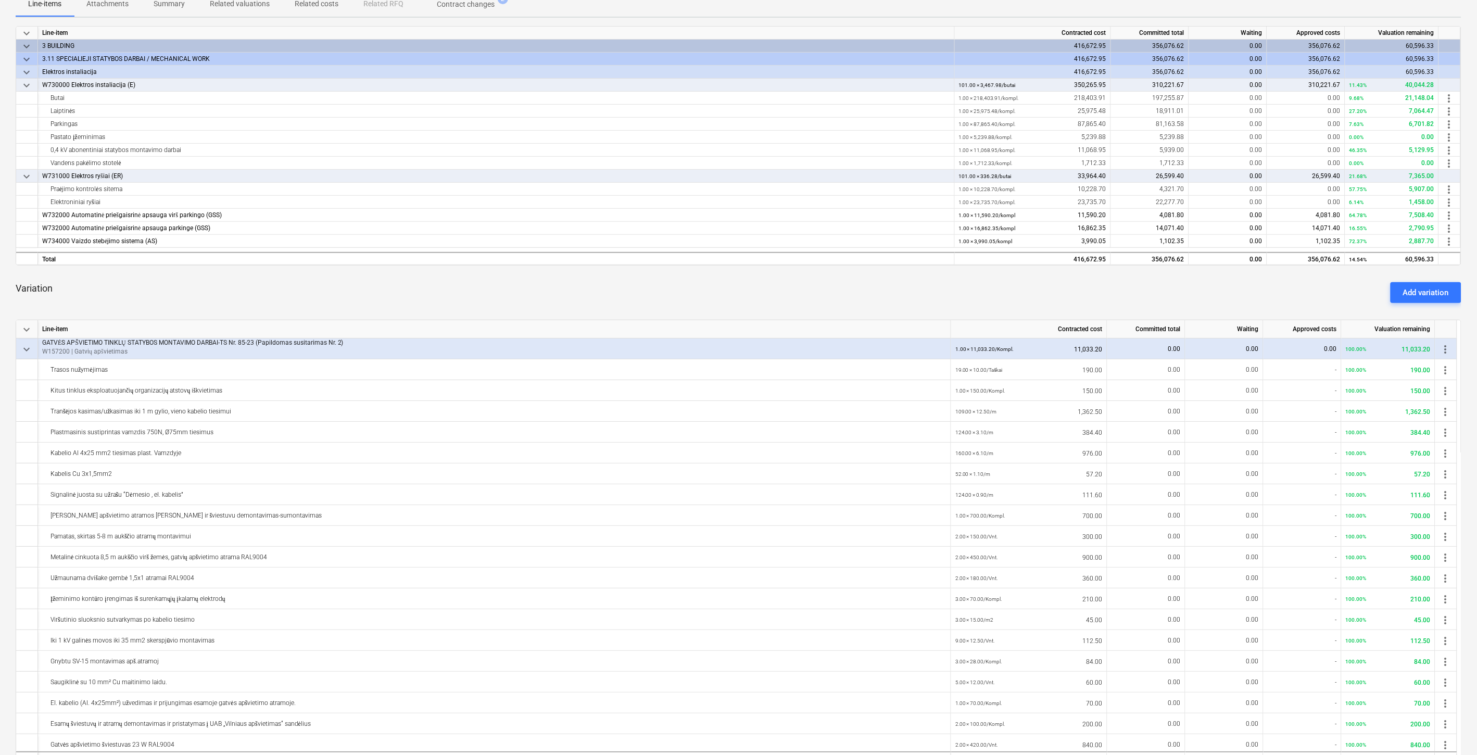
scroll to position [169, 0]
drag, startPoint x: 1412, startPoint y: 290, endPoint x: 1140, endPoint y: 297, distance: 272.3
click at [1412, 292] on div "Add variation" at bounding box center [1426, 294] width 46 height 14
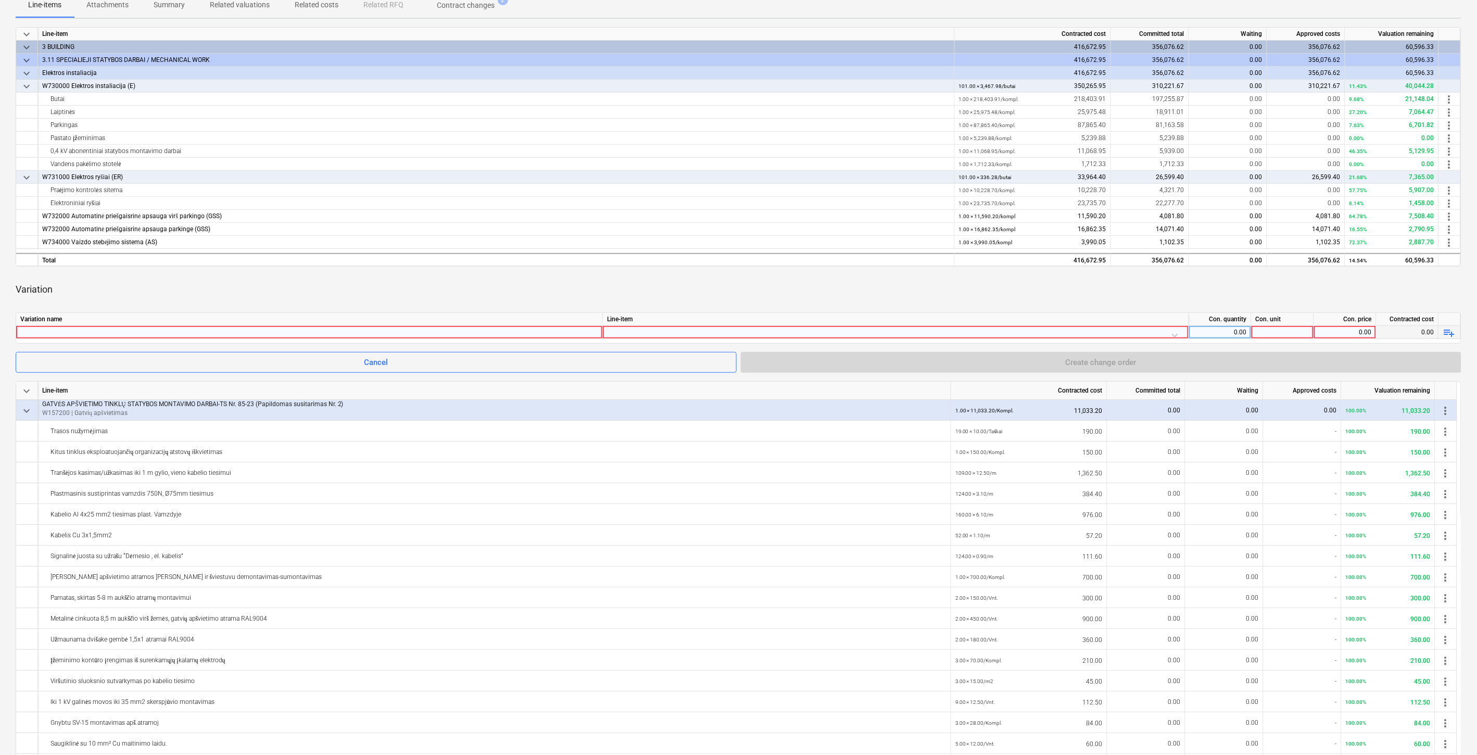
click at [755, 332] on div at bounding box center [895, 335] width 577 height 18
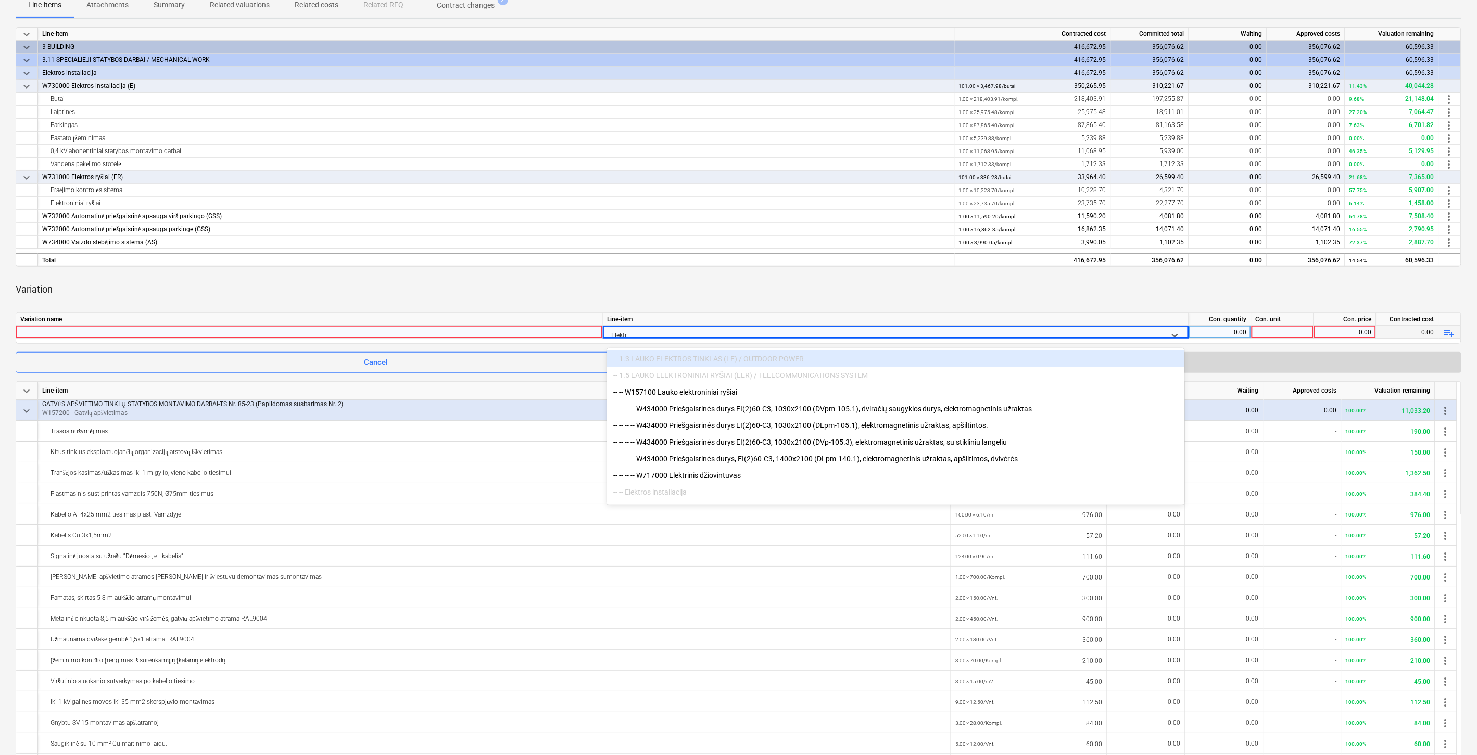
type input "Elektr"
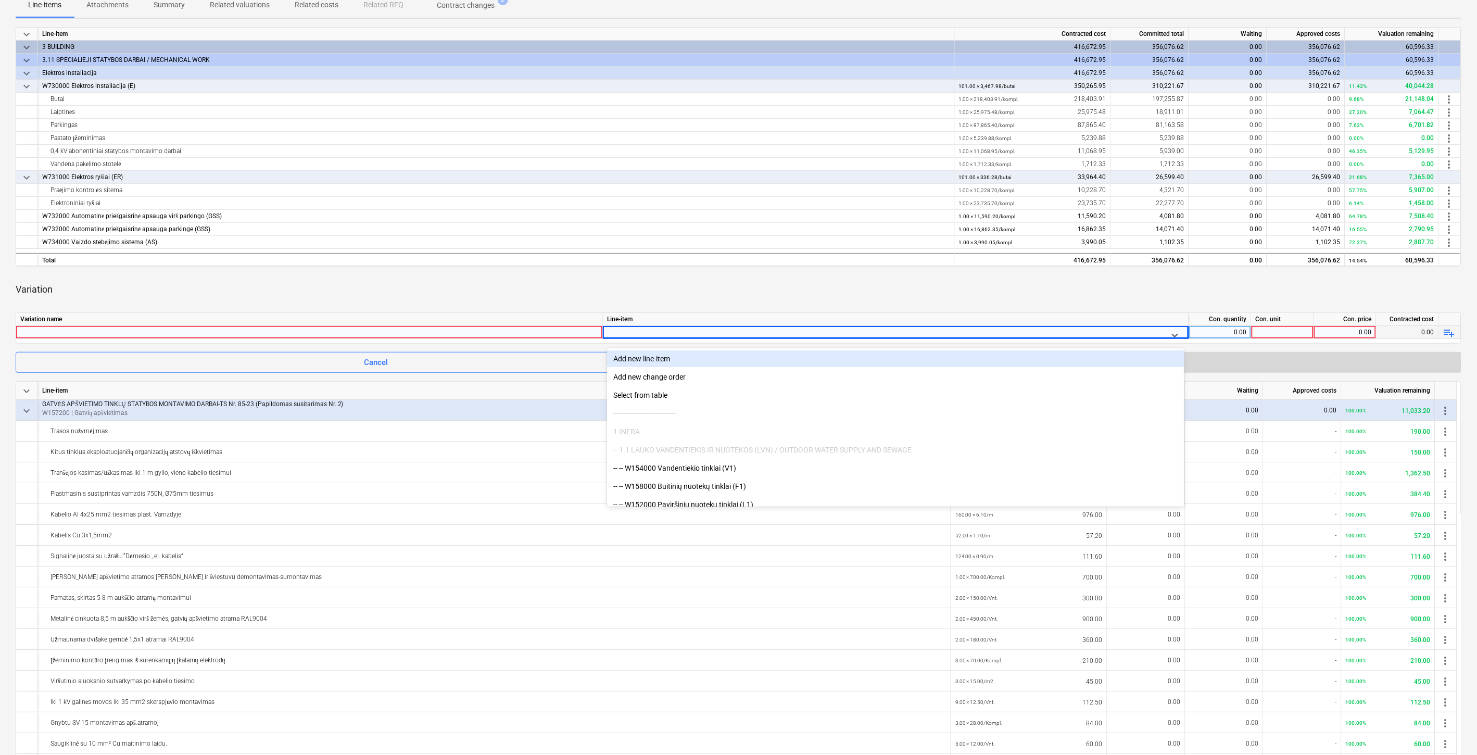
click at [427, 282] on div "Variation" at bounding box center [739, 289] width 1446 height 29
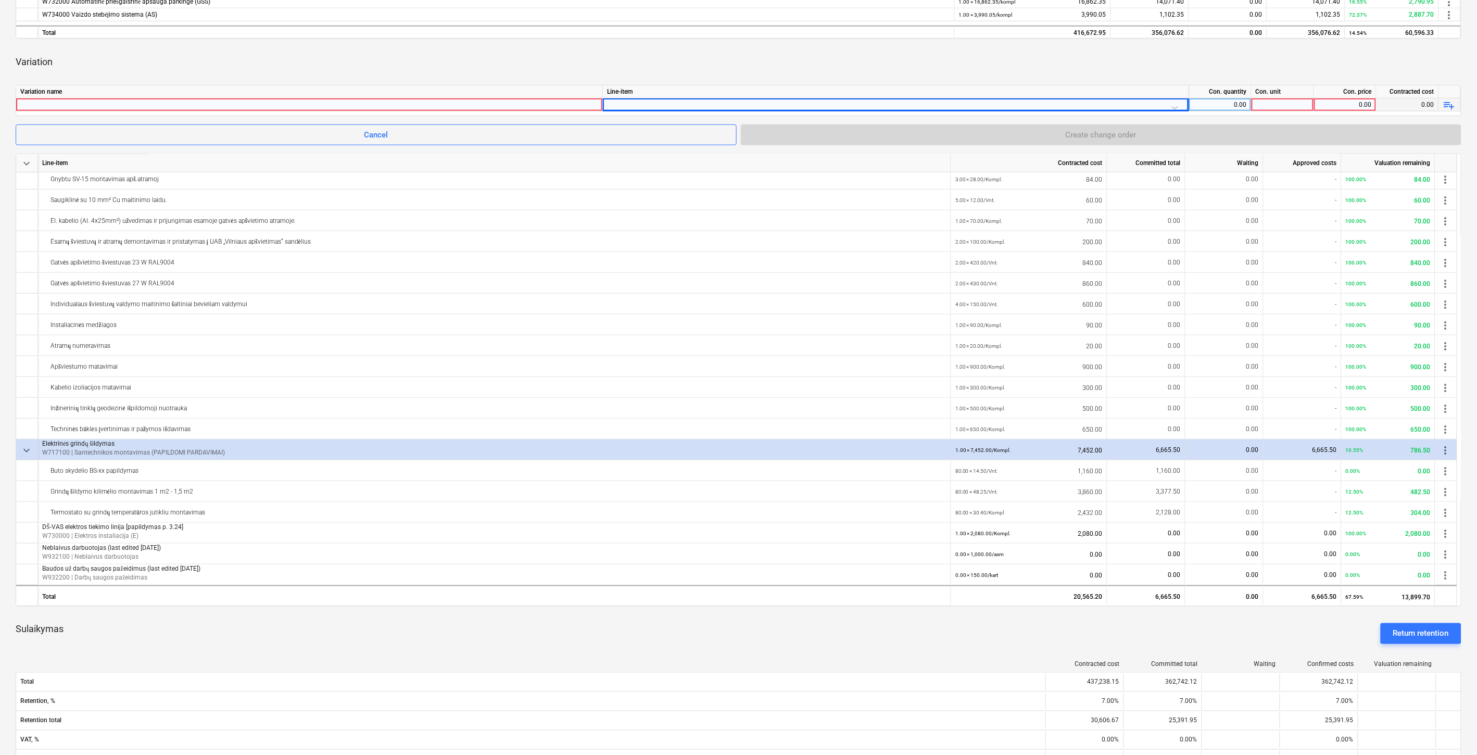
scroll to position [173, 0]
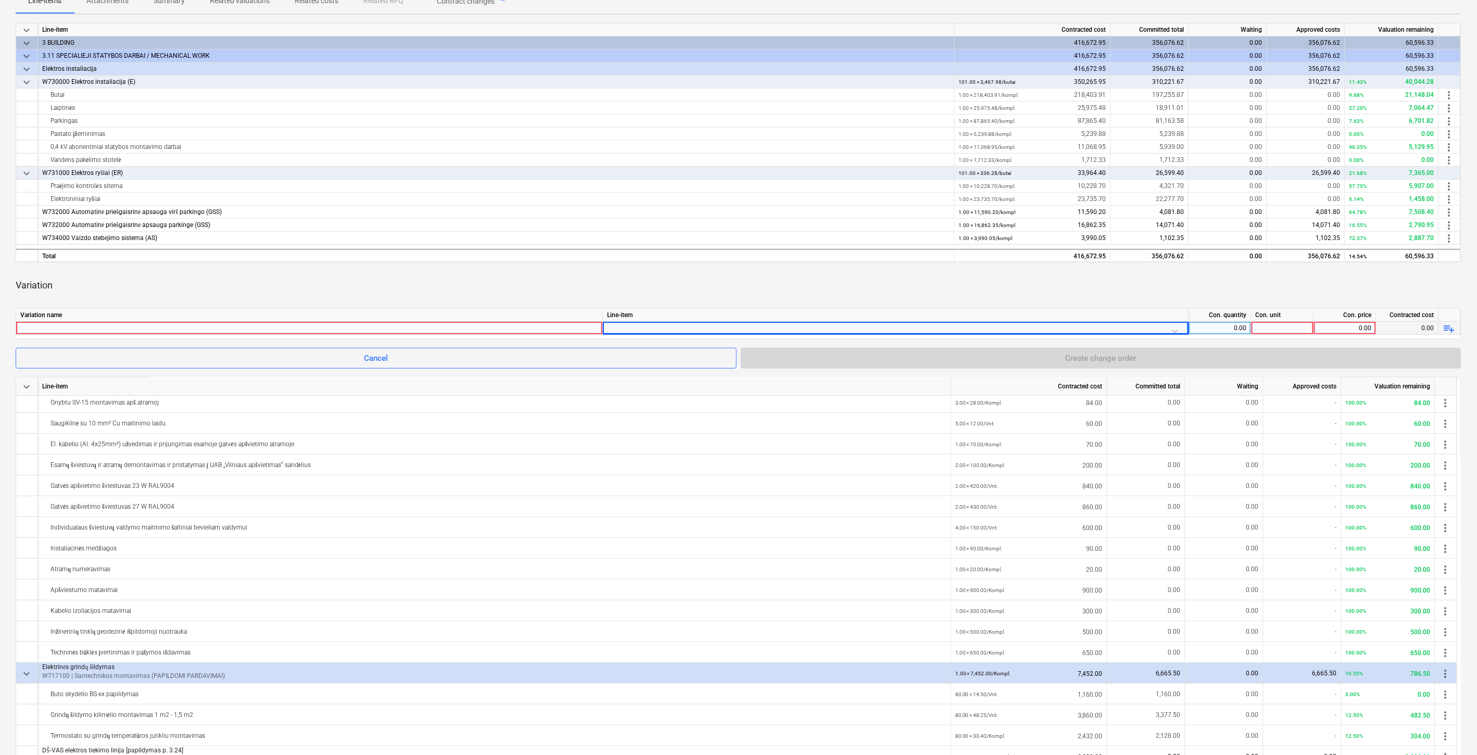
click at [663, 326] on div at bounding box center [895, 331] width 577 height 18
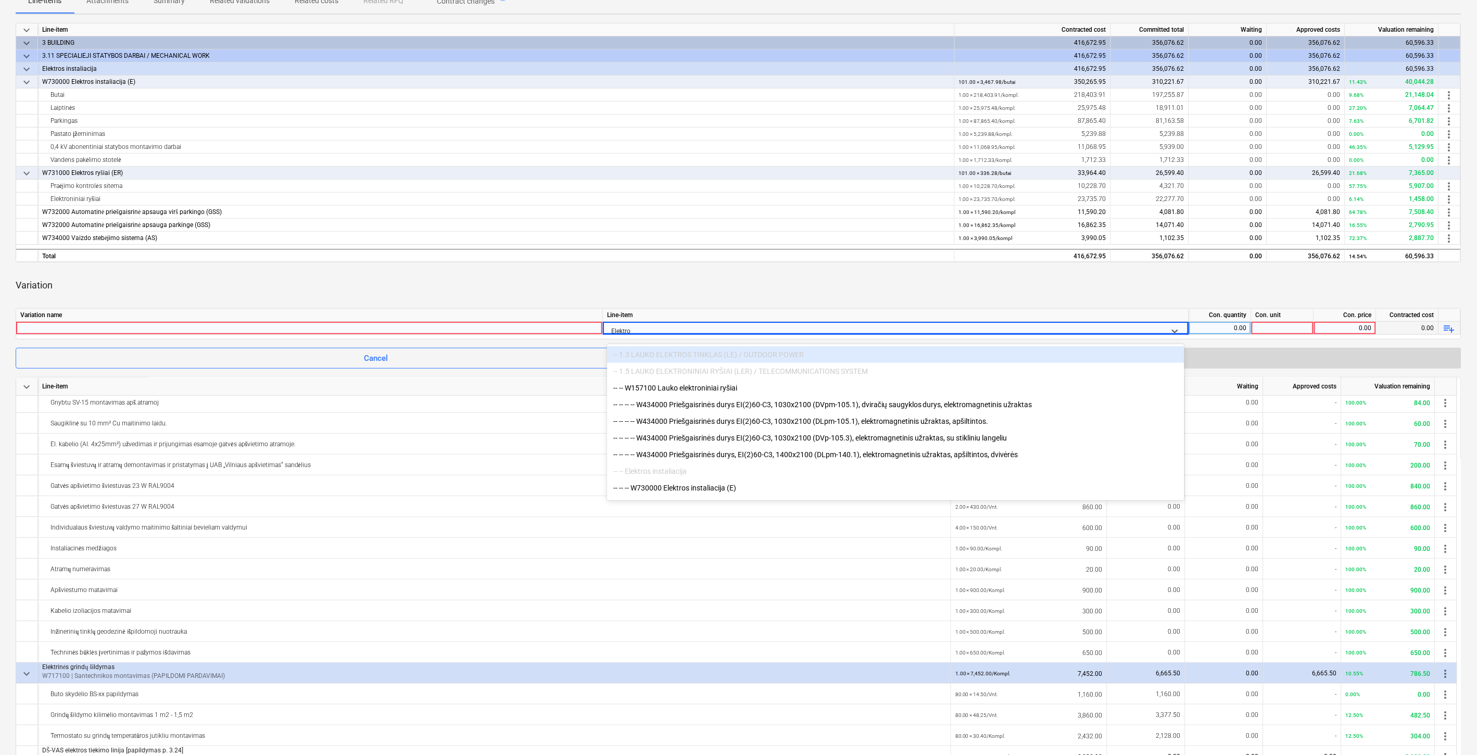
type input "Elektros"
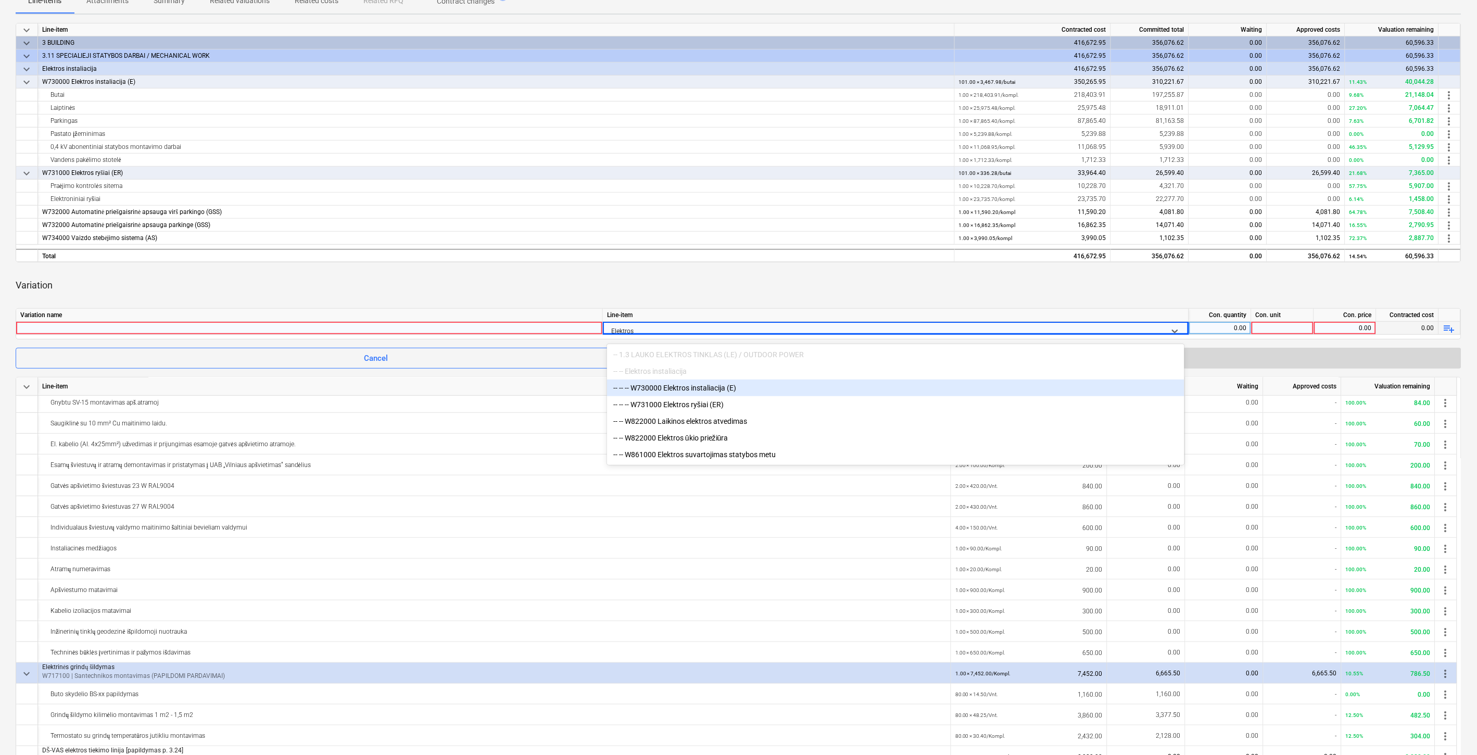
click at [683, 386] on div "-- -- -- W730000 Elektros instaliacija (E)" at bounding box center [895, 387] width 577 height 17
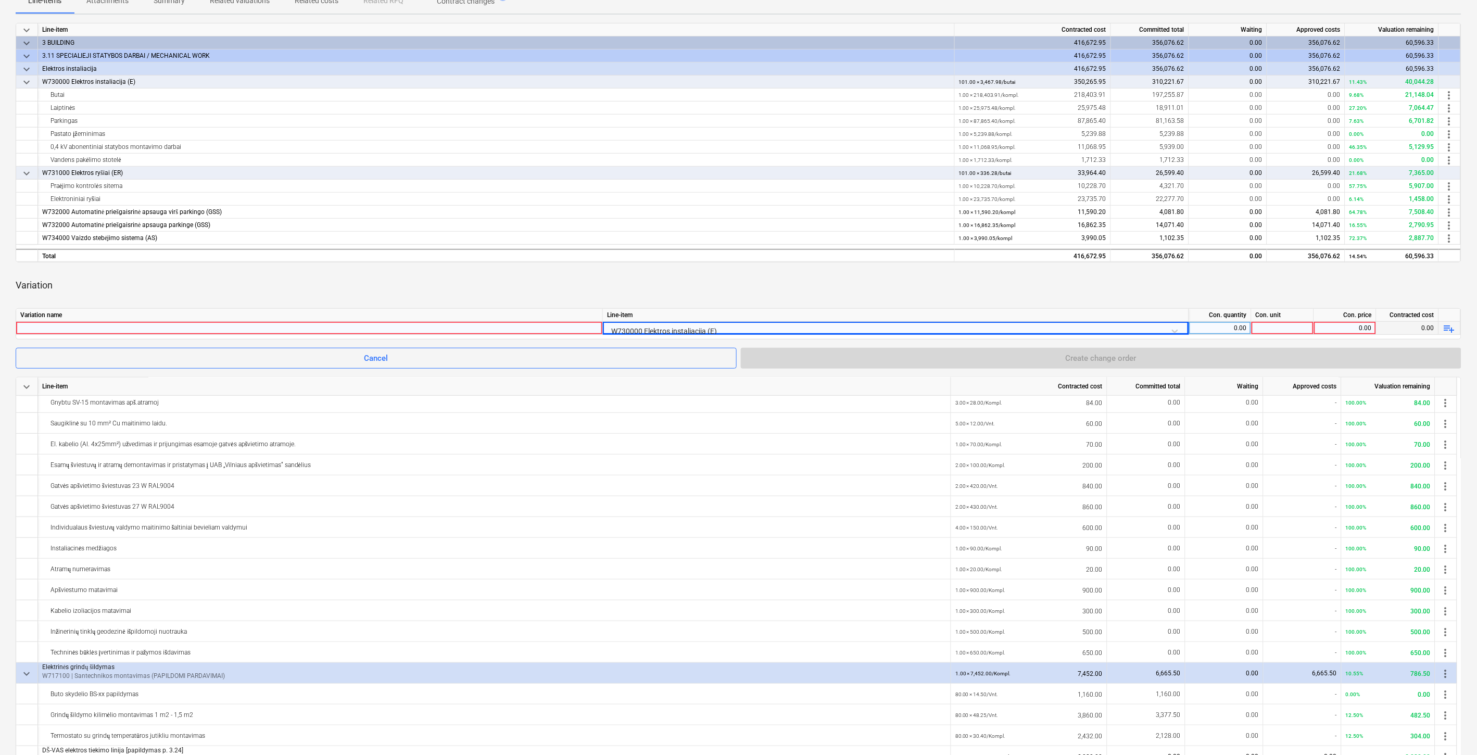
click at [674, 287] on div "Variation" at bounding box center [739, 285] width 1446 height 29
click at [496, 328] on div at bounding box center [309, 328] width 578 height 12
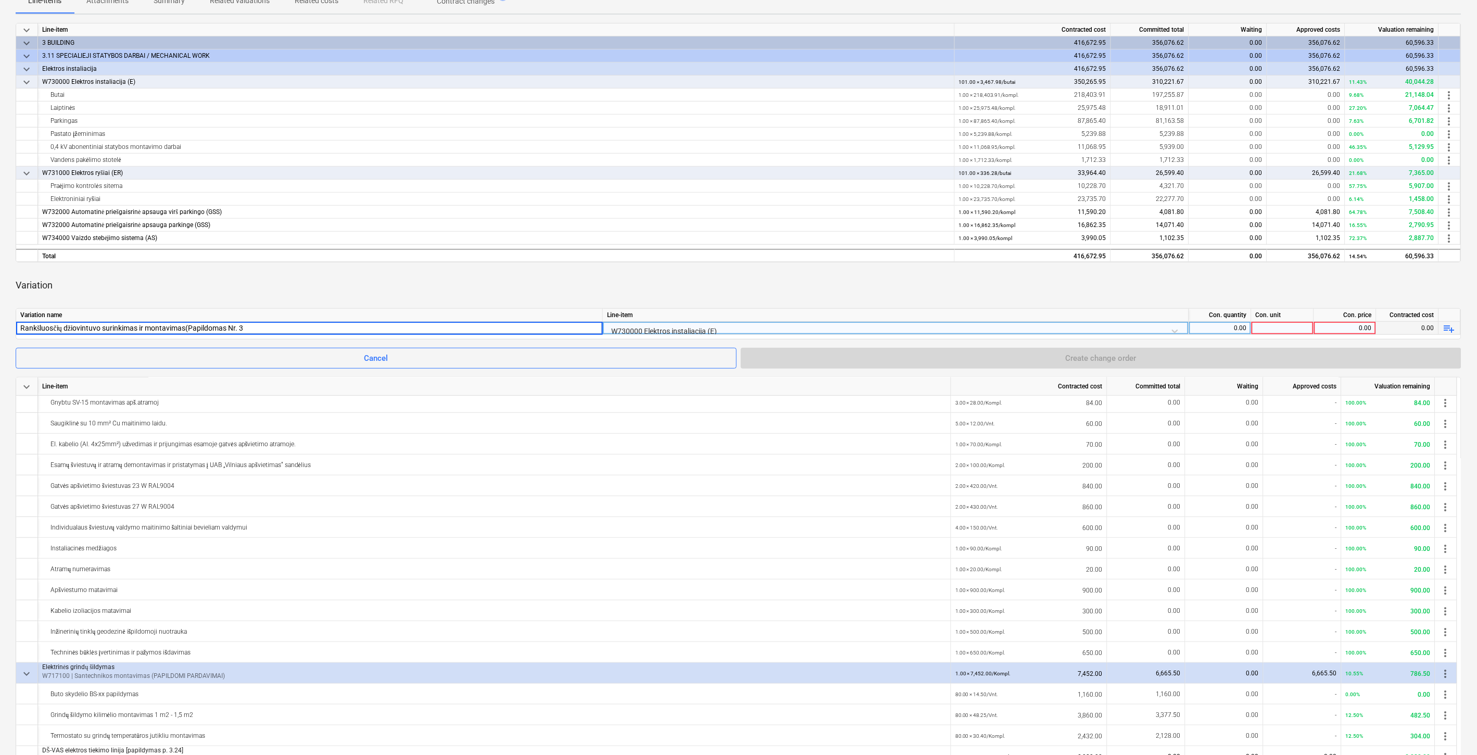
type input "Rankšluosčių džiovintuvo surinkimas ir montavimas(Papildomas Nr. 3)"
click at [1221, 283] on div "Variation" at bounding box center [739, 285] width 1446 height 29
click at [1206, 330] on div "0.00" at bounding box center [1220, 328] width 54 height 13
type input "V"
type input "101"
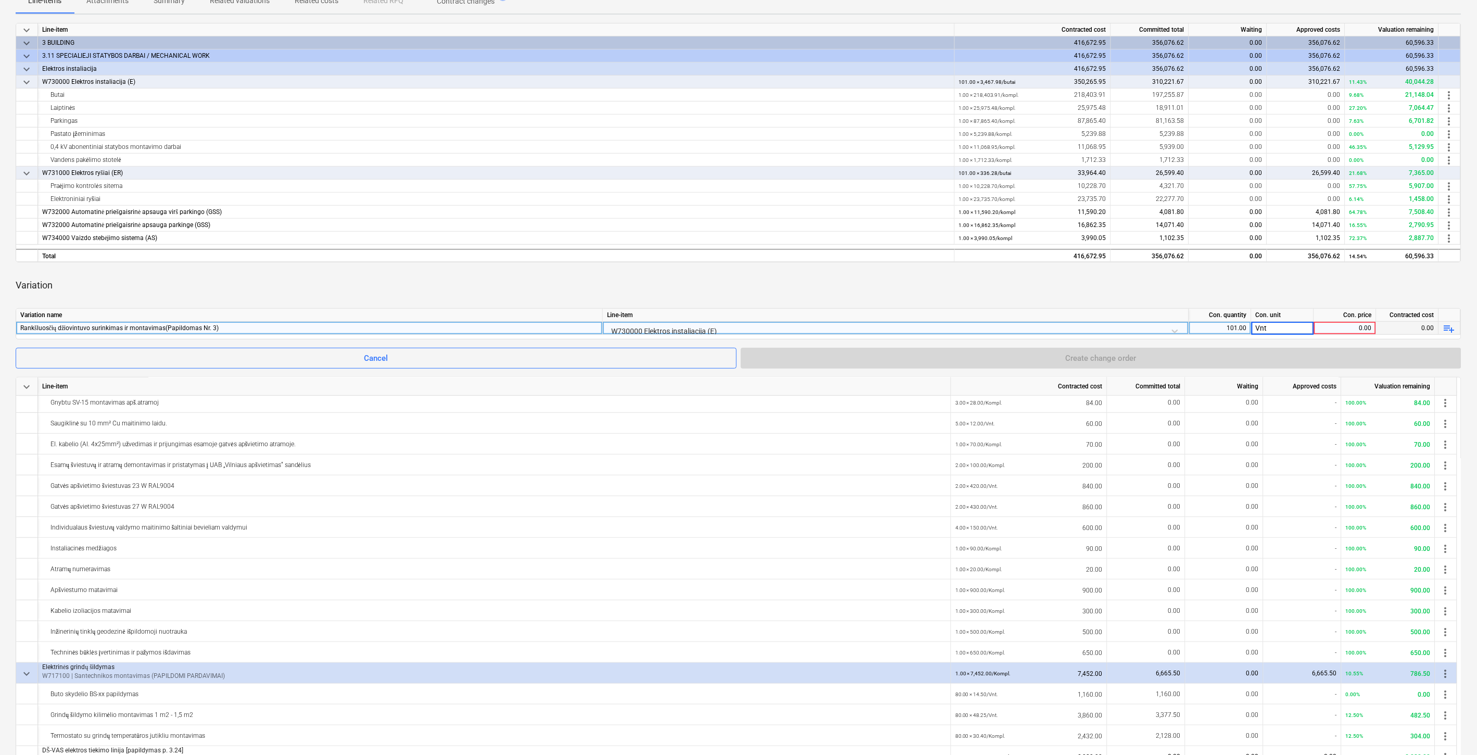
type input "Vnt."
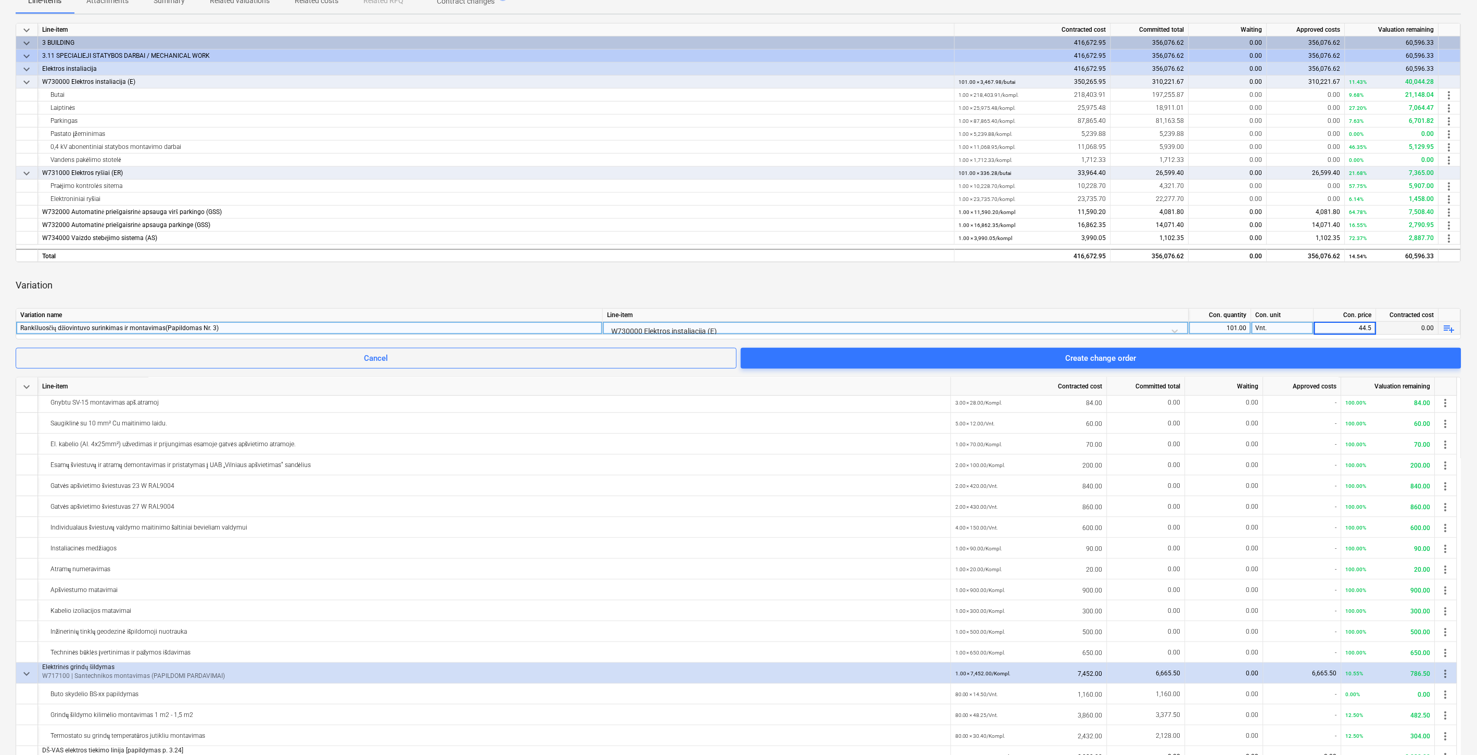
type input "44.50"
click at [1212, 289] on div "Variation" at bounding box center [739, 285] width 1446 height 29
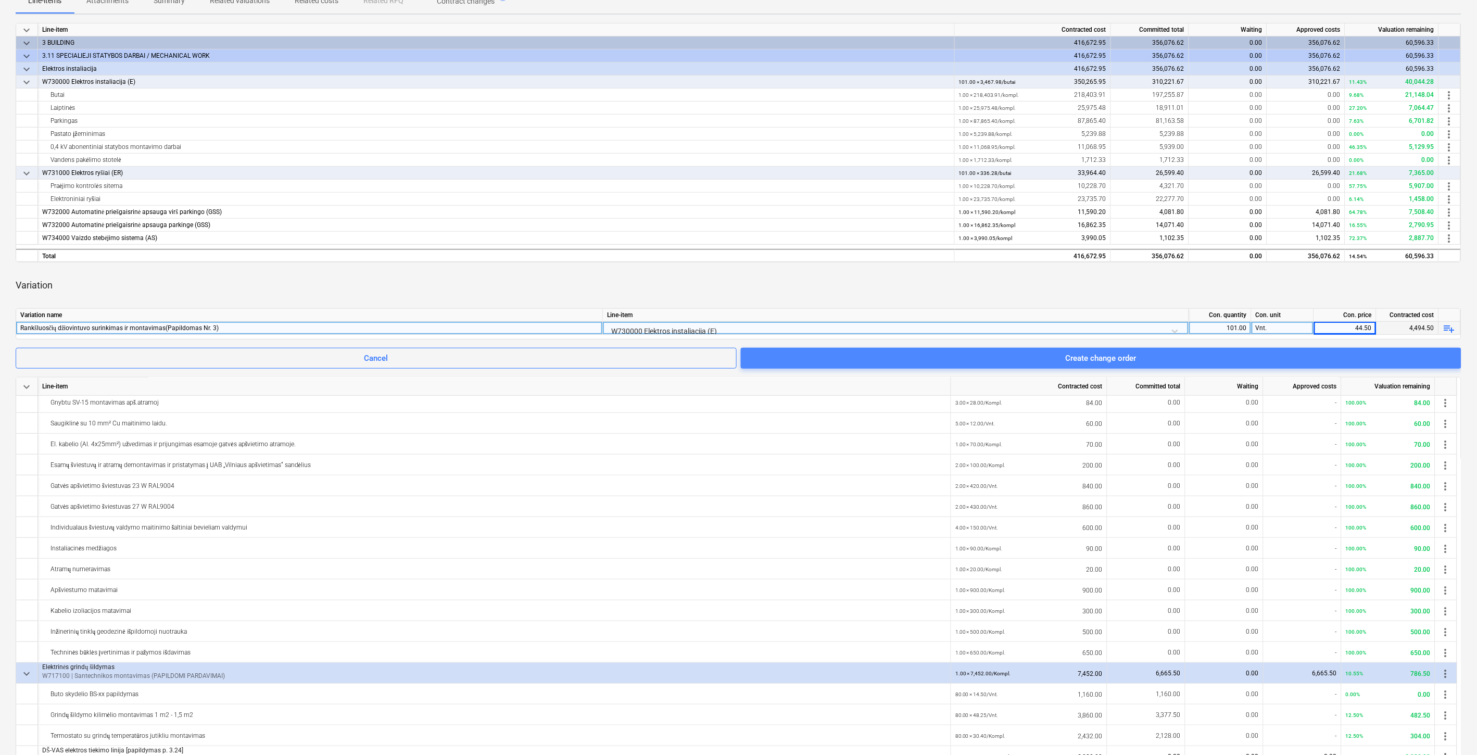
click at [1183, 360] on span "Create change order" at bounding box center [1100, 358] width 695 height 14
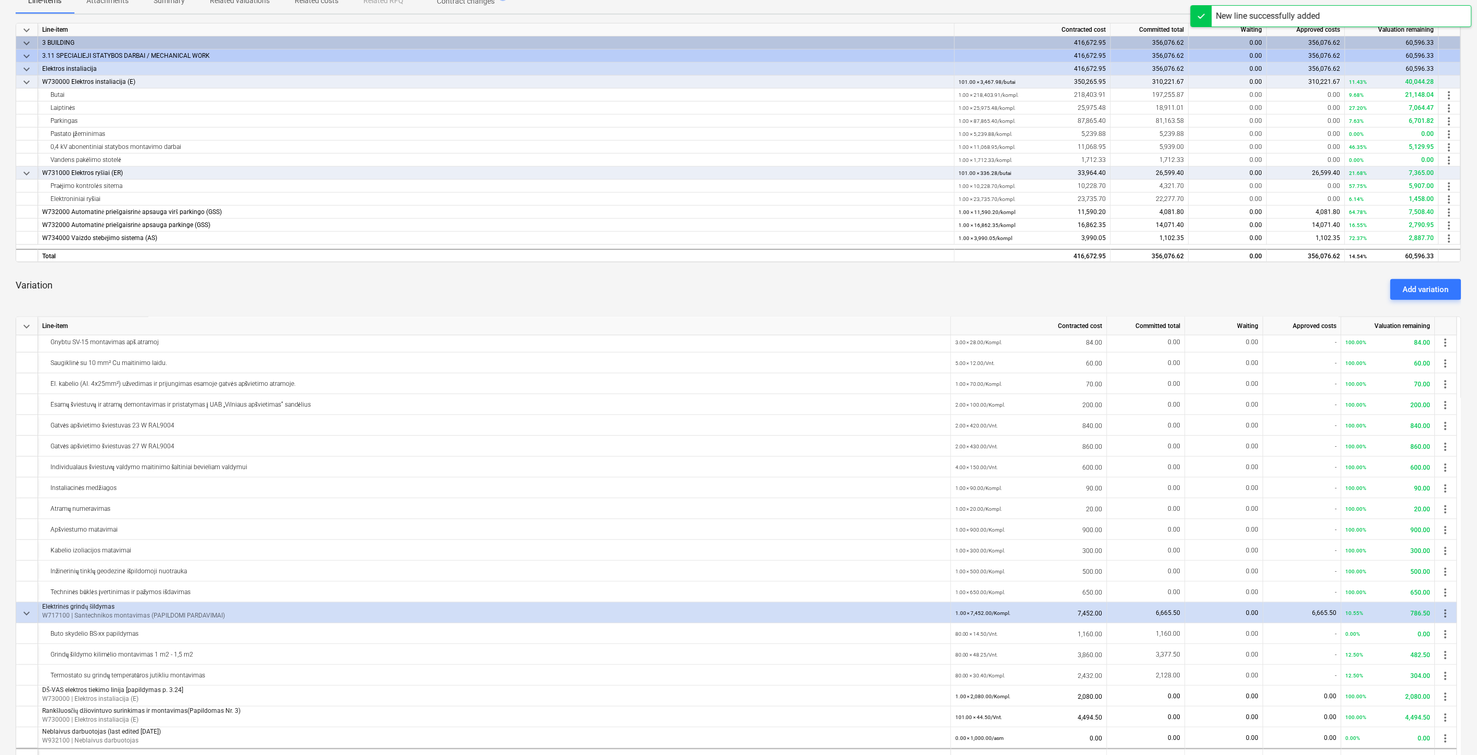
click at [1146, 293] on div "Variation Add variation" at bounding box center [739, 289] width 1446 height 37
click at [1158, 287] on div "Variation Add variation" at bounding box center [739, 289] width 1446 height 37
click at [1161, 285] on div "Variation Add variation" at bounding box center [739, 289] width 1446 height 37
click at [1177, 276] on div "Variation Add variation" at bounding box center [739, 289] width 1446 height 37
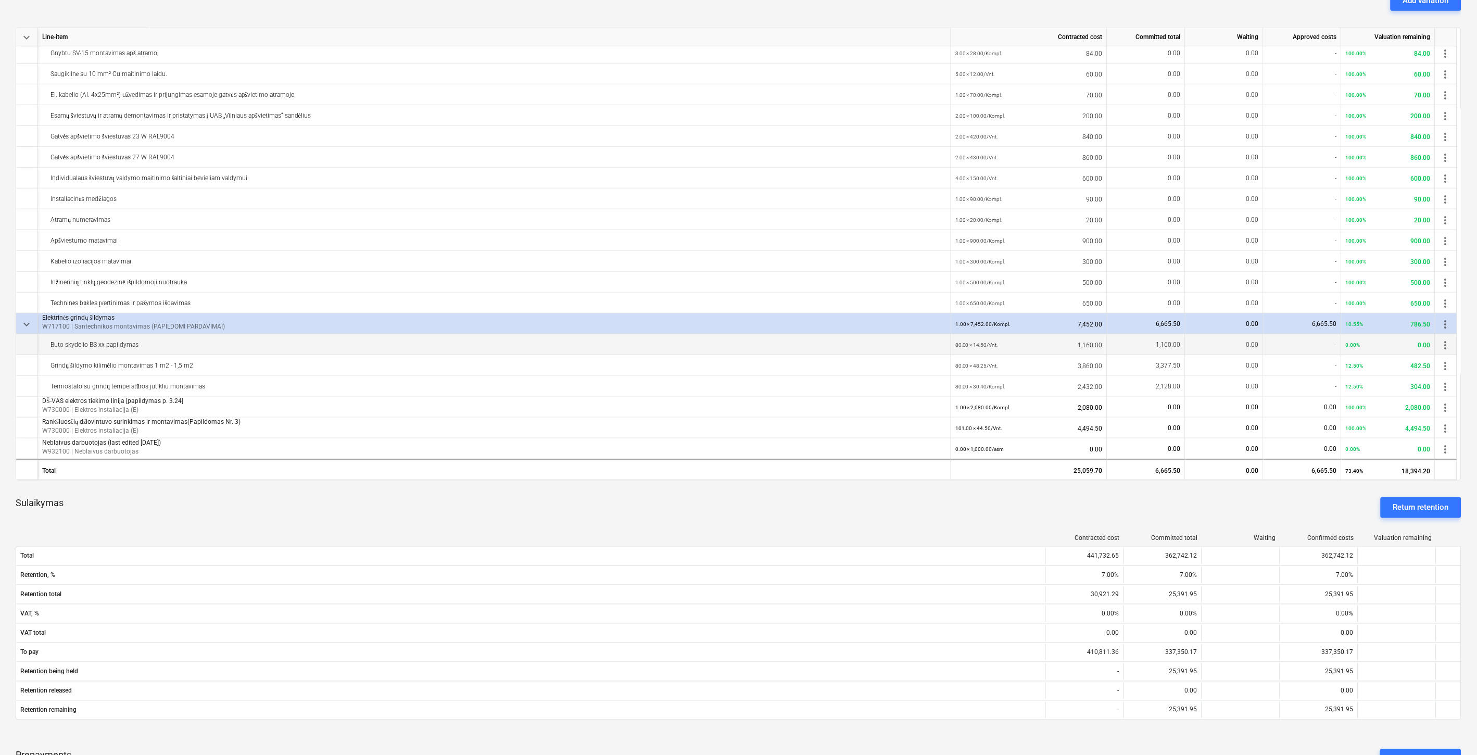
scroll to position [337, 0]
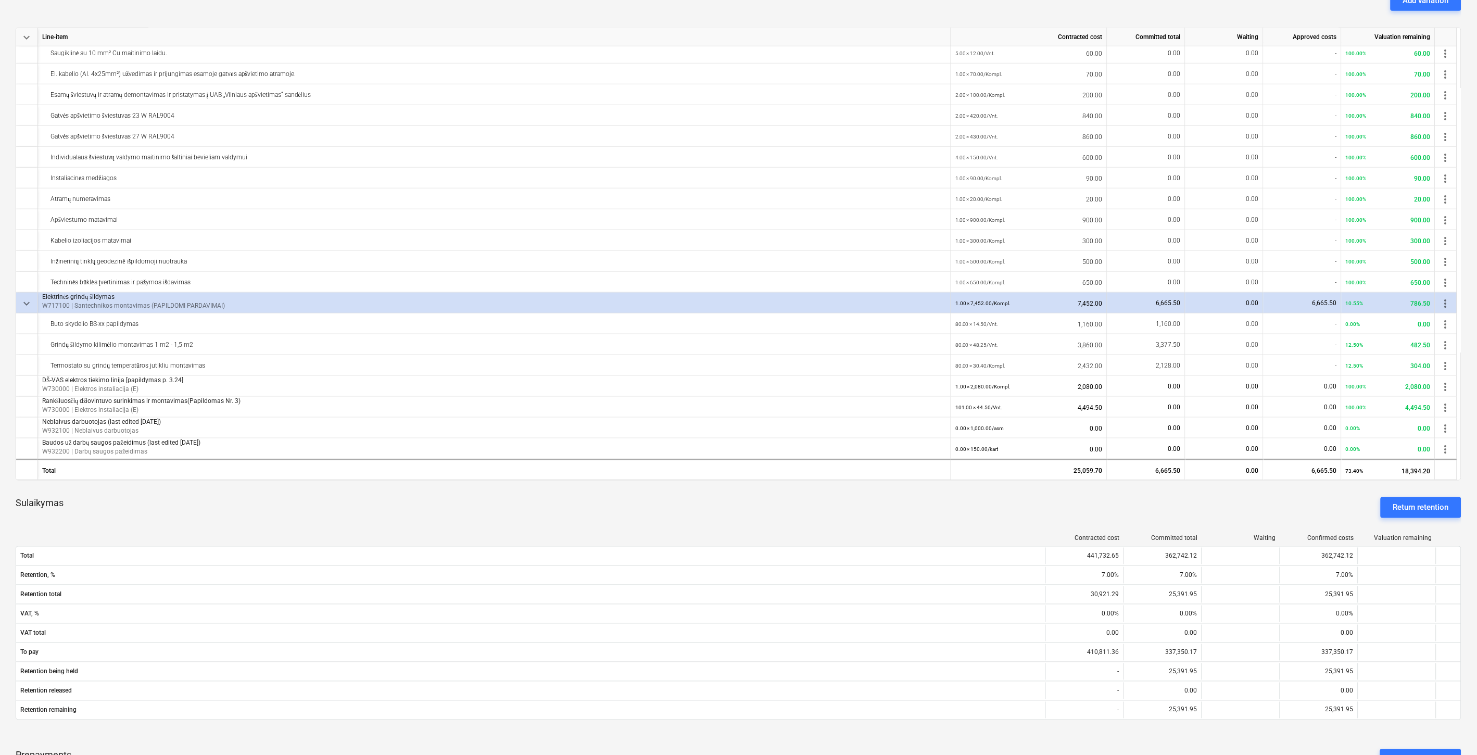
click at [320, 497] on div "Sulaikymas Return retention" at bounding box center [739, 507] width 1446 height 37
click at [357, 496] on div "Sulaikymas Return retention" at bounding box center [739, 507] width 1446 height 37
click at [376, 496] on div "Sulaikymas Return retention" at bounding box center [739, 507] width 1446 height 37
click at [399, 492] on div "Sulaikymas Return retention" at bounding box center [739, 507] width 1446 height 37
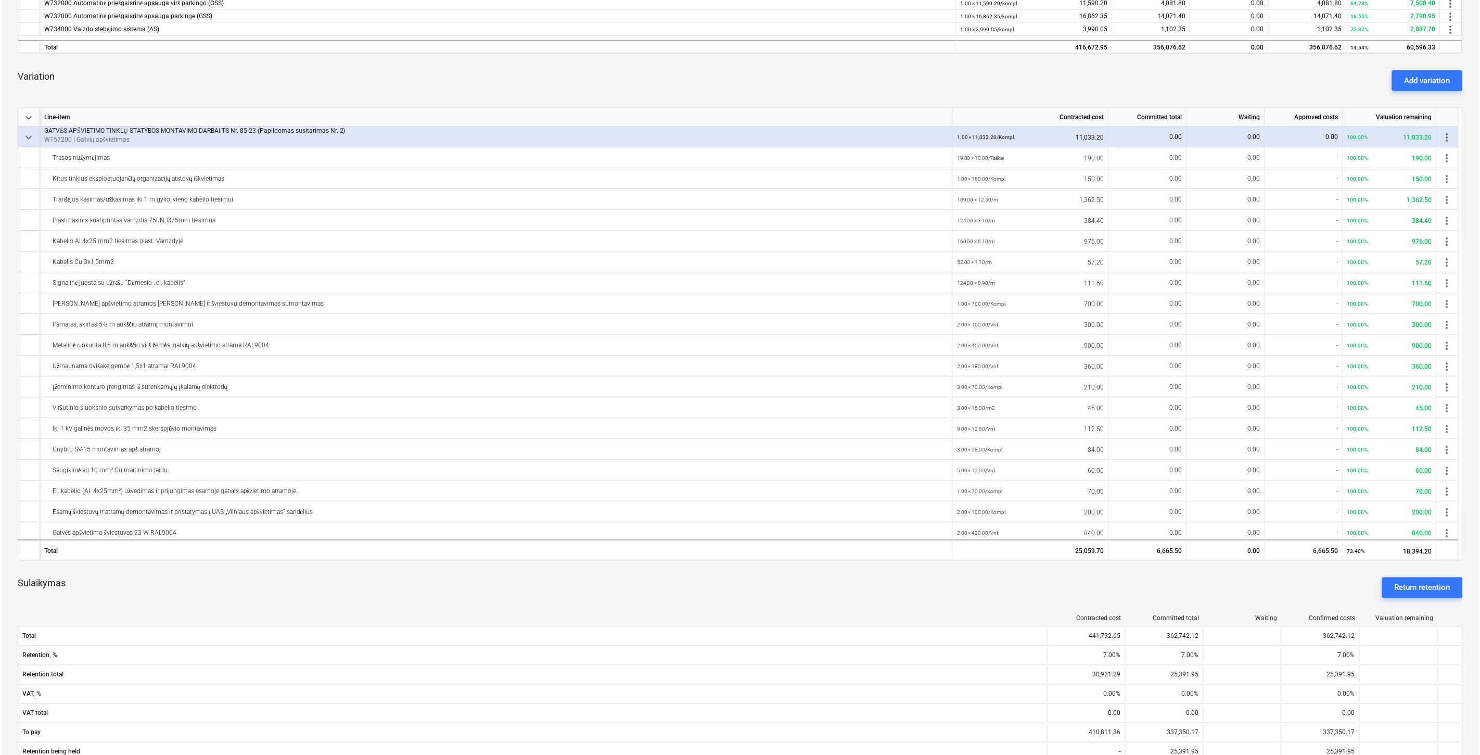
scroll to position [0, 0]
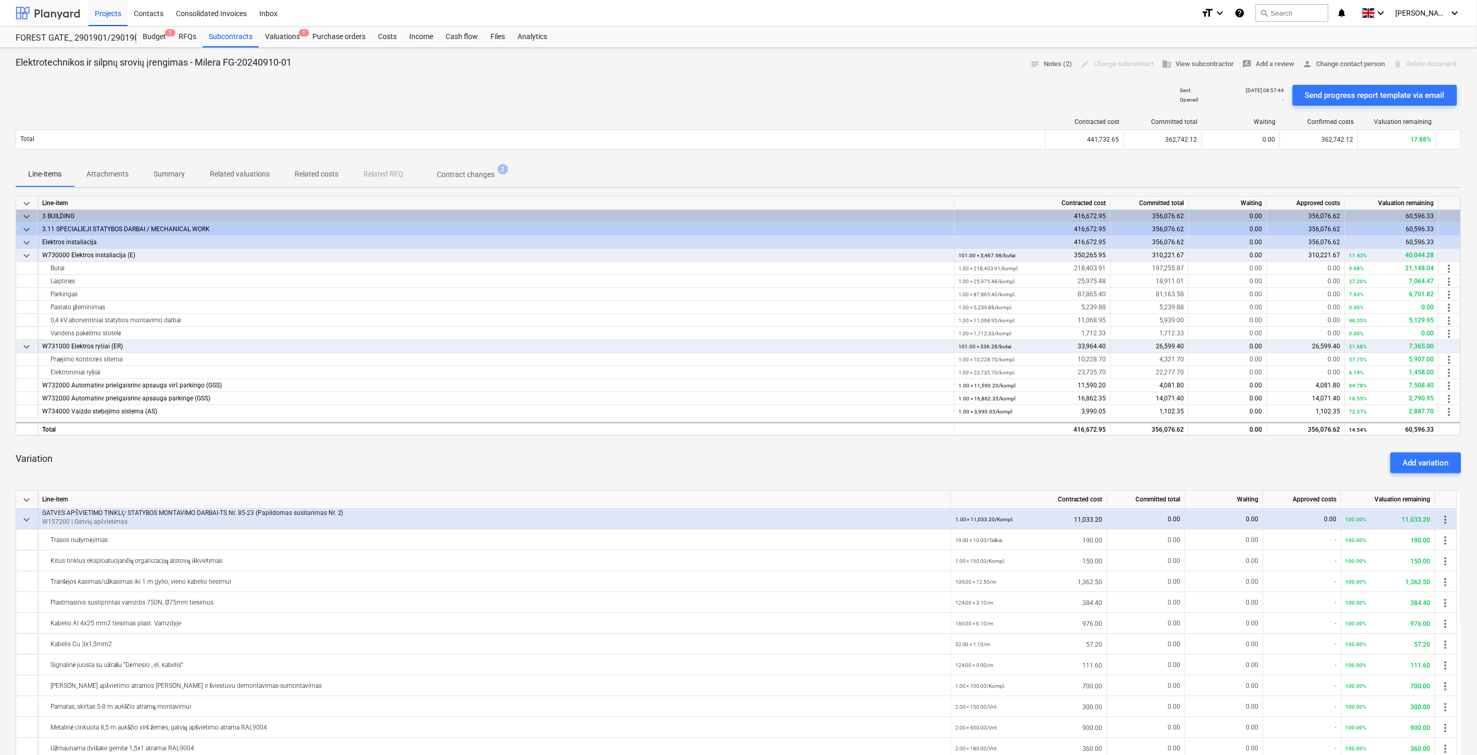
click at [52, 14] on div at bounding box center [48, 13] width 65 height 26
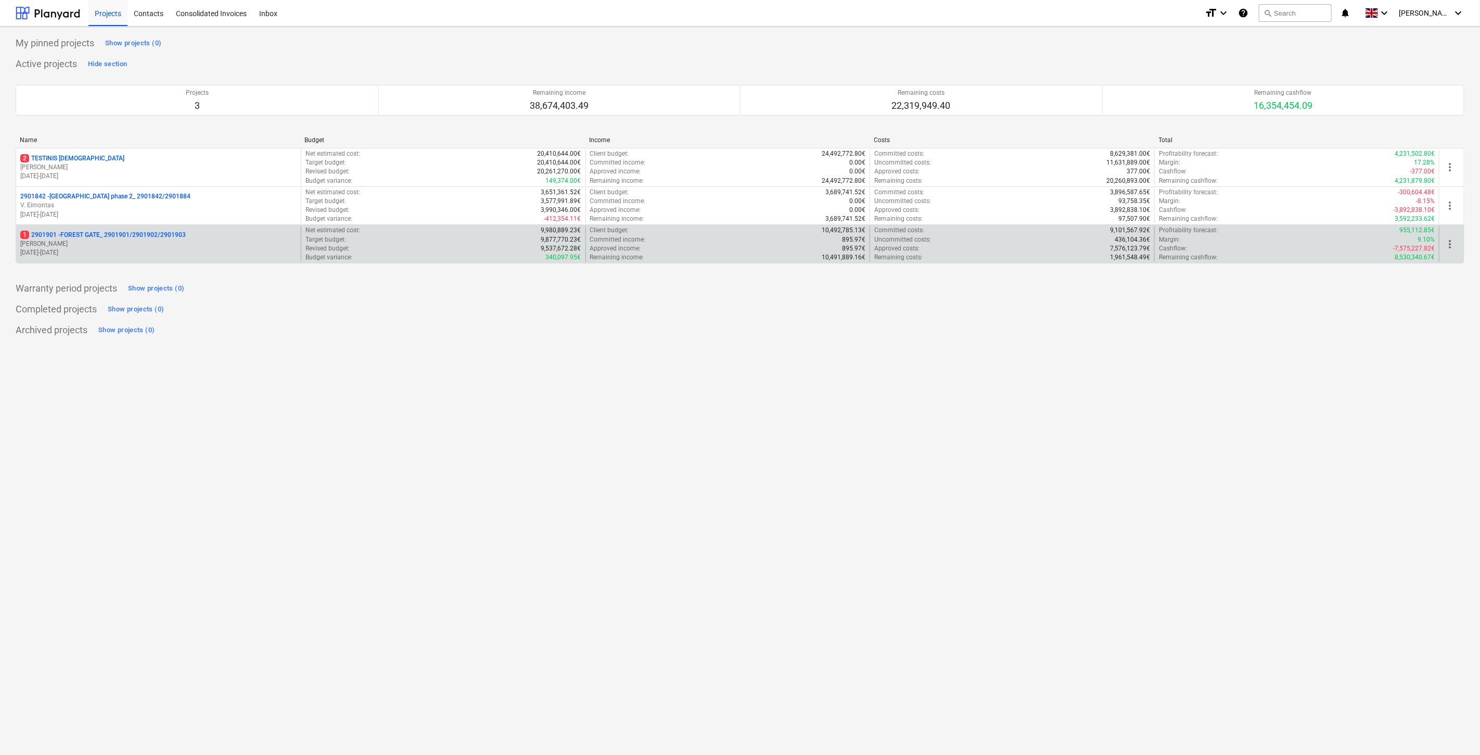
click at [125, 254] on p "[DATE] - [DATE]" at bounding box center [158, 252] width 276 height 9
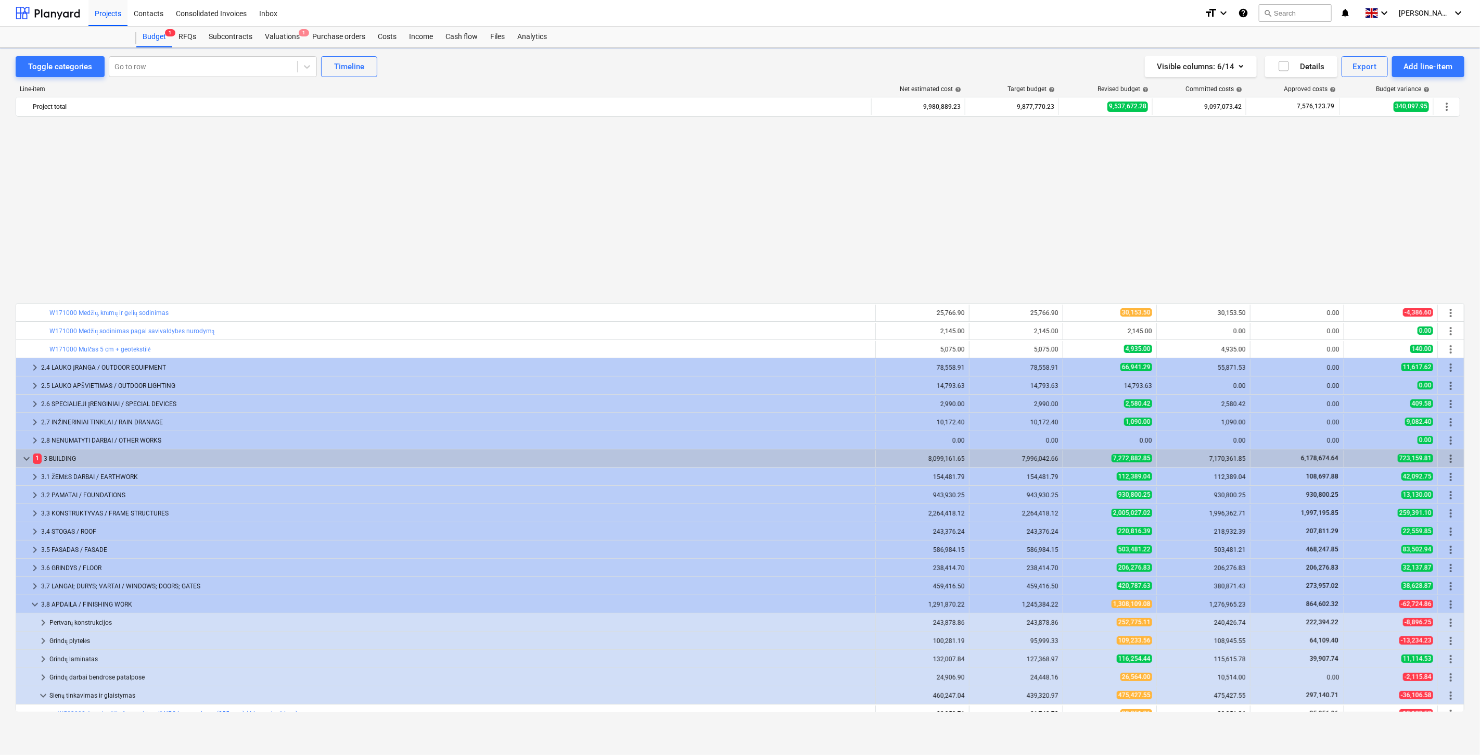
scroll to position [557, 0]
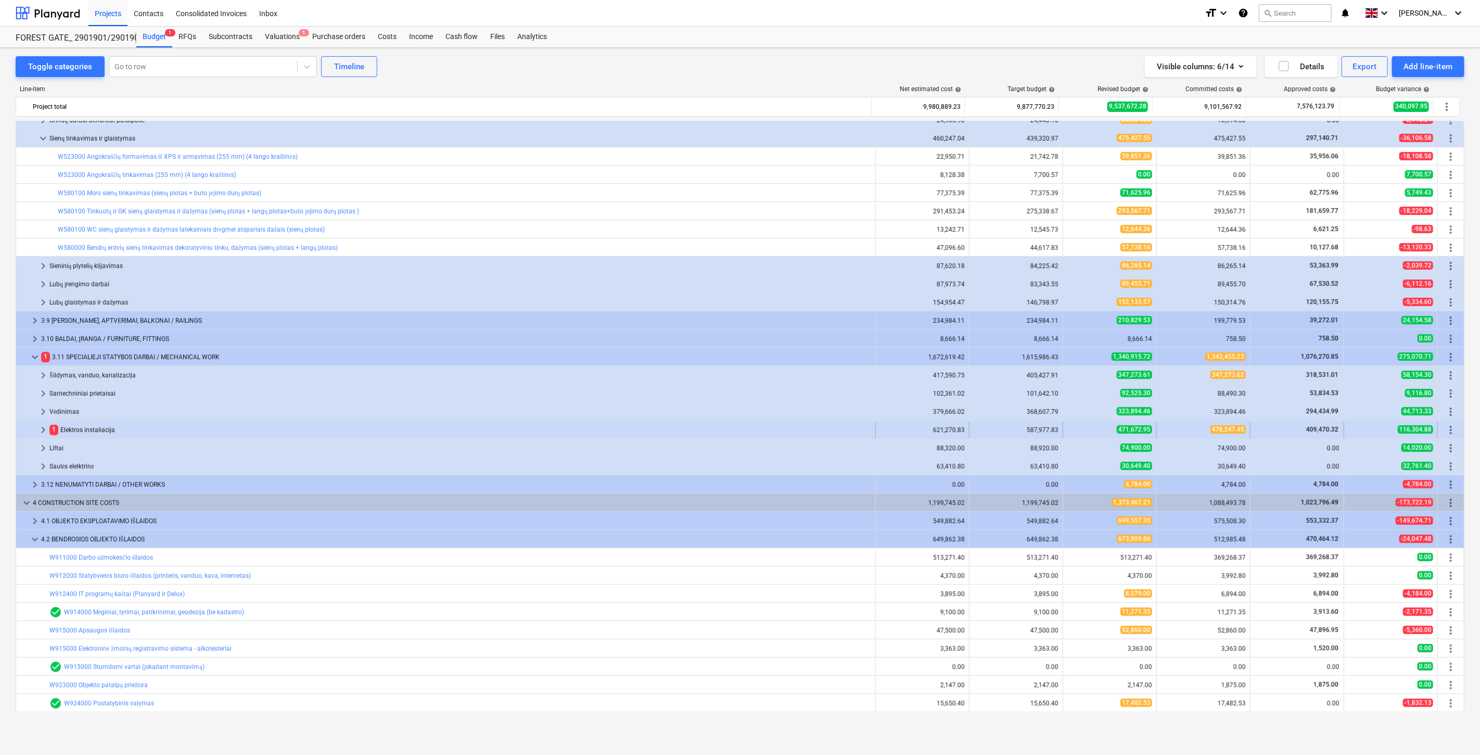
click at [218, 428] on div "1 Elektros instaliacija" at bounding box center [460, 430] width 822 height 17
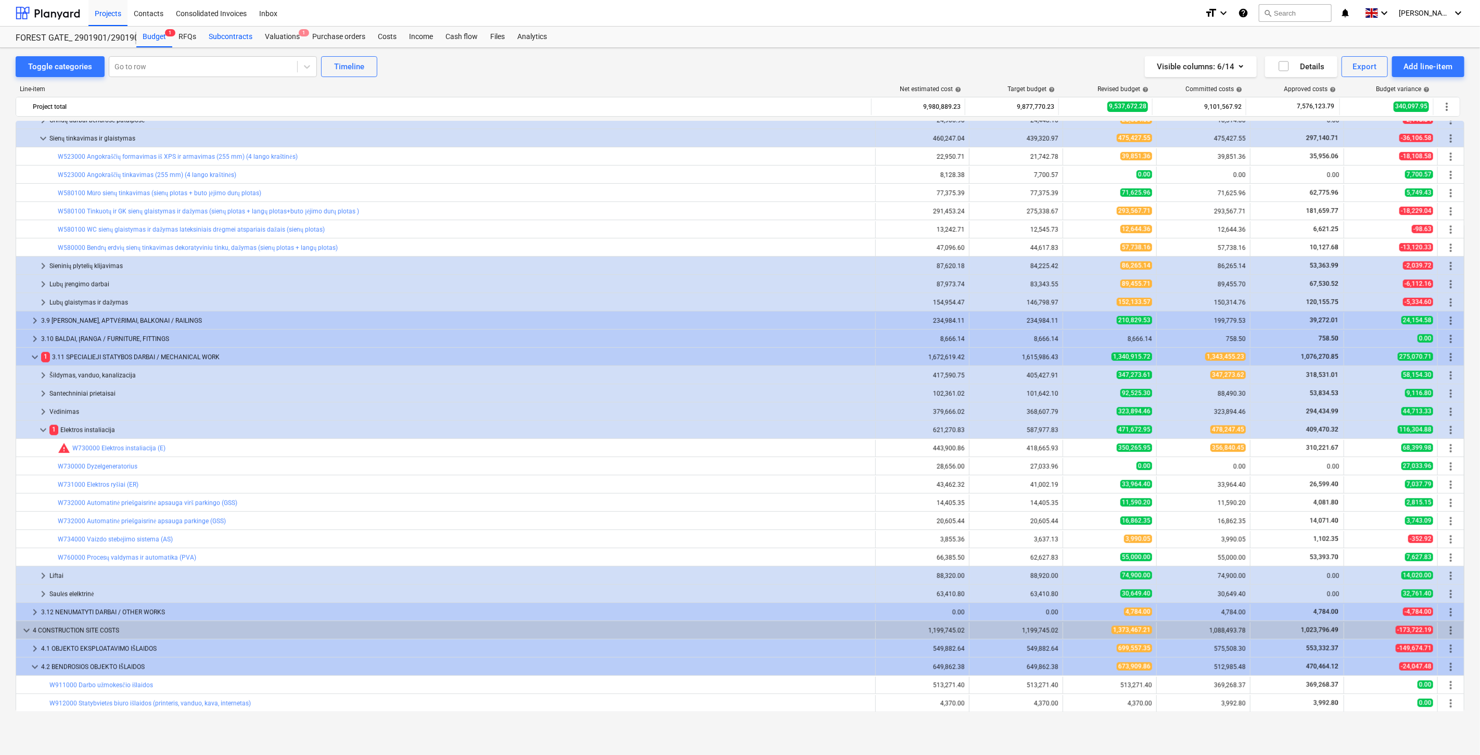
click at [241, 33] on div "Subcontracts" at bounding box center [230, 37] width 56 height 21
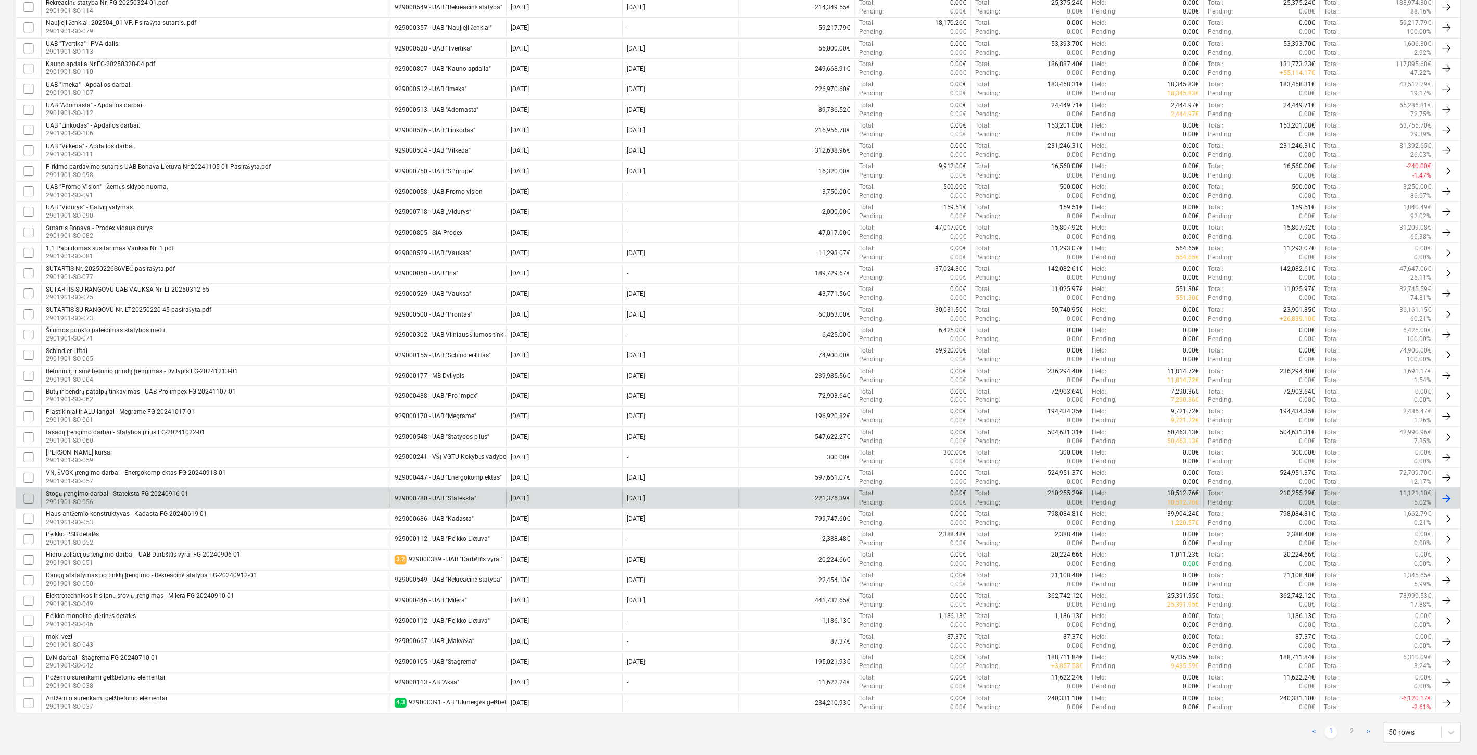
scroll to position [574, 0]
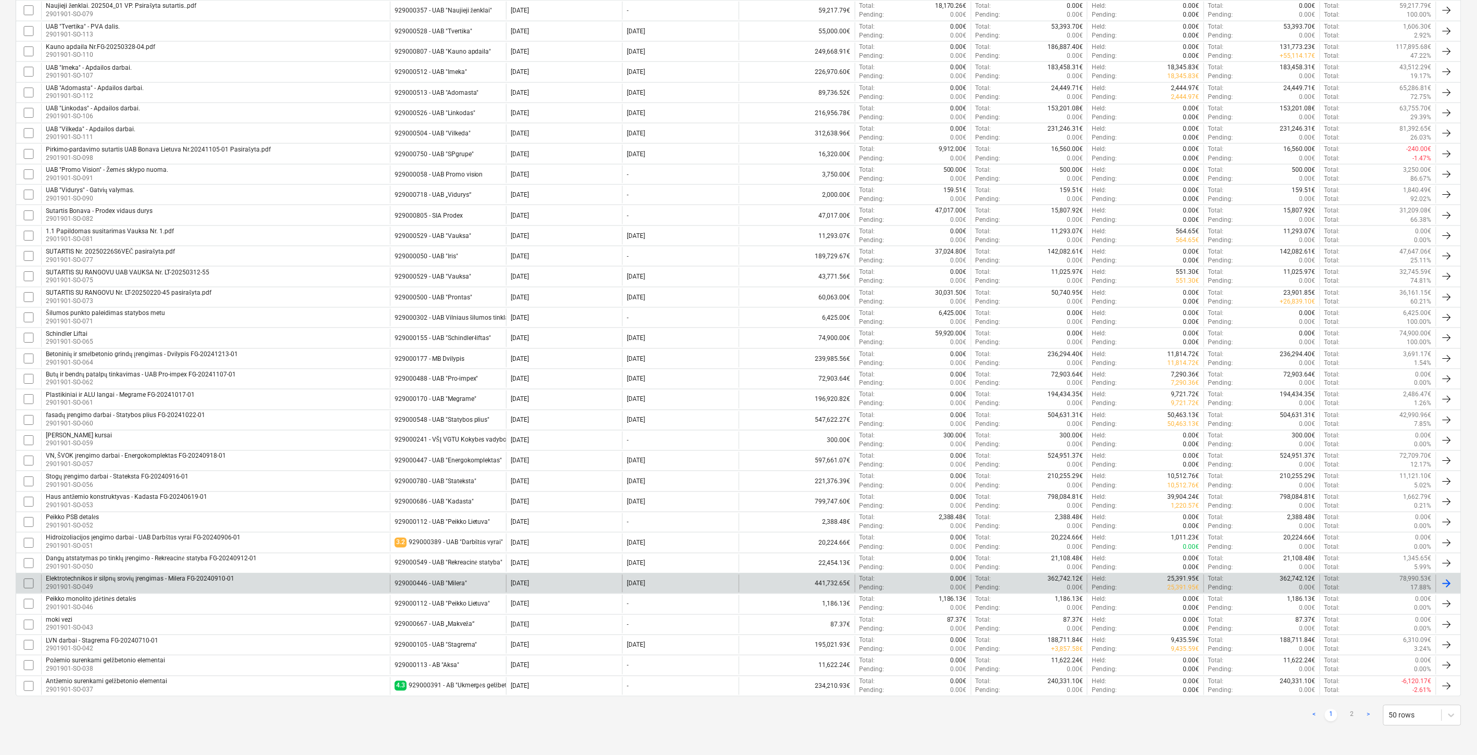
click at [480, 581] on div "929000446 - UAB "Milera"" at bounding box center [448, 584] width 116 height 18
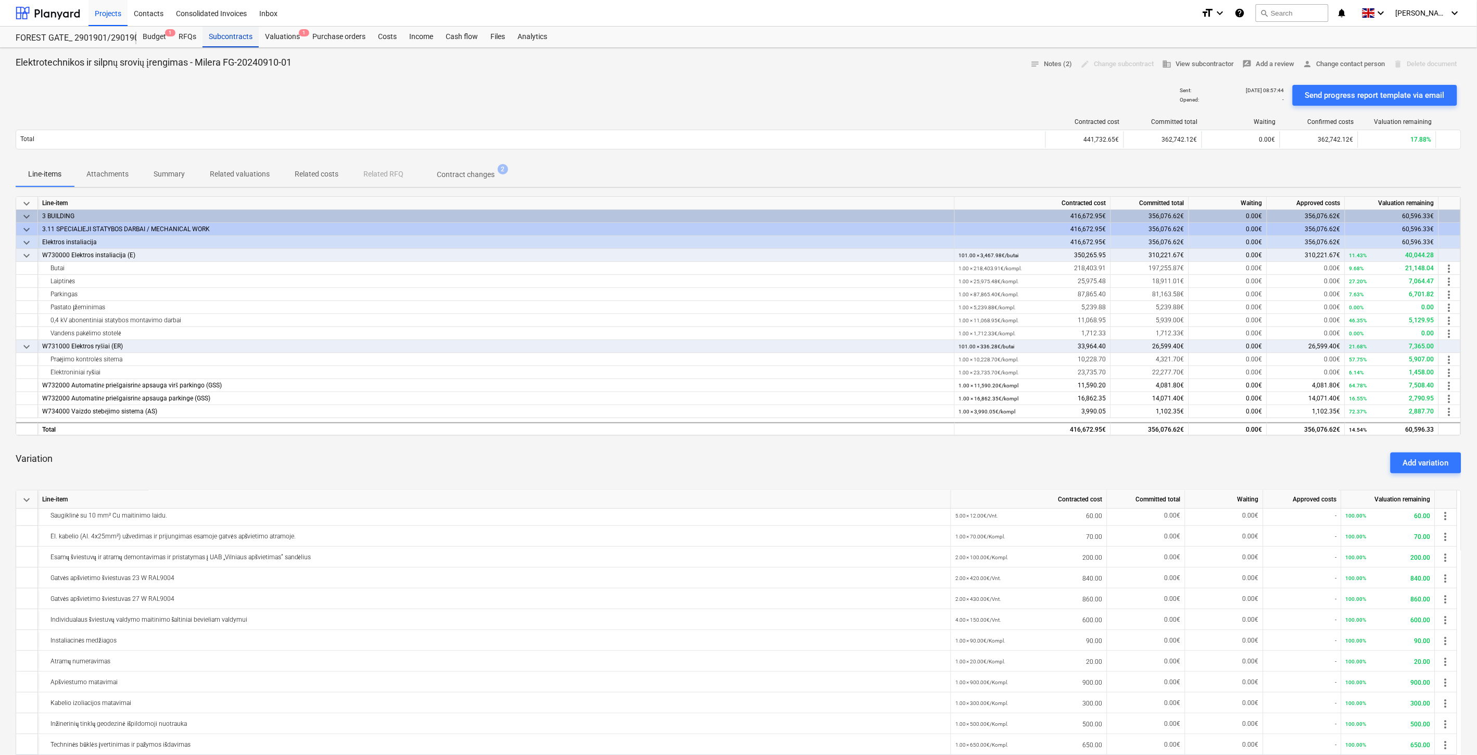
click at [247, 42] on div "Subcontracts" at bounding box center [230, 37] width 56 height 21
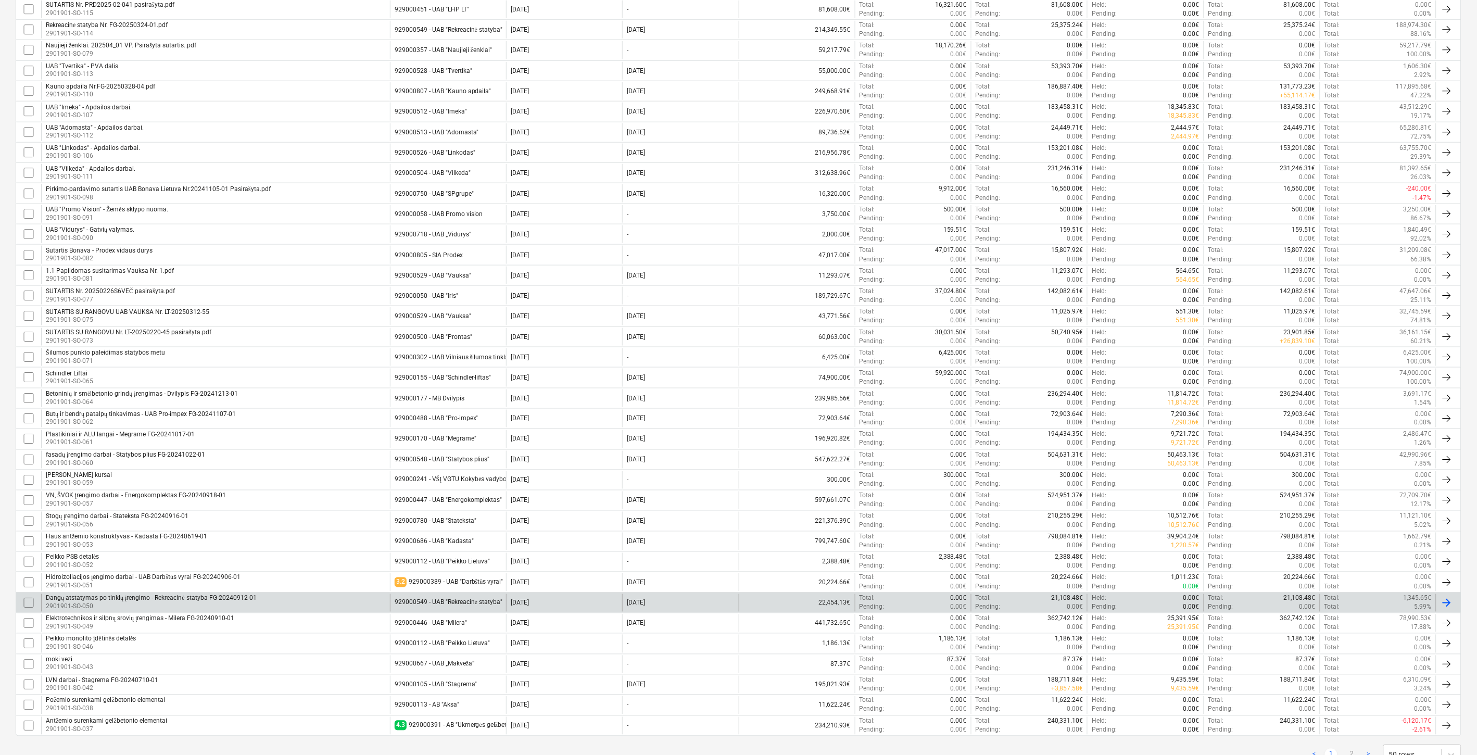
scroll to position [574, 0]
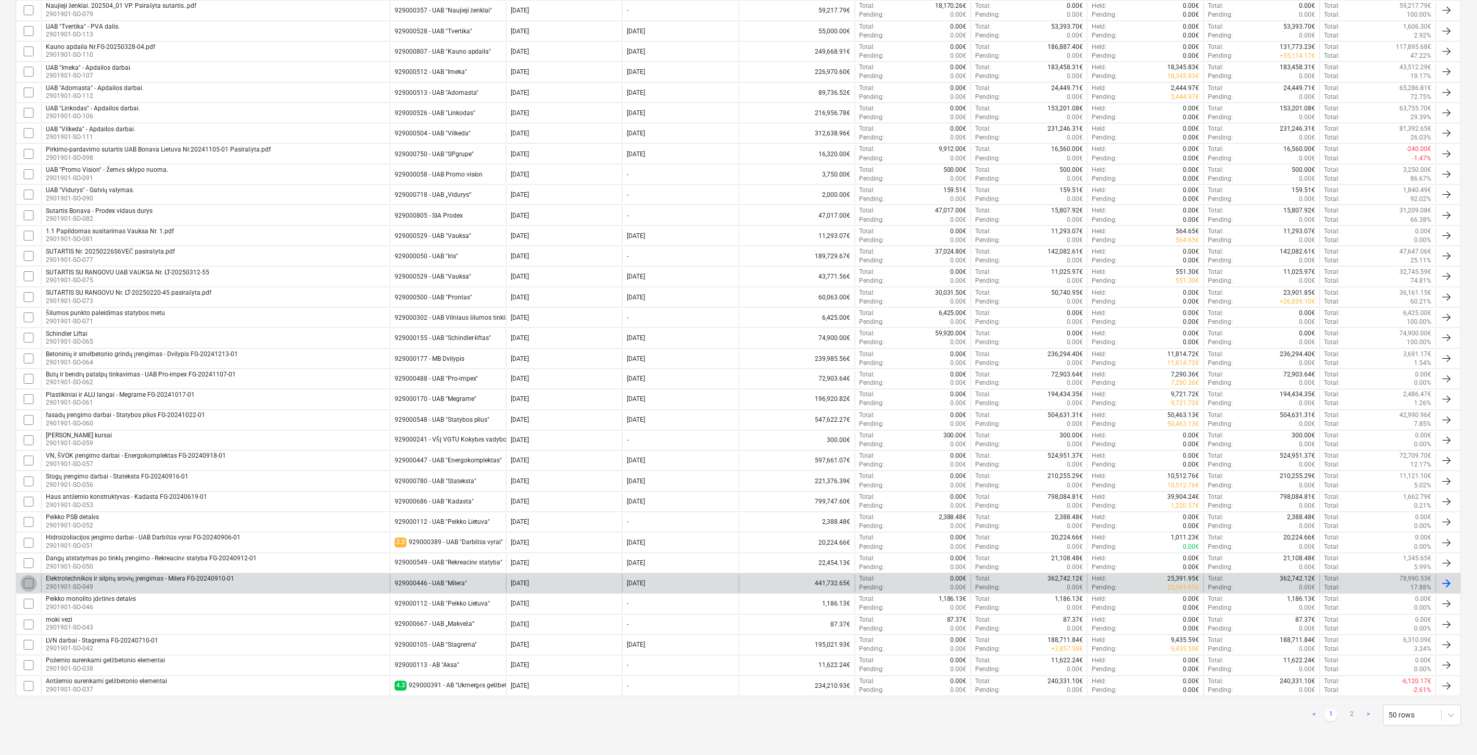
click at [30, 581] on input "checkbox" at bounding box center [28, 583] width 17 height 17
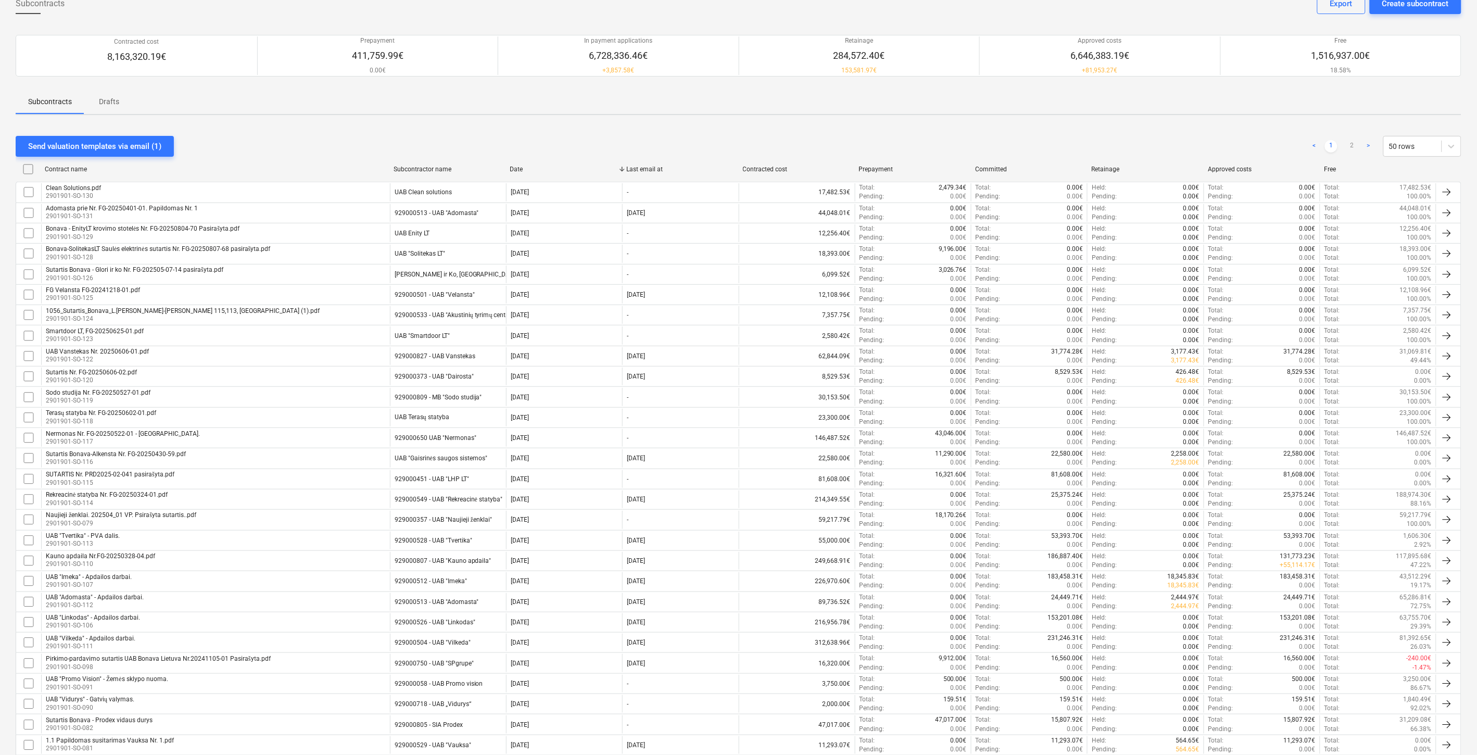
scroll to position [0, 0]
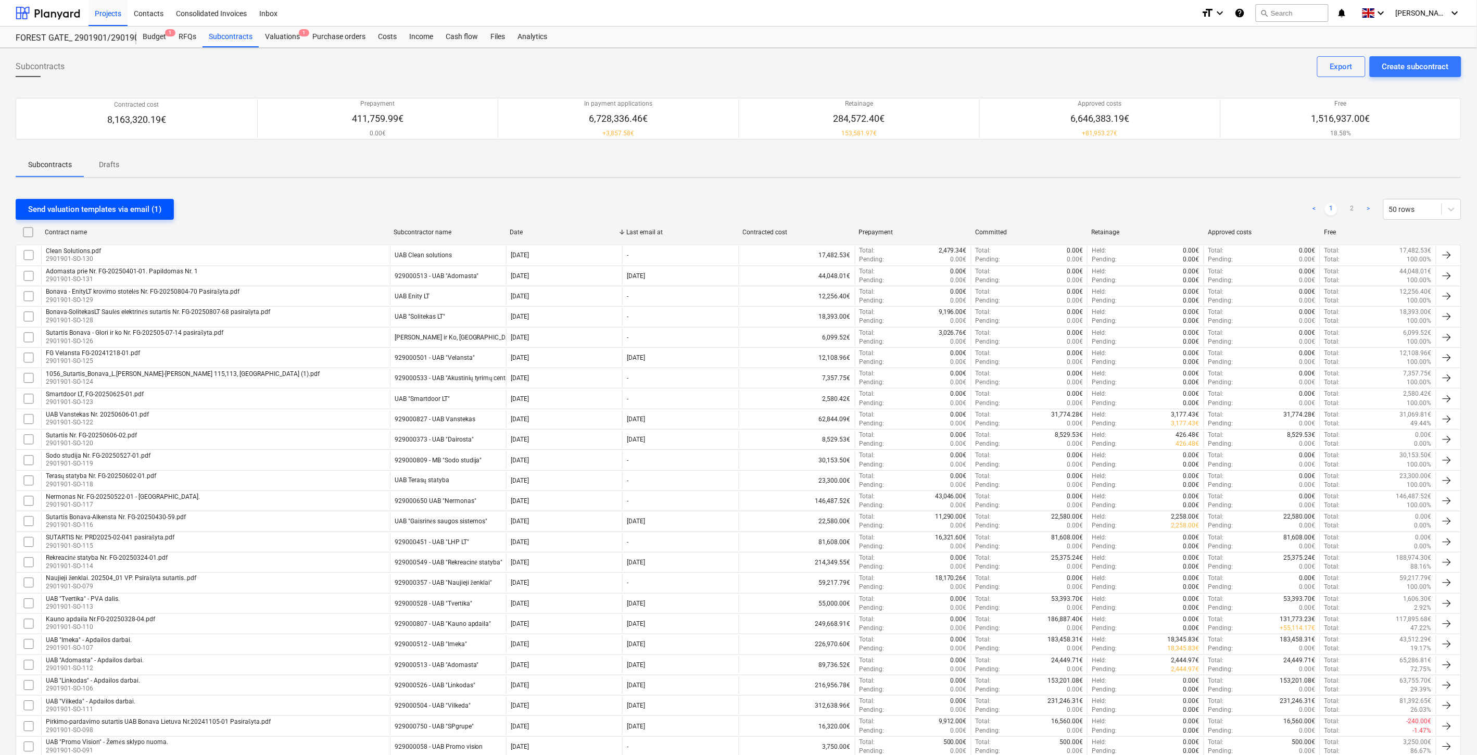
click at [103, 205] on div "Send valuation templates via email (1)" at bounding box center [94, 209] width 133 height 14
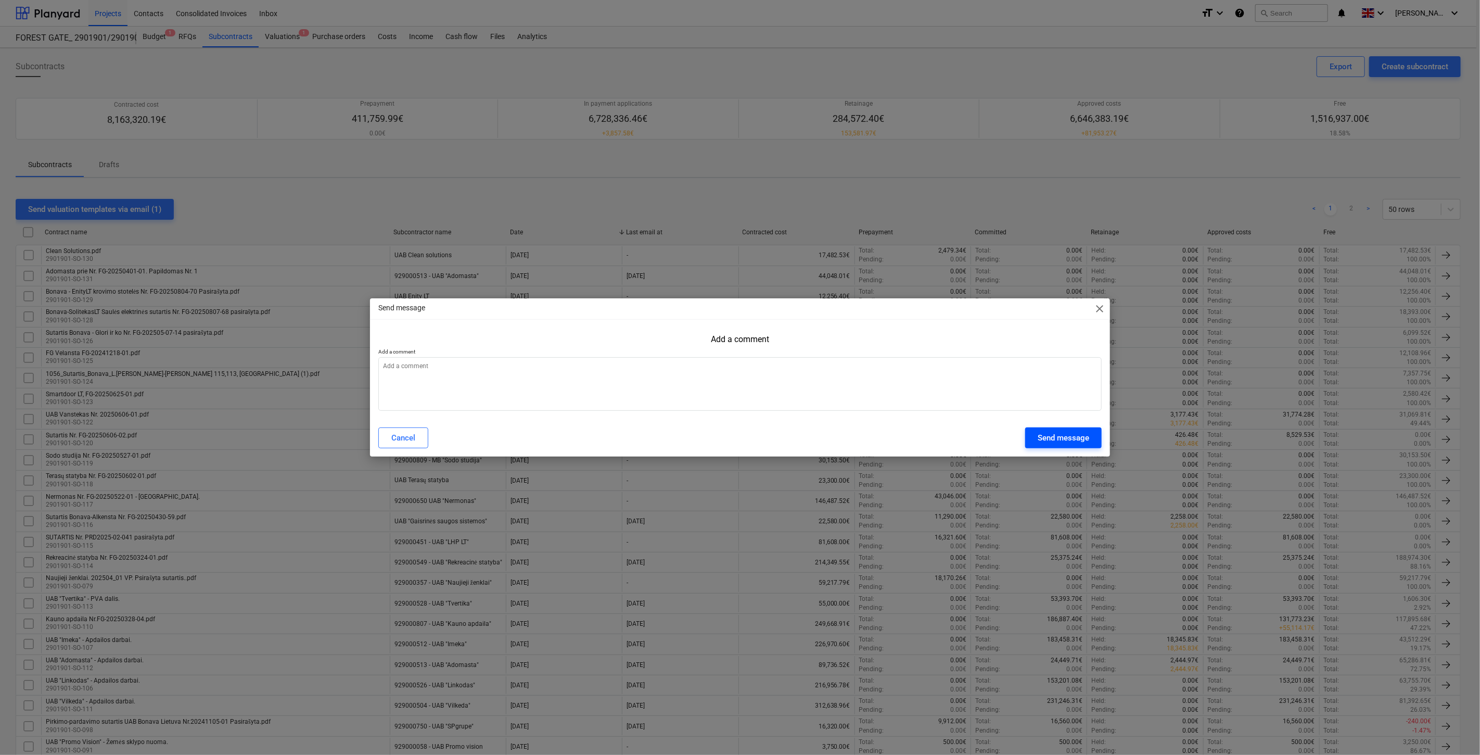
click at [1035, 435] on button "Send message" at bounding box center [1063, 437] width 77 height 21
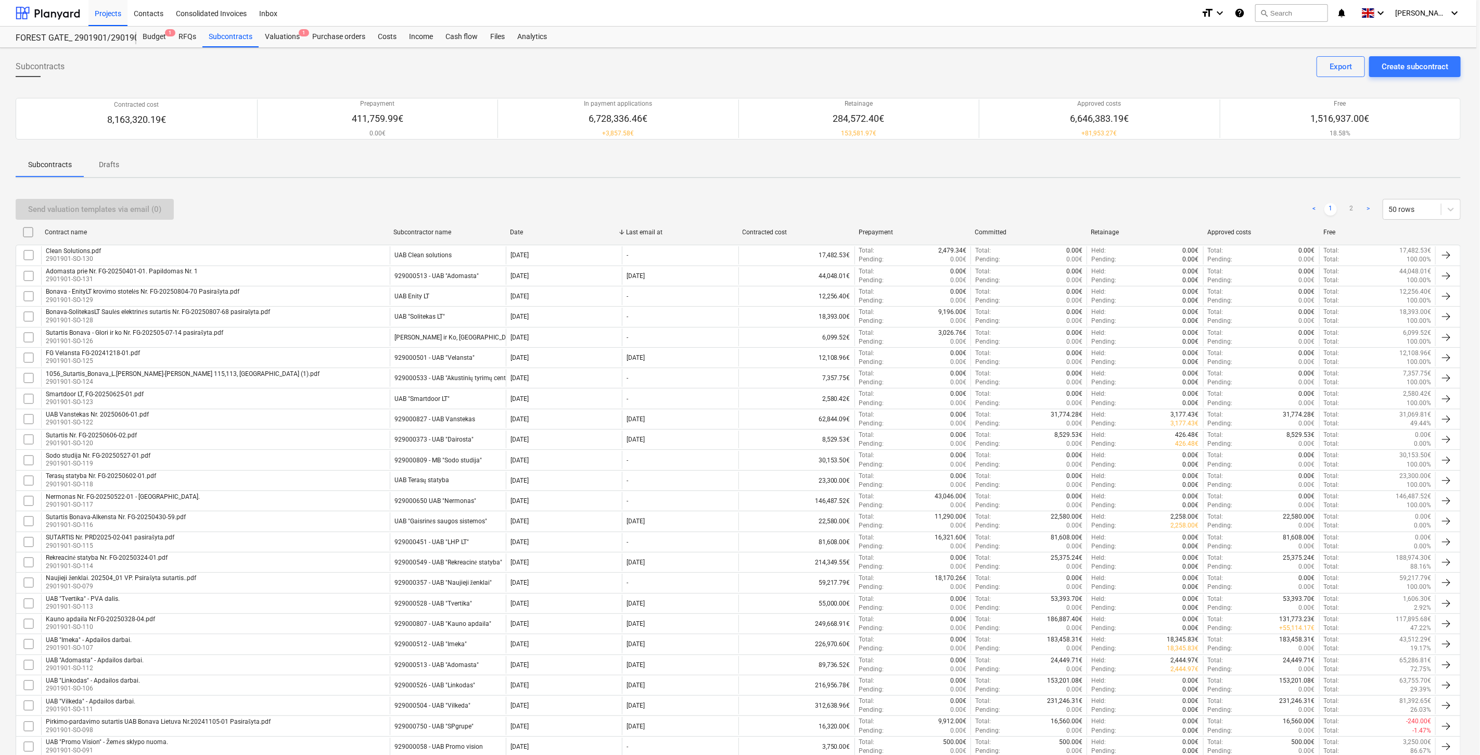
type textarea "x"
click at [1154, 200] on div "Send valuation templates via email (0) < 1 2 > 50 rows" at bounding box center [739, 209] width 1446 height 21
click at [1158, 199] on div "Send valuation templates via email (0) < 1 2 > 50 rows" at bounding box center [739, 209] width 1446 height 21
click at [1165, 196] on div "Send valuation templates via email (0) < 1 2 > 50 rows" at bounding box center [739, 209] width 1446 height 29
click at [1172, 193] on div "Send valuation templates via email (0) < 1 2 > 50 rows Contract name Subcontrac…" at bounding box center [739, 748] width 1446 height 1124
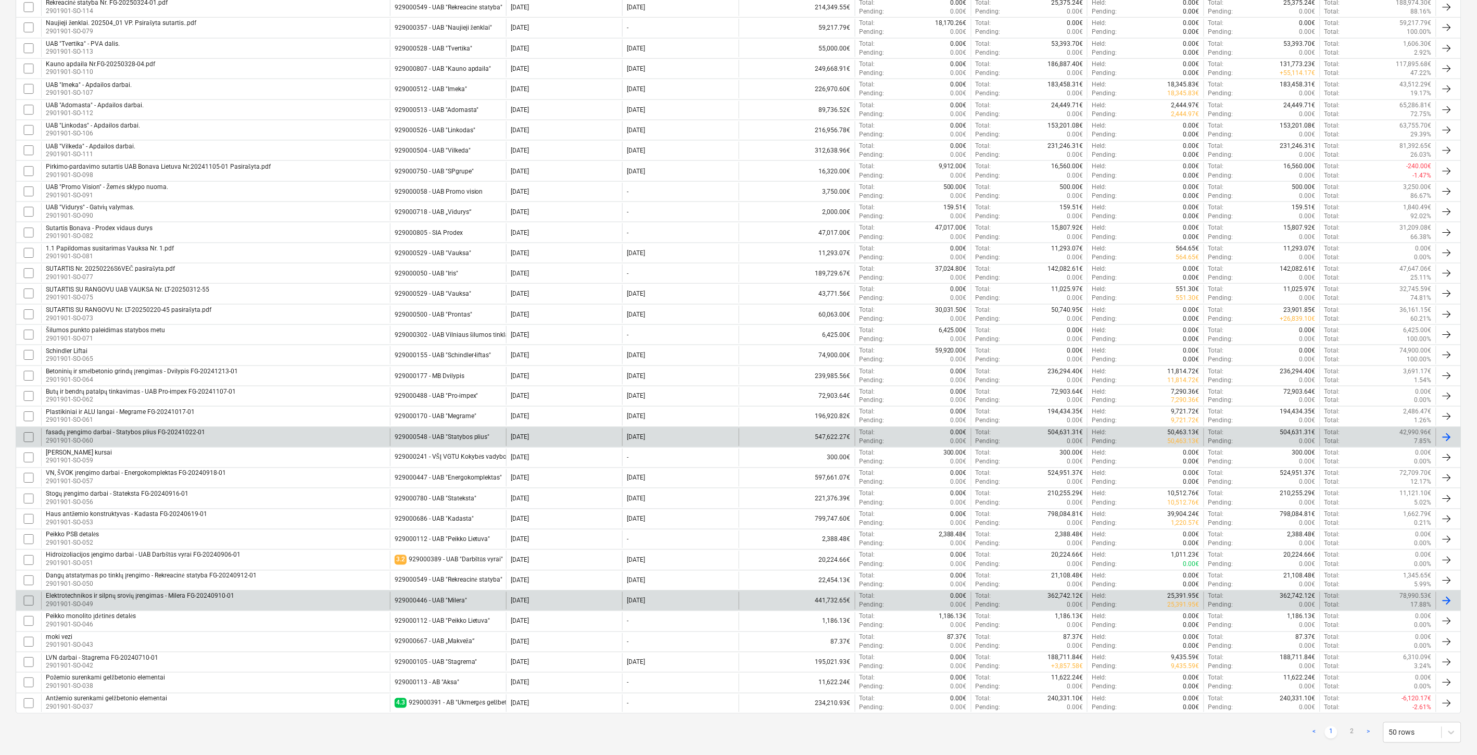
scroll to position [574, 0]
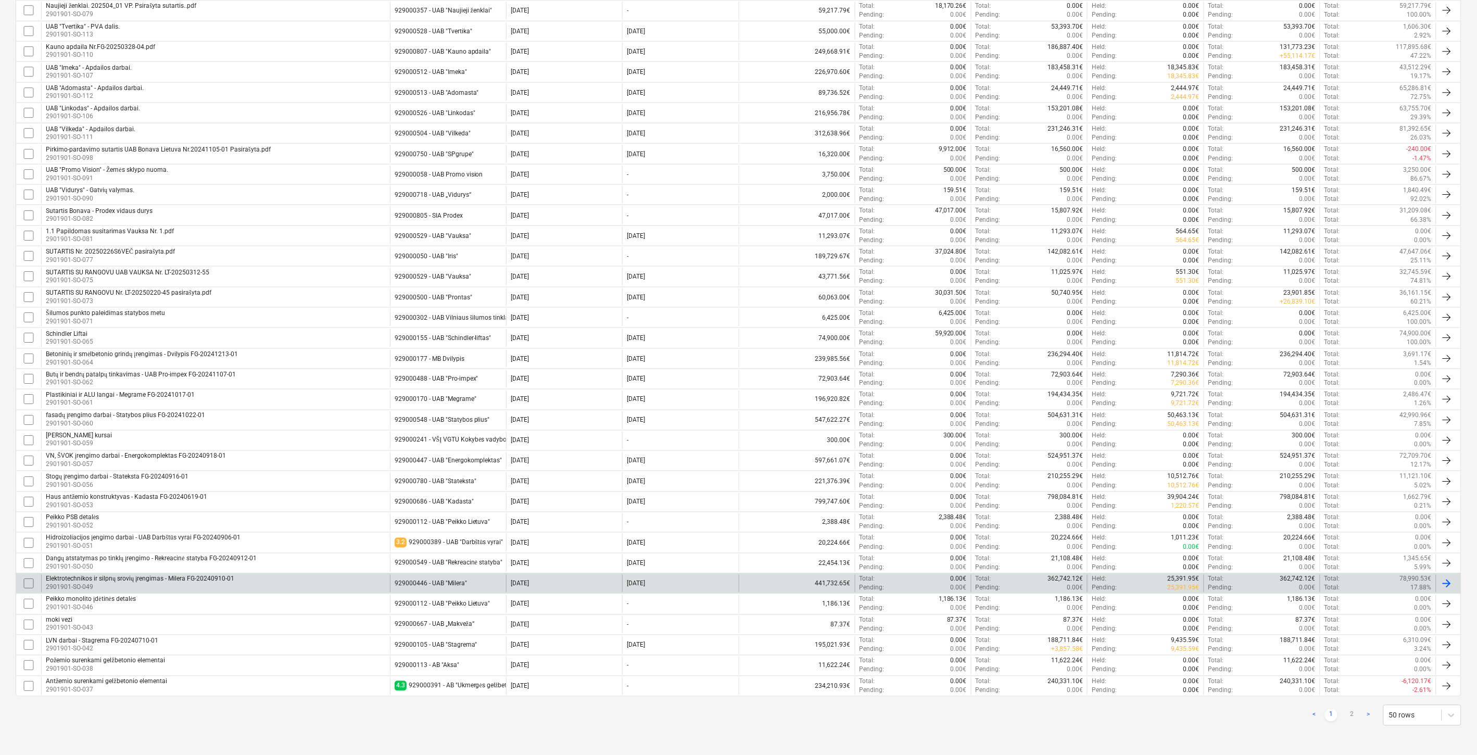
click at [254, 584] on div "Elektrotechnikos ir silpnų srovių įrengimas - [GEOGRAPHIC_DATA][PERSON_NAME]-20…" at bounding box center [215, 584] width 349 height 18
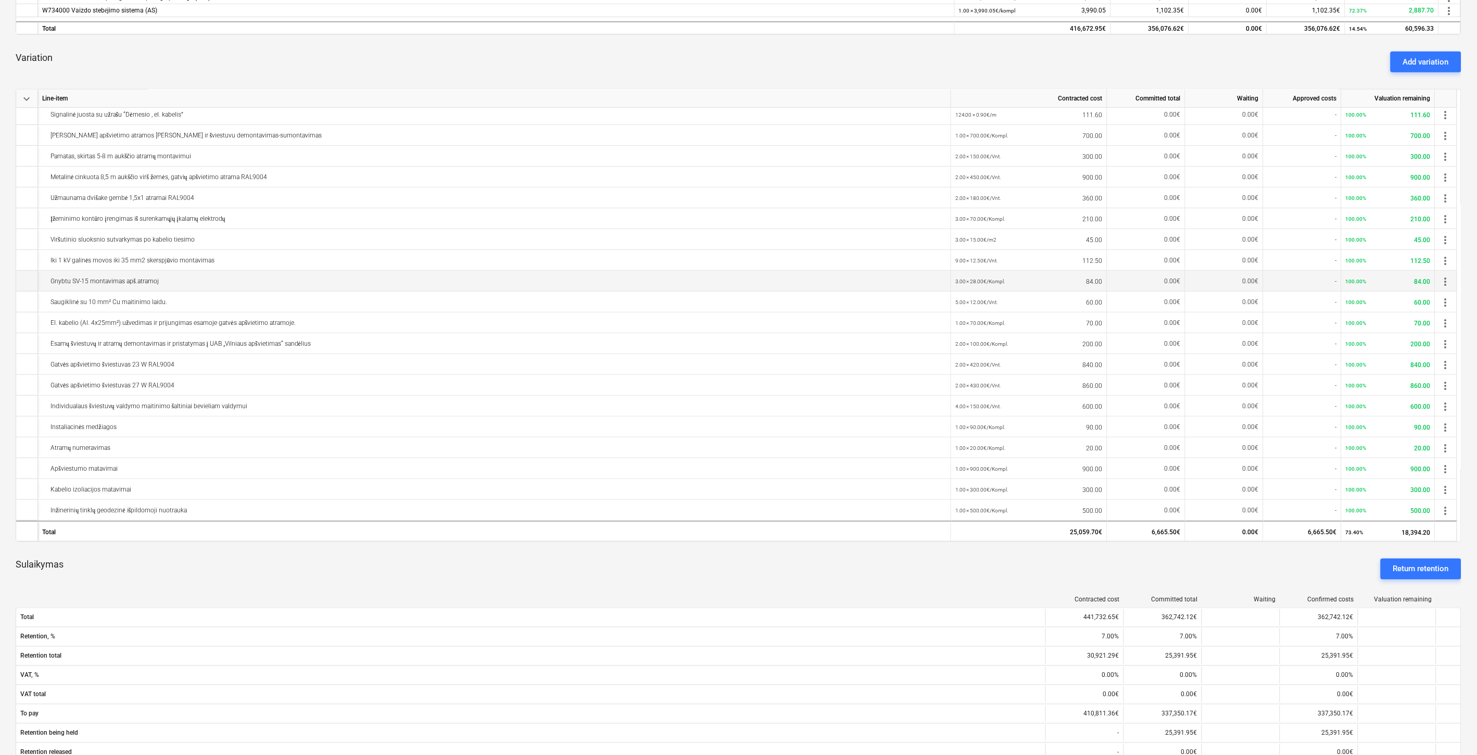
scroll to position [337, 0]
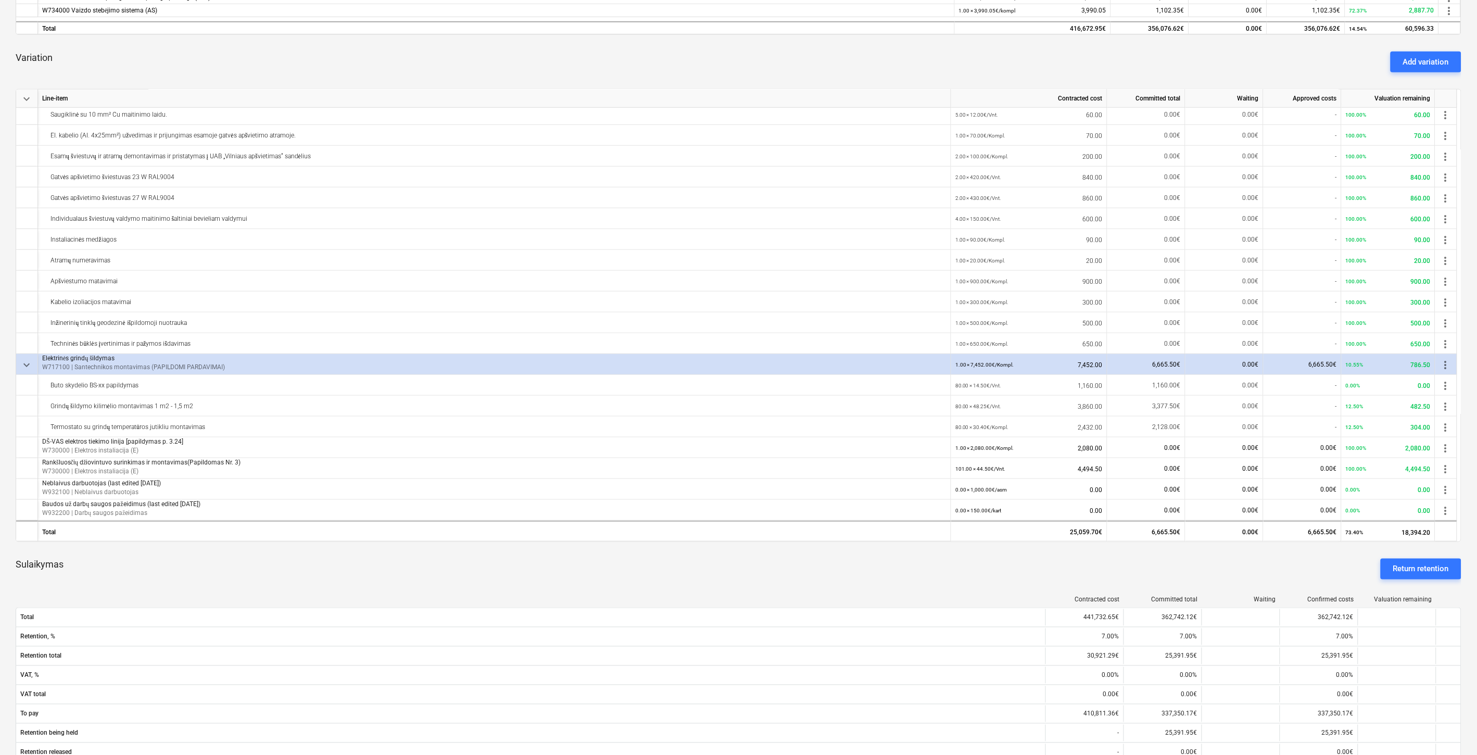
click at [423, 569] on div "Sulaikymas Return retention" at bounding box center [739, 568] width 1446 height 37
click at [461, 558] on div "Sulaikymas Return retention" at bounding box center [739, 568] width 1446 height 37
click at [485, 554] on div "Sulaikymas Return retention" at bounding box center [739, 568] width 1446 height 37
click at [509, 552] on div "Sulaikymas Return retention" at bounding box center [739, 568] width 1446 height 37
click at [734, 578] on div "Sulaikymas Return retention" at bounding box center [739, 568] width 1446 height 37
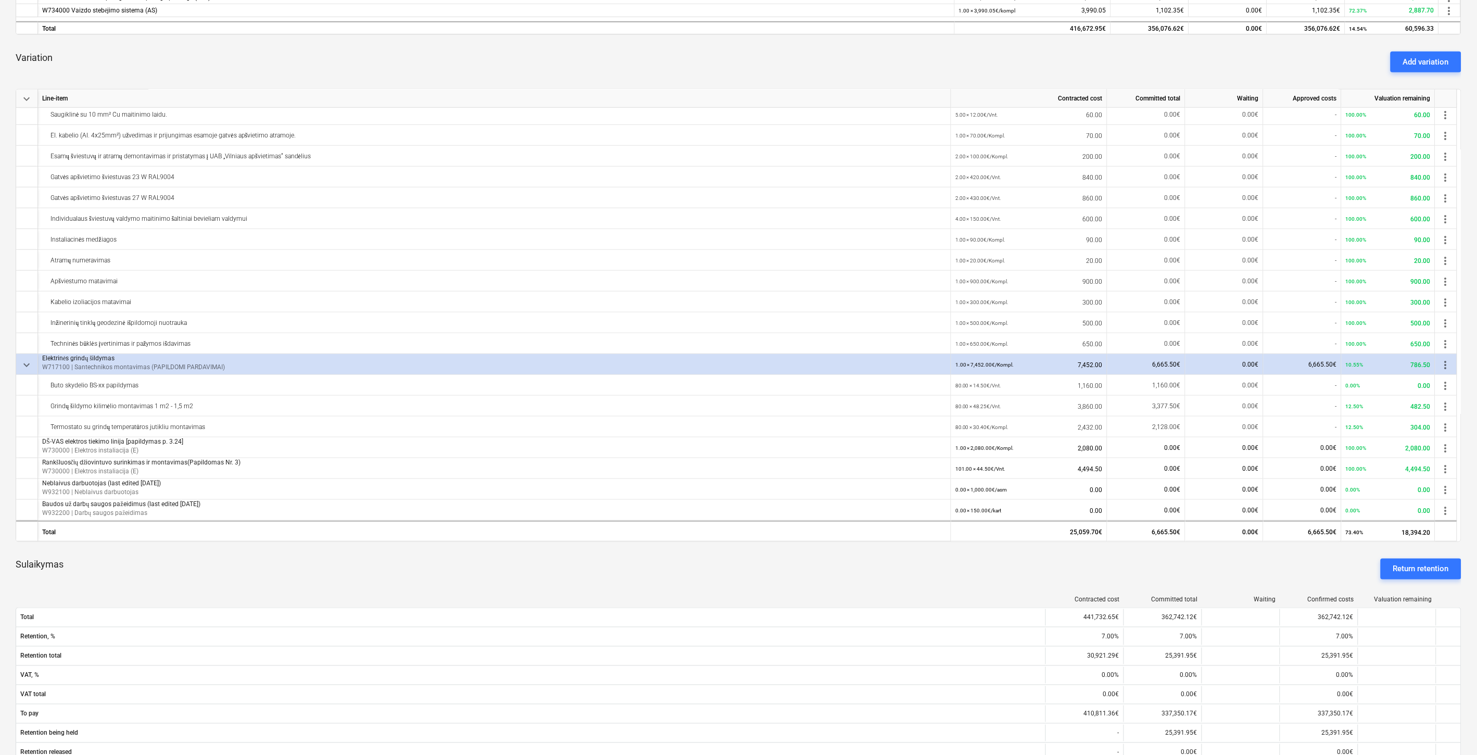
click at [766, 566] on div "Sulaikymas Return retention" at bounding box center [739, 568] width 1446 height 37
click at [782, 563] on div "Sulaikymas Return retention" at bounding box center [739, 568] width 1446 height 37
drag, startPoint x: 804, startPoint y: 560, endPoint x: 791, endPoint y: 560, distance: 12.5
click at [799, 560] on div "Sulaikymas Return retention" at bounding box center [739, 568] width 1446 height 37
click at [804, 571] on div "Sulaikymas Return retention" at bounding box center [739, 568] width 1446 height 37
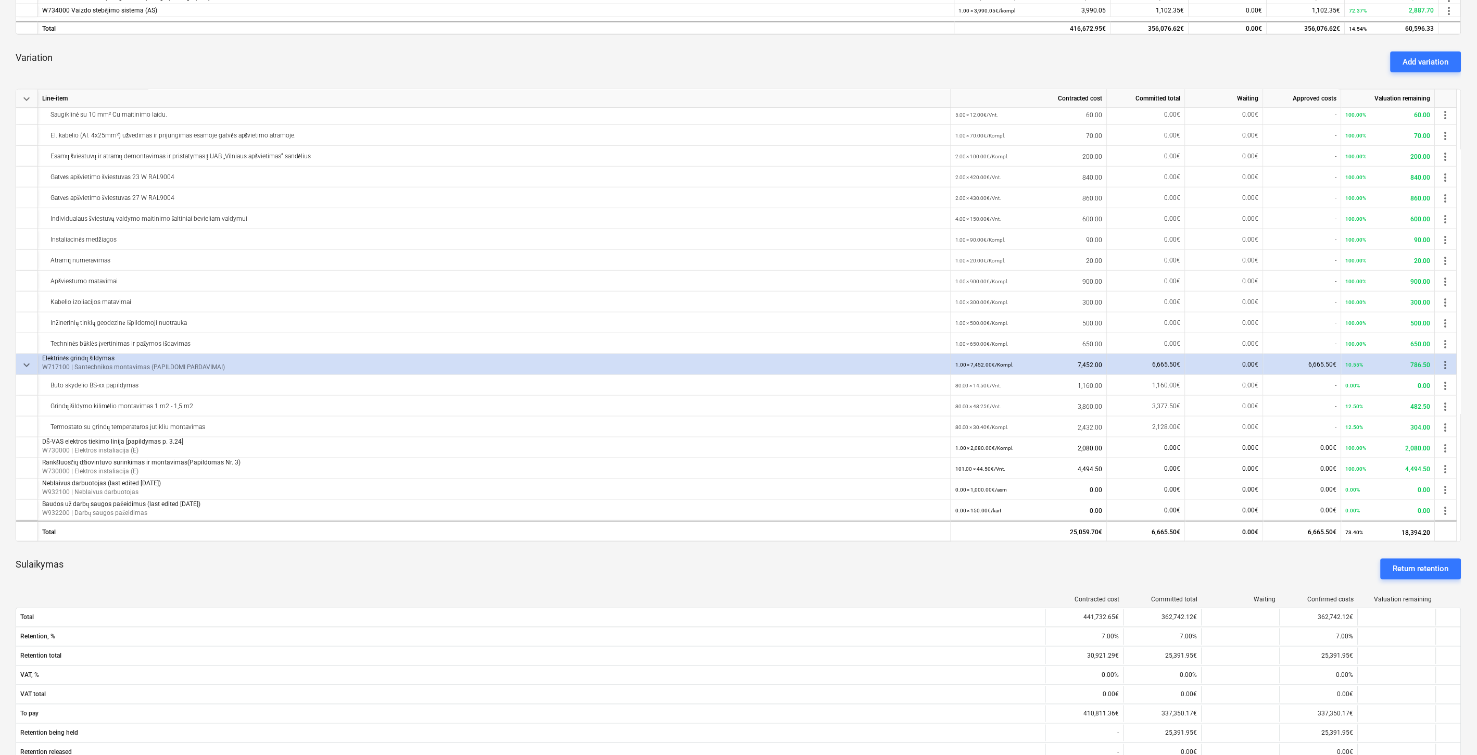
click at [828, 563] on div "Sulaikymas Return retention" at bounding box center [739, 568] width 1446 height 37
click at [859, 556] on div "Sulaikymas Return retention" at bounding box center [739, 568] width 1446 height 37
click at [891, 547] on div "keyboard_arrow_down Line-item Contracted cost Committed total Waiting Approved …" at bounding box center [739, 317] width 1446 height 1044
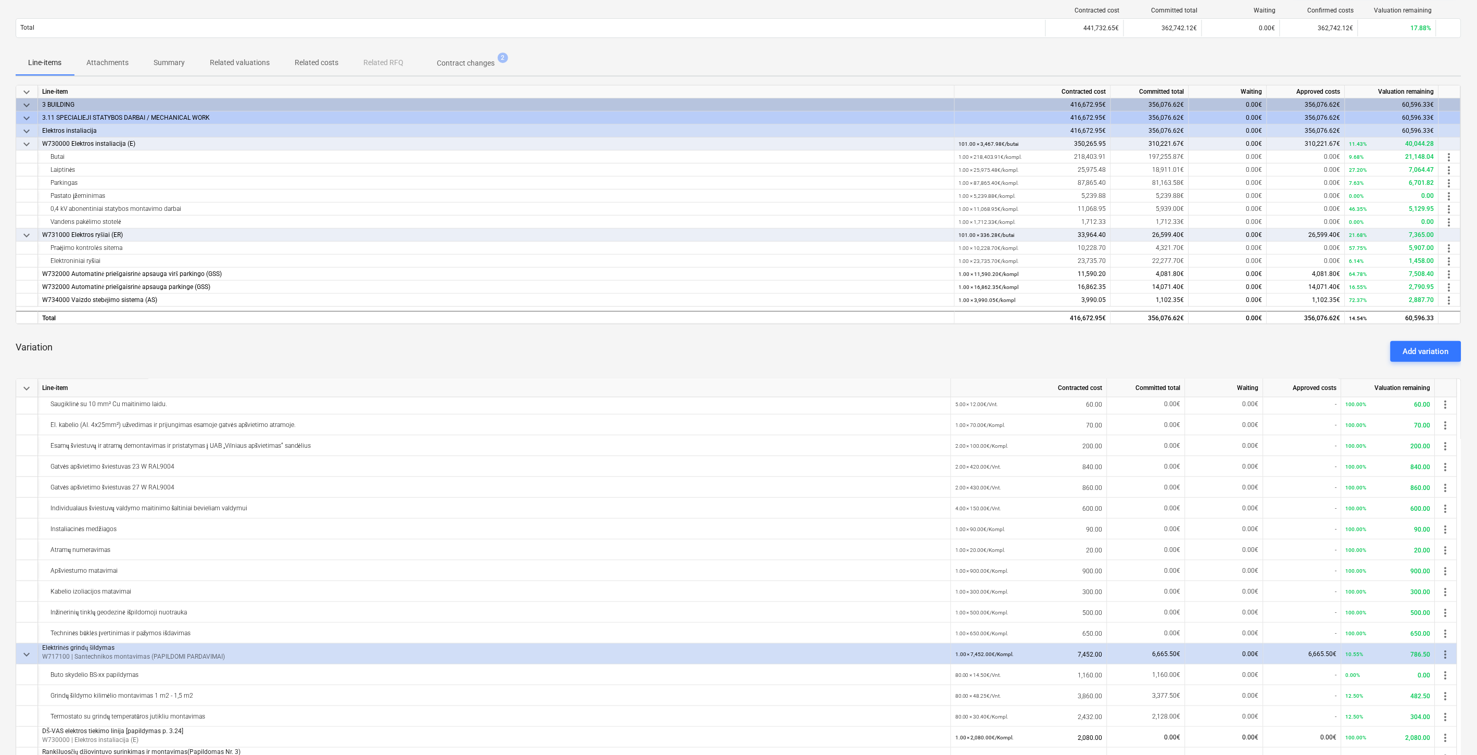
scroll to position [0, 0]
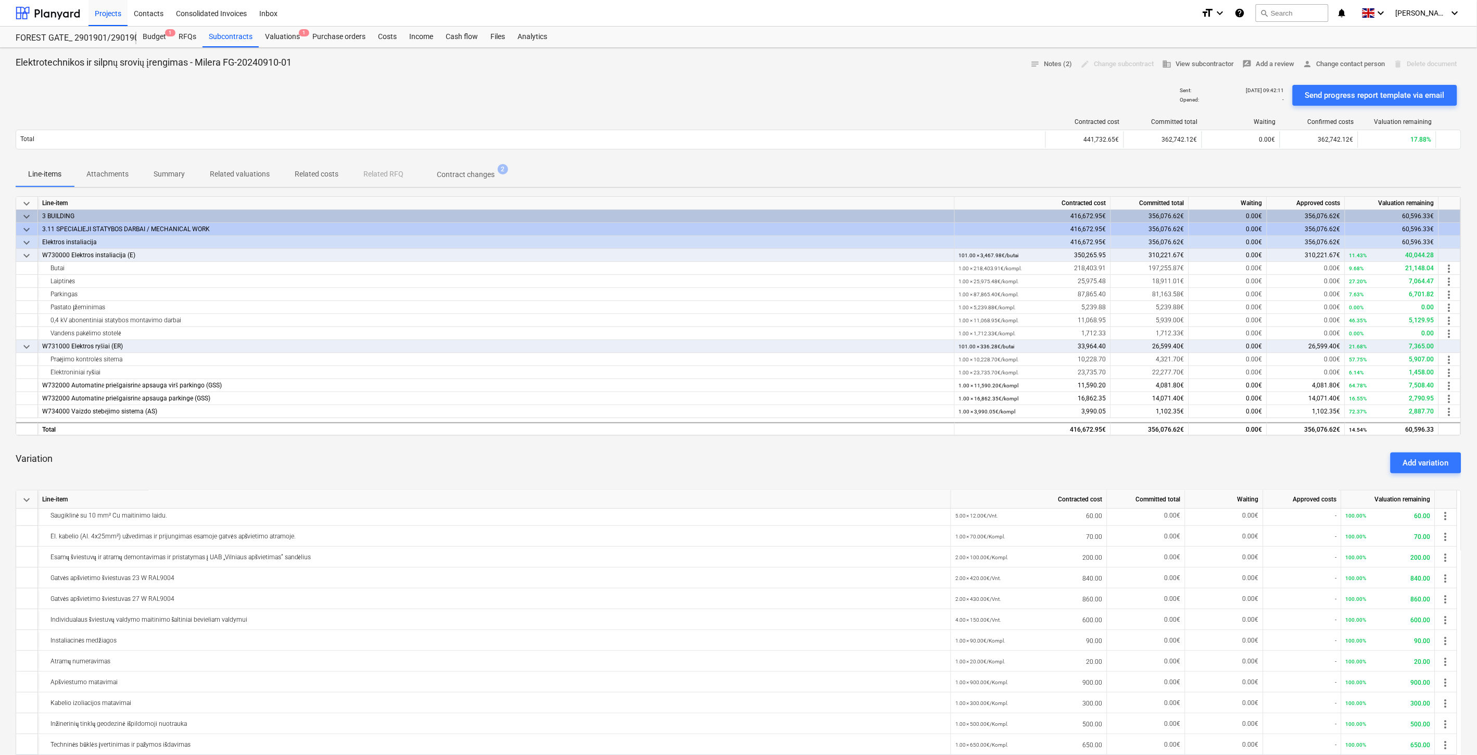
drag, startPoint x: 731, startPoint y: 91, endPoint x: 794, endPoint y: 66, distance: 67.6
click at [741, 86] on div "Sent : [DATE] 09:42:11 Opened : - Send progress report template via email" at bounding box center [739, 95] width 1446 height 29
click at [794, 66] on div "Elektrotechnikos ir silpnų srovių įrengimas - [PERSON_NAME]-20240910-01 notes N…" at bounding box center [739, 64] width 1446 height 16
click at [828, 85] on div "Sent : [DATE] 09:42:11 Opened : - Send progress report template via email" at bounding box center [739, 95] width 1446 height 29
click at [880, 70] on div "Elektrotechnikos ir silpnų srovių įrengimas - [PERSON_NAME]-20240910-01 notes N…" at bounding box center [739, 64] width 1446 height 16
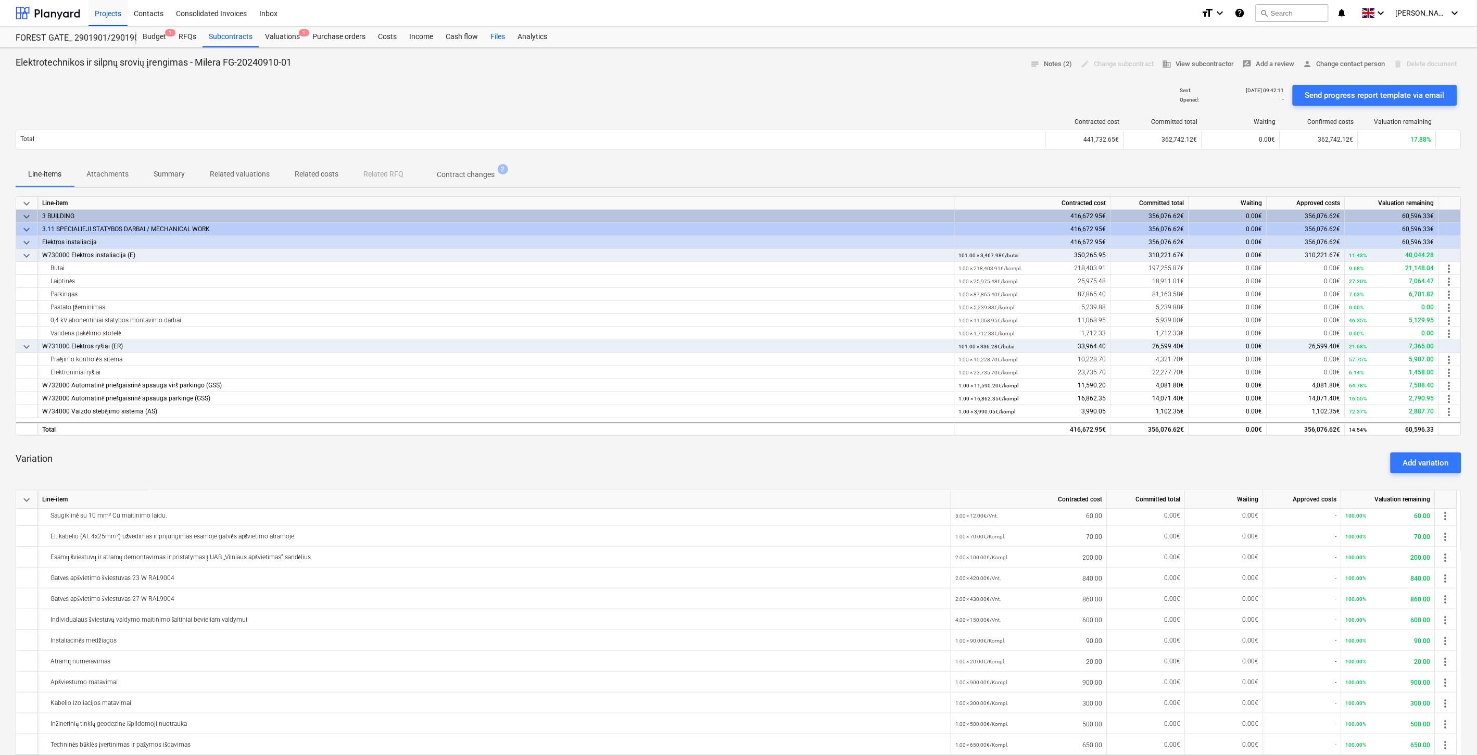
click at [503, 35] on div "Files" at bounding box center [497, 37] width 27 height 21
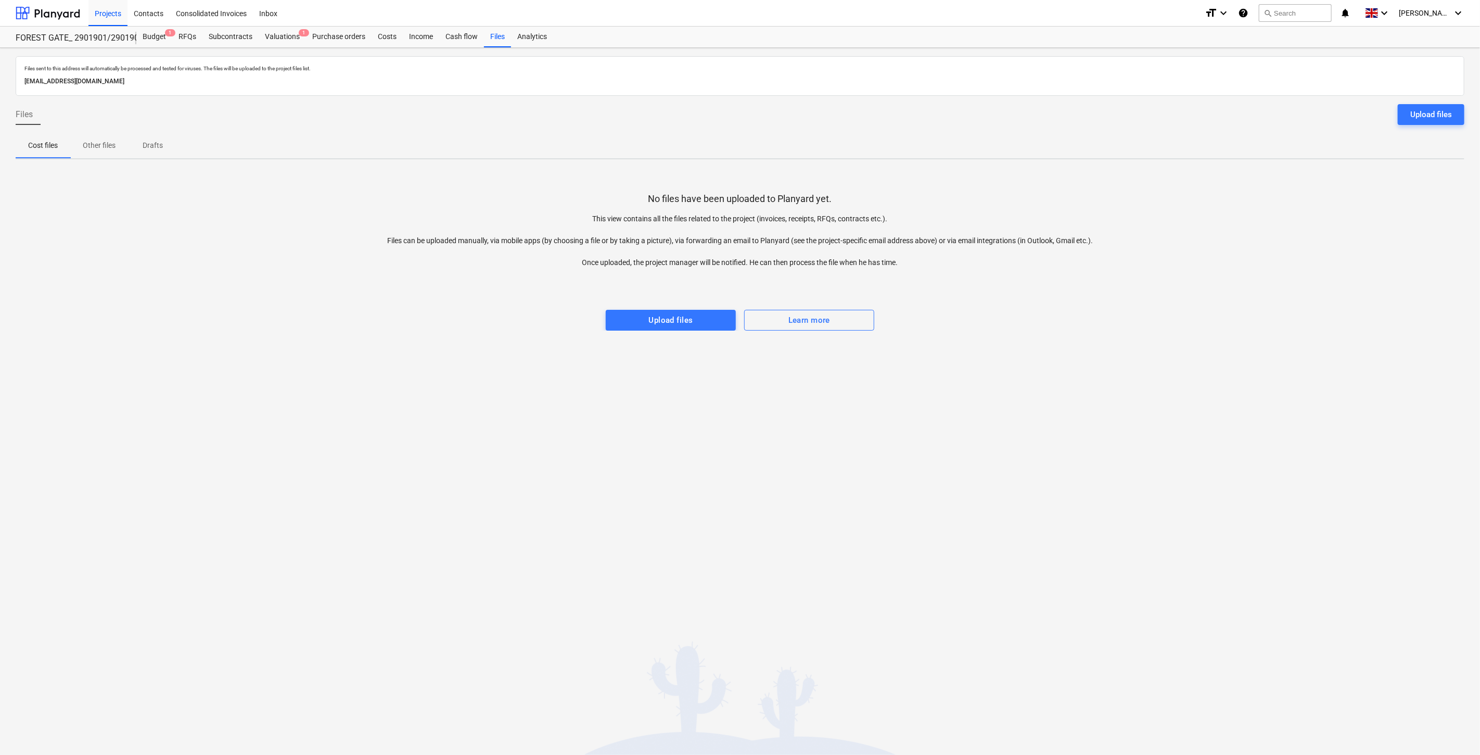
drag, startPoint x: 1053, startPoint y: 480, endPoint x: 1081, endPoint y: 417, distance: 69.2
click at [1053, 479] on div "Files sent to this address will automatically be processed and tested for virus…" at bounding box center [740, 401] width 1480 height 707
click at [1081, 417] on div "Files sent to this address will automatically be processed and tested for virus…" at bounding box center [740, 401] width 1480 height 707
click at [1095, 389] on div "Files sent to this address will automatically be processed and tested for virus…" at bounding box center [740, 401] width 1480 height 707
click at [1123, 356] on div "Files sent to this address will automatically be processed and tested for virus…" at bounding box center [740, 401] width 1480 height 707
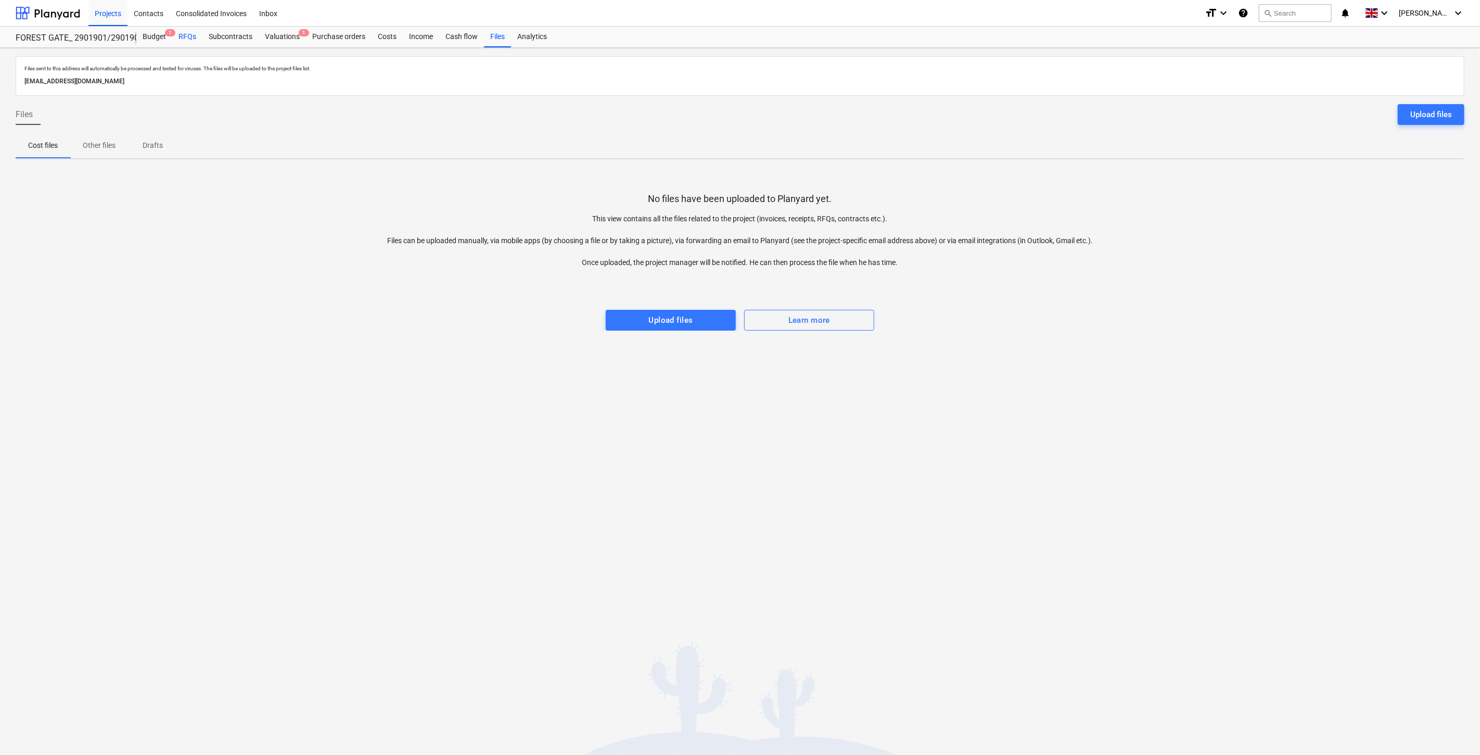
click at [179, 36] on div "RFQs" at bounding box center [187, 37] width 30 height 21
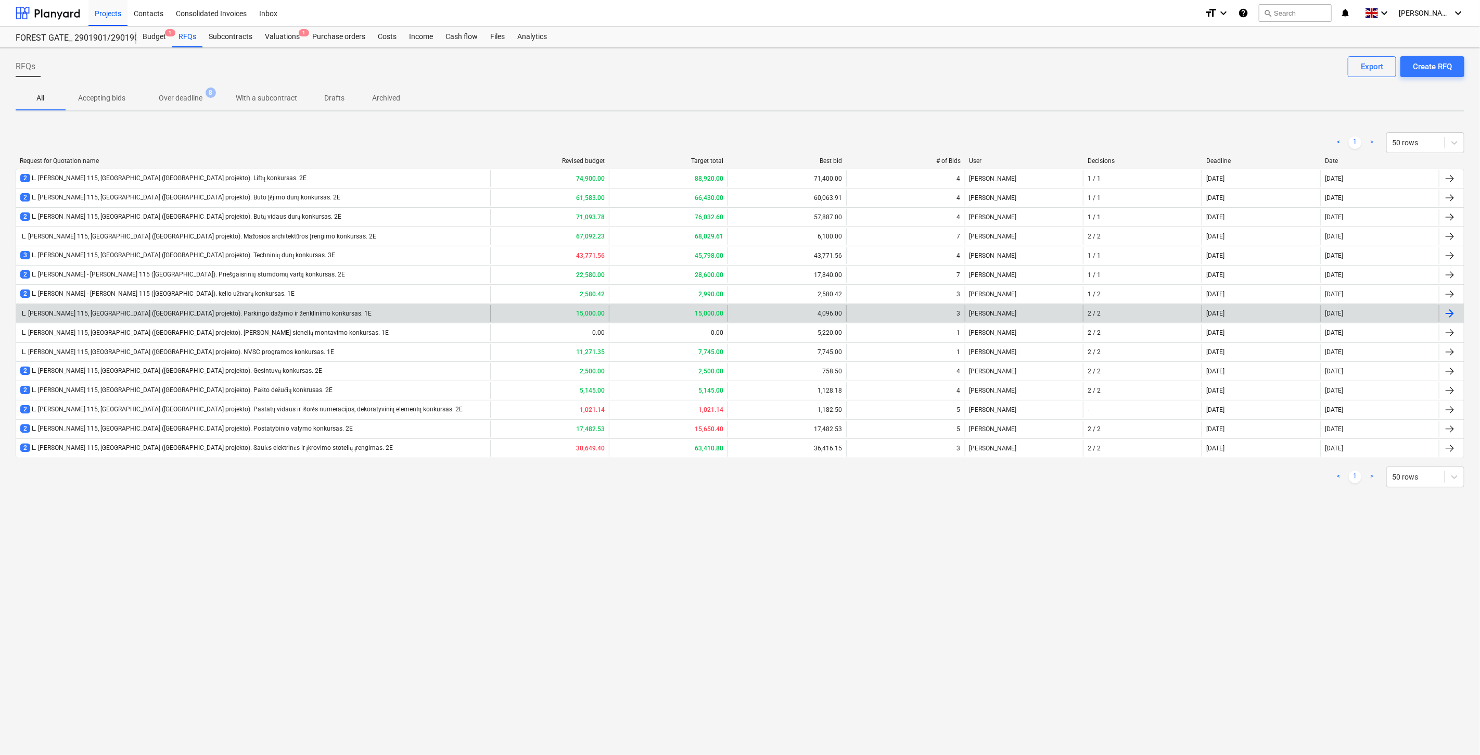
click at [363, 313] on div "L. [PERSON_NAME] 115, [GEOGRAPHIC_DATA] ([GEOGRAPHIC_DATA] projekto). Parkingo …" at bounding box center [253, 313] width 474 height 17
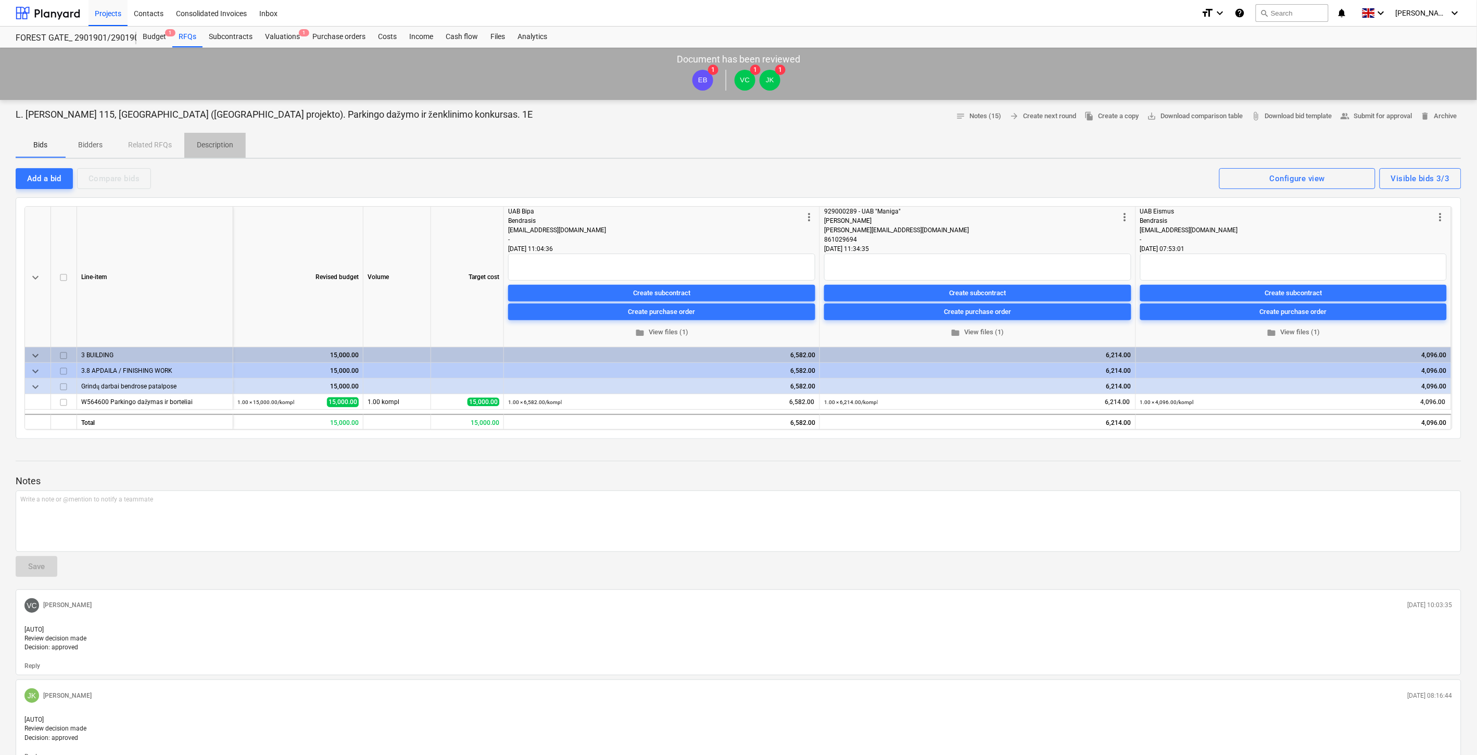
click at [208, 142] on p "Description" at bounding box center [215, 145] width 36 height 11
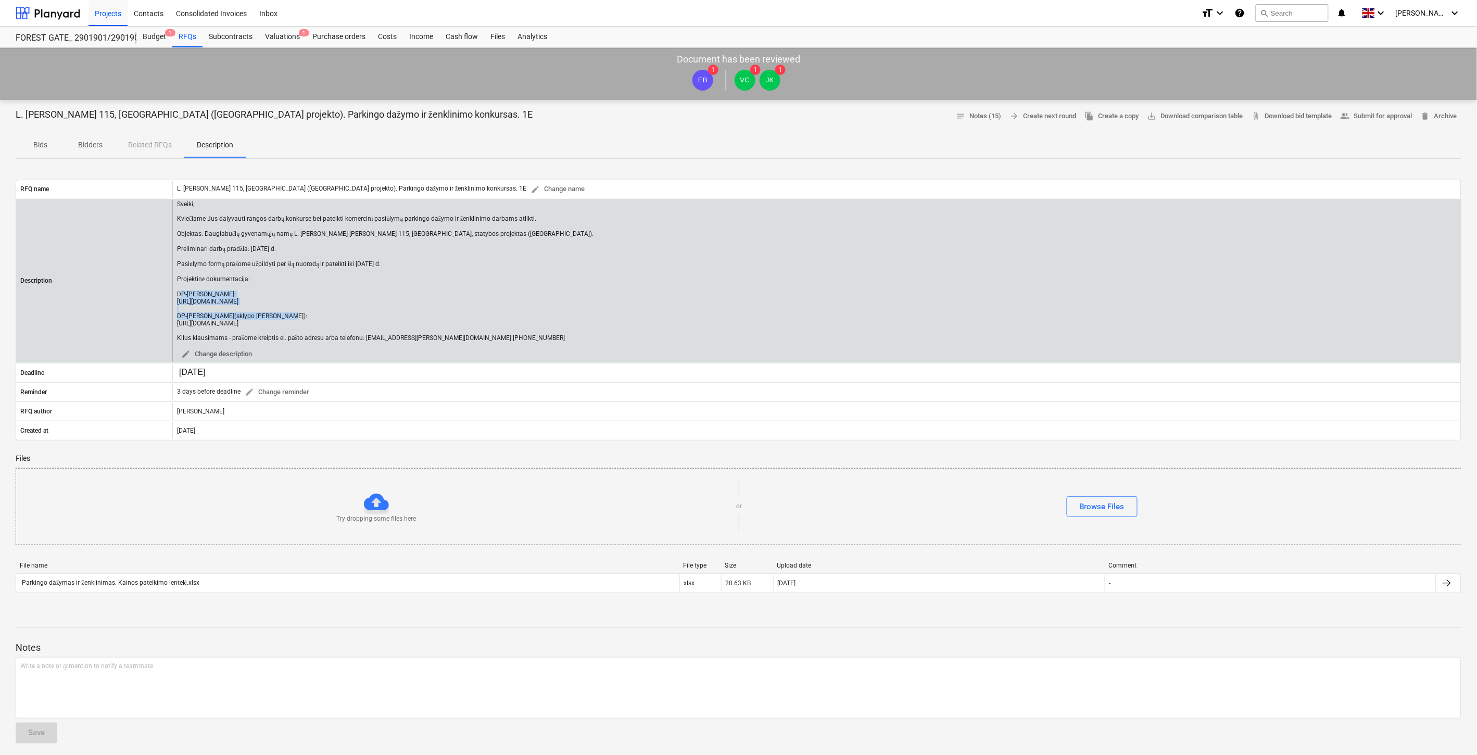
drag, startPoint x: 412, startPoint y: 299, endPoint x: 176, endPoint y: 301, distance: 236.3
click at [176, 301] on div "Sveiki, Kviečiame Jus dalyvauti rangos darbų konkurse bei pateikti komercinį pa…" at bounding box center [816, 281] width 1288 height 162
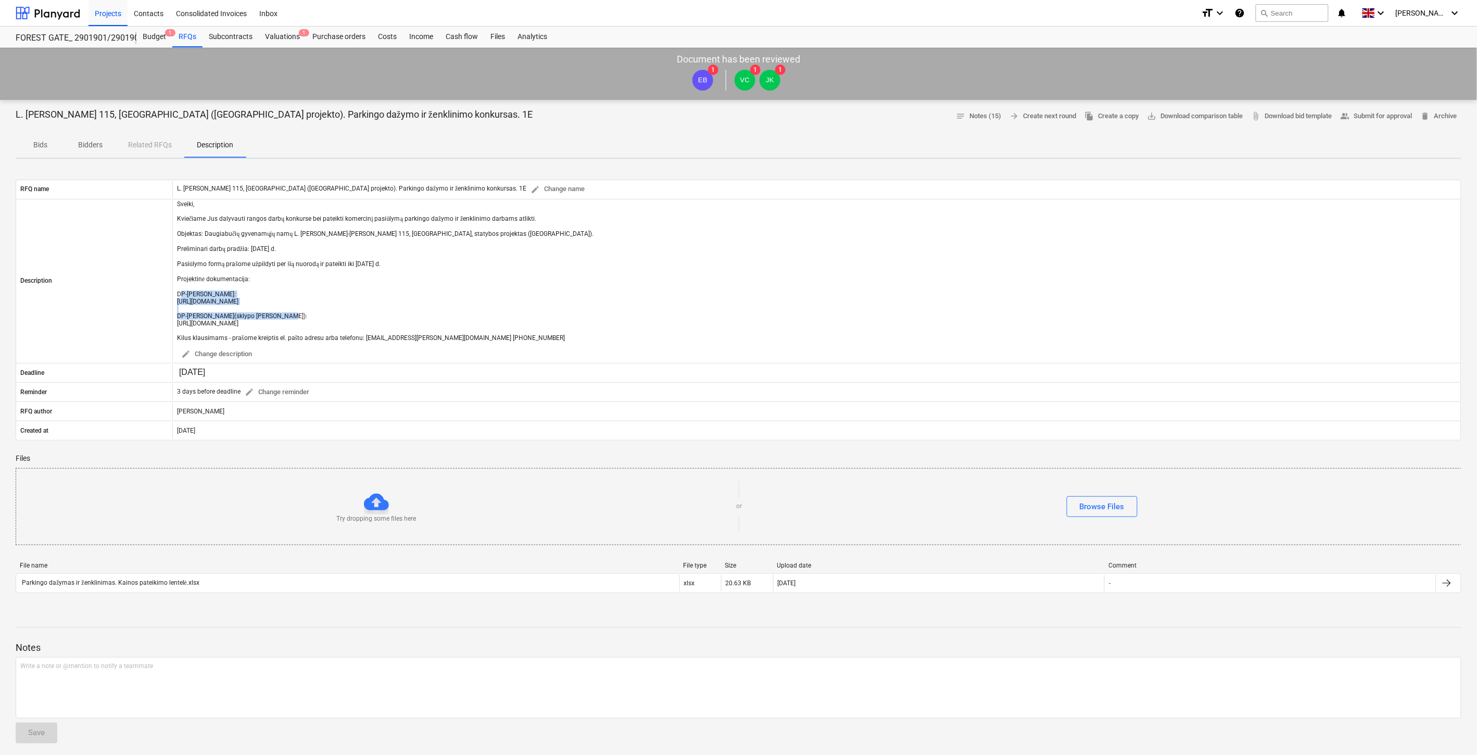
copy div "[URL][DOMAIN_NAME]"
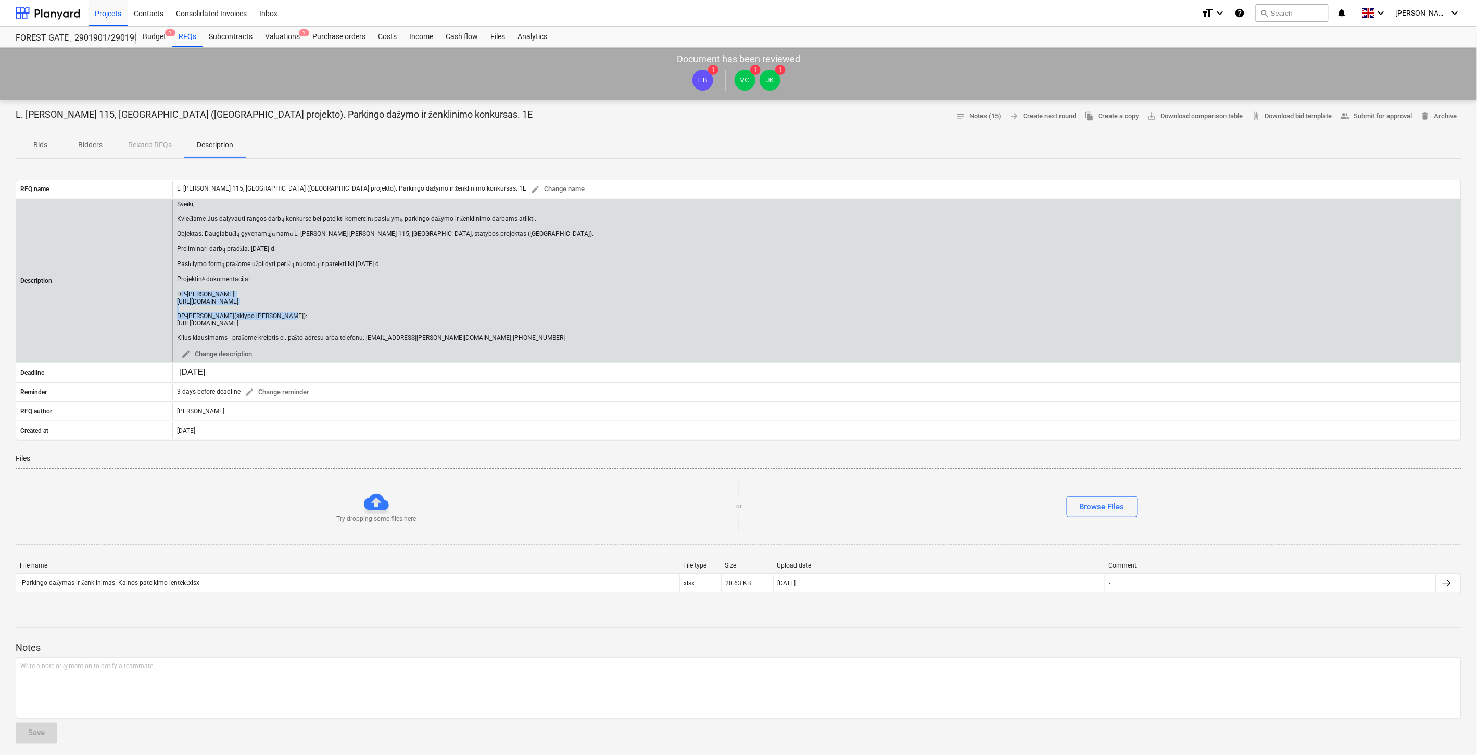
drag, startPoint x: 485, startPoint y: 298, endPoint x: 428, endPoint y: 298, distance: 57.3
click at [485, 298] on div "Sveiki, Kviečiame Jus dalyvauti rangos darbų konkurse bei pateikti komercinį pa…" at bounding box center [385, 271] width 416 height 142
drag, startPoint x: 420, startPoint y: 299, endPoint x: 178, endPoint y: 301, distance: 241.5
click at [178, 301] on div "Sveiki, Kviečiame Jus dalyvauti rangos darbų konkurse bei pateikti komercinį pa…" at bounding box center [385, 271] width 416 height 142
copy div "[URL][DOMAIN_NAME]"
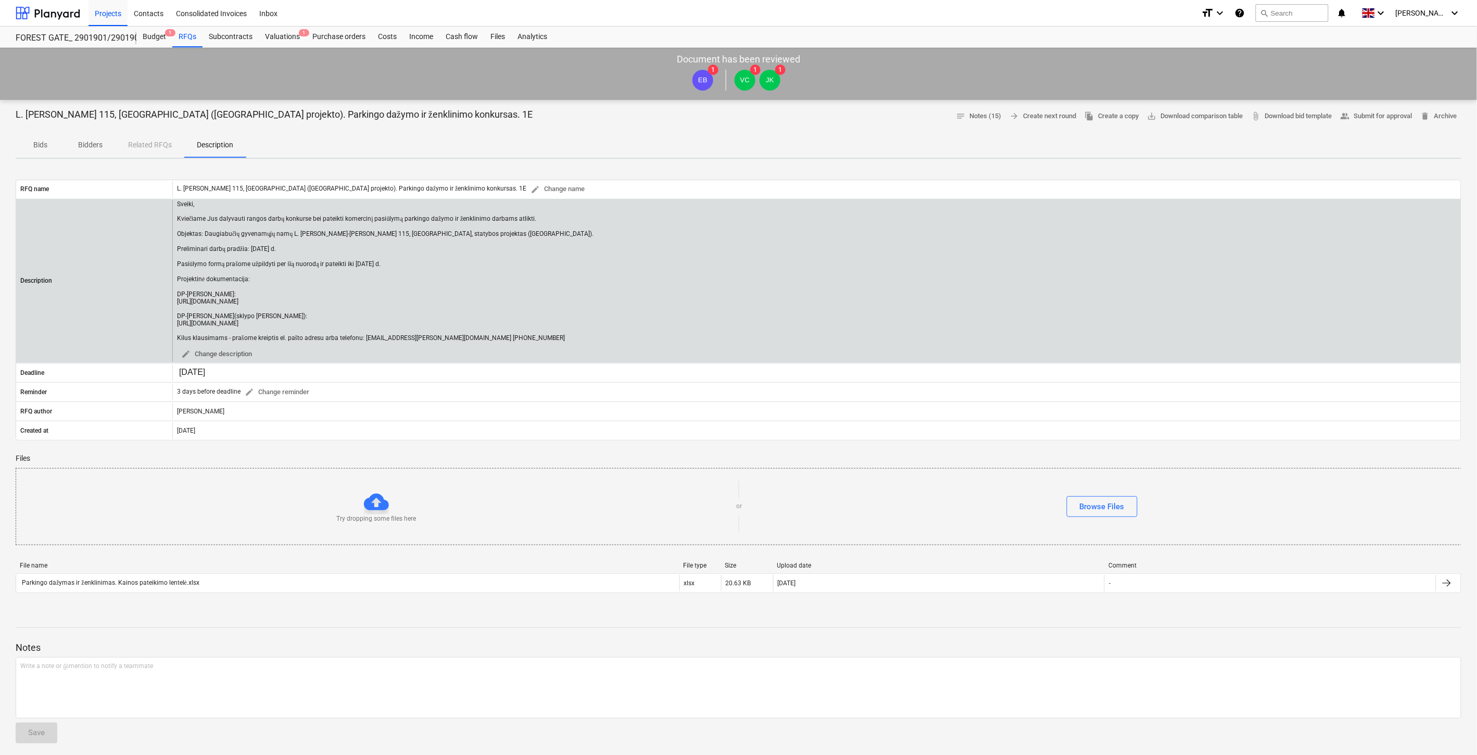
click at [424, 323] on div "Sveiki, Kviečiame Jus dalyvauti rangos darbų konkurse bei pateikti komercinį pa…" at bounding box center [385, 271] width 416 height 142
drag, startPoint x: 415, startPoint y: 323, endPoint x: 174, endPoint y: 323, distance: 240.5
click at [174, 323] on div "Sveiki, Kviečiame Jus dalyvauti rangos darbų konkurse bei pateikti komercinį pa…" at bounding box center [816, 281] width 1288 height 162
copy div "[URL][DOMAIN_NAME]"
click at [422, 324] on div "Sveiki, Kviečiame Jus dalyvauti rangos darbų konkurse bei pateikti komercinį pa…" at bounding box center [385, 271] width 416 height 142
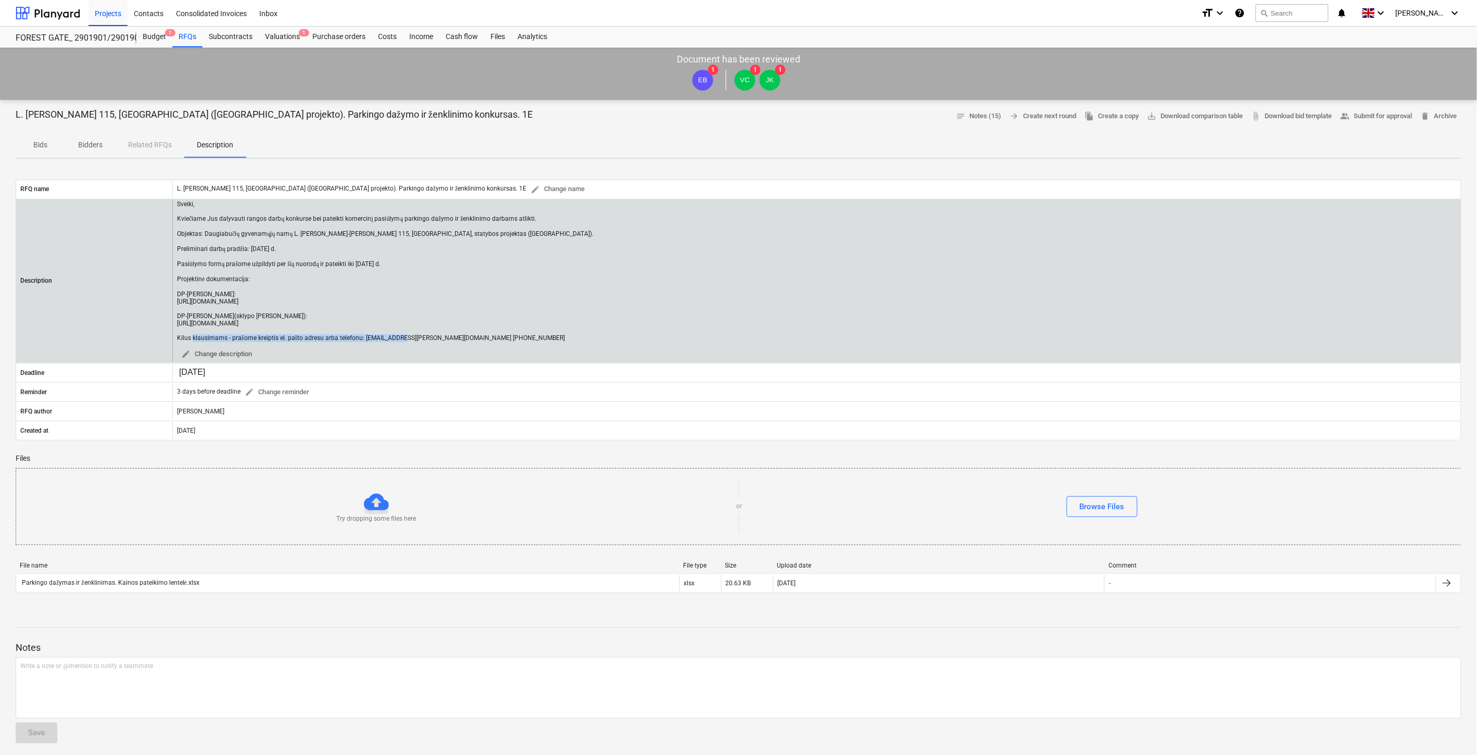
drag, startPoint x: 330, startPoint y: 323, endPoint x: 174, endPoint y: 324, distance: 155.6
click at [174, 324] on div "Sveiki, Kviečiame Jus dalyvauti rangos darbų konkurse bei pateikti komercinį pa…" at bounding box center [816, 281] width 1288 height 162
copy div "[URL][DOMAIN_NAME]"
click at [472, 319] on div "Sveiki, Kviečiame Jus dalyvauti rangos darbų konkurse bei pateikti komercinį pa…" at bounding box center [385, 271] width 416 height 142
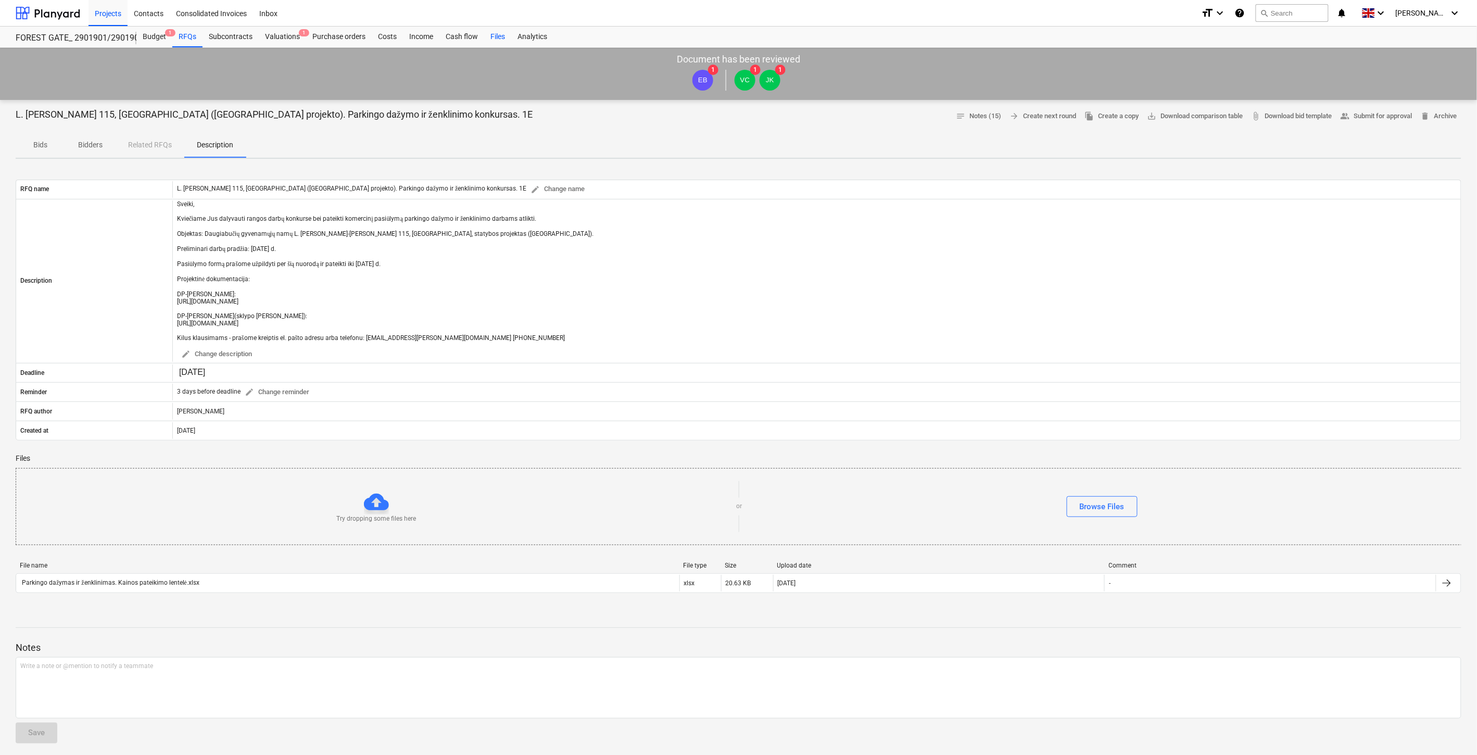
click at [492, 37] on div "Files" at bounding box center [497, 37] width 27 height 21
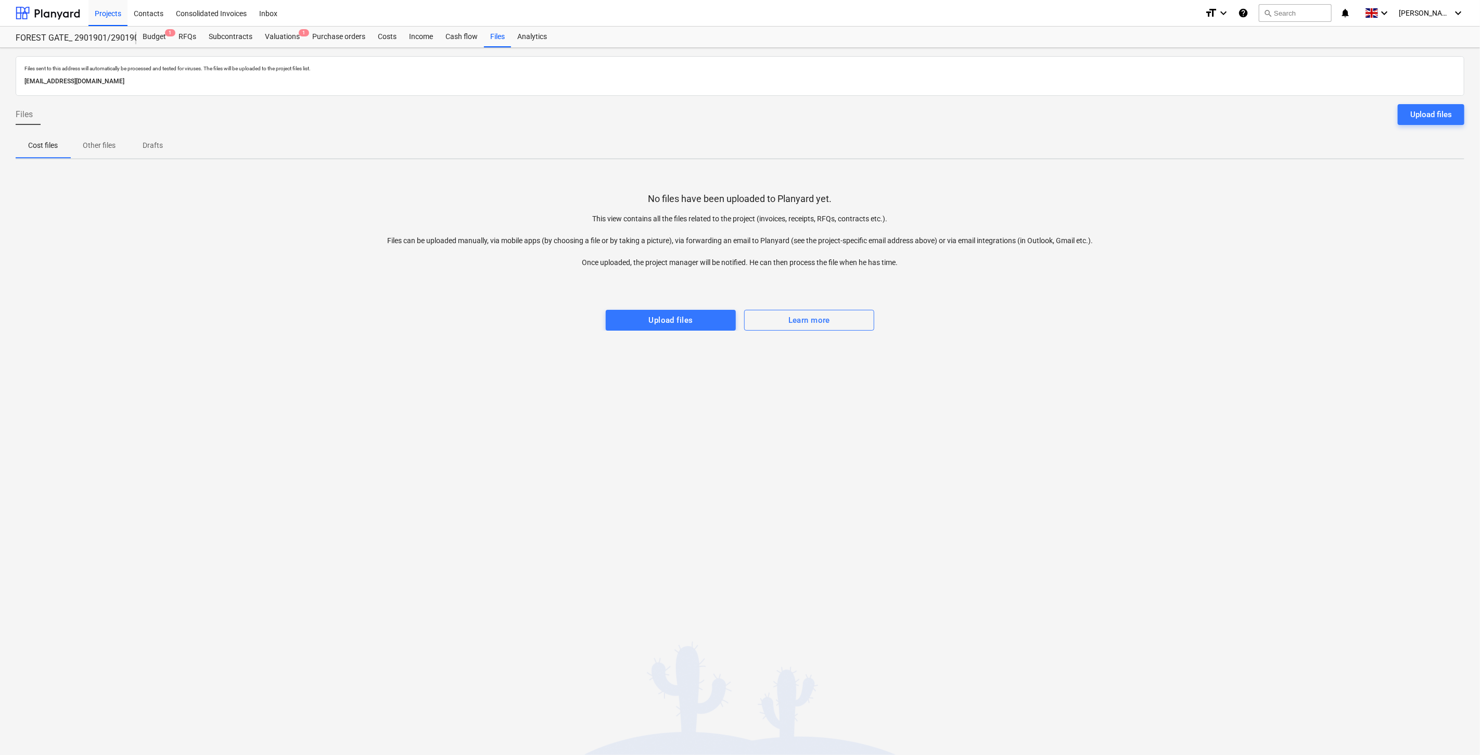
click at [1078, 369] on div "Files sent to this address will automatically be processed and tested for virus…" at bounding box center [740, 401] width 1480 height 707
click at [1101, 354] on div "Files sent to this address will automatically be processed and tested for virus…" at bounding box center [740, 401] width 1480 height 707
click at [1133, 325] on div "No files have been uploaded to Planyard yet. This view contains all the files r…" at bounding box center [740, 249] width 1449 height 163
click at [1157, 299] on div at bounding box center [740, 299] width 1449 height 21
click at [1112, 421] on div "Files sent to this address will automatically be processed and tested for virus…" at bounding box center [740, 401] width 1480 height 707
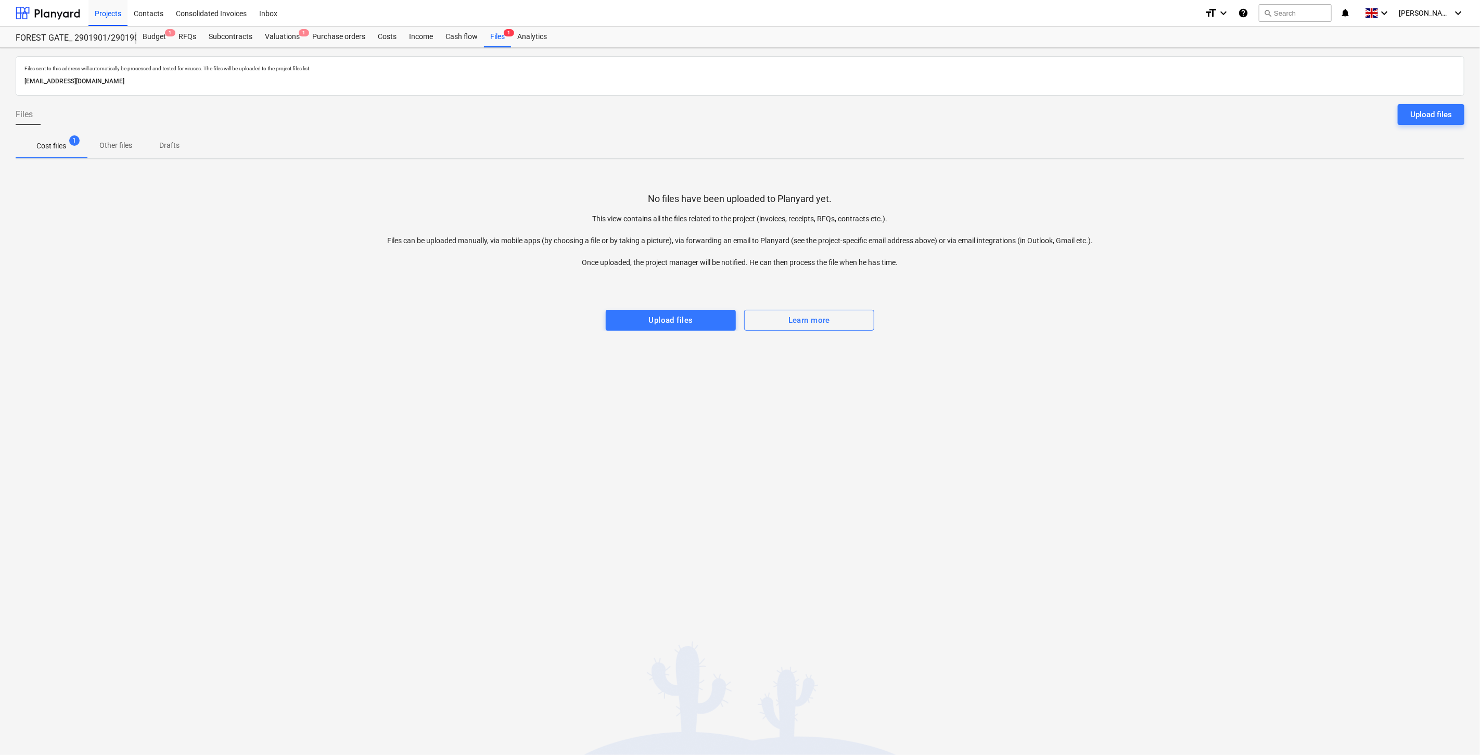
click at [1155, 375] on div "Files sent to this address will automatically be processed and tested for virus…" at bounding box center [740, 401] width 1480 height 707
click at [1159, 327] on div "No files have been uploaded to Planyard yet. This view contains all the files r…" at bounding box center [740, 249] width 1449 height 163
click at [1188, 290] on div at bounding box center [740, 299] width 1449 height 21
click at [1080, 293] on div at bounding box center [740, 299] width 1449 height 21
click at [1104, 276] on div at bounding box center [740, 278] width 1449 height 21
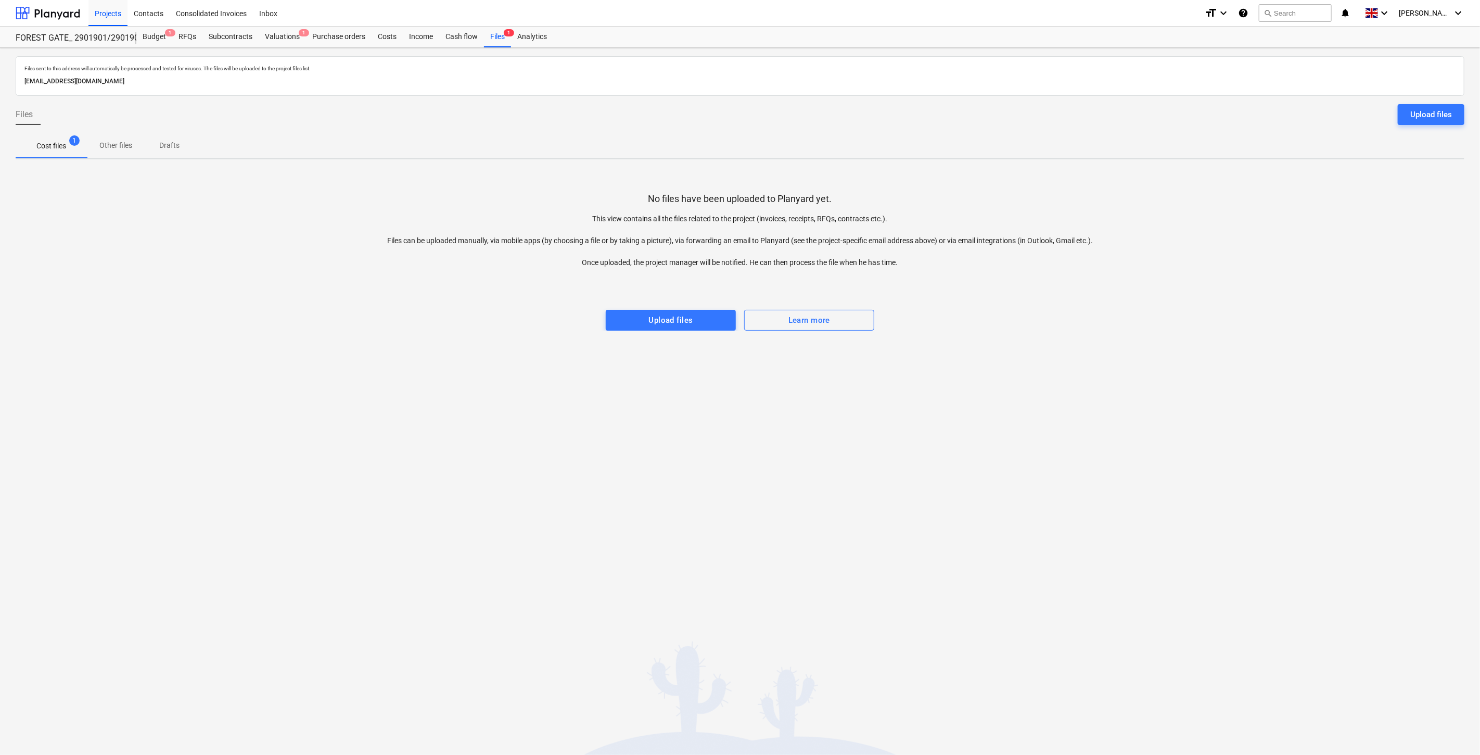
click at [677, 422] on div "Files sent to this address will automatically be processed and tested for virus…" at bounding box center [740, 401] width 1480 height 707
click at [714, 405] on div "Files sent to this address will automatically be processed and tested for virus…" at bounding box center [740, 401] width 1480 height 707
click at [941, 397] on div "Files sent to this address will automatically be processed and tested for virus…" at bounding box center [740, 401] width 1480 height 707
click at [996, 359] on div "Files sent to this address will automatically be processed and tested for virus…" at bounding box center [740, 401] width 1480 height 707
click at [278, 40] on div "Valuations 2" at bounding box center [282, 37] width 47 height 21
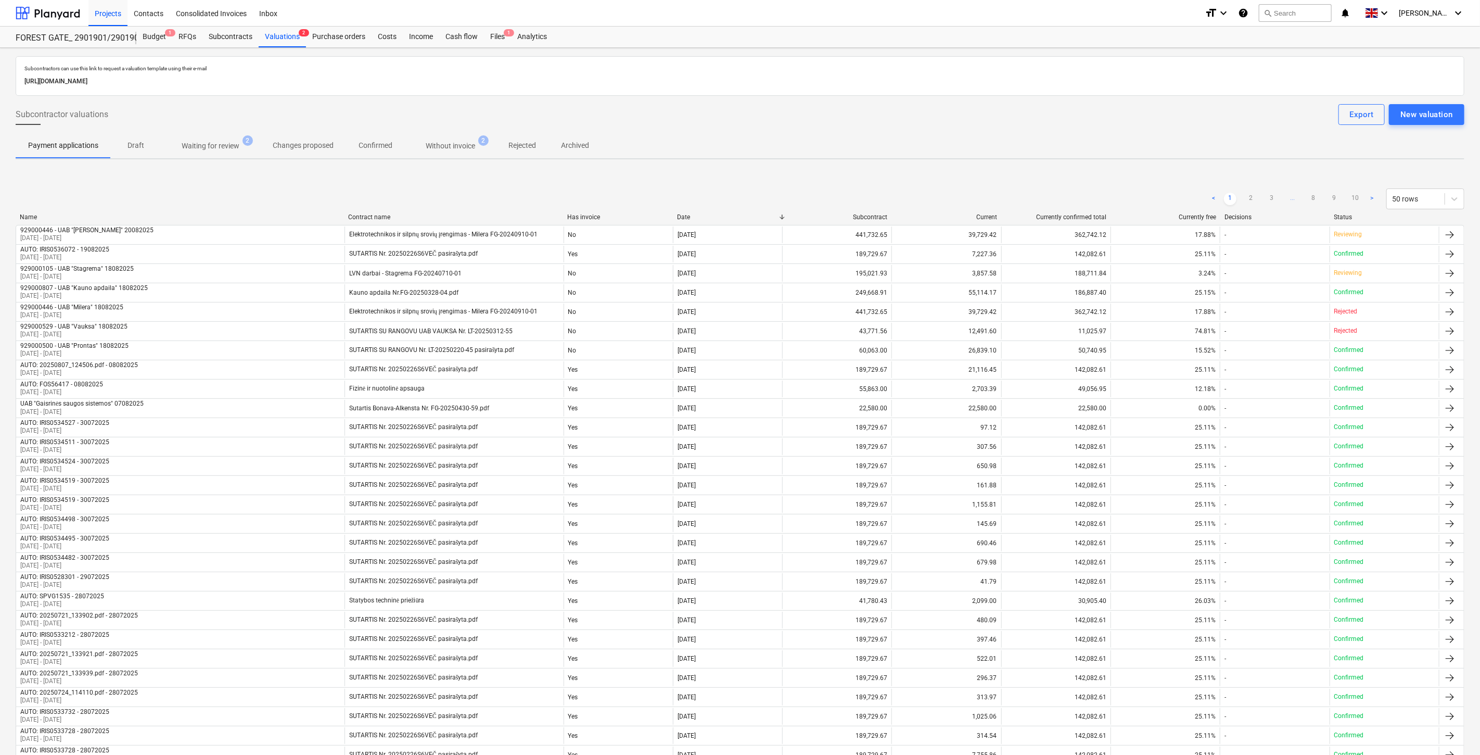
click at [236, 141] on span "Waiting for review 2" at bounding box center [210, 146] width 74 height 10
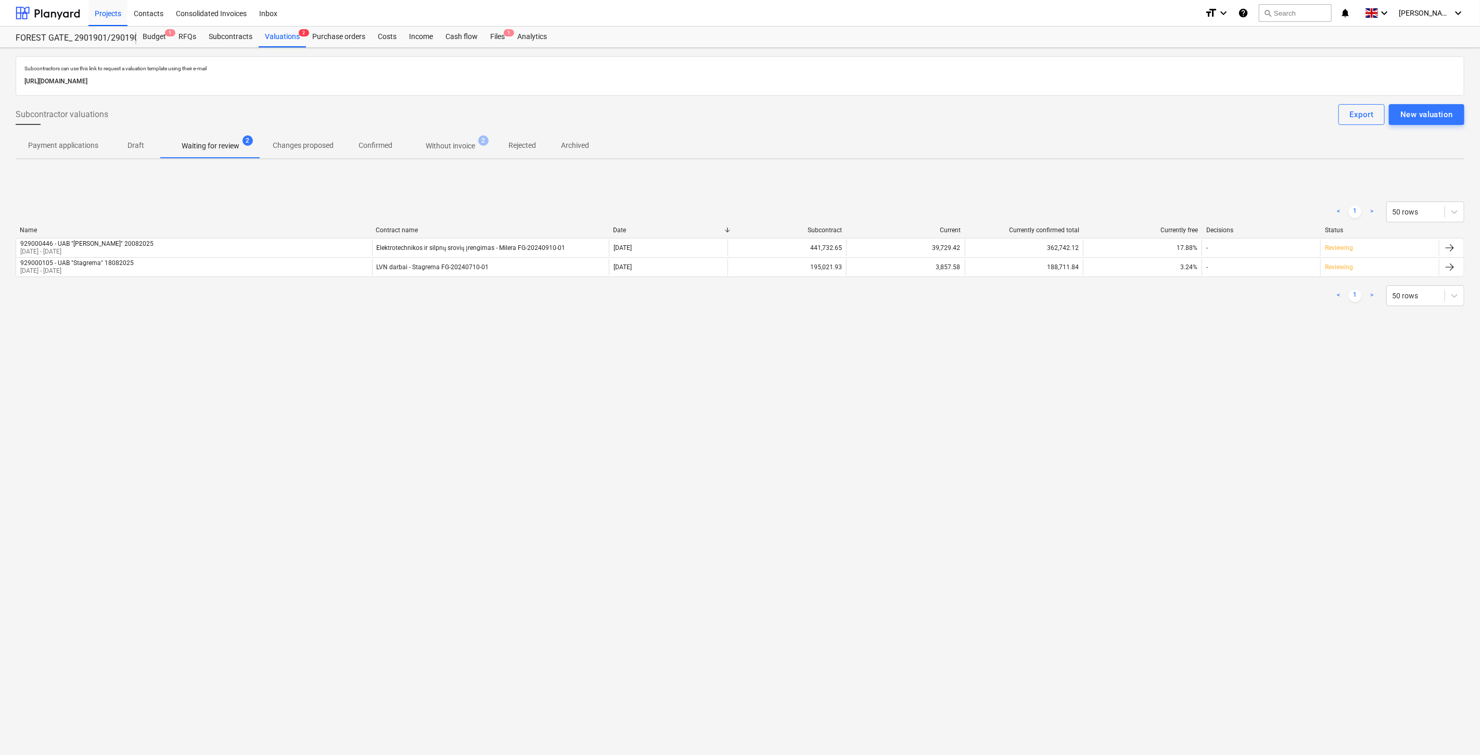
click at [650, 393] on div "Subcontractors can use this link to request a valuation template using their e-…" at bounding box center [740, 401] width 1480 height 707
click at [694, 362] on div "Subcontractors can use this link to request a valuation template using their e-…" at bounding box center [740, 401] width 1480 height 707
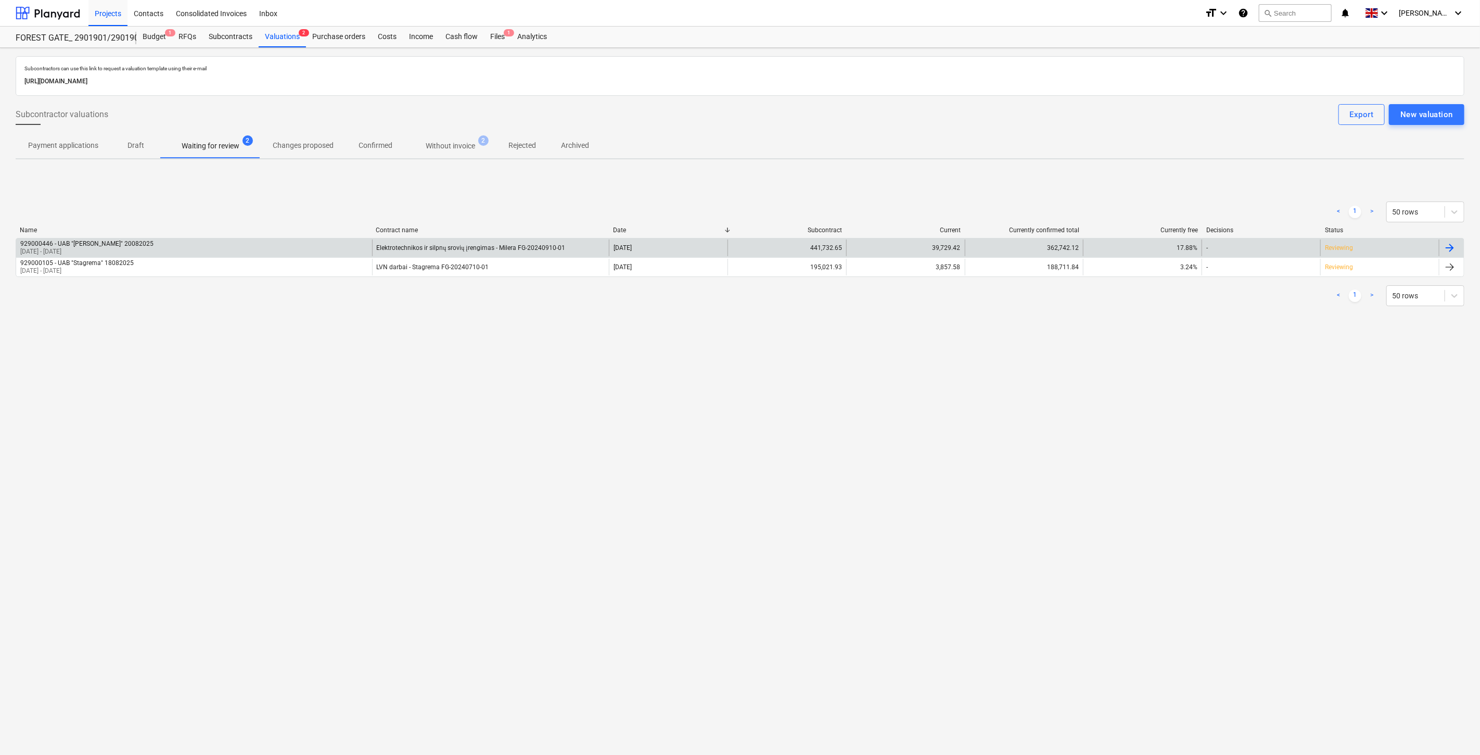
click at [998, 254] on div "362,742.12" at bounding box center [1024, 247] width 119 height 17
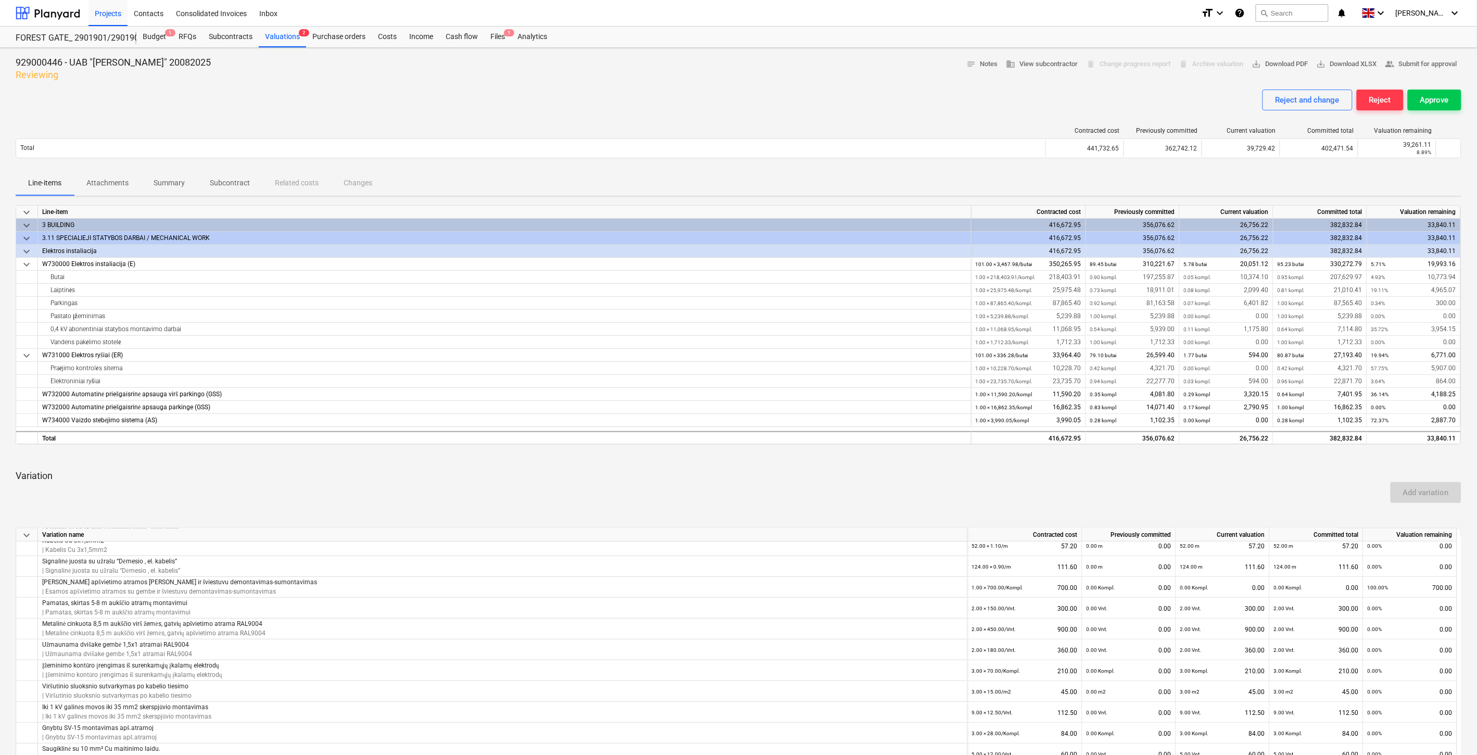
drag, startPoint x: 504, startPoint y: 41, endPoint x: 508, endPoint y: 47, distance: 7.9
click at [504, 41] on div "Files 1" at bounding box center [497, 37] width 27 height 21
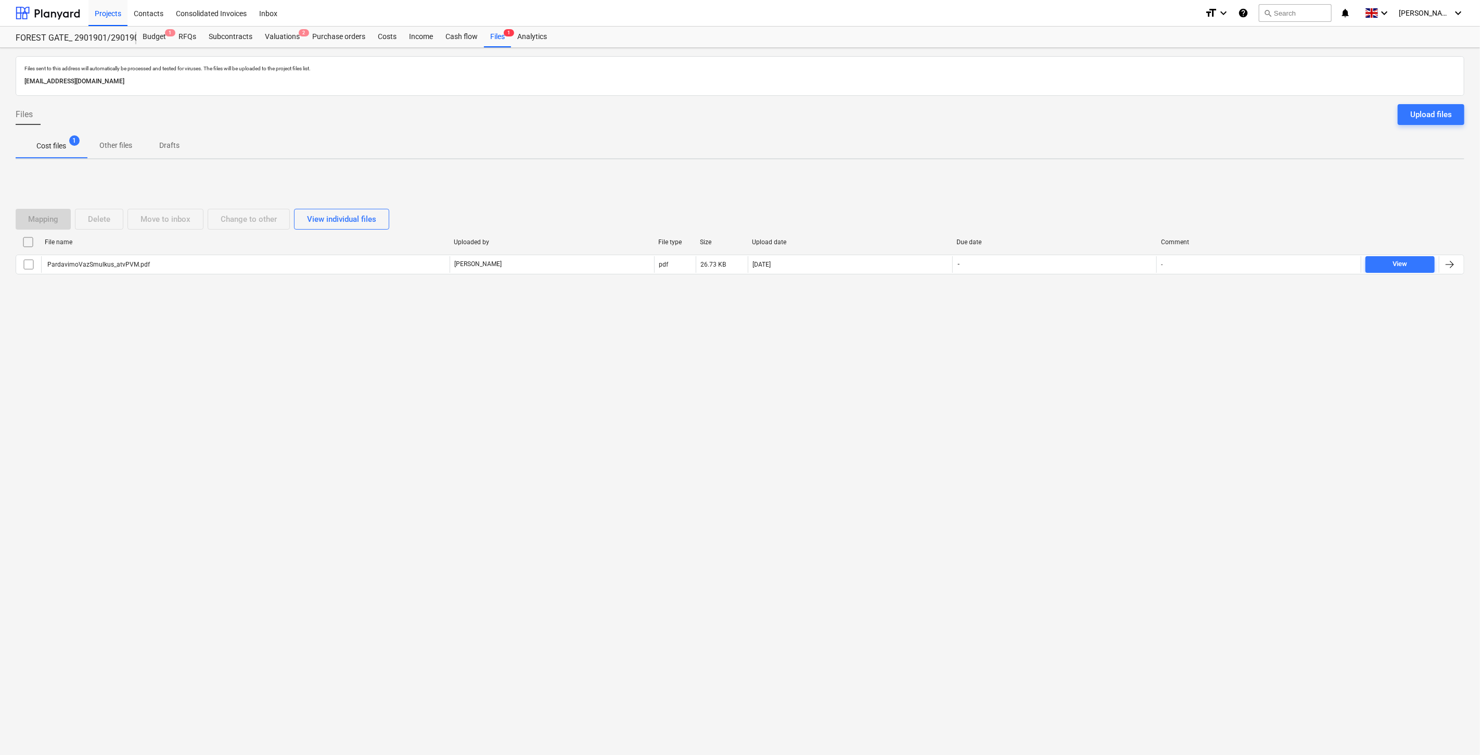
click at [927, 391] on div "Files sent to this address will automatically be processed and tested for virus…" at bounding box center [740, 401] width 1480 height 707
click at [964, 365] on div "Files sent to this address will automatically be processed and tested for virus…" at bounding box center [740, 401] width 1480 height 707
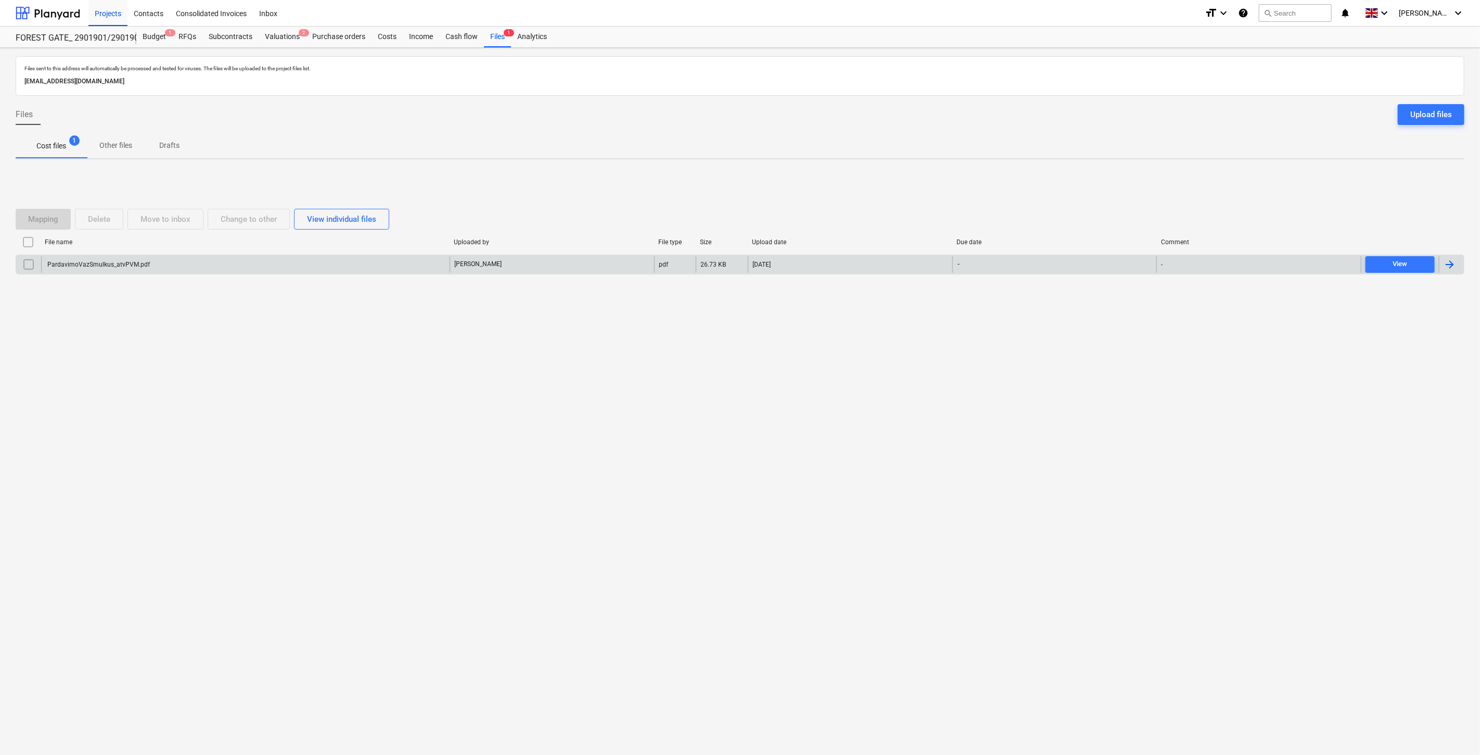
click at [580, 262] on div "[PERSON_NAME]" at bounding box center [552, 264] width 205 height 17
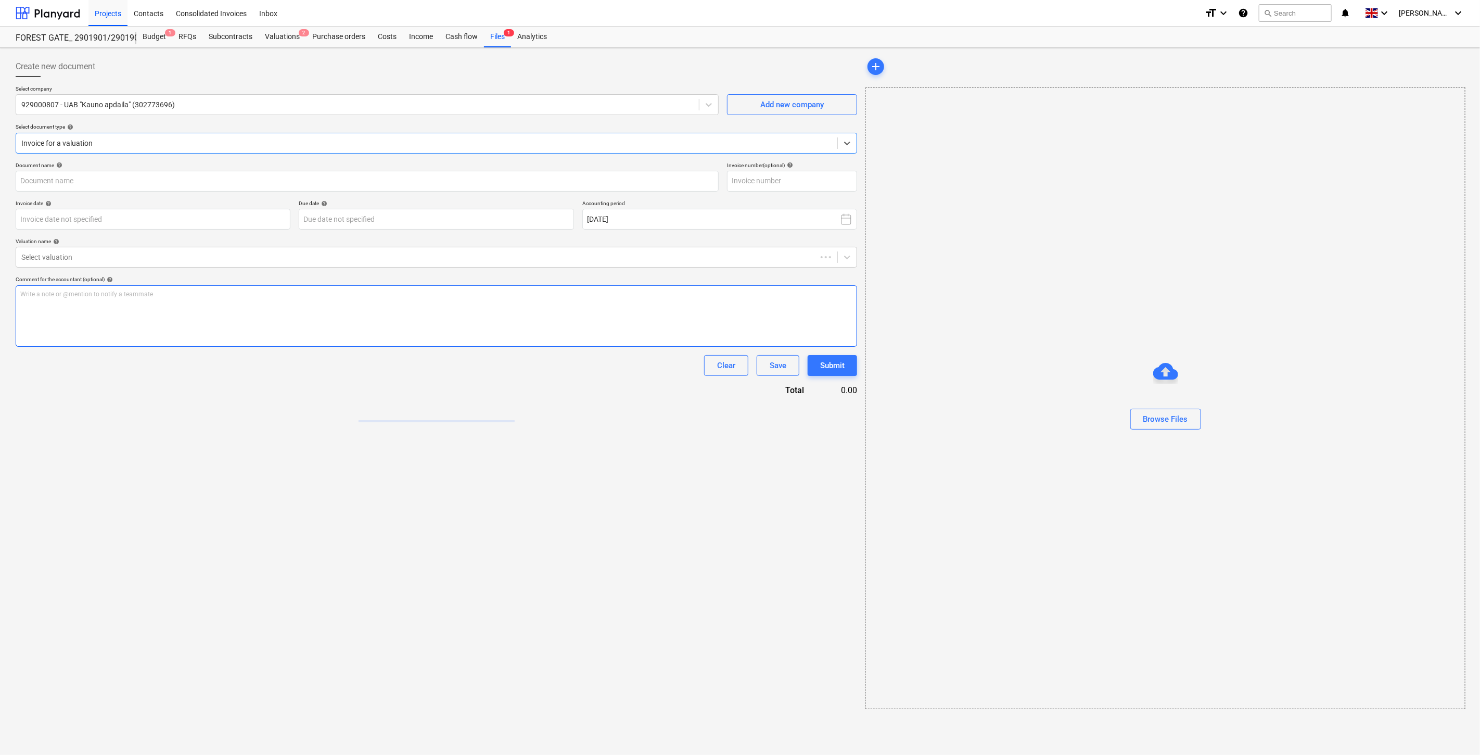
type input "PardavimoVazSmulkus_atvPVM.pdf"
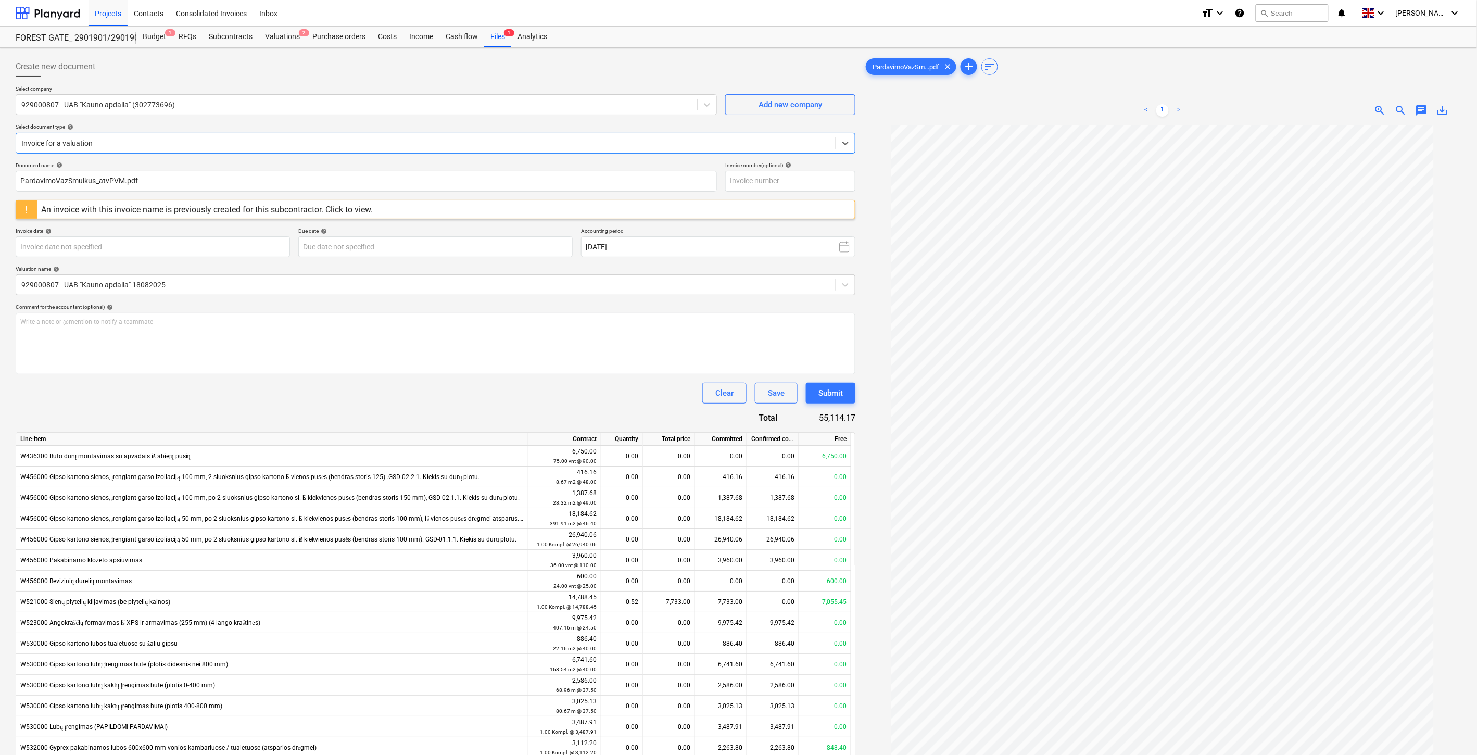
click at [408, 215] on div "An invoice with this invoice name is previously created for this subcontractor.…" at bounding box center [436, 209] width 840 height 19
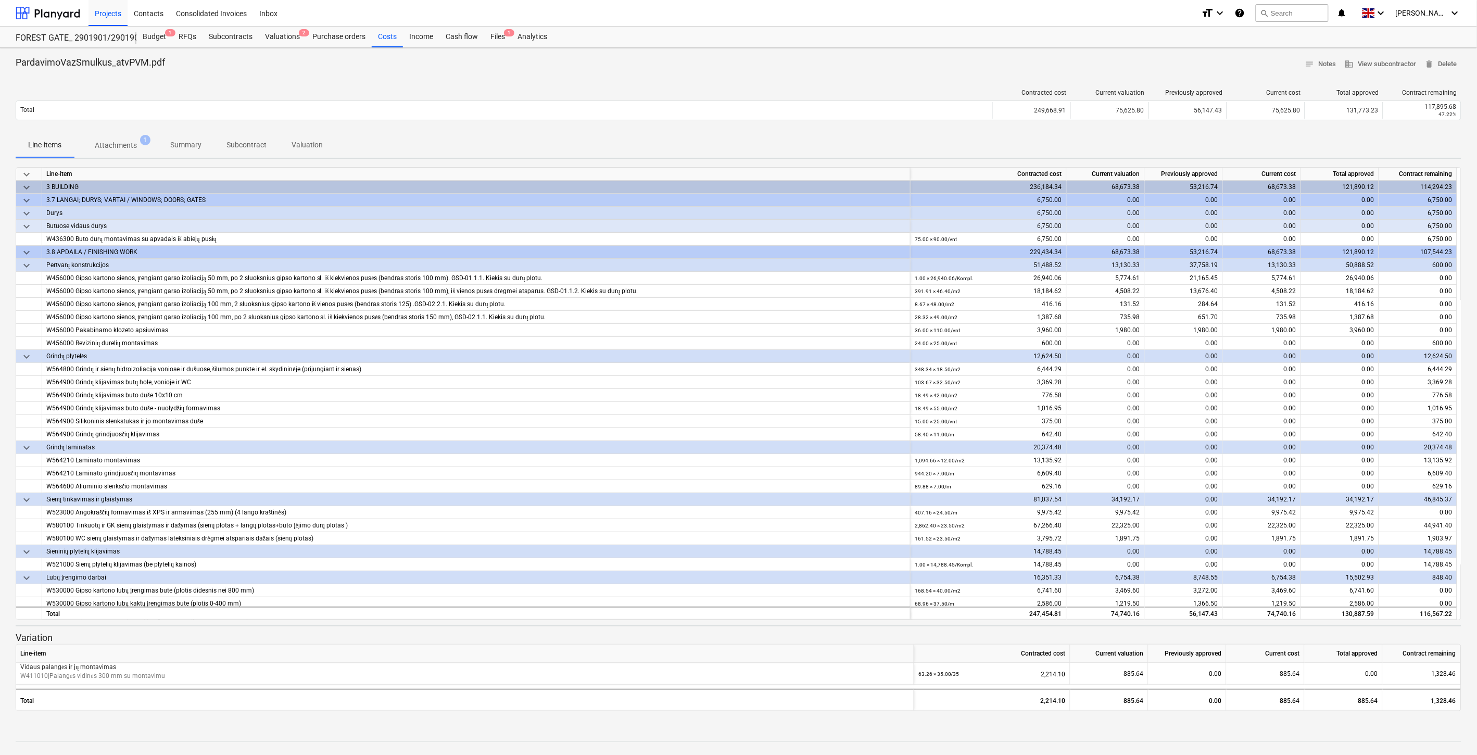
click at [126, 143] on p "Attachments" at bounding box center [116, 145] width 42 height 11
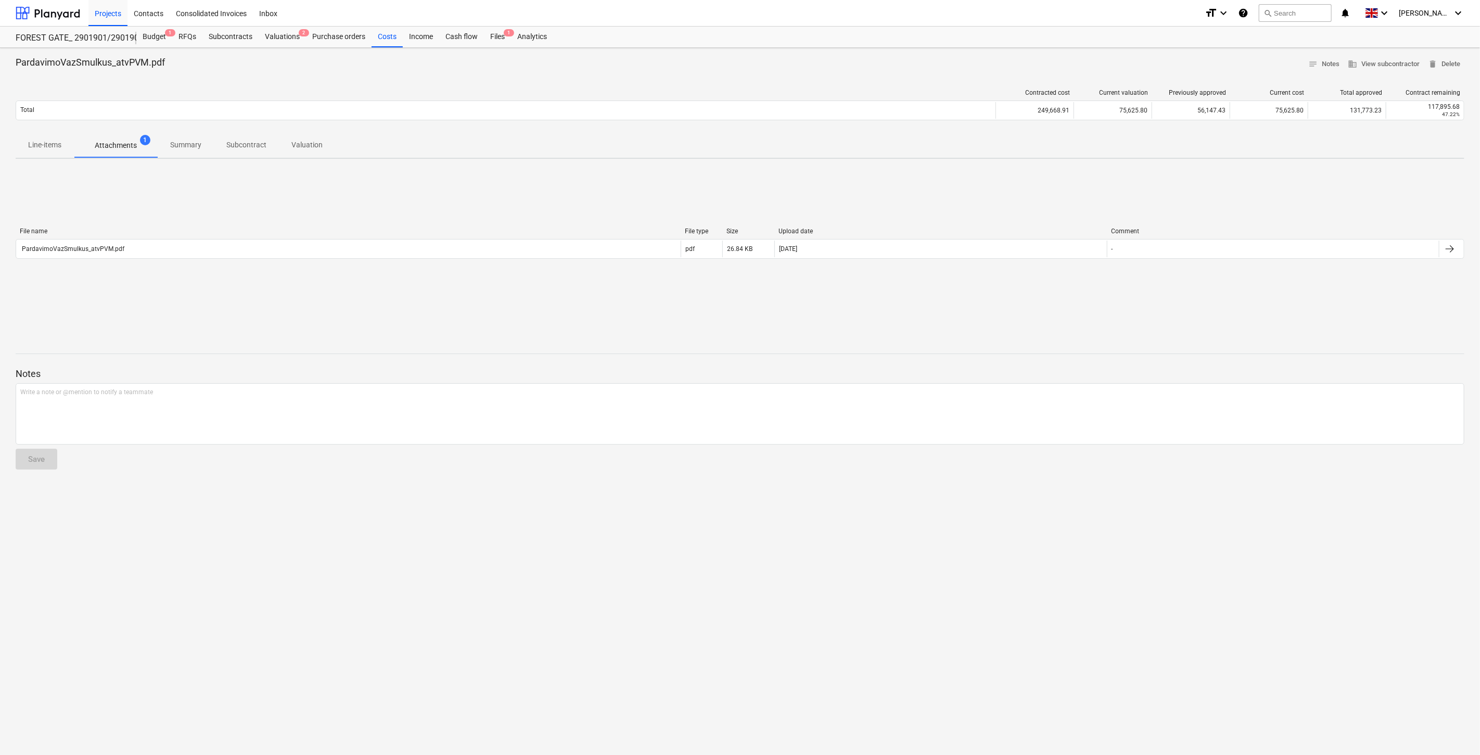
click at [52, 146] on p "Line-items" at bounding box center [44, 145] width 33 height 11
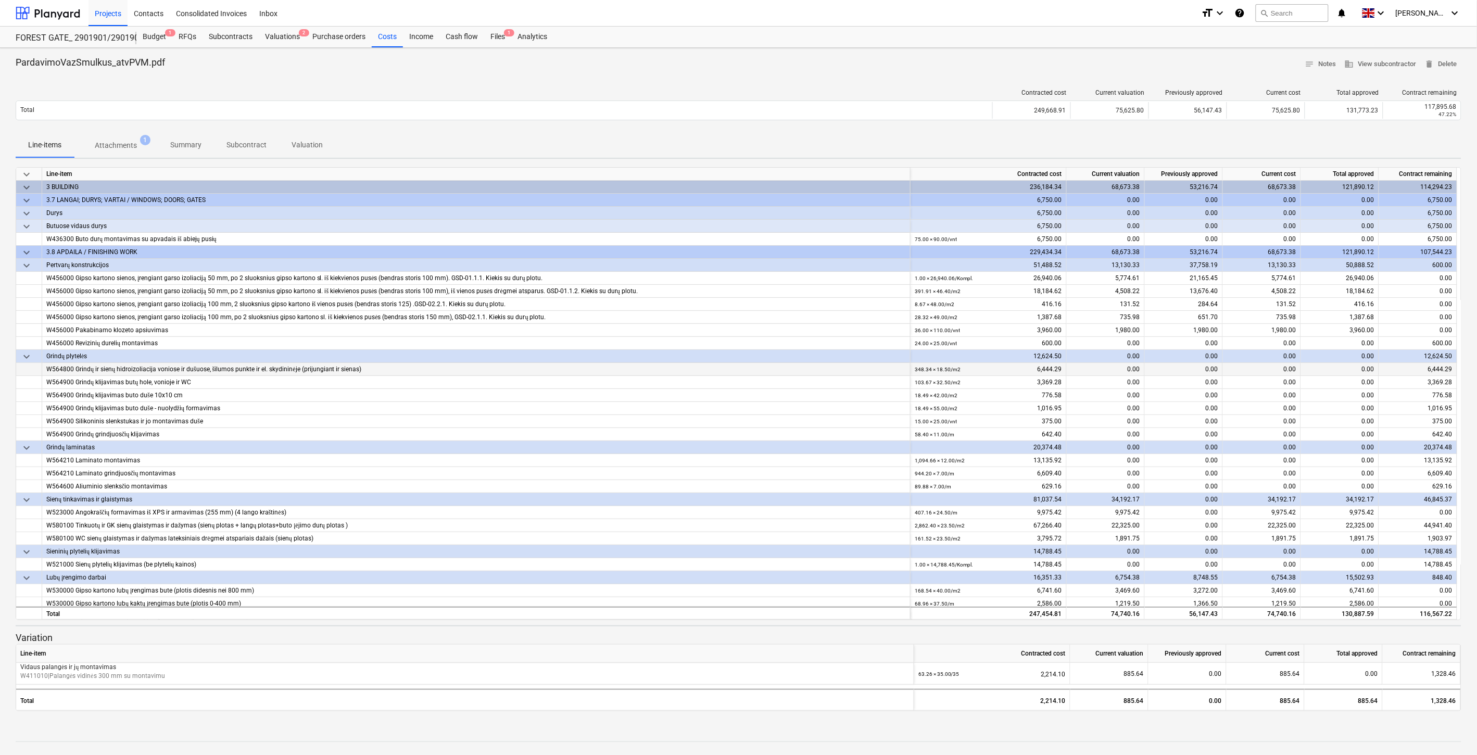
scroll to position [173, 0]
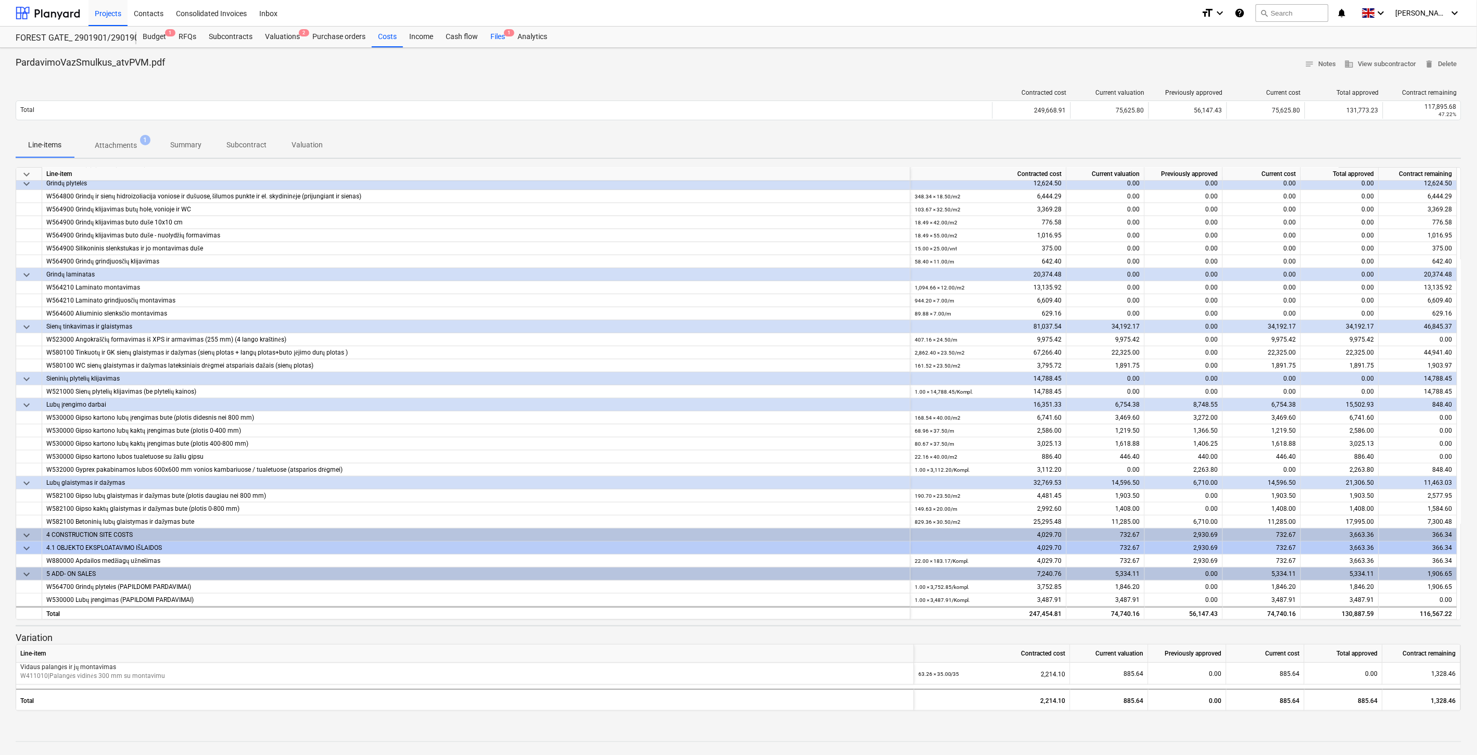
click at [500, 34] on div "Files 1" at bounding box center [497, 37] width 27 height 21
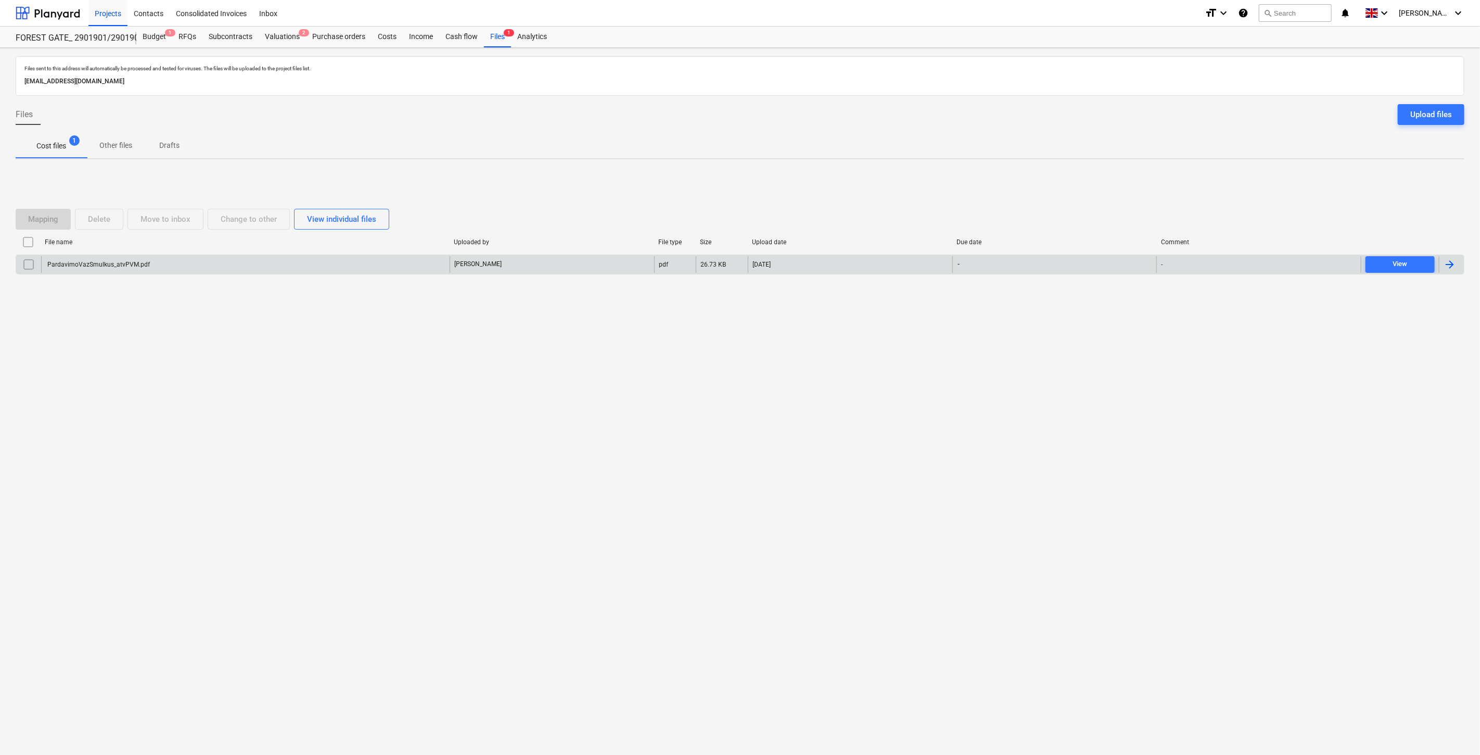
click at [412, 261] on div "PardavimoVazSmulkus_atvPVM.pdf" at bounding box center [245, 264] width 409 height 17
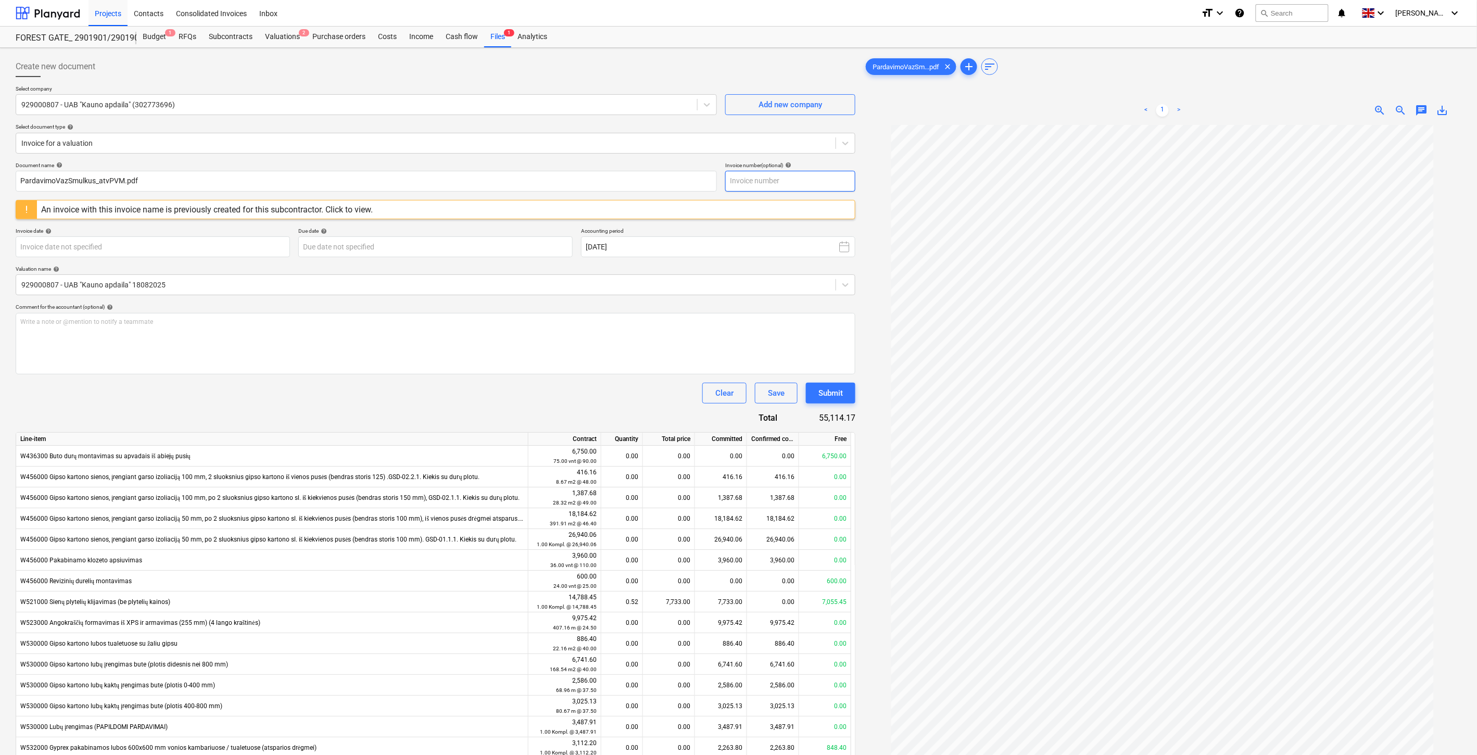
click at [784, 183] on input "text" at bounding box center [790, 181] width 130 height 21
type input "k"
type input "KAP2531"
click at [215, 244] on body "Projects Contacts Consolidated Invoices Inbox format_size keyboard_arrow_down h…" at bounding box center [738, 377] width 1477 height 755
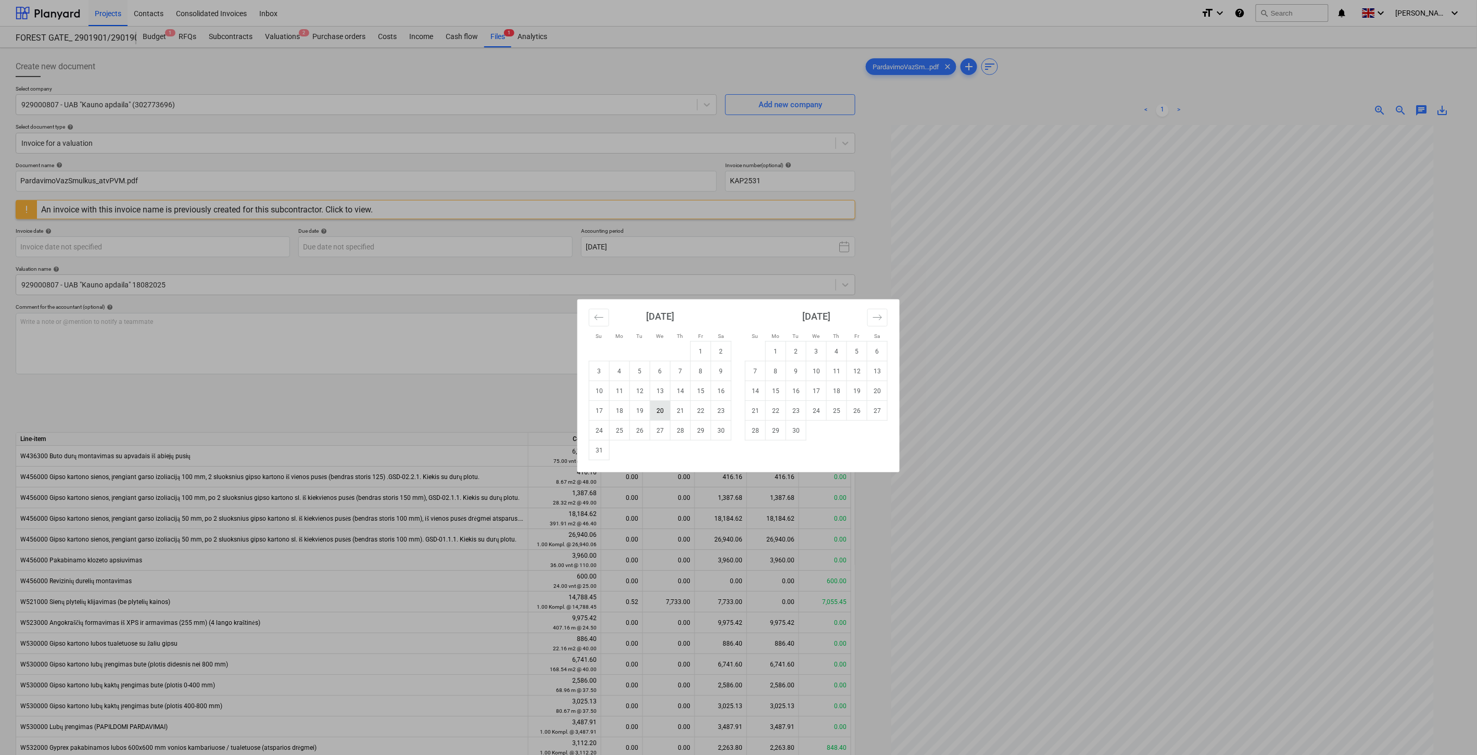
click at [660, 410] on td "20" at bounding box center [660, 411] width 20 height 20
type input "[DATE]"
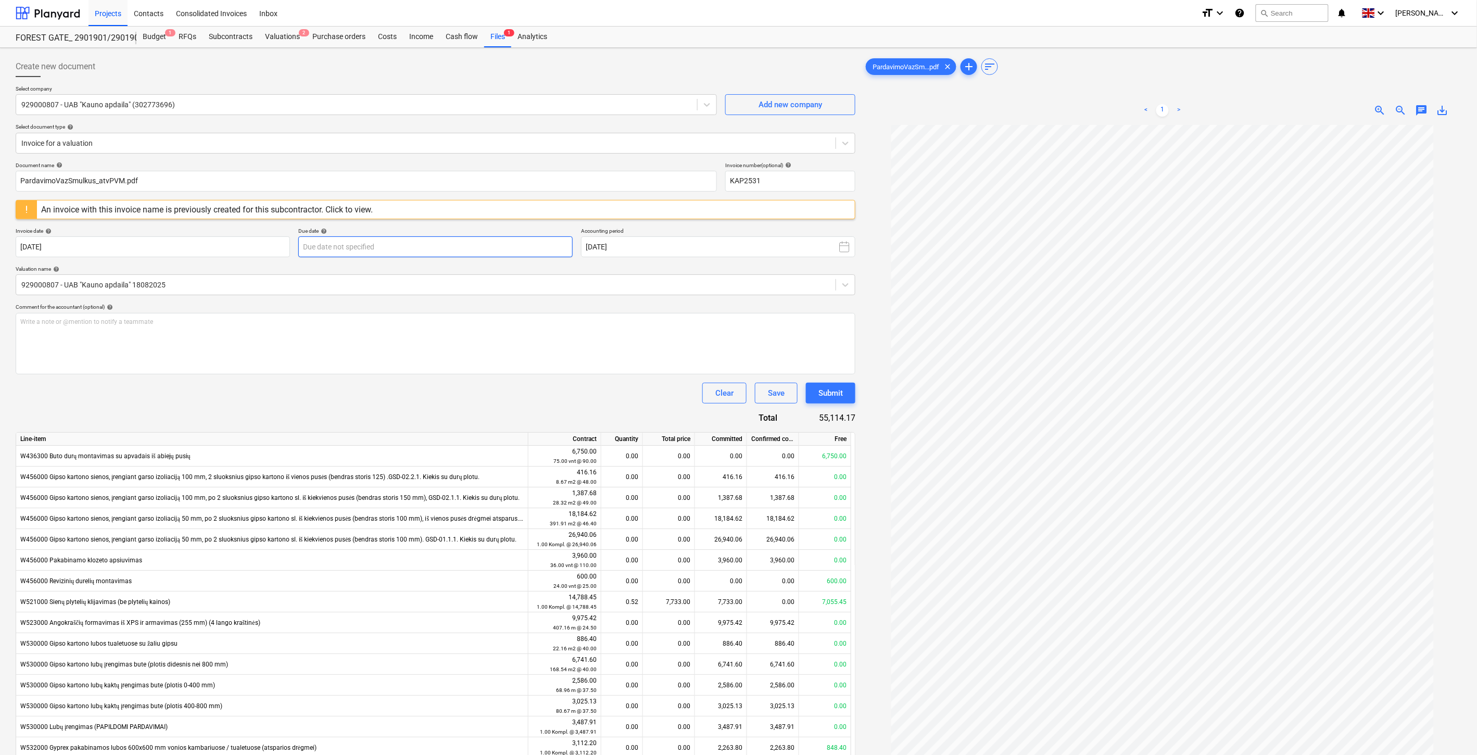
click at [438, 250] on body "Projects Contacts Consolidated Invoices Inbox format_size keyboard_arrow_down h…" at bounding box center [738, 377] width 1477 height 755
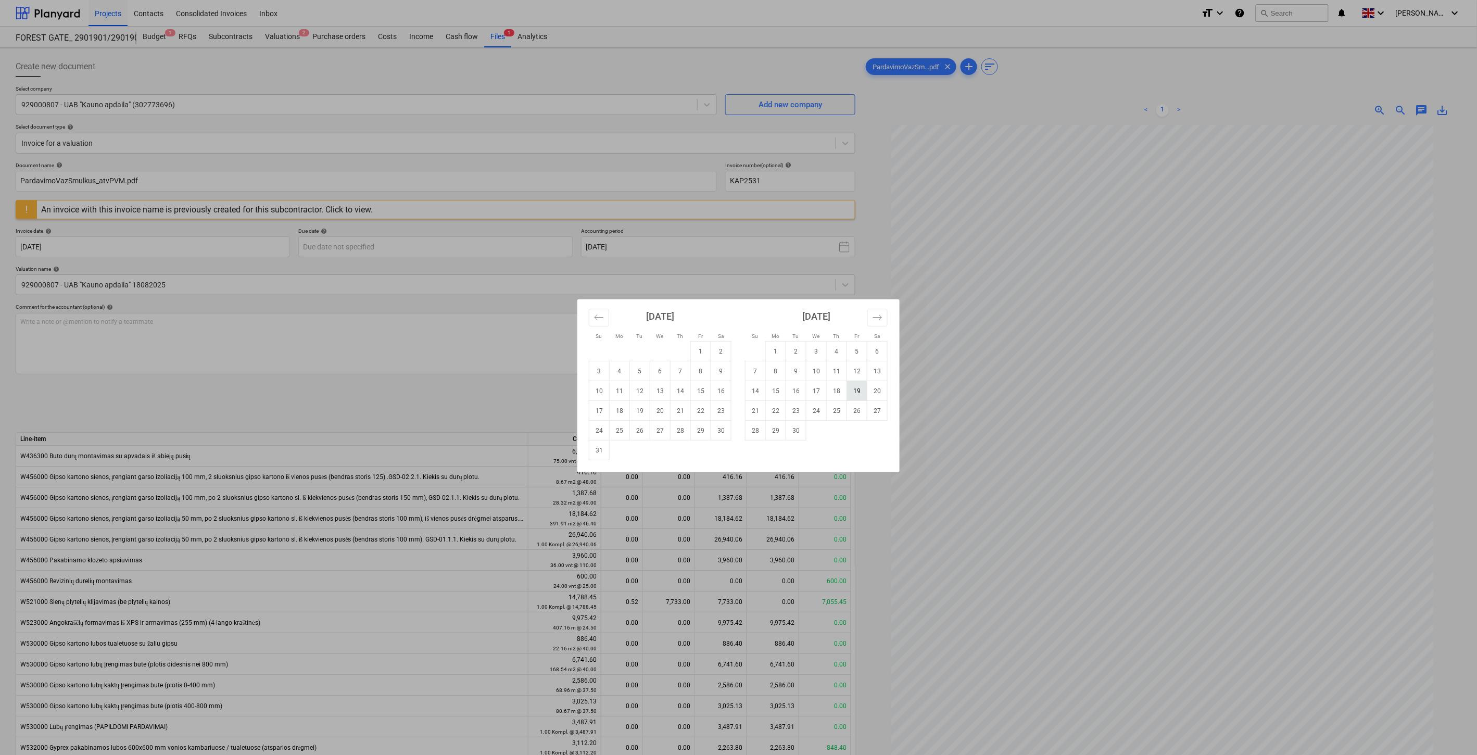
click at [851, 391] on td "19" at bounding box center [857, 391] width 20 height 20
type input "[DATE]"
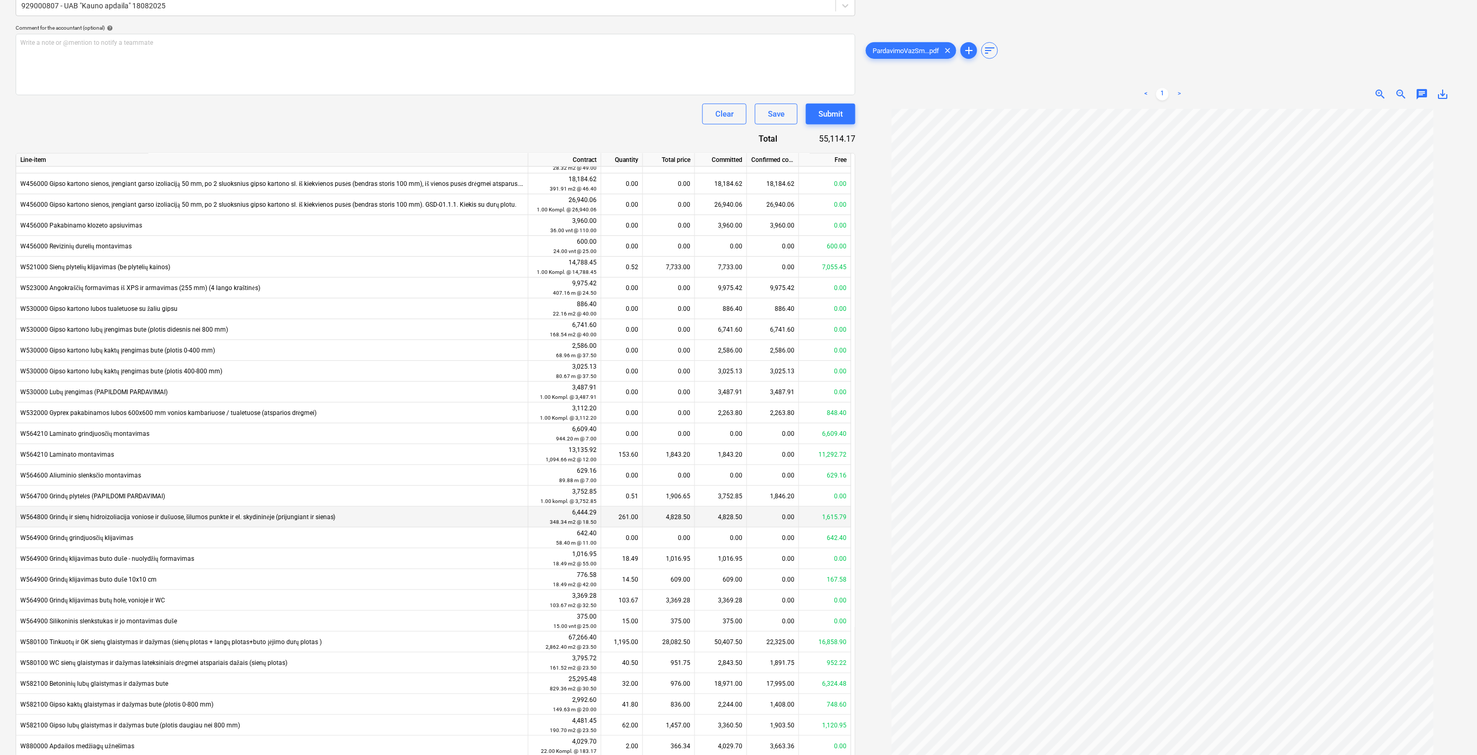
scroll to position [367, 0]
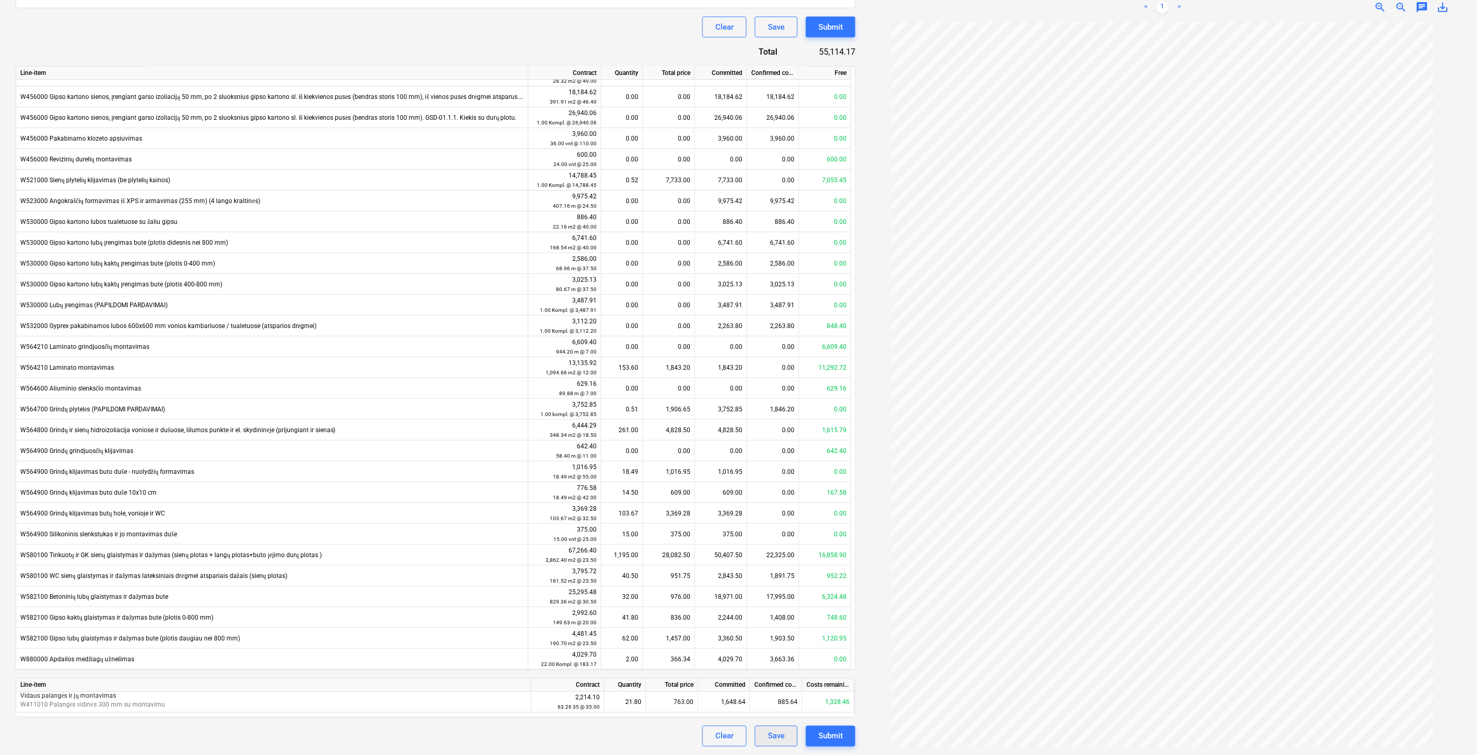
click at [778, 730] on div "Save" at bounding box center [776, 736] width 17 height 14
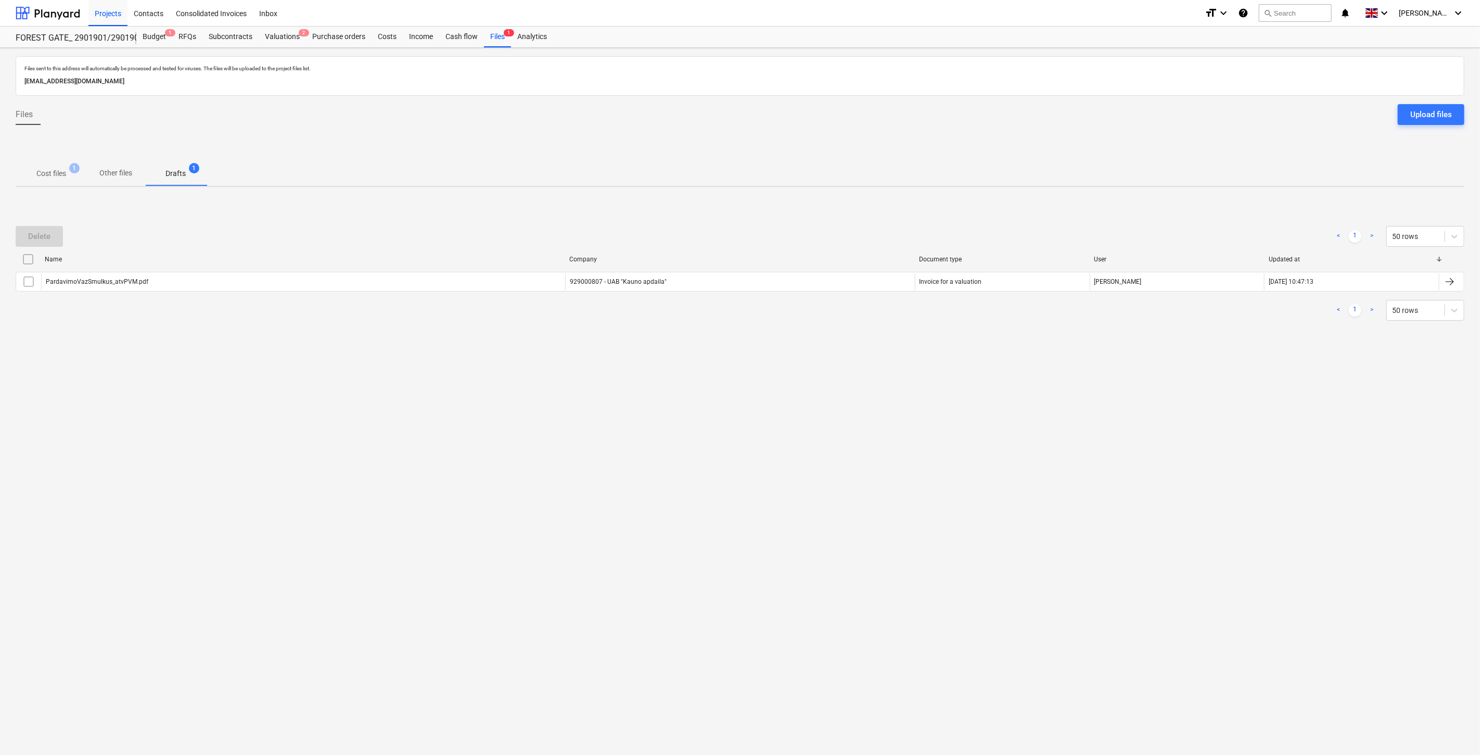
click at [1076, 409] on div "Files sent to this address will automatically be processed and tested for virus…" at bounding box center [740, 401] width 1480 height 707
click at [1081, 405] on div "Files sent to this address will automatically be processed and tested for virus…" at bounding box center [740, 401] width 1480 height 707
click at [1204, 367] on div "Files sent to this address will automatically be processed and tested for virus…" at bounding box center [740, 401] width 1480 height 707
click at [1224, 344] on div "Delete < 1 > 50 rows Name Company Document type User Updated at PardavimoVazSmu…" at bounding box center [740, 273] width 1449 height 156
click at [1200, 314] on div "< 1 > 50 rows" at bounding box center [740, 310] width 1449 height 21
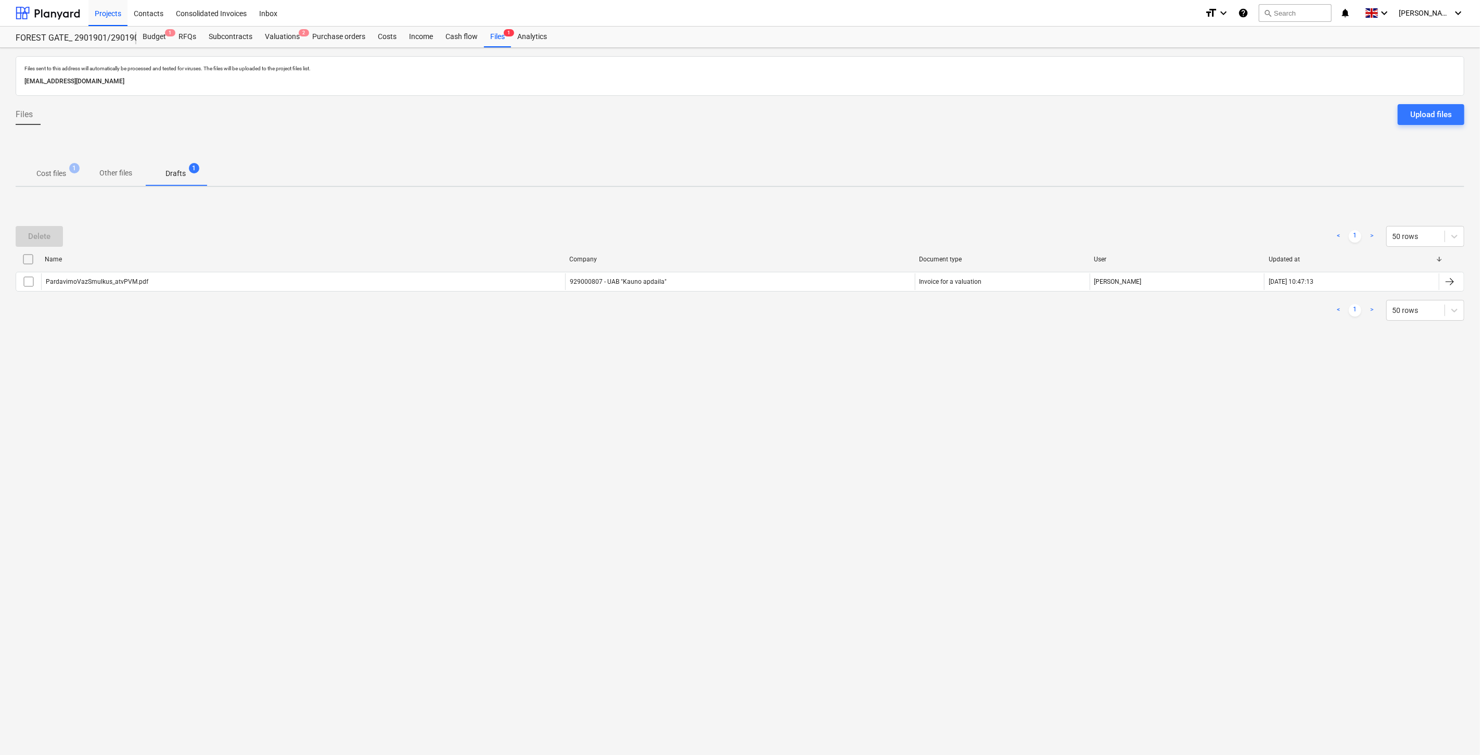
click at [1221, 308] on div "< 1 > 50 rows" at bounding box center [740, 310] width 1449 height 21
click at [48, 174] on p "Cost files" at bounding box center [51, 173] width 30 height 11
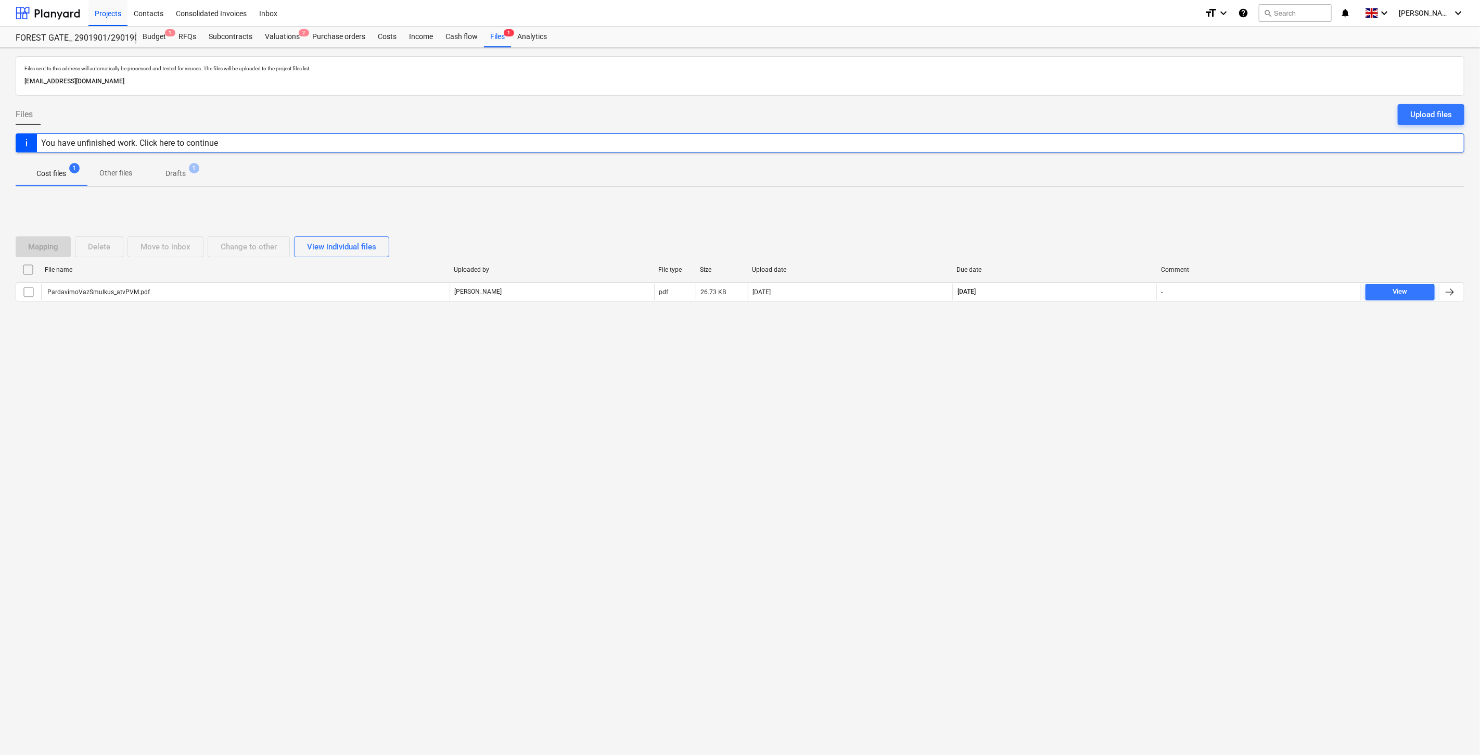
click at [1098, 390] on div "Files sent to this address will automatically be processed and tested for virus…" at bounding box center [740, 401] width 1480 height 707
click at [1115, 358] on div "Files sent to this address will automatically be processed and tested for virus…" at bounding box center [740, 401] width 1480 height 707
click at [58, 14] on div at bounding box center [48, 13] width 65 height 26
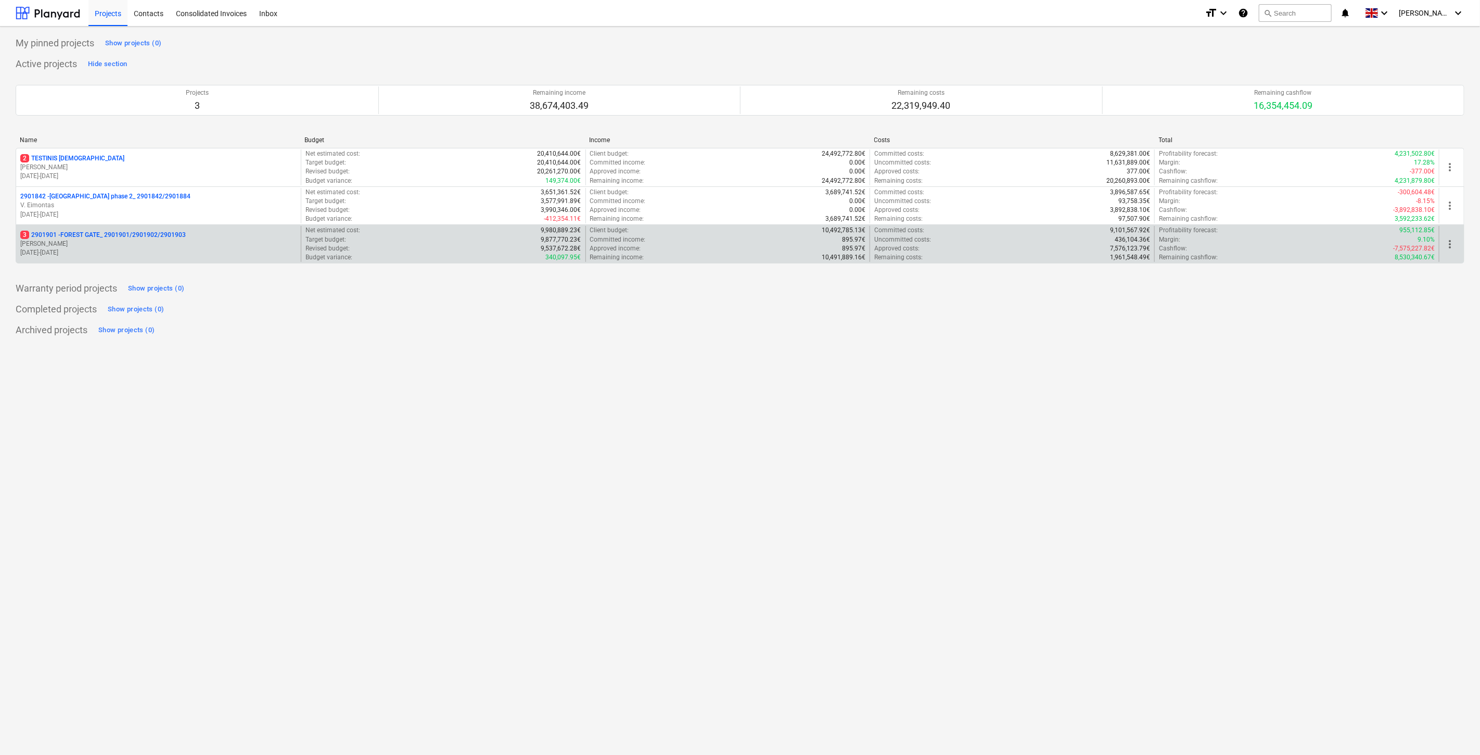
click at [122, 246] on p "[PERSON_NAME]" at bounding box center [158, 243] width 276 height 9
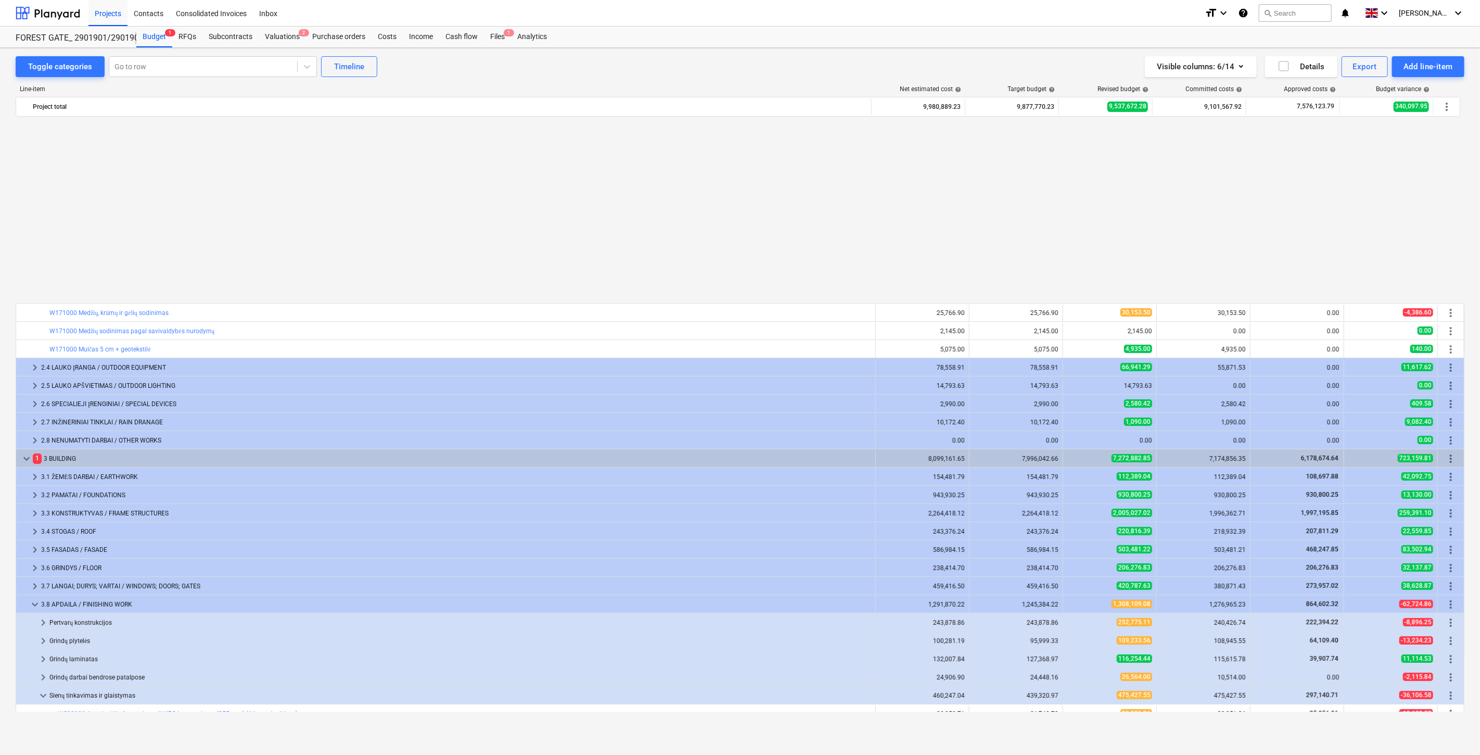
scroll to position [557, 0]
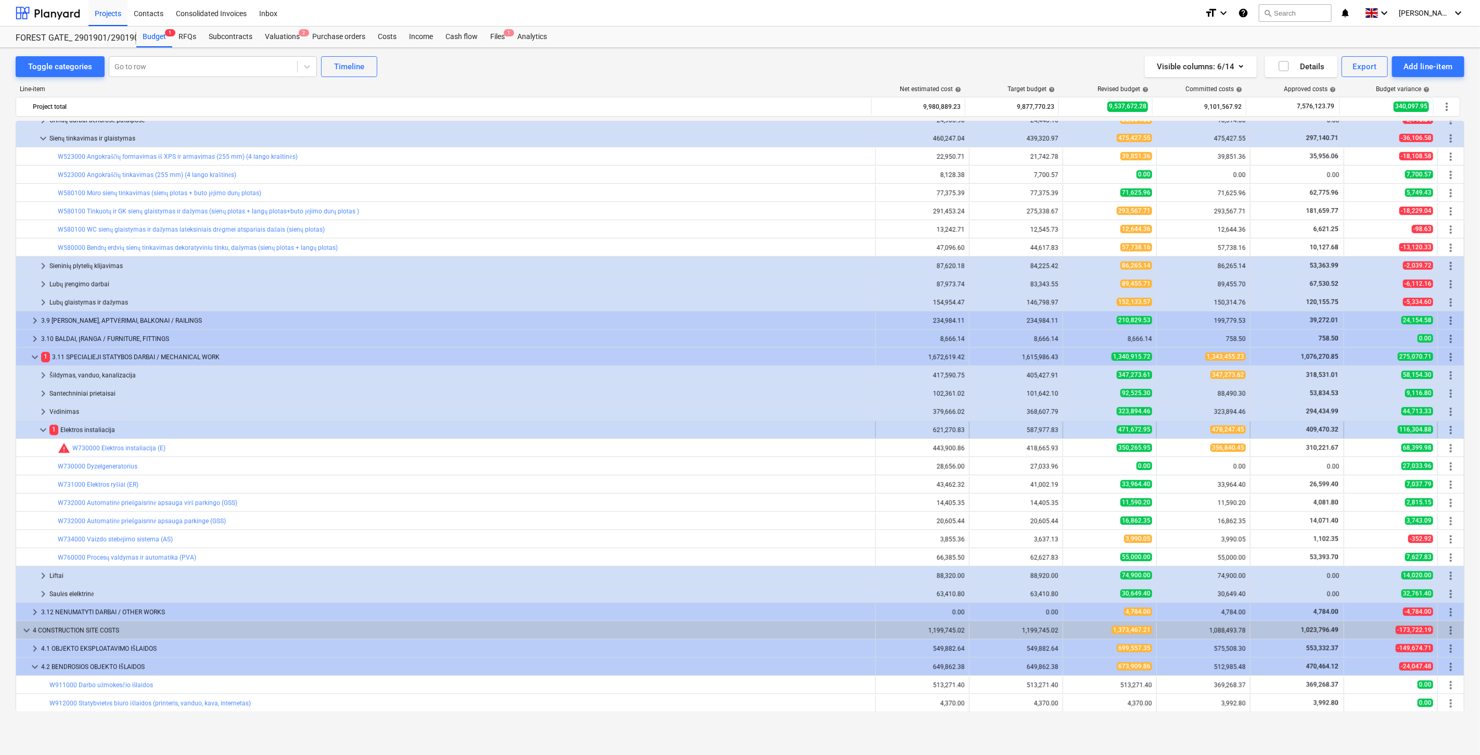
click at [43, 429] on span "keyboard_arrow_down" at bounding box center [43, 430] width 12 height 12
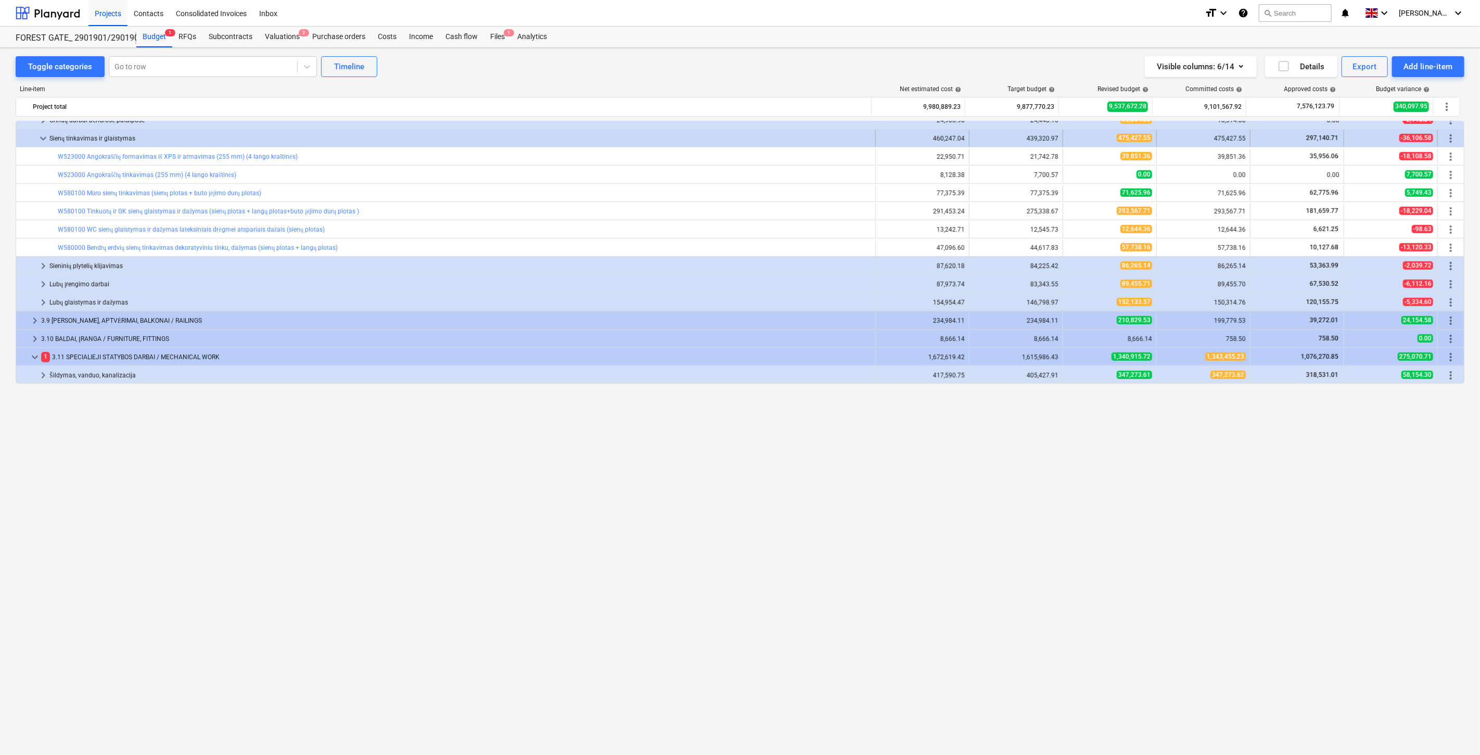
scroll to position [210, 0]
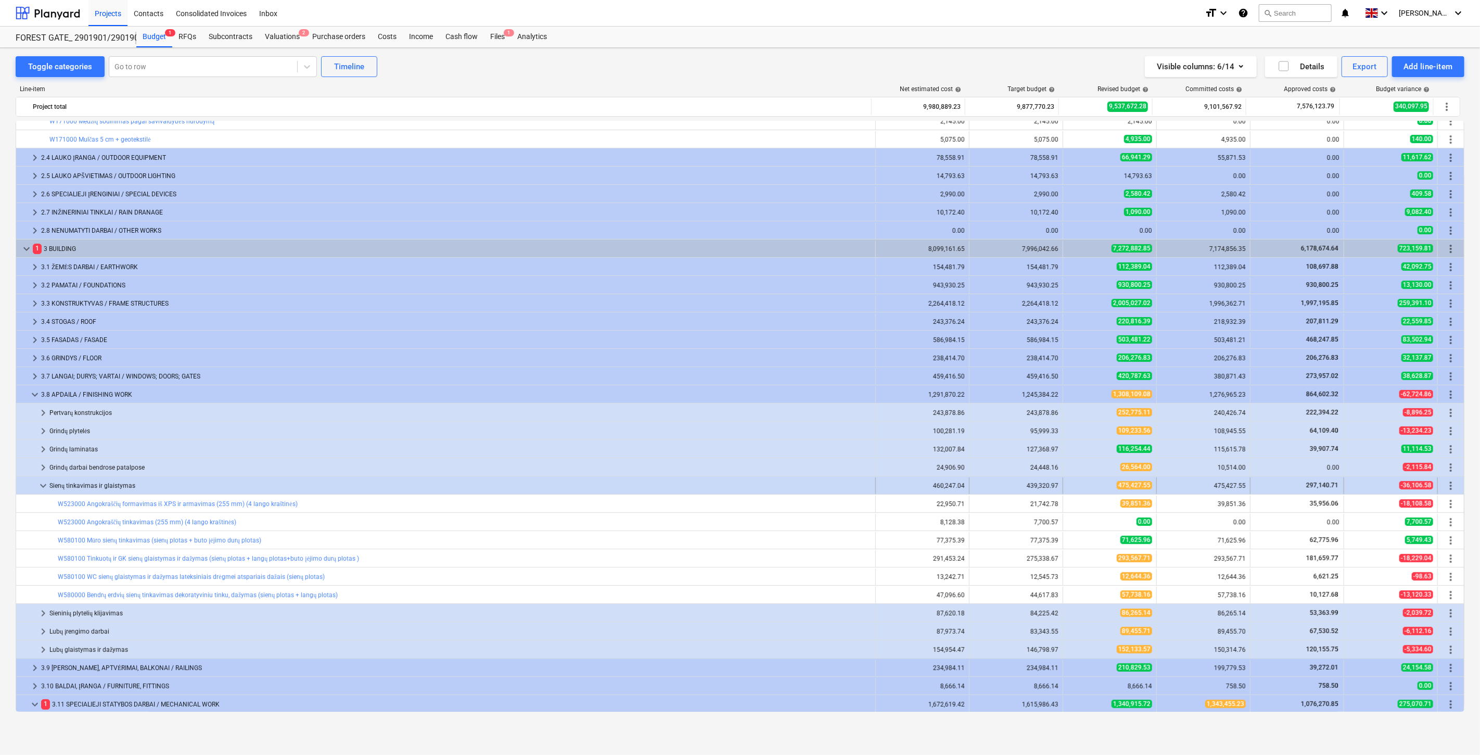
click at [42, 485] on span "keyboard_arrow_down" at bounding box center [43, 485] width 12 height 12
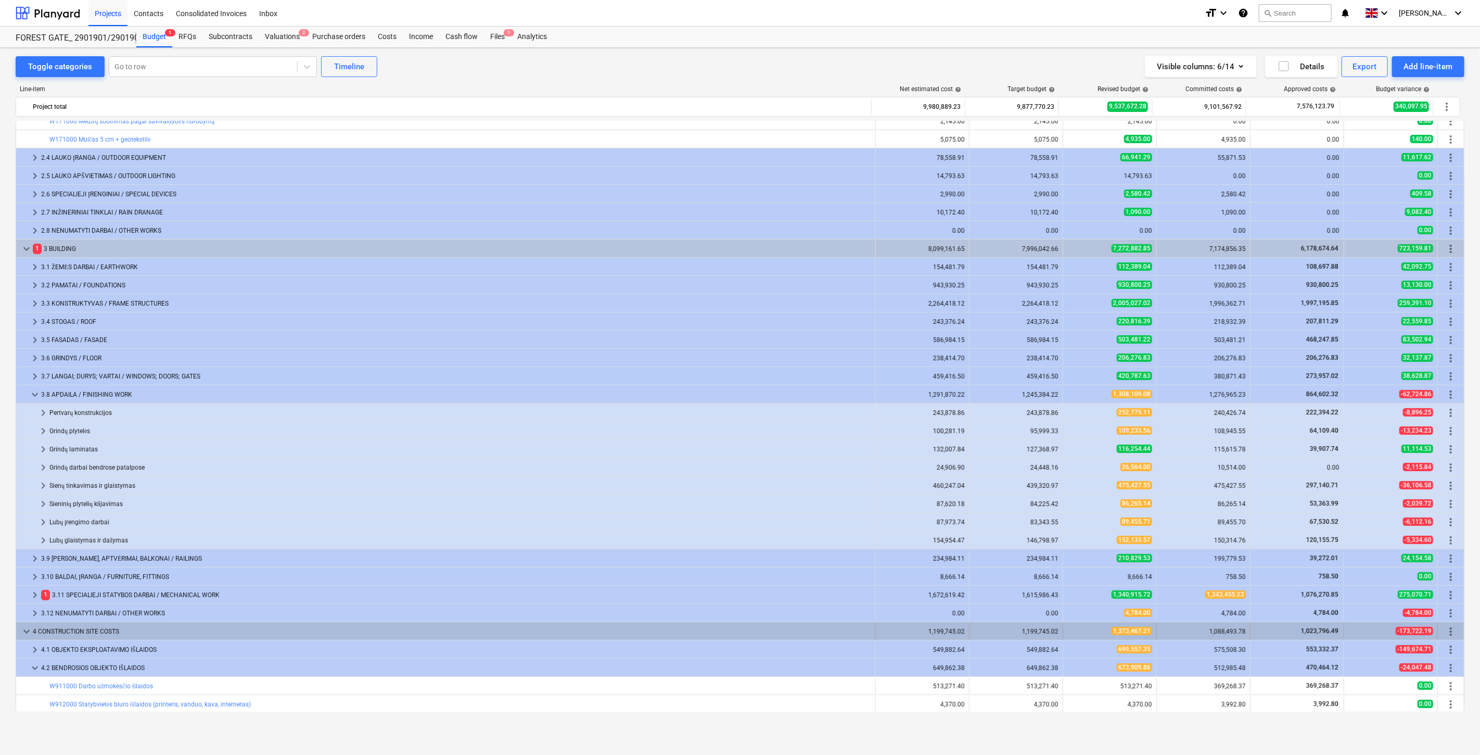
click at [28, 632] on span "keyboard_arrow_down" at bounding box center [26, 631] width 12 height 12
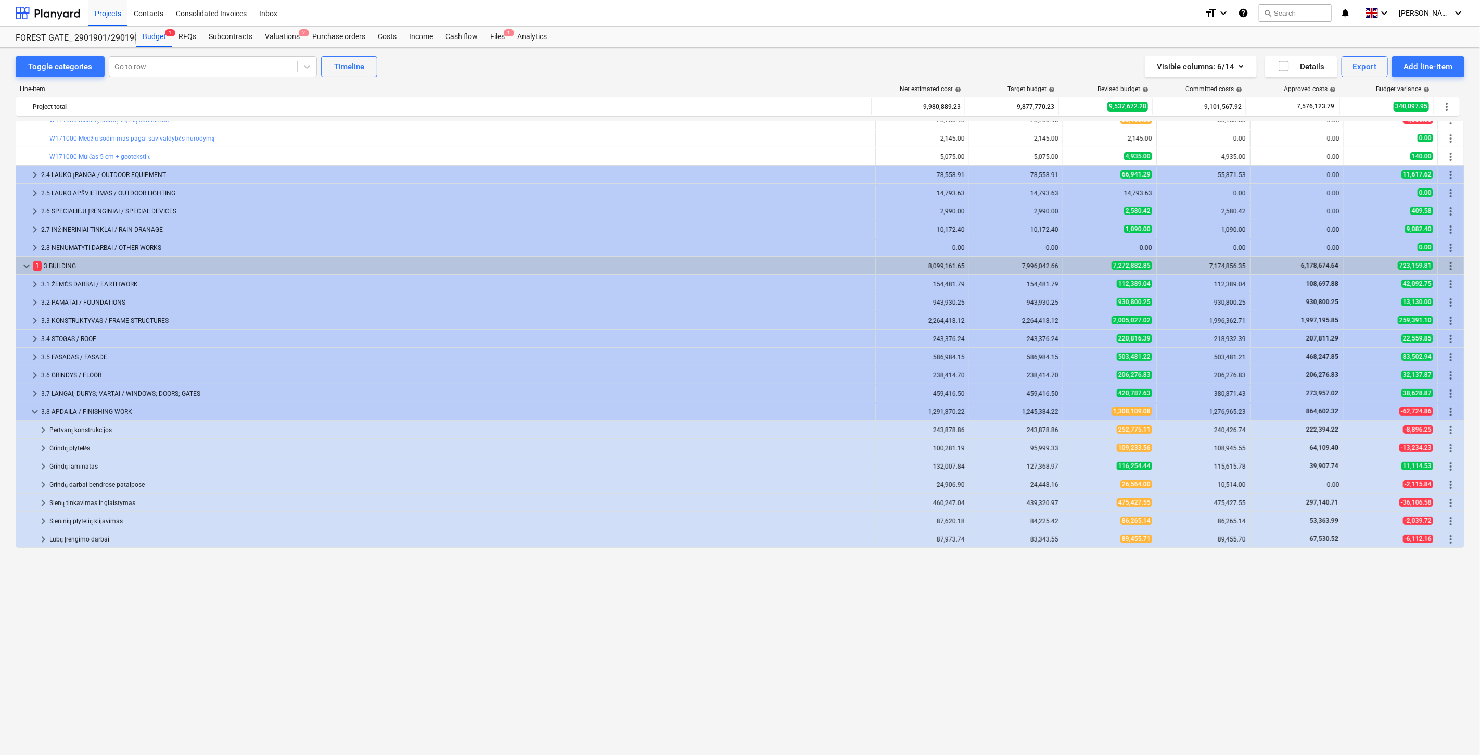
scroll to position [0, 0]
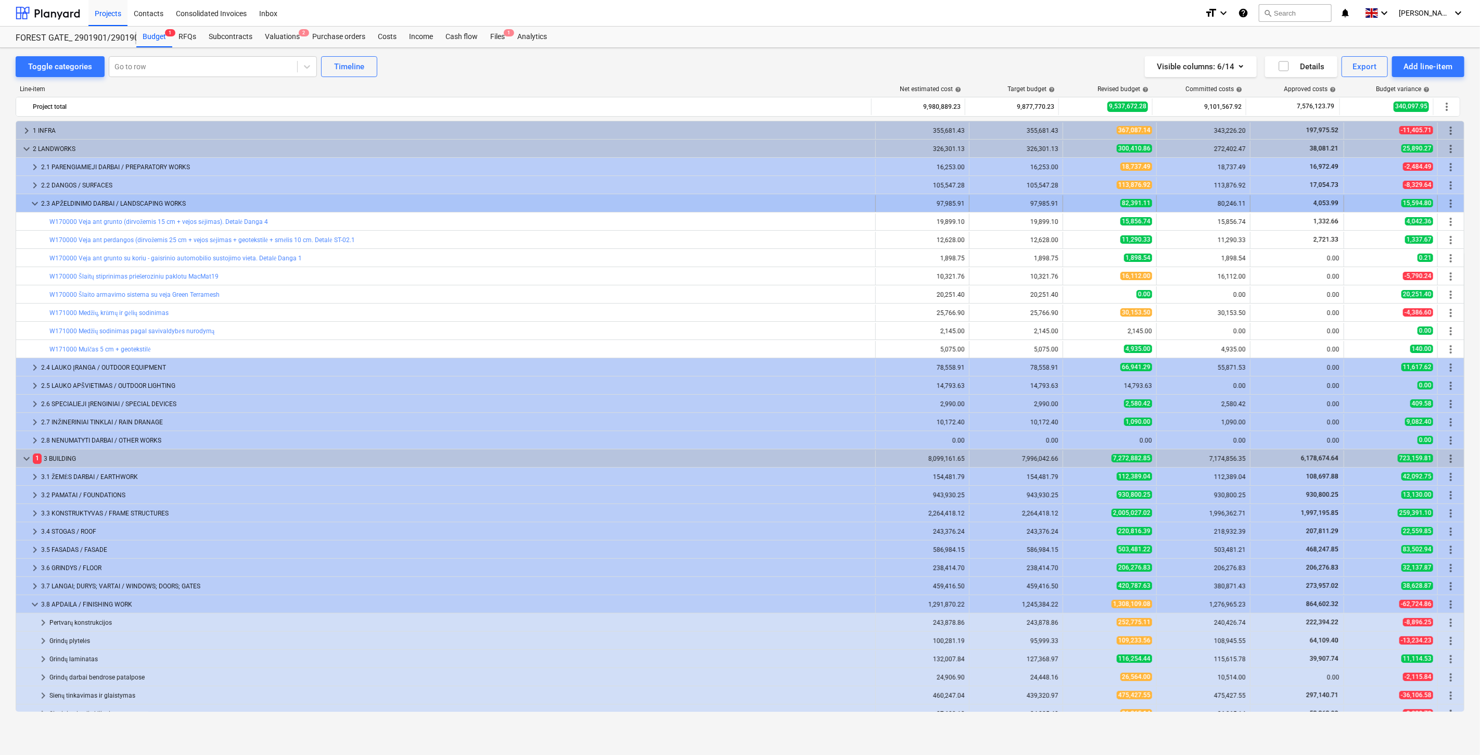
click at [30, 199] on span "keyboard_arrow_down" at bounding box center [35, 203] width 12 height 12
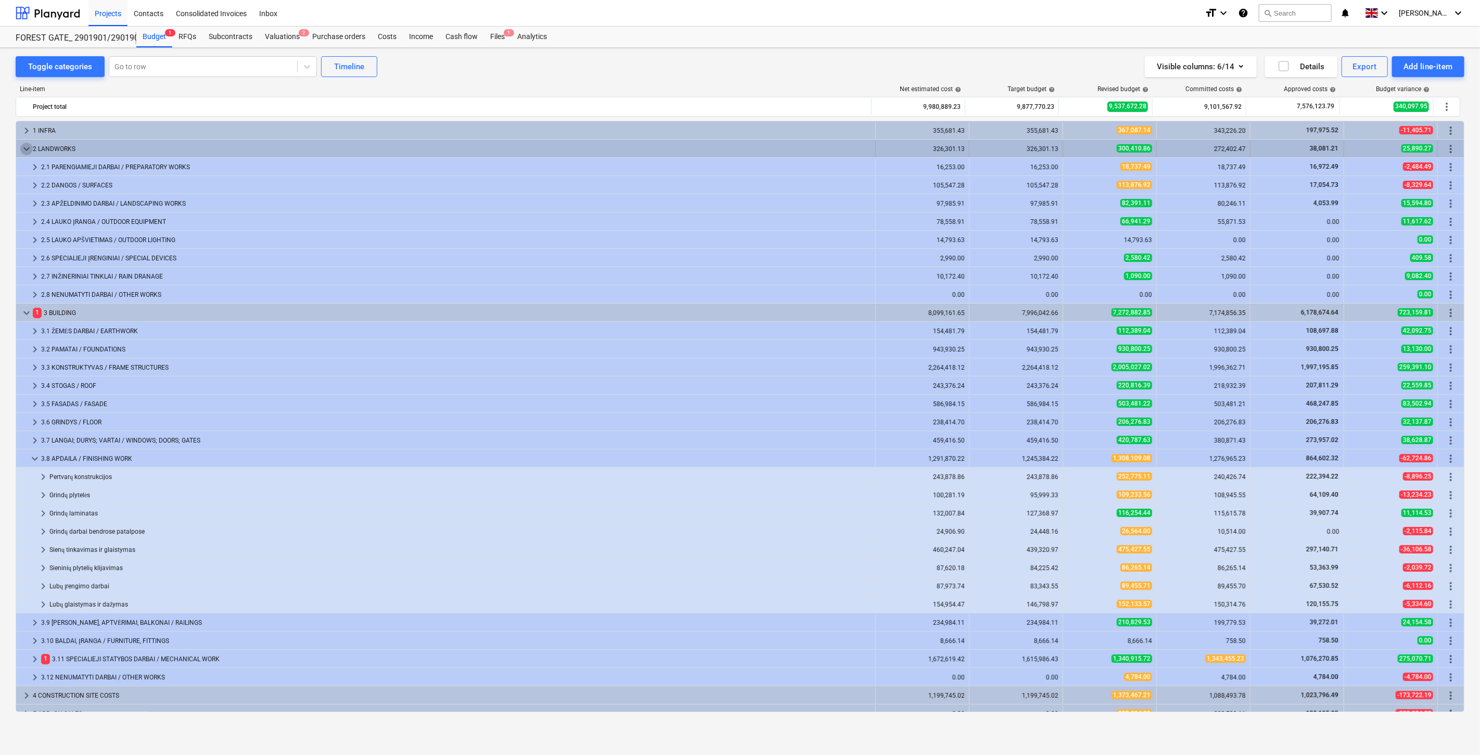
click at [24, 145] on span "keyboard_arrow_down" at bounding box center [26, 149] width 12 height 12
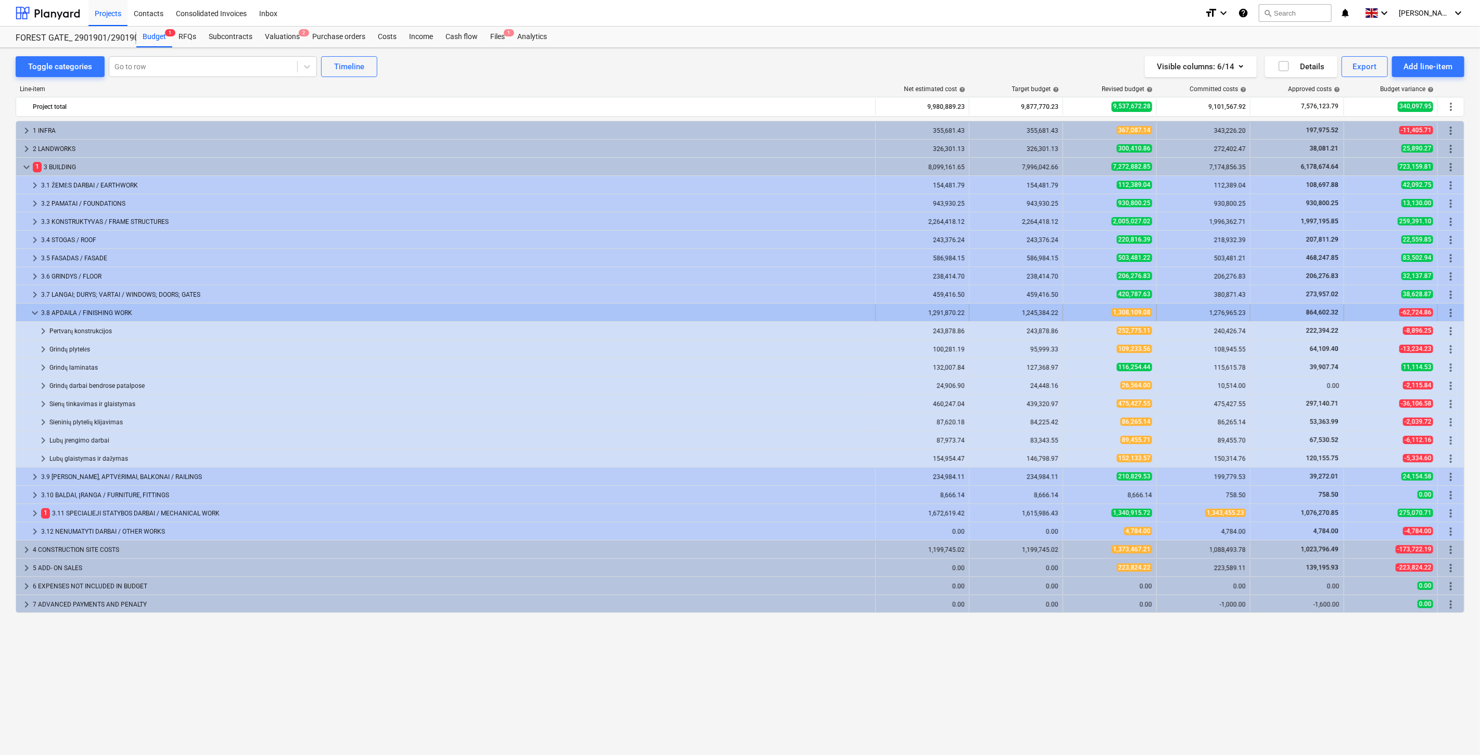
click at [33, 313] on span "keyboard_arrow_down" at bounding box center [35, 313] width 12 height 12
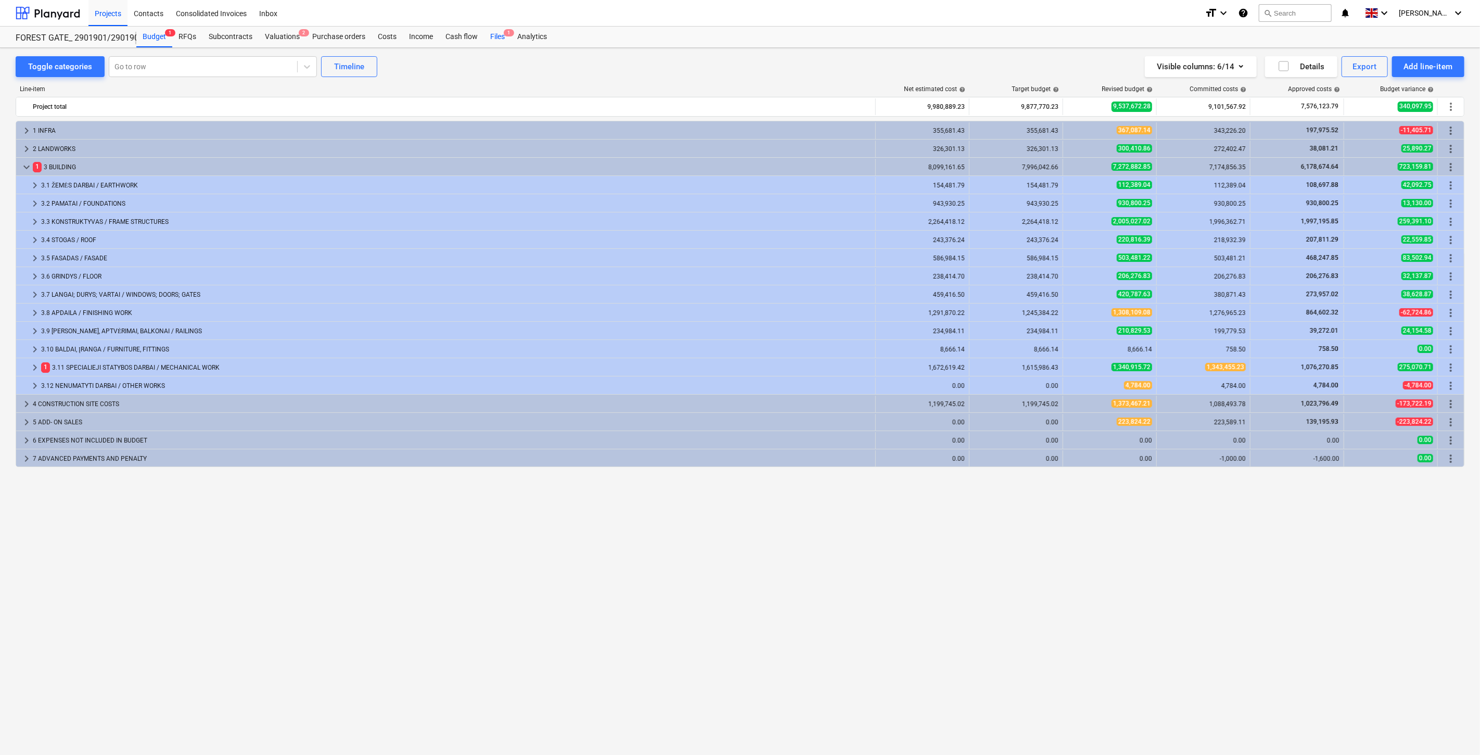
click at [496, 33] on div "Files 1" at bounding box center [497, 37] width 27 height 21
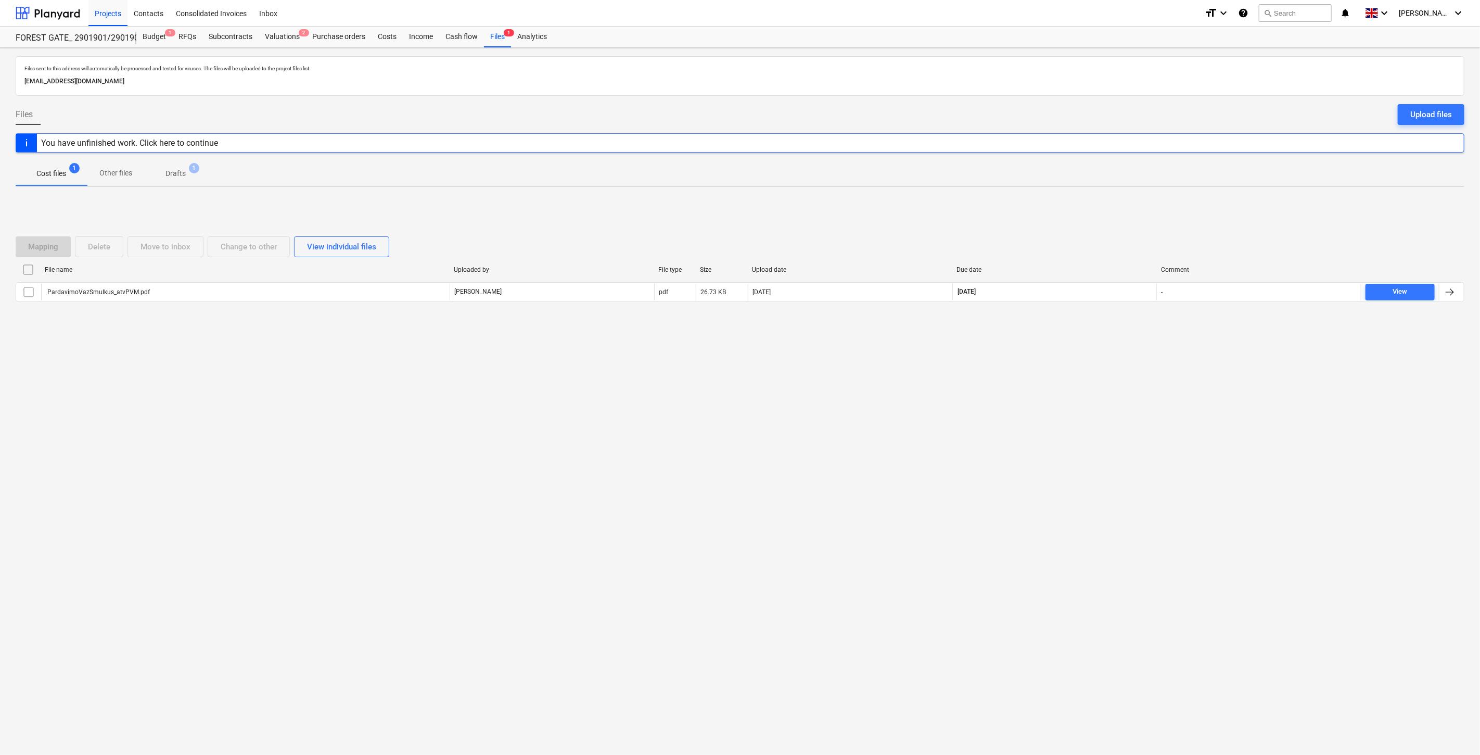
click at [1054, 410] on div "Files sent to this address will automatically be processed and tested for virus…" at bounding box center [740, 401] width 1480 height 707
click at [1080, 361] on div "Files sent to this address will automatically be processed and tested for virus…" at bounding box center [740, 401] width 1480 height 707
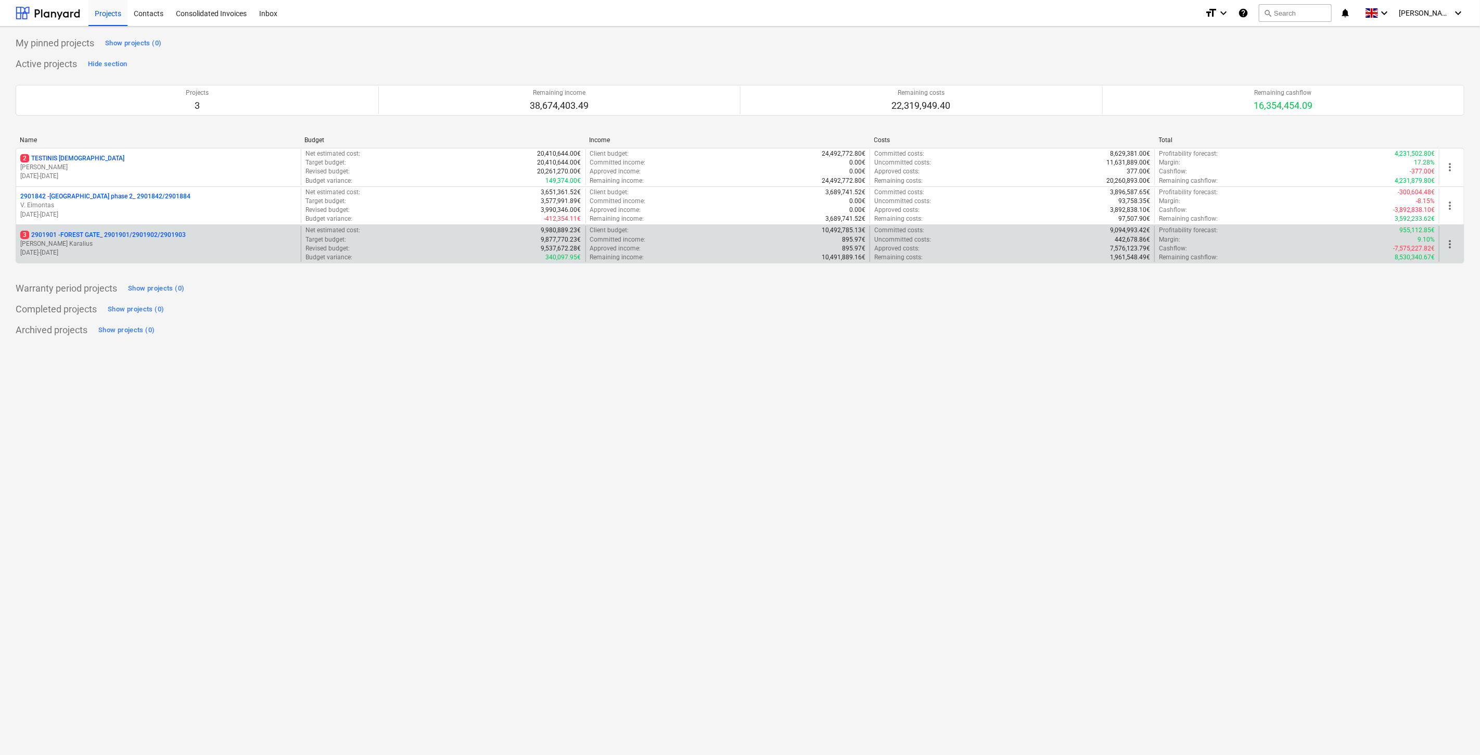
click at [152, 246] on p "[PERSON_NAME]" at bounding box center [158, 243] width 276 height 9
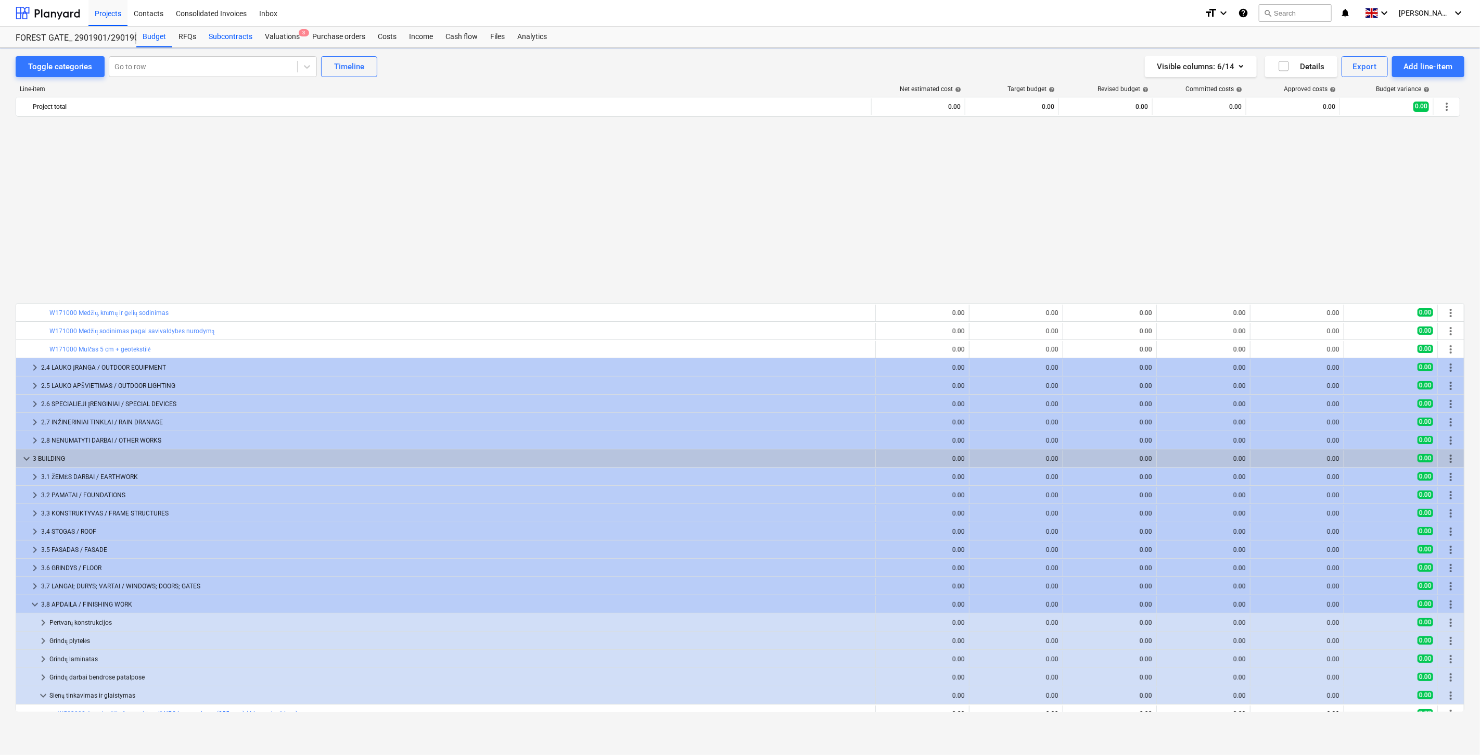
scroll to position [557, 0]
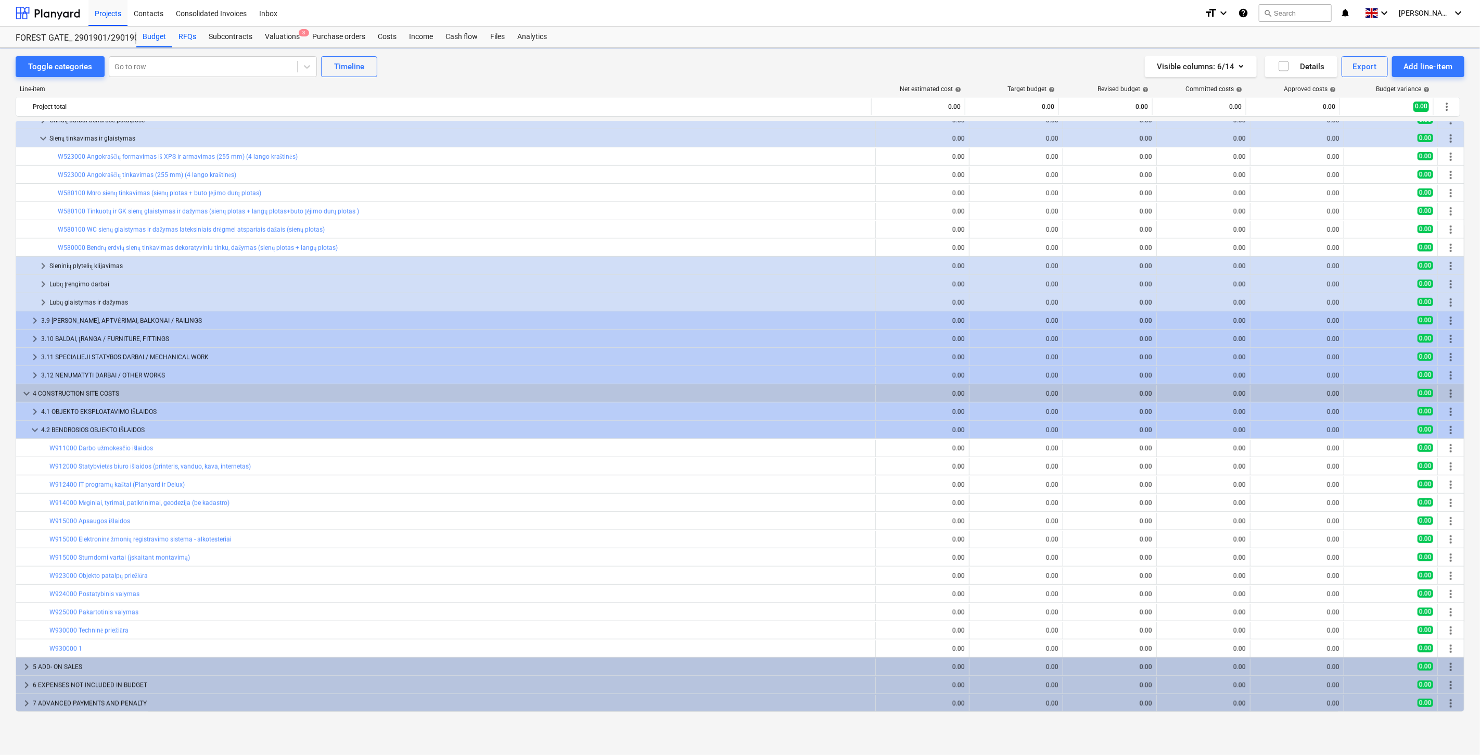
click at [188, 37] on div "RFQs" at bounding box center [187, 37] width 30 height 21
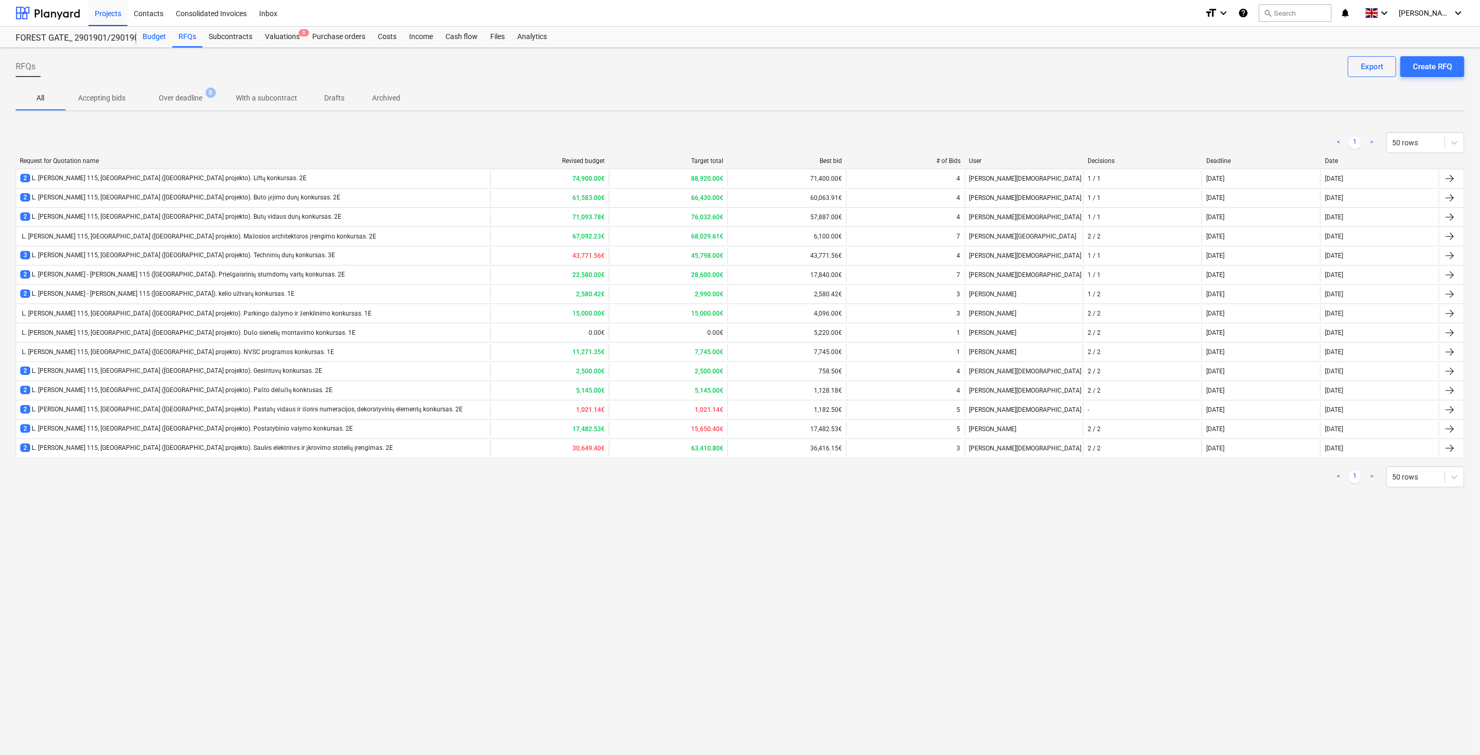
click at [145, 42] on div "Budget" at bounding box center [154, 37] width 36 height 21
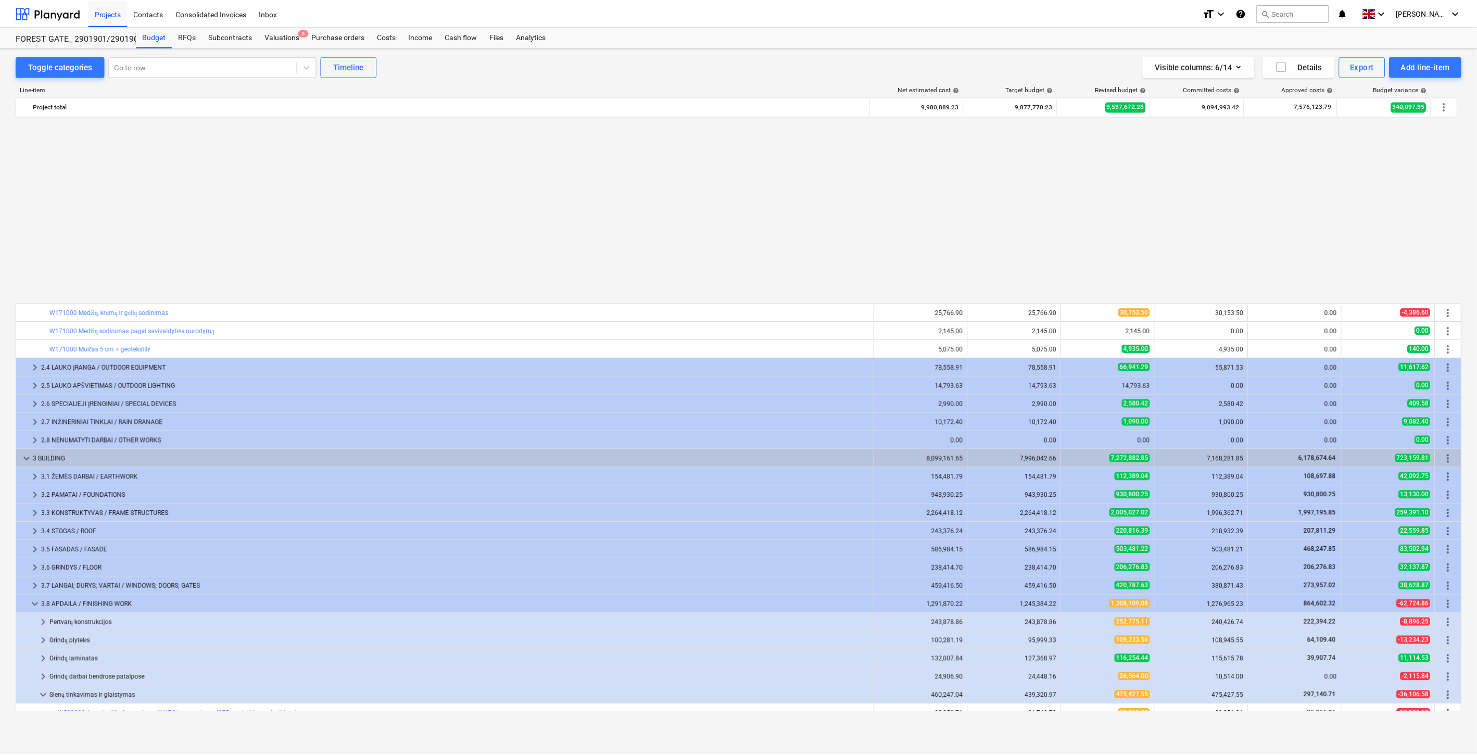
scroll to position [557, 0]
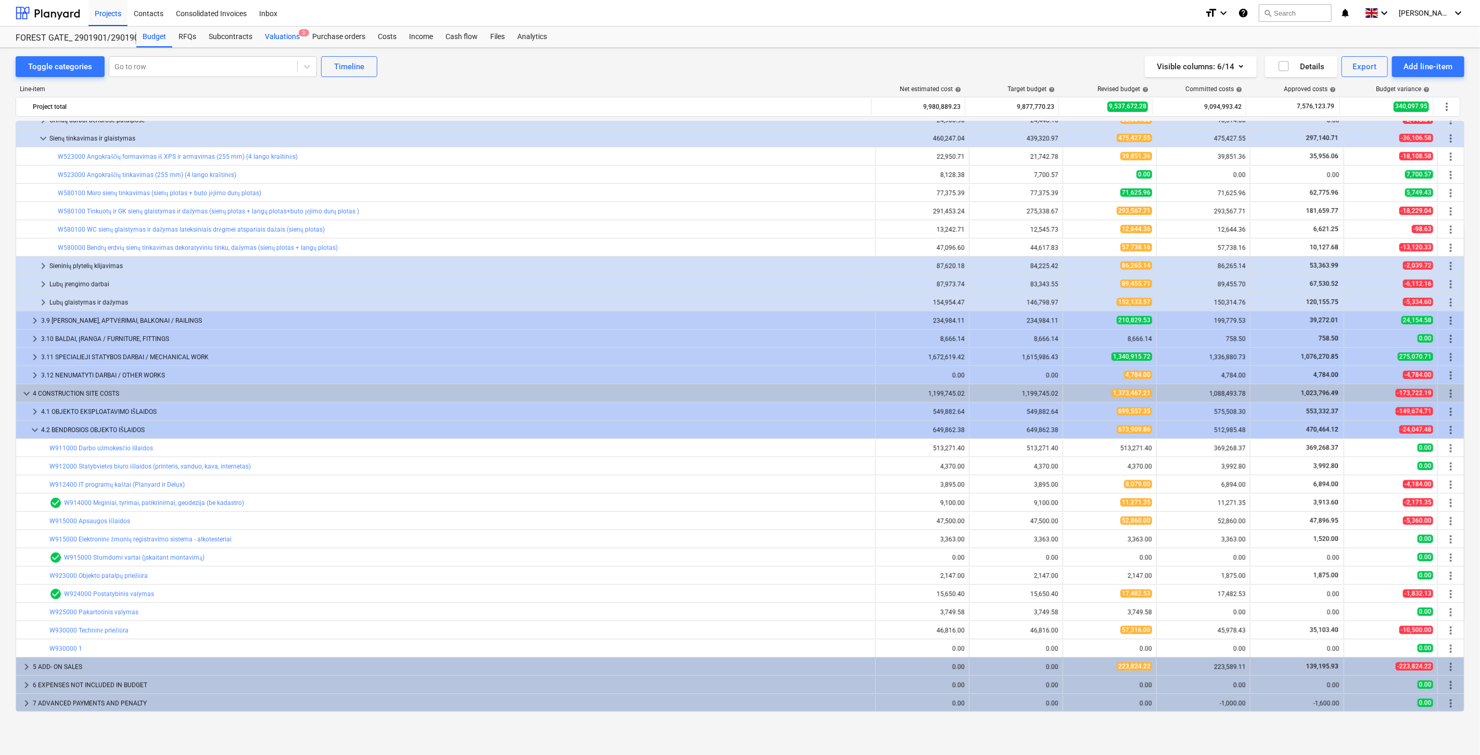
click at [288, 37] on div "Valuations 3" at bounding box center [282, 37] width 47 height 21
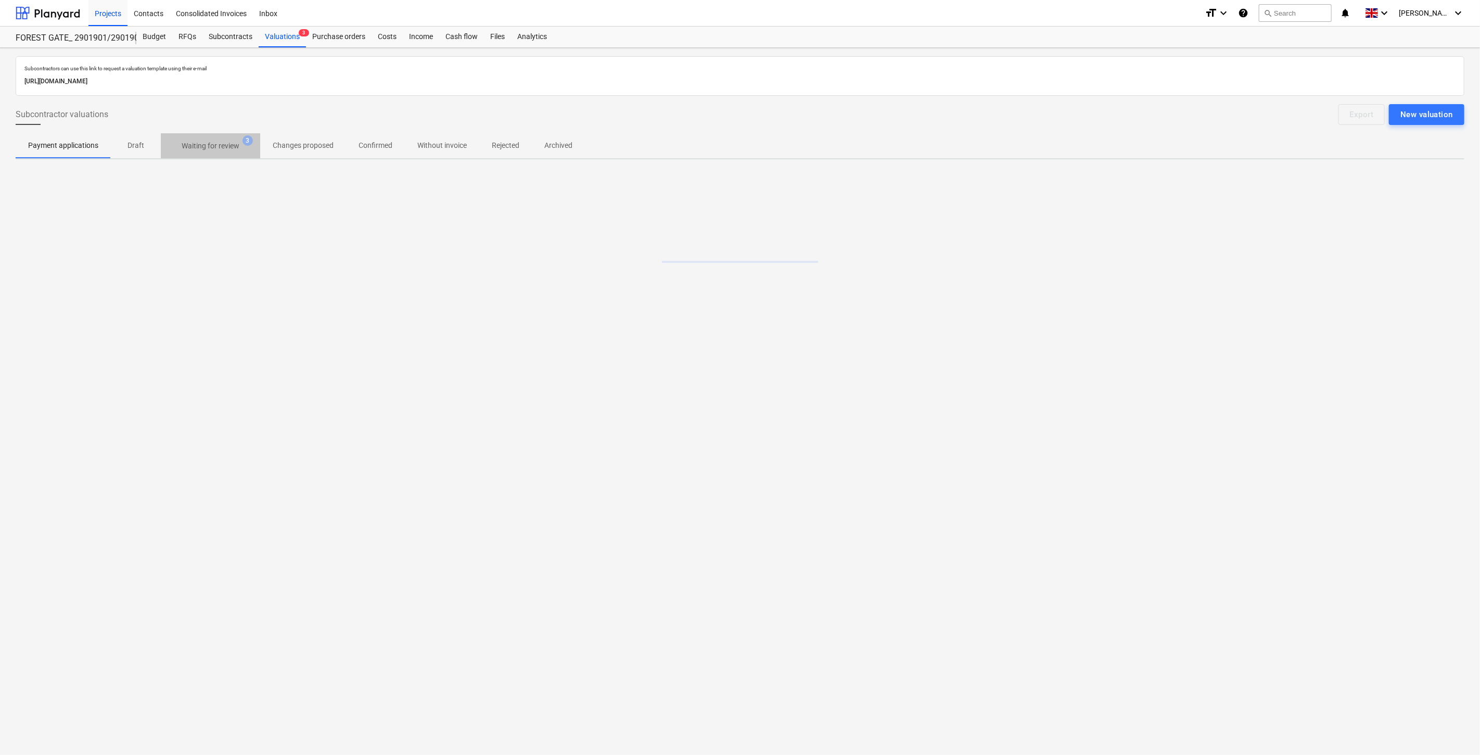
click at [225, 144] on p "Waiting for review" at bounding box center [211, 146] width 58 height 11
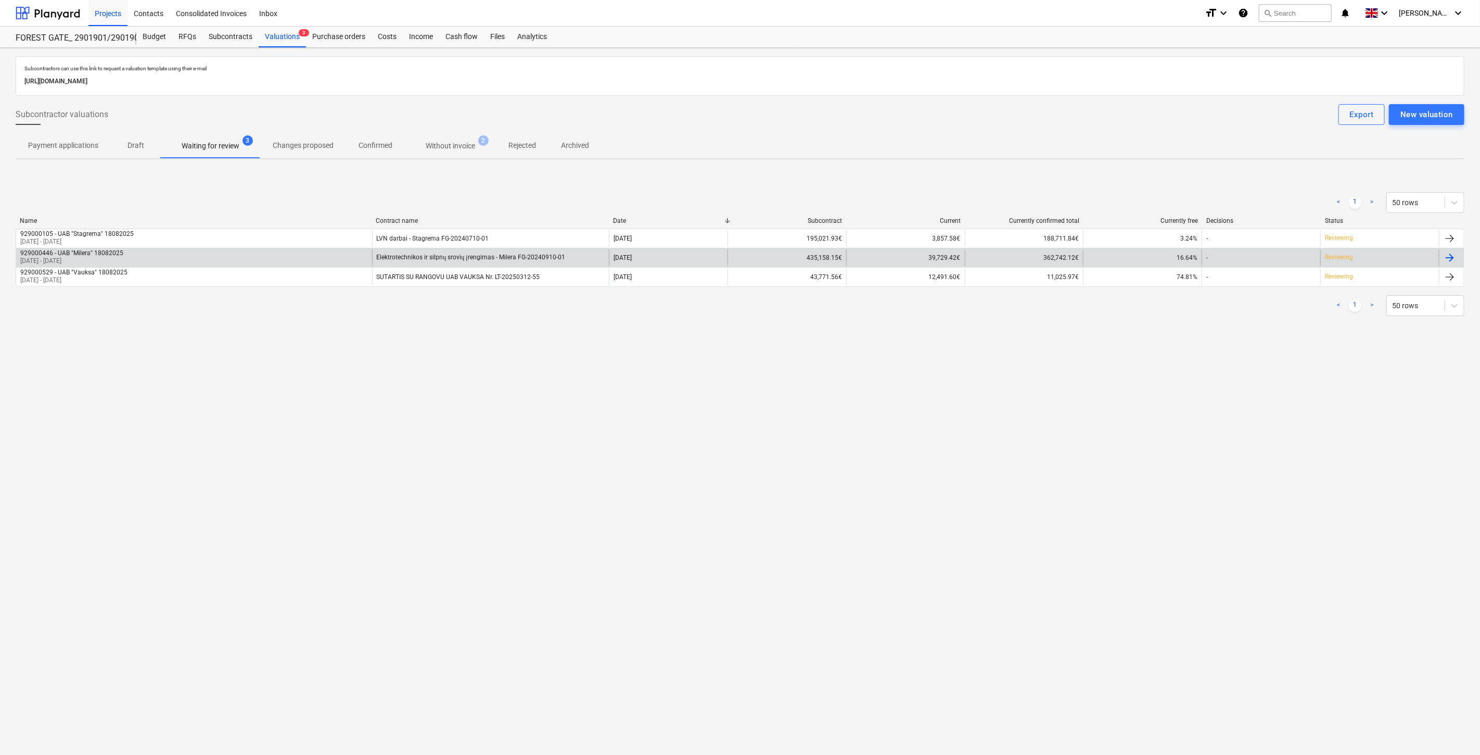
click at [285, 255] on div "929000446 - UAB "Milera" 18082025 18 Jul 2025 - 19 Aug 2025" at bounding box center [194, 257] width 356 height 17
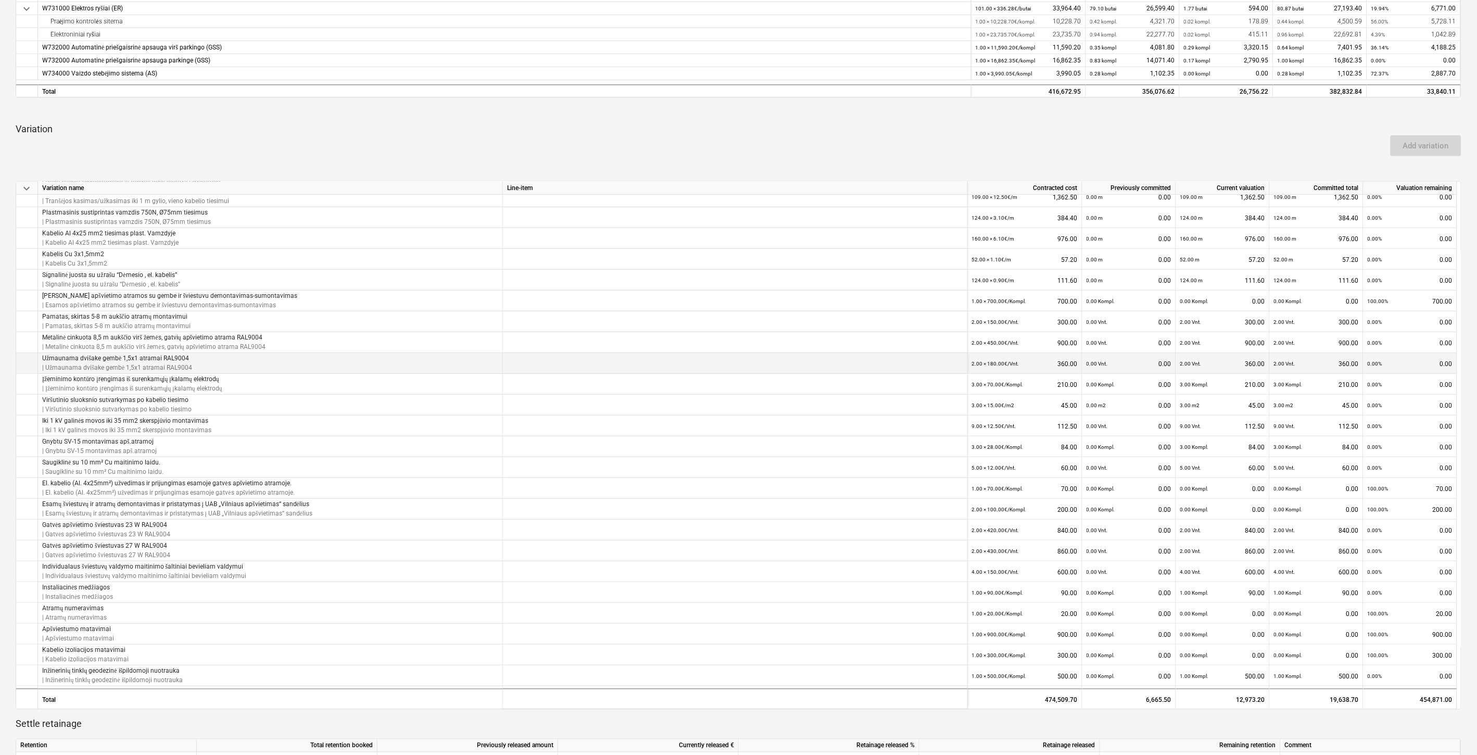
scroll to position [256, 0]
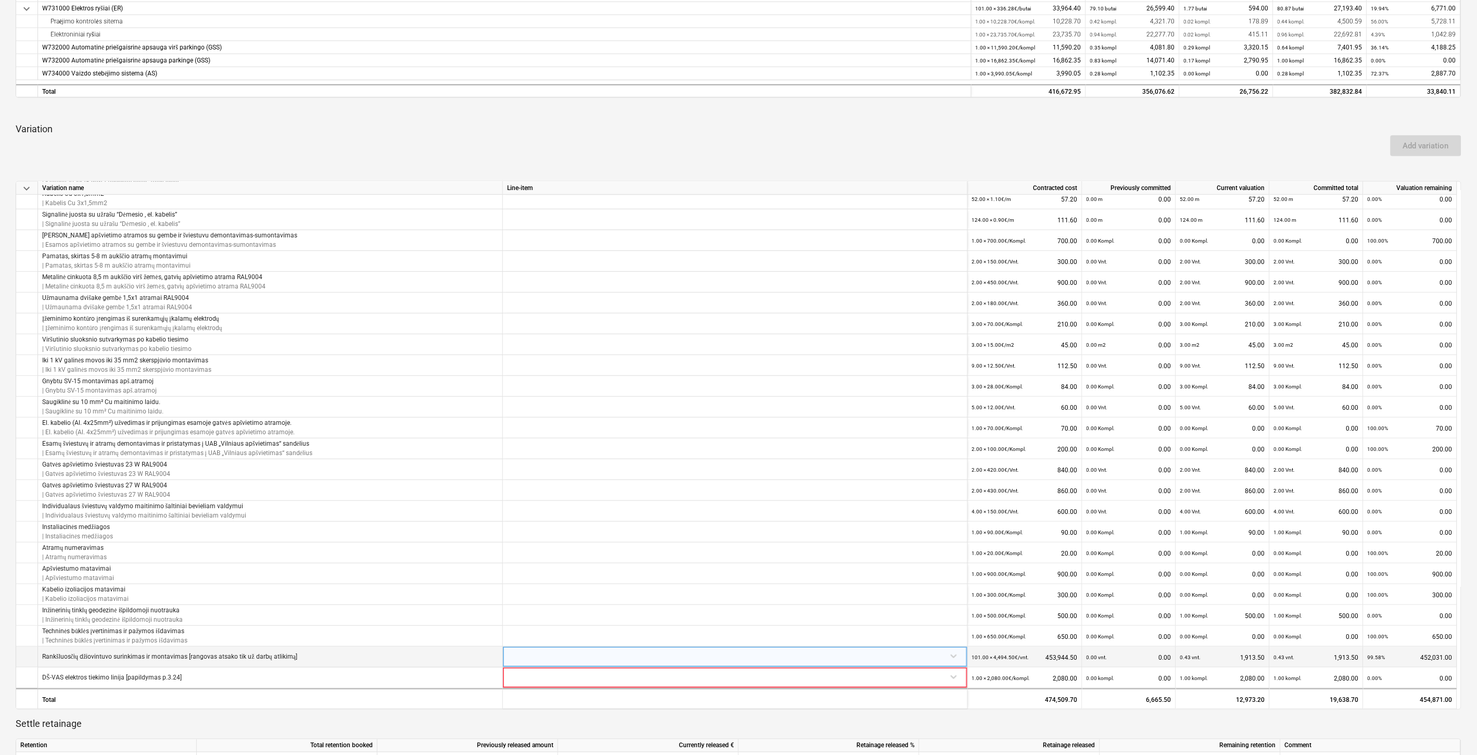
click at [772, 653] on div at bounding box center [735, 656] width 456 height 18
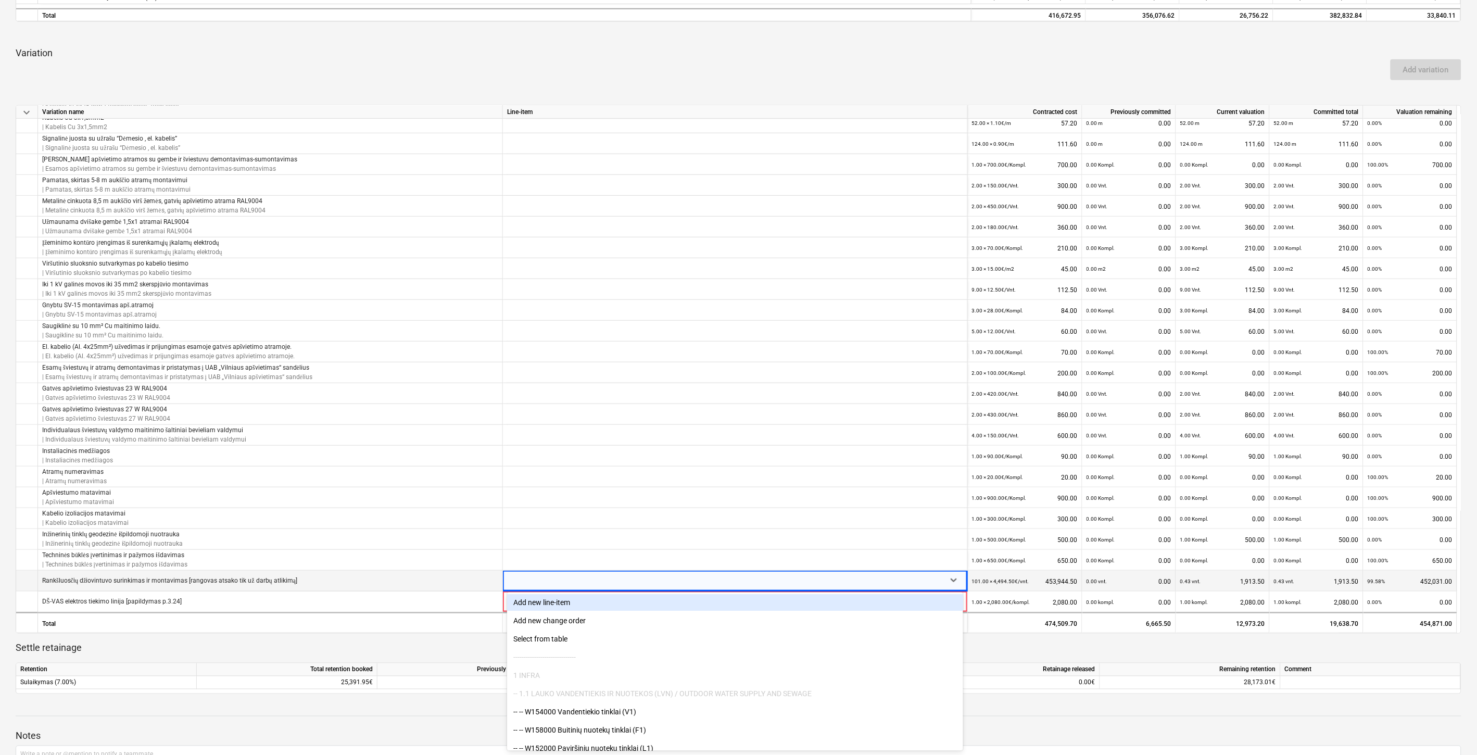
click at [370, 652] on p "Settle retainage" at bounding box center [739, 648] width 1446 height 12
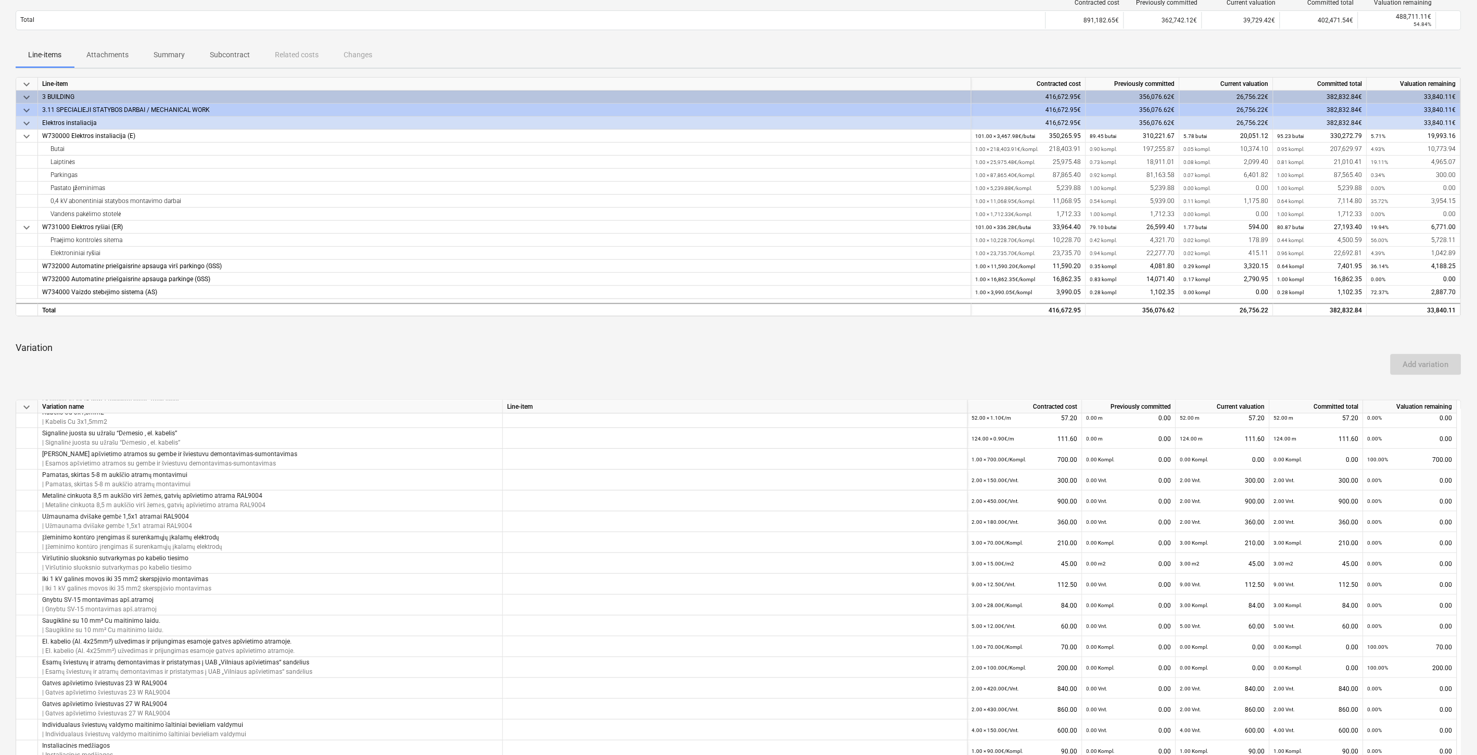
scroll to position [18, 0]
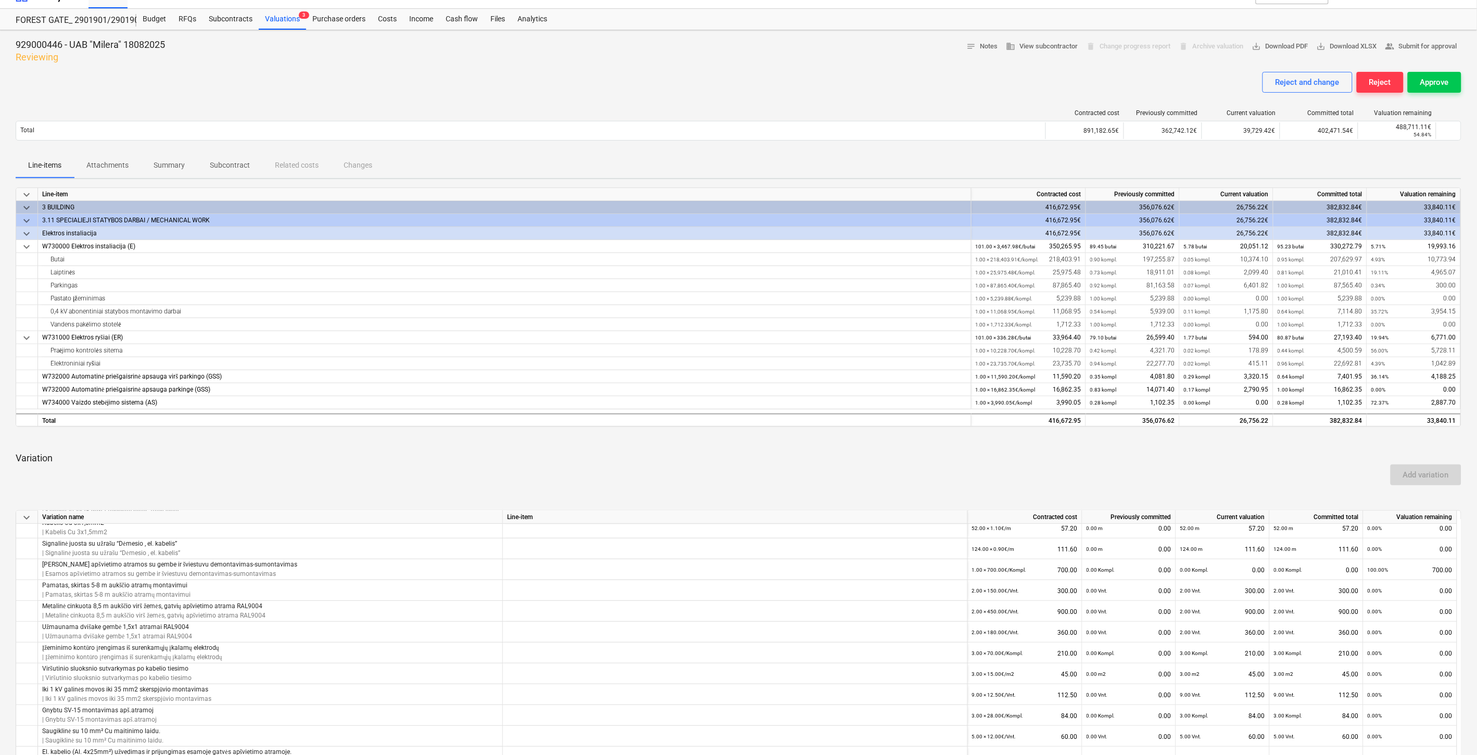
click at [774, 146] on div "Contracted cost Previously committed Current valuation Committed total Valuatio…" at bounding box center [739, 127] width 1446 height 52
click at [797, 146] on div "Contracted cost Previously committed Current valuation Committed total Valuatio…" at bounding box center [739, 127] width 1446 height 52
drag, startPoint x: 760, startPoint y: 60, endPoint x: 784, endPoint y: 53, distance: 25.2
click at [761, 60] on div "929000446 - UAB "Milera" 18082025 Reviewing notes Notes business View subcontra…" at bounding box center [739, 51] width 1446 height 25
click at [825, 44] on div "929000446 - UAB "Milera" 18082025 Reviewing notes Notes business View subcontra…" at bounding box center [739, 51] width 1446 height 25
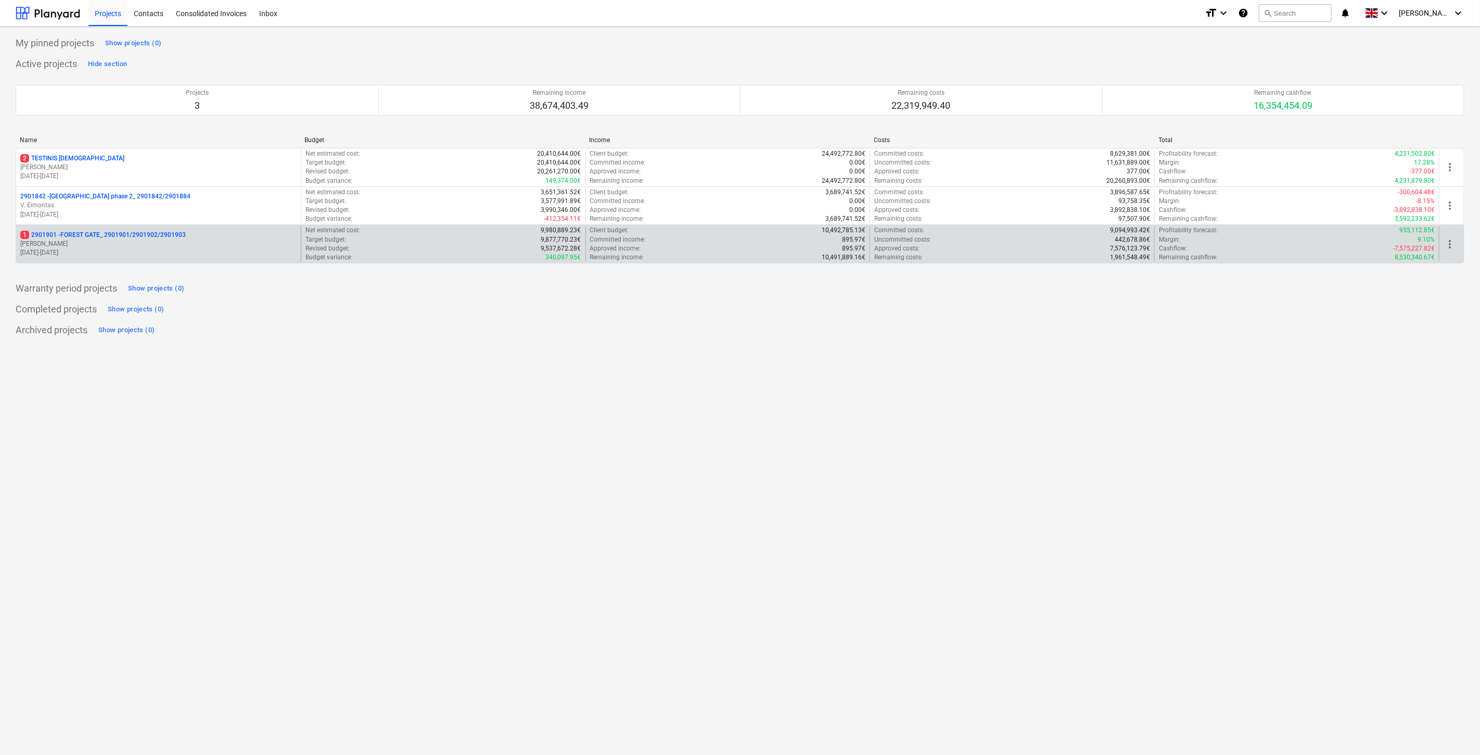
click at [105, 233] on p "1 2901901 - FOREST GATE_ 2901901/2901902/2901903" at bounding box center [103, 235] width 166 height 9
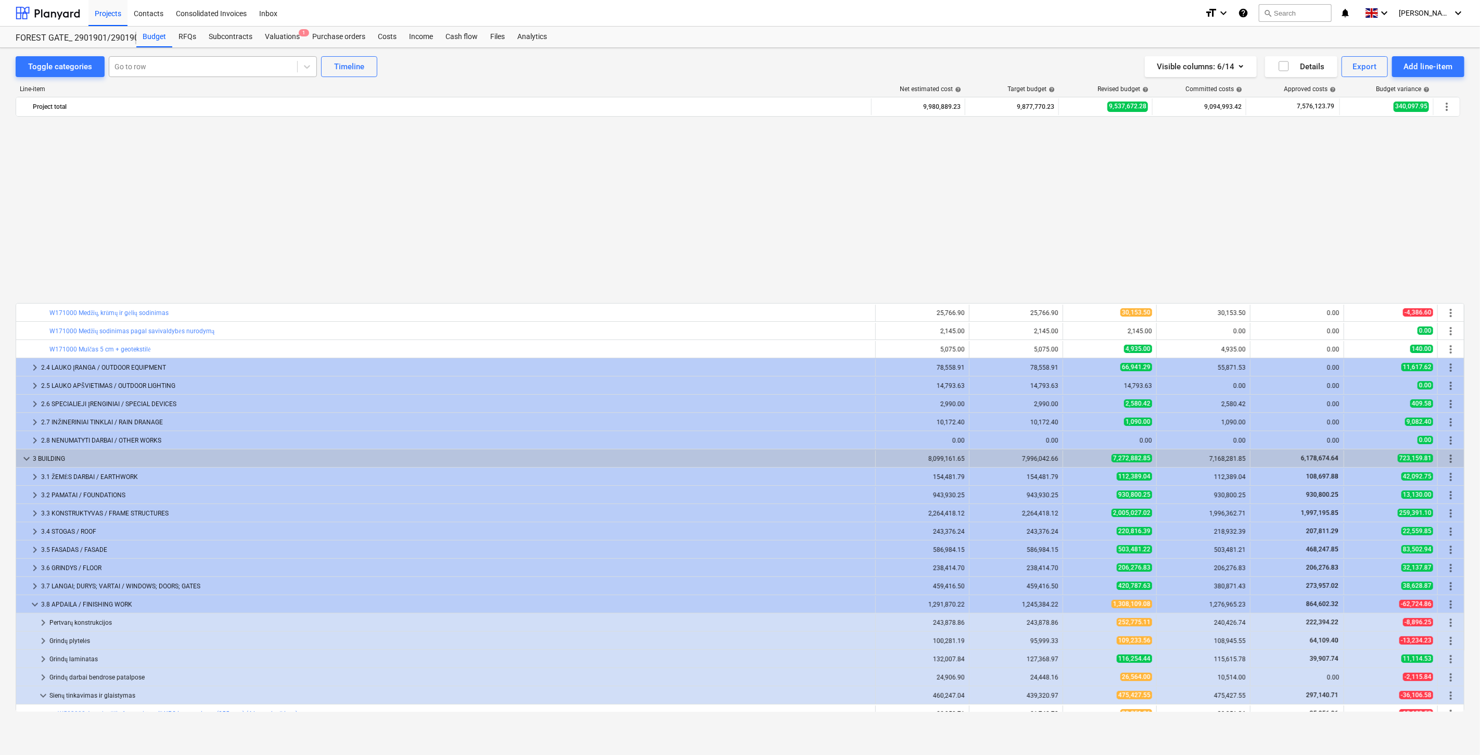
scroll to position [557, 0]
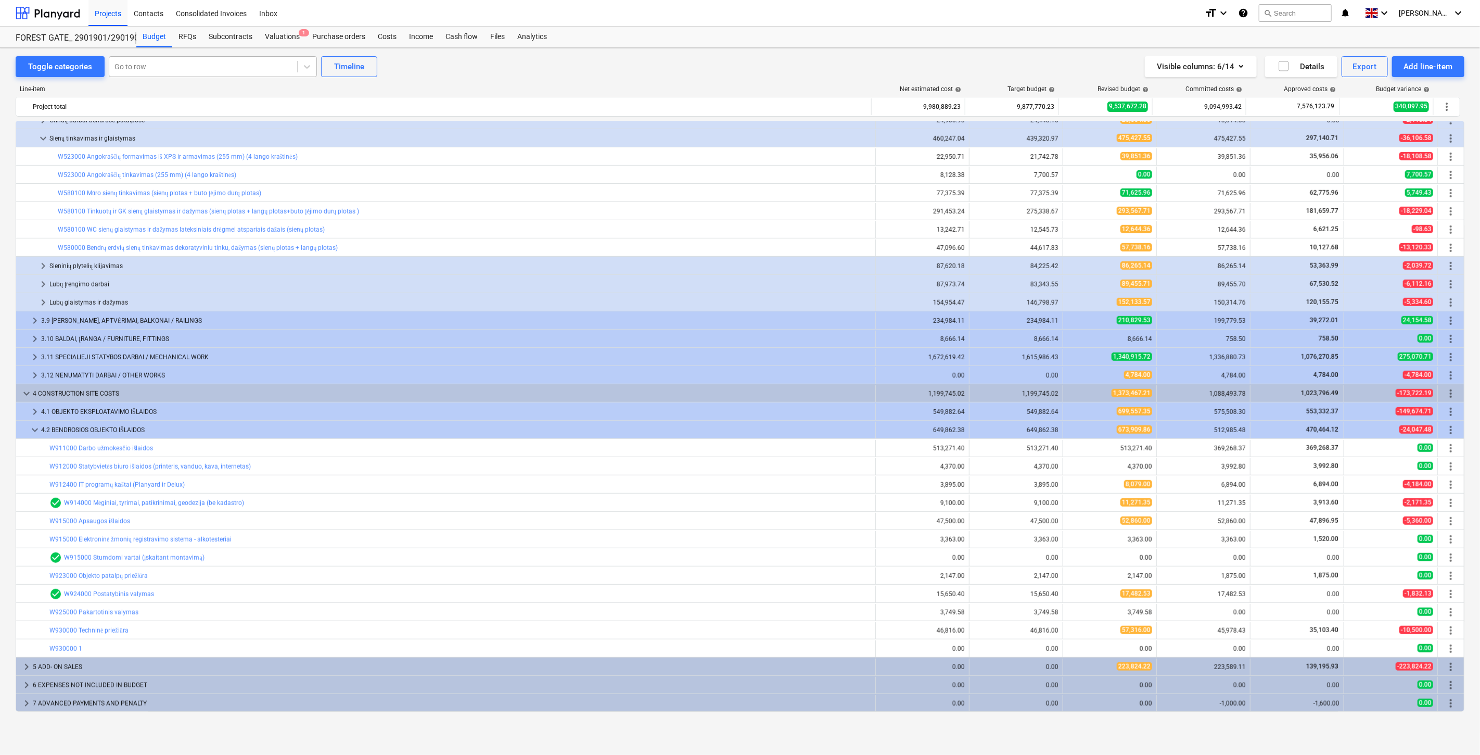
click at [189, 71] on div at bounding box center [204, 66] width 178 height 10
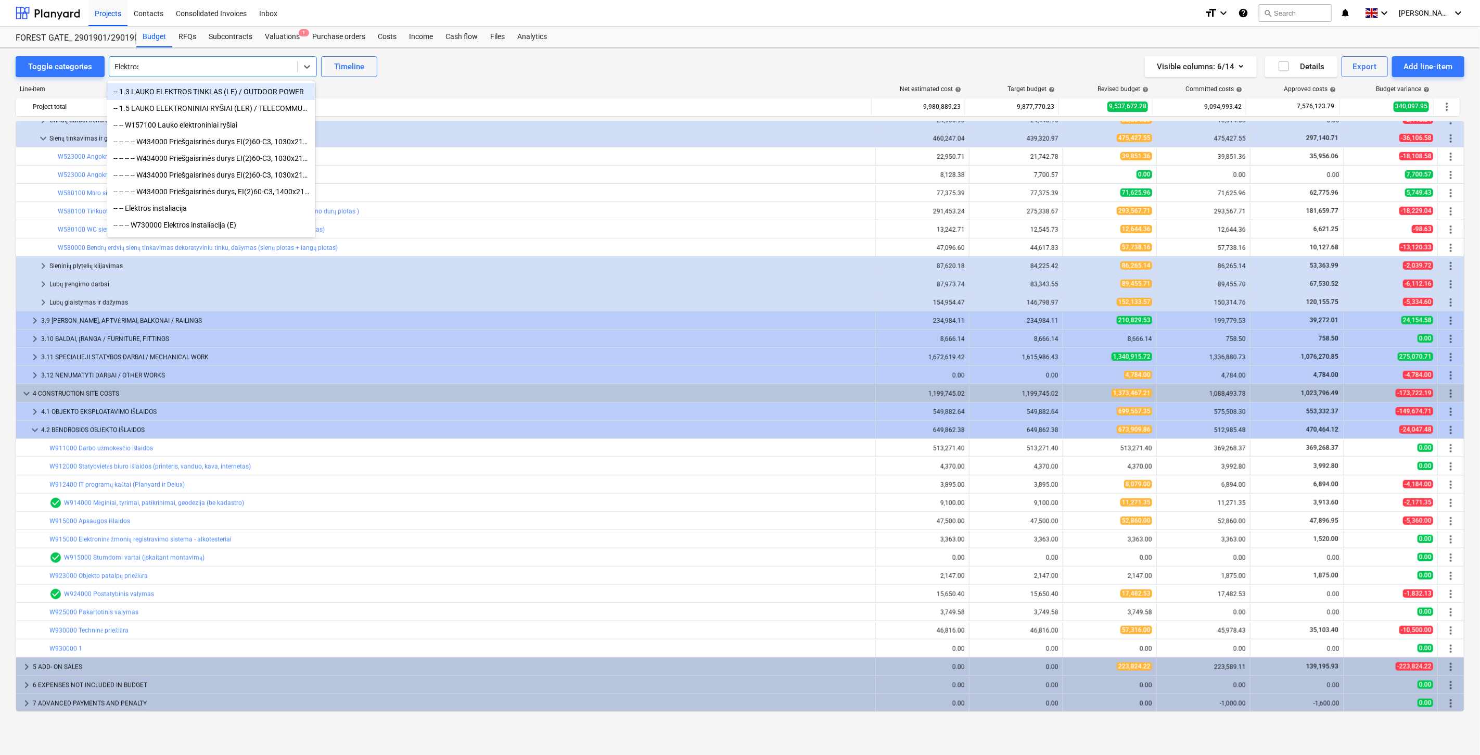
type input "Elektros"
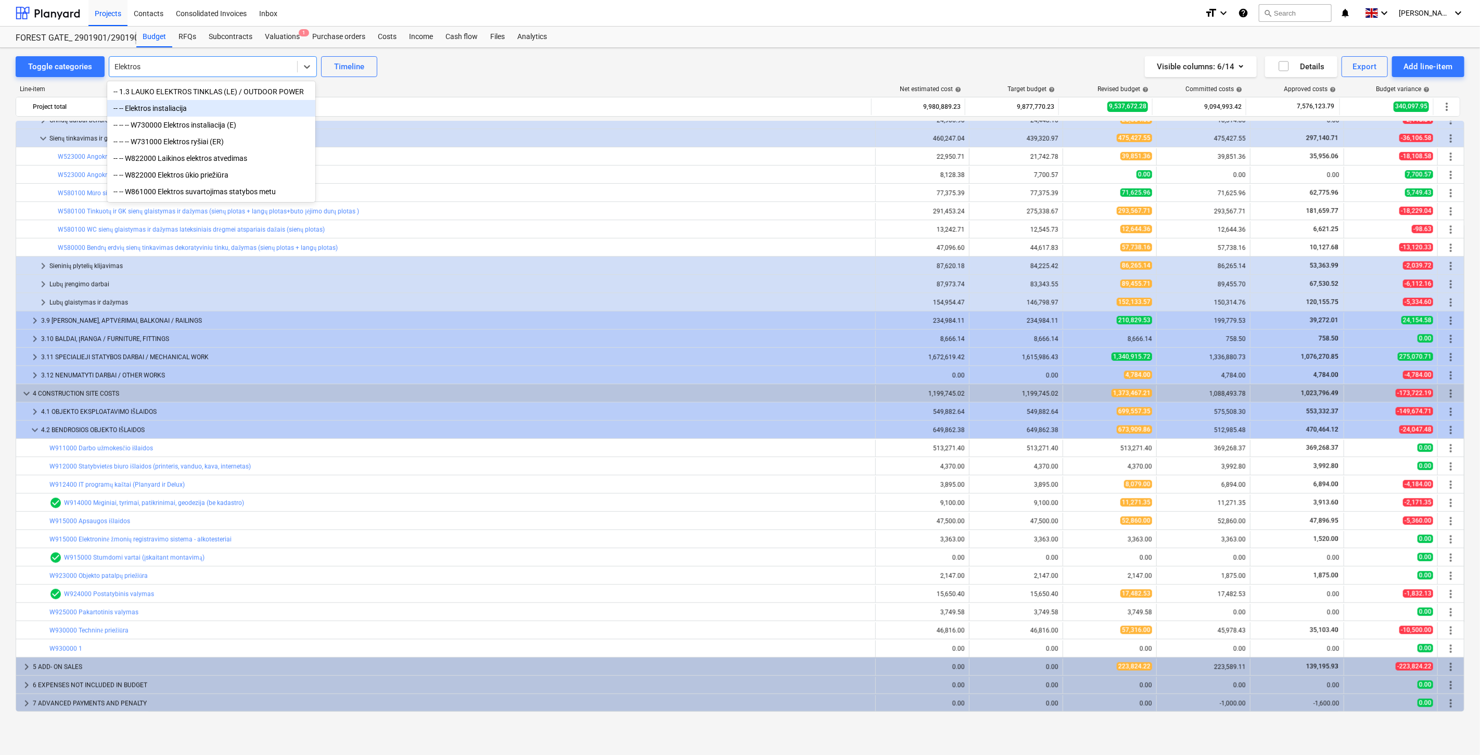
click at [211, 108] on div "-- -- Elektros instaliacija" at bounding box center [211, 108] width 208 height 17
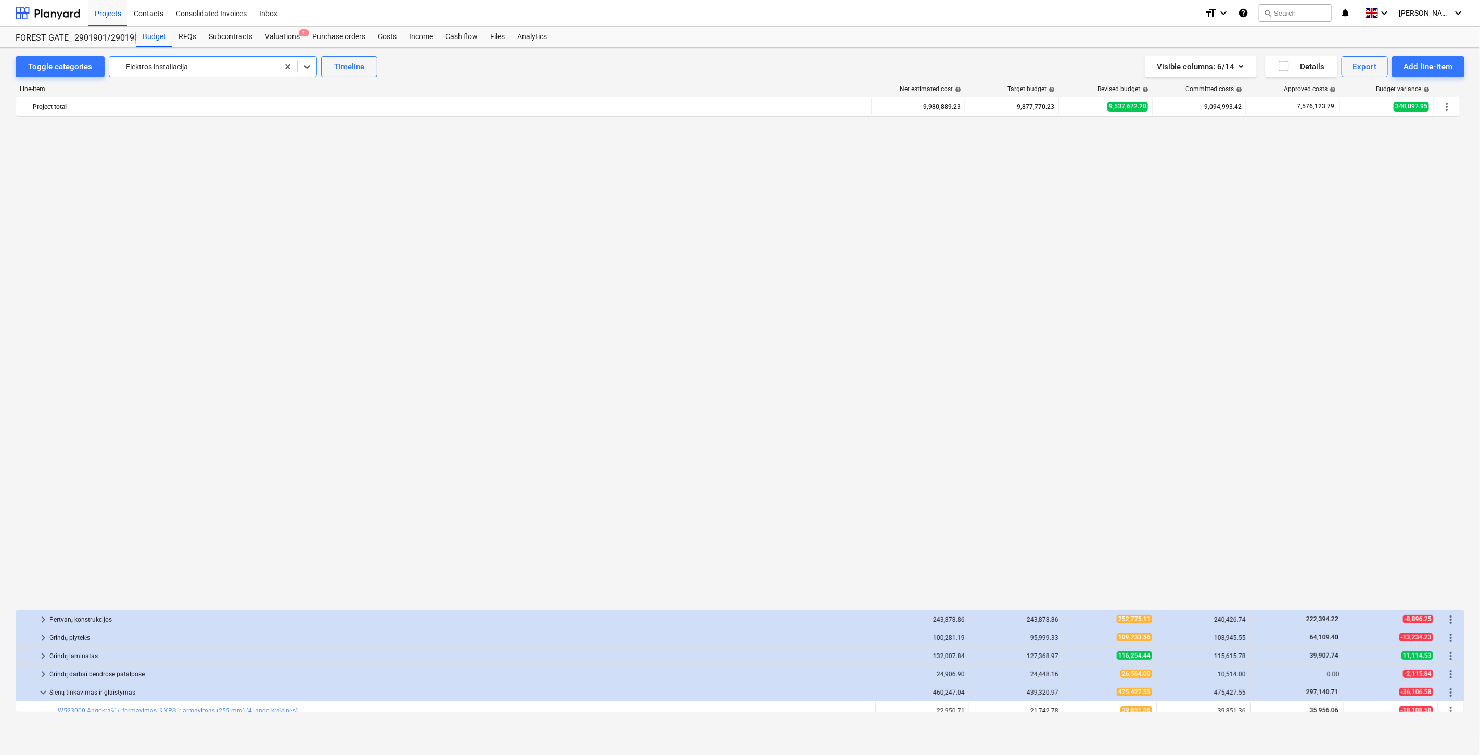
scroll to position [521, 0]
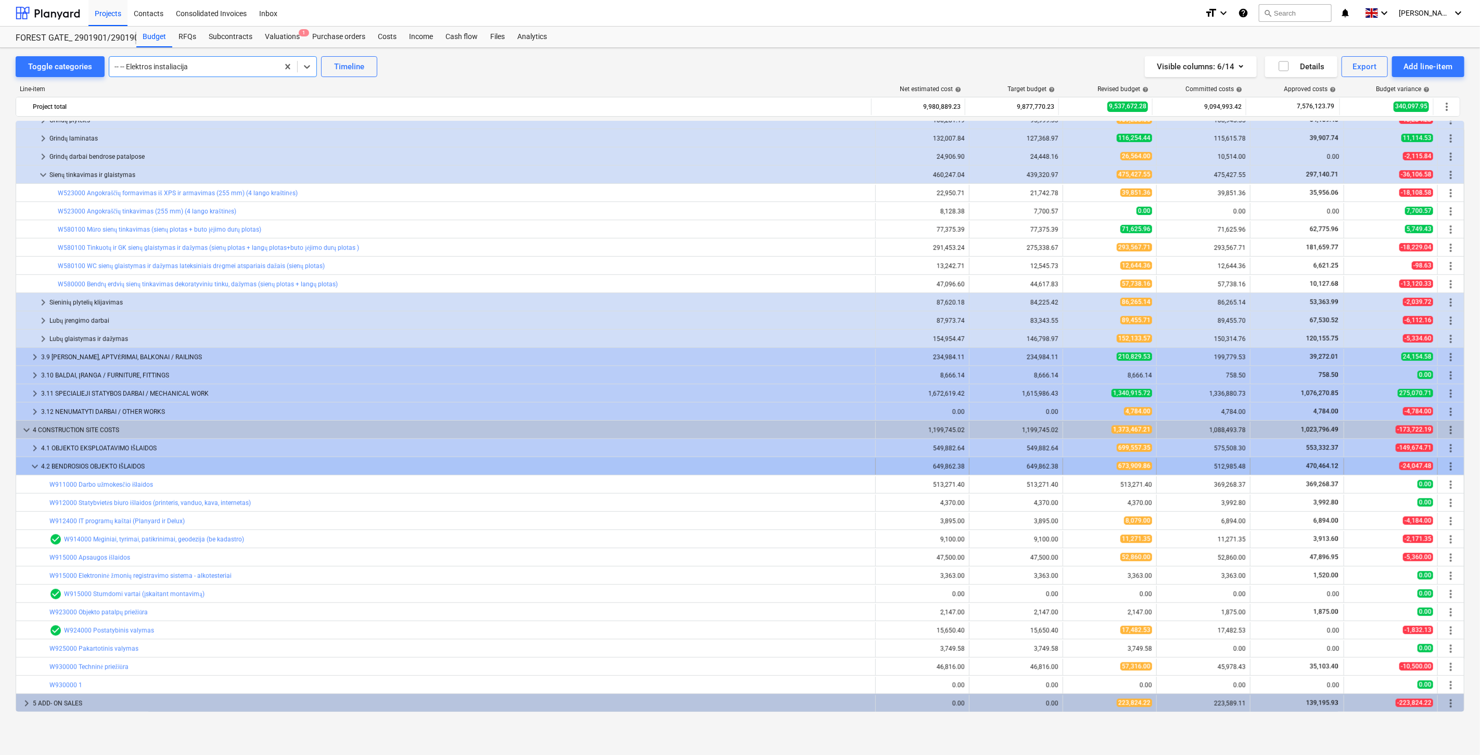
click at [29, 464] on span "keyboard_arrow_down" at bounding box center [35, 466] width 12 height 12
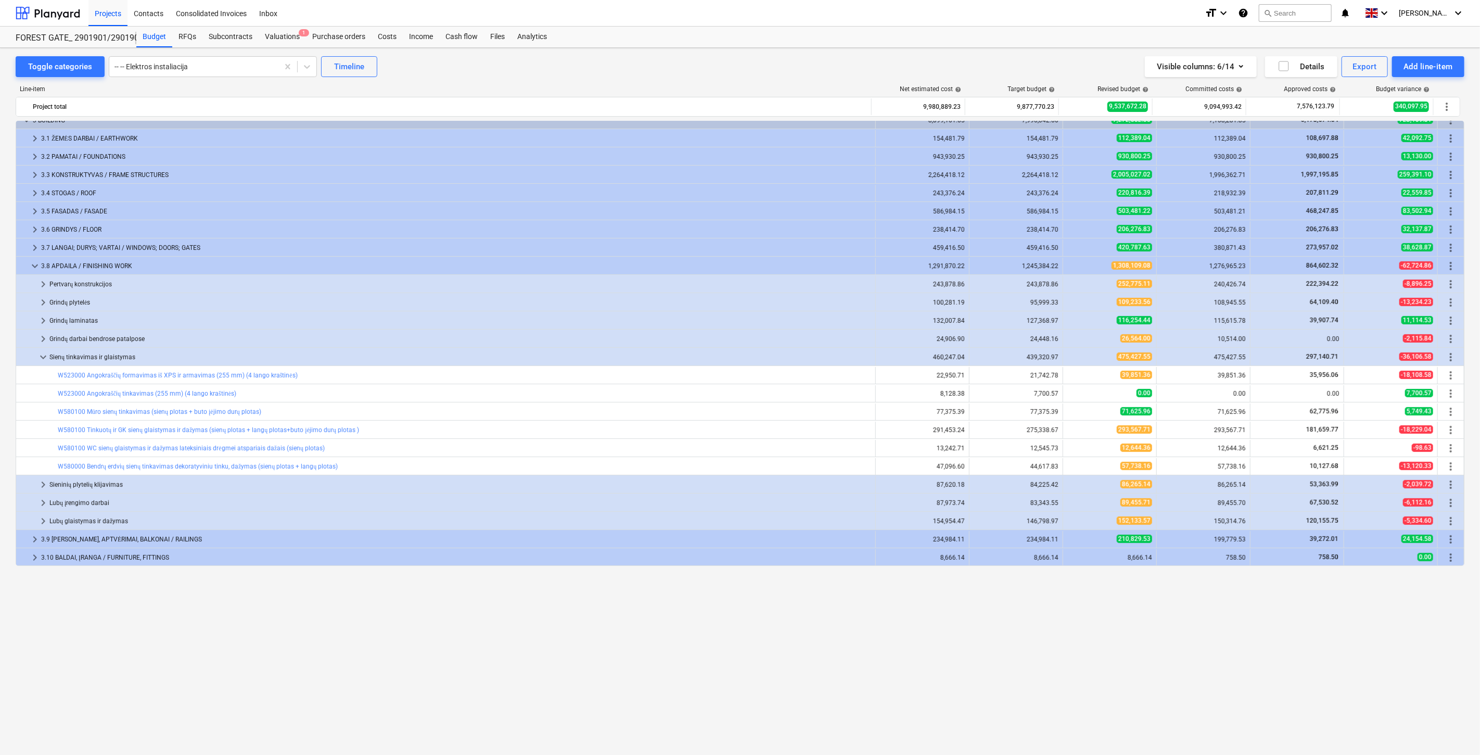
scroll to position [164, 0]
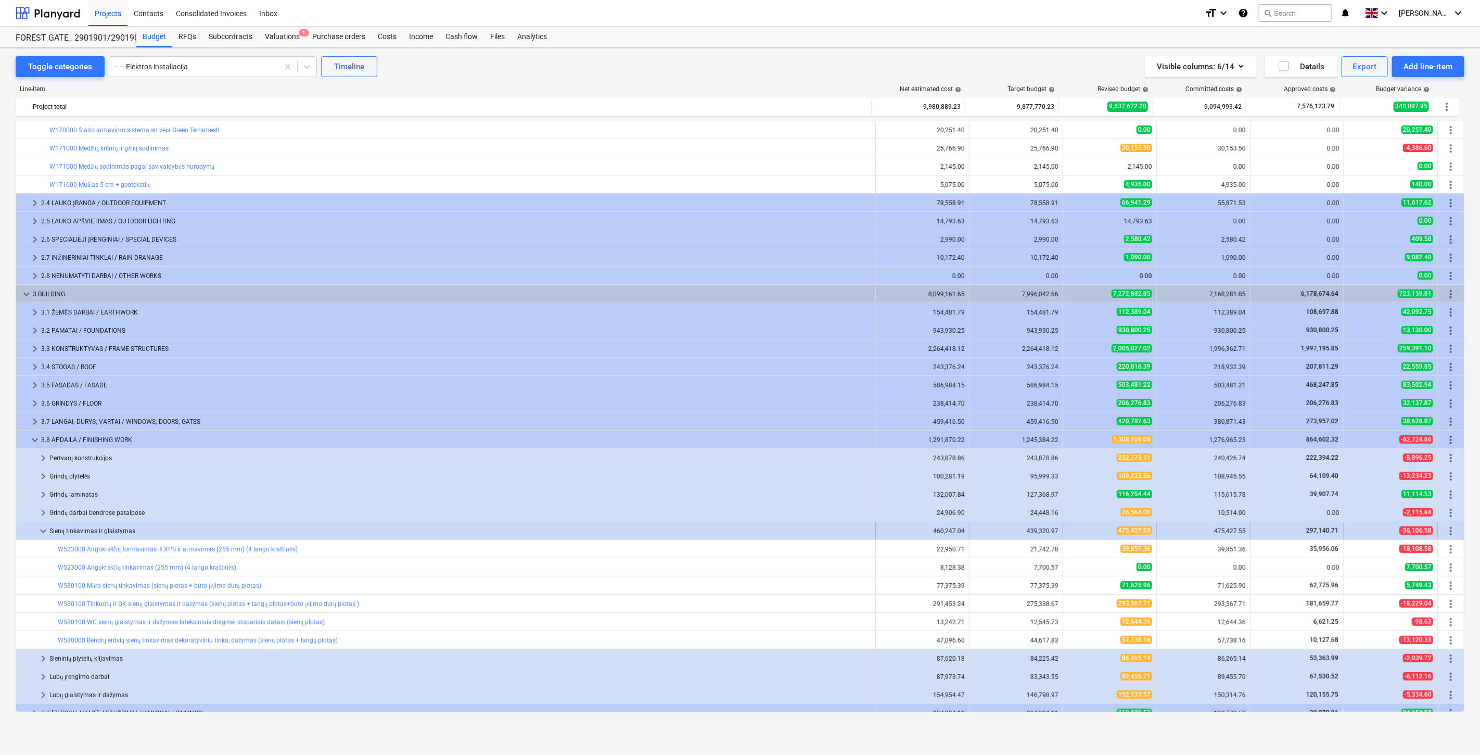
click at [40, 527] on span "keyboard_arrow_down" at bounding box center [43, 531] width 12 height 12
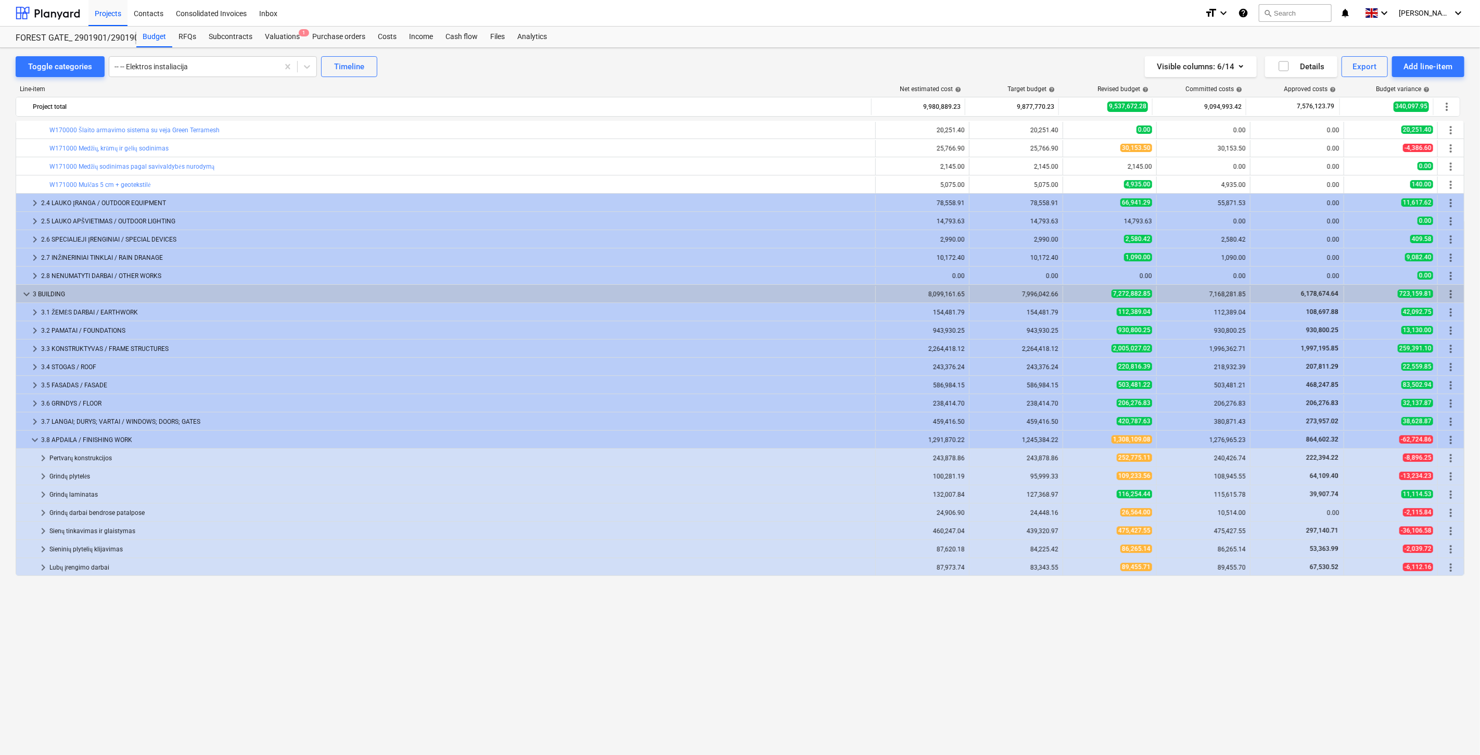
scroll to position [0, 0]
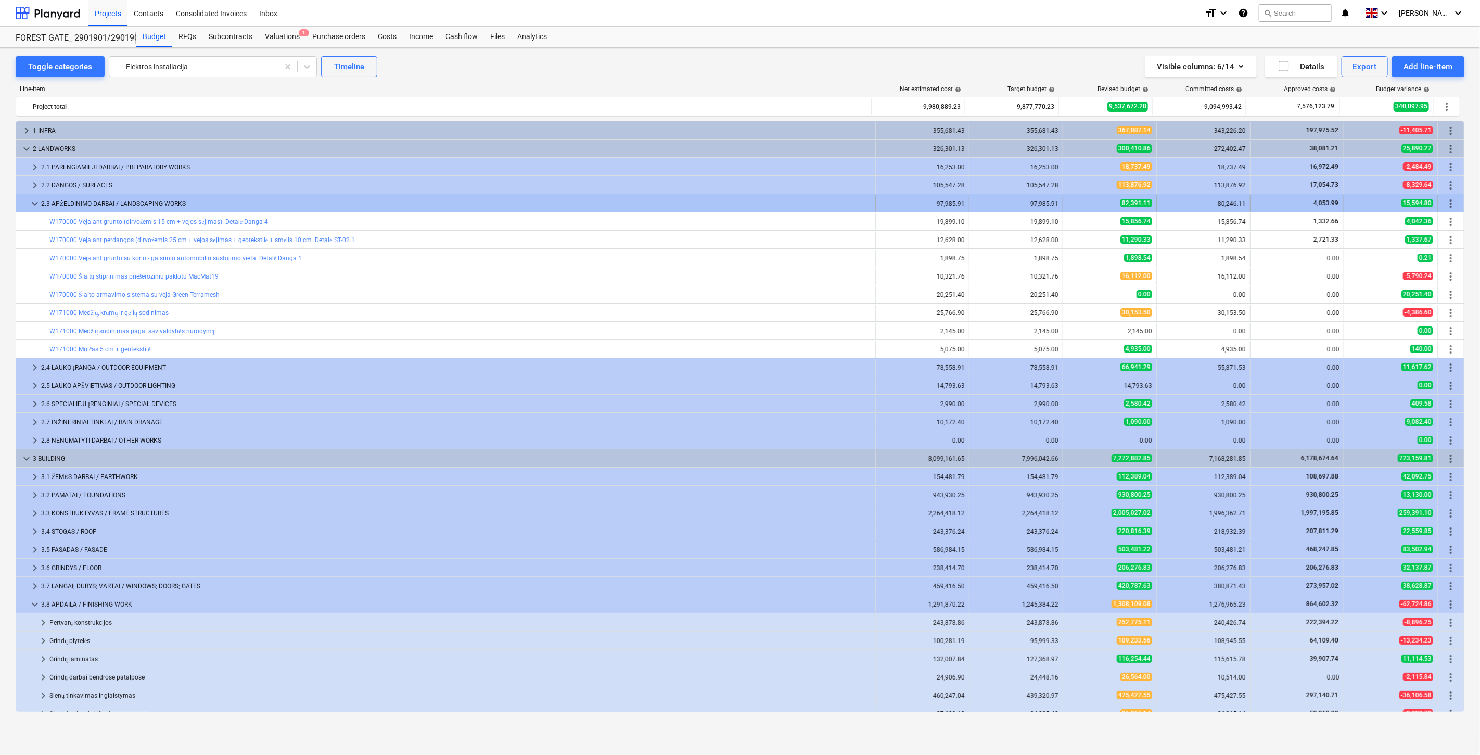
click at [31, 198] on span "keyboard_arrow_down" at bounding box center [35, 203] width 12 height 12
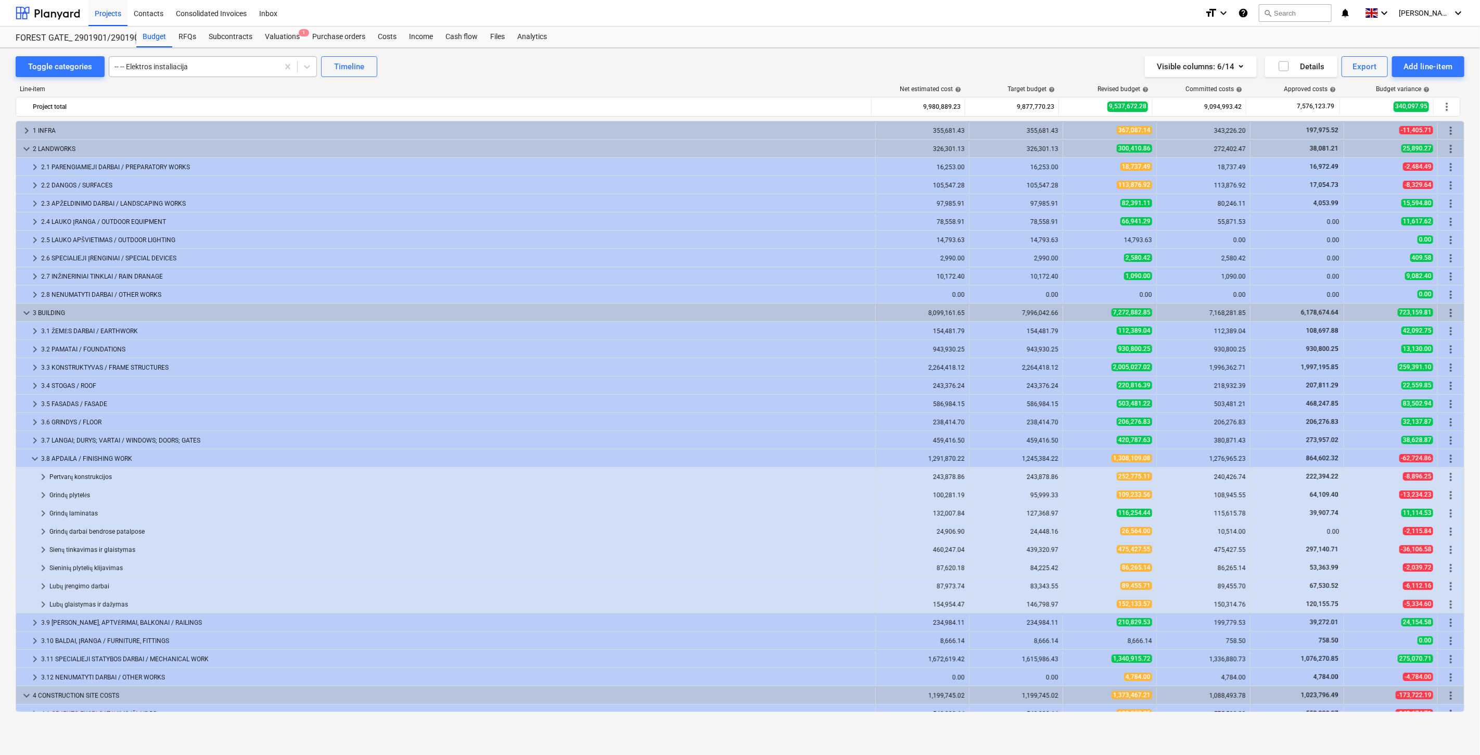
click at [243, 70] on div at bounding box center [194, 66] width 159 height 10
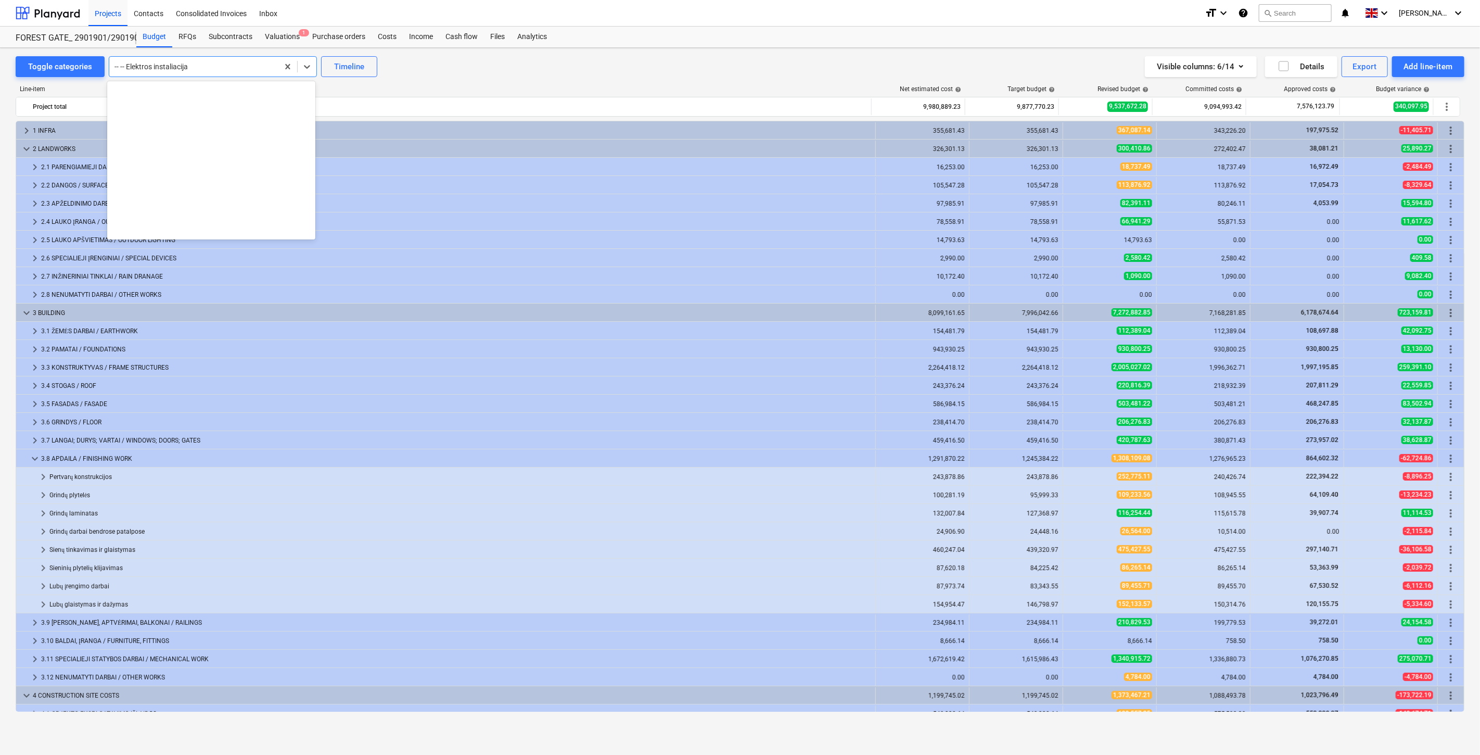
scroll to position [7634, 0]
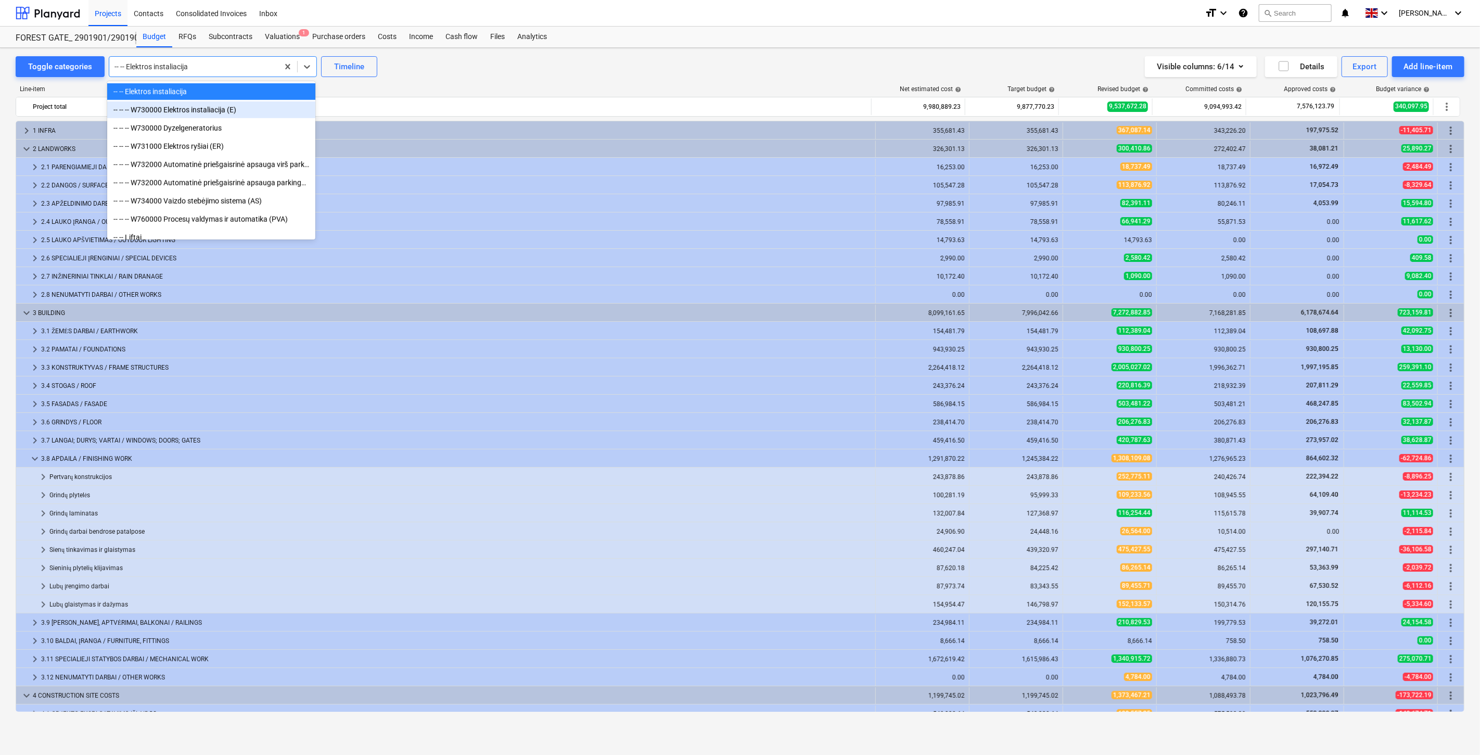
click at [217, 111] on div "-- -- -- W730000 Elektros instaliacija (E)" at bounding box center [211, 110] width 208 height 17
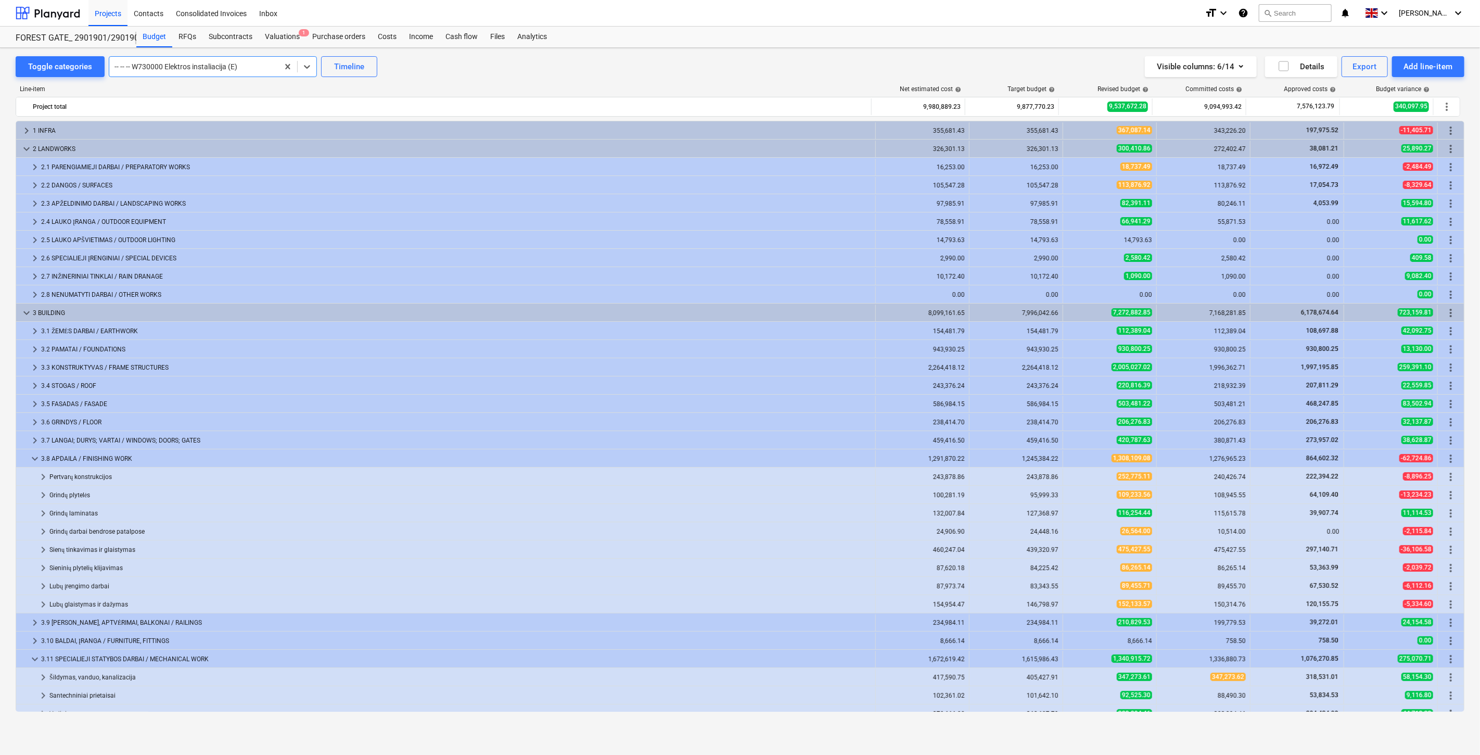
scroll to position [320, 0]
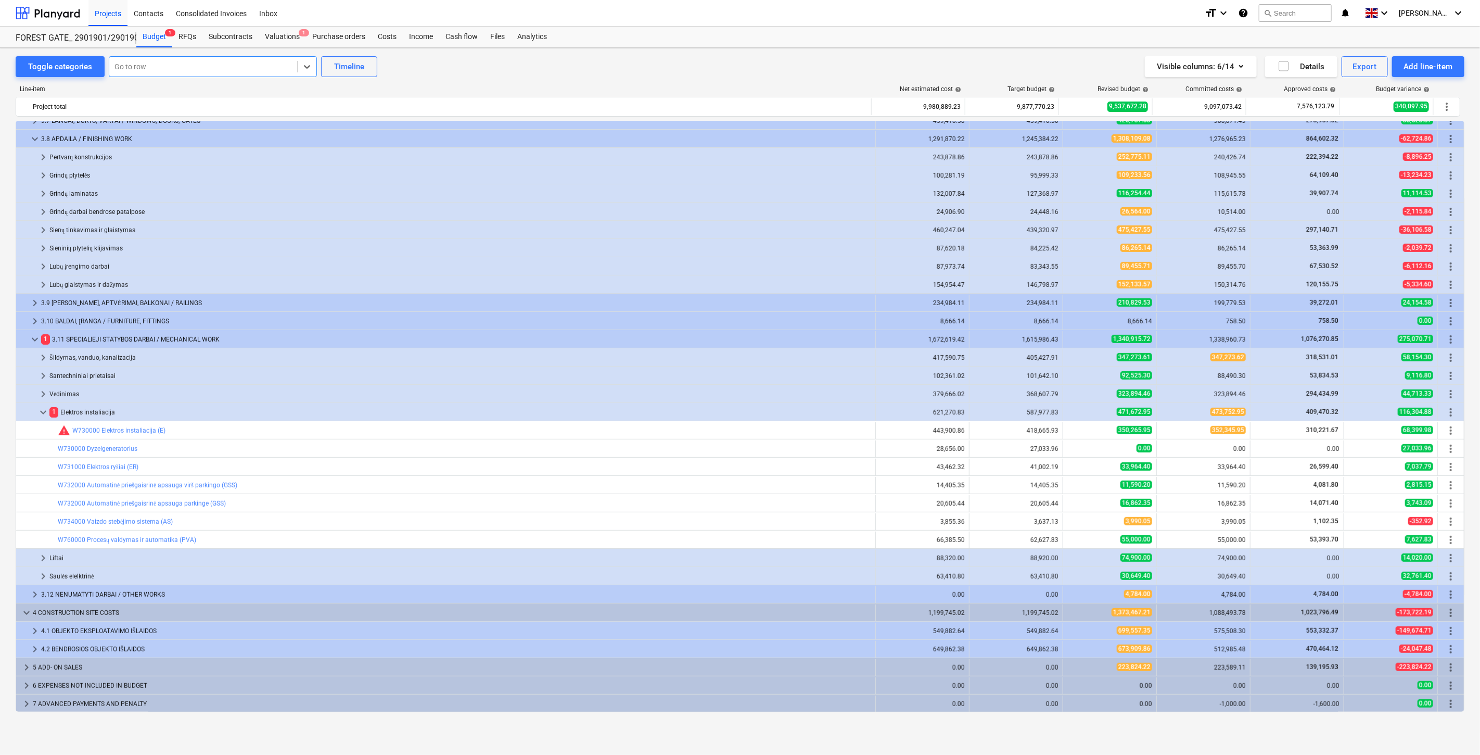
click at [230, 69] on div at bounding box center [204, 66] width 178 height 10
type input "d"
type input "g"
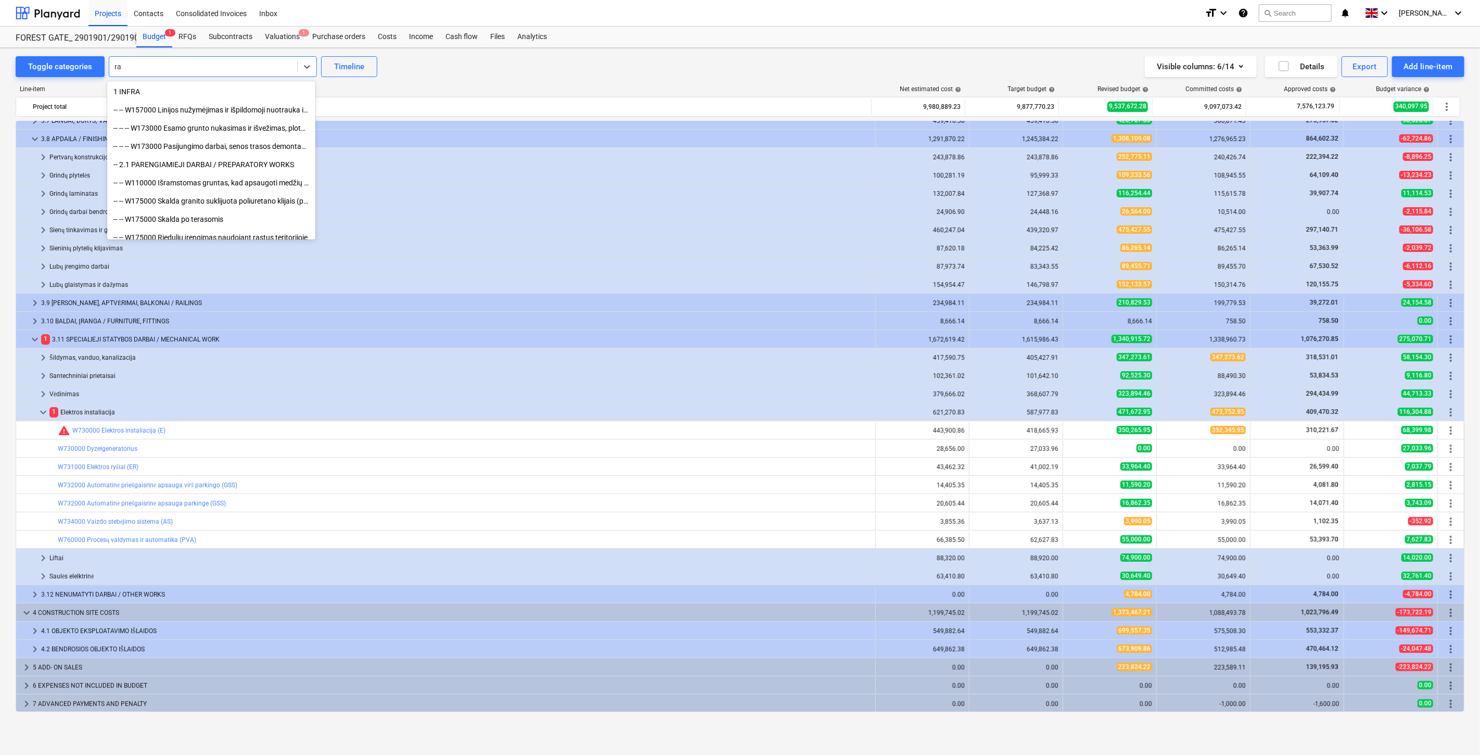
type input "r"
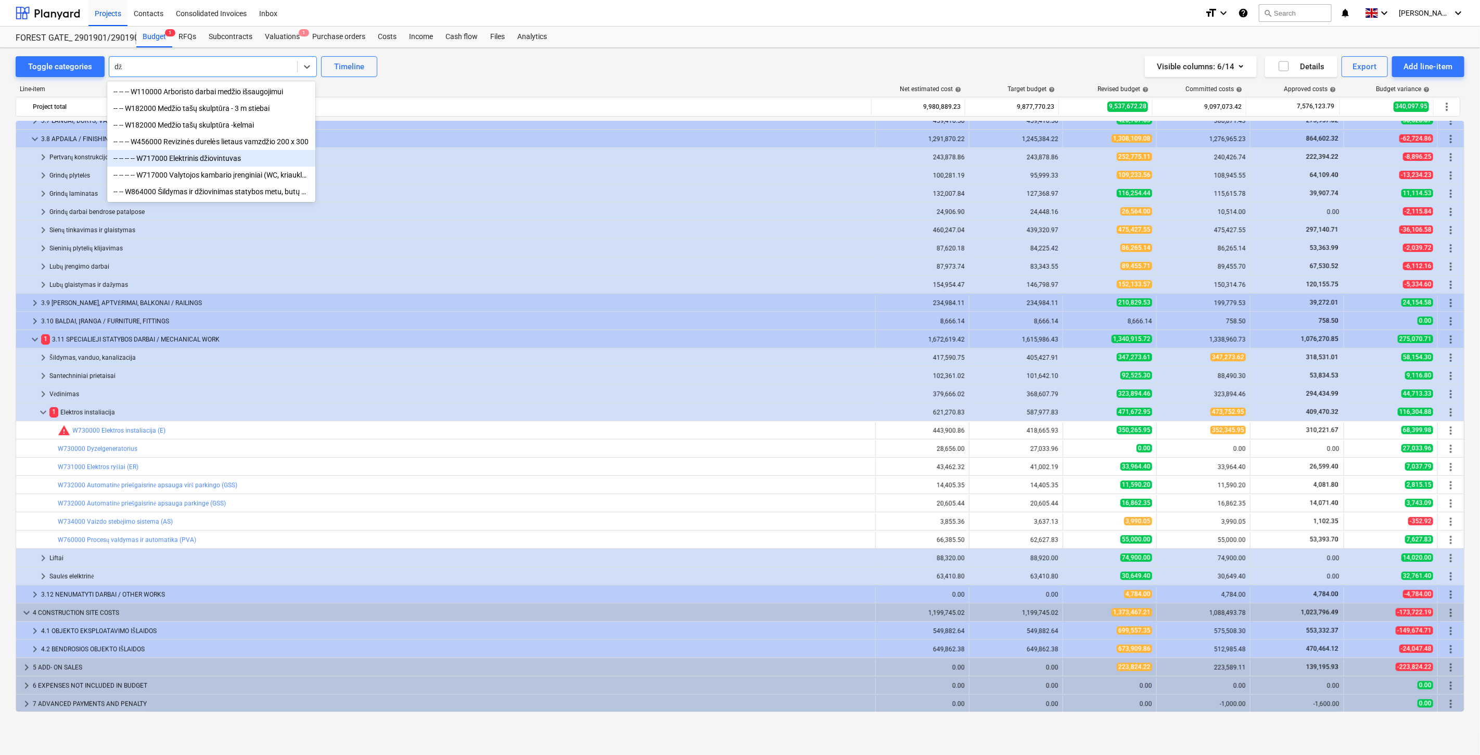
type input "d"
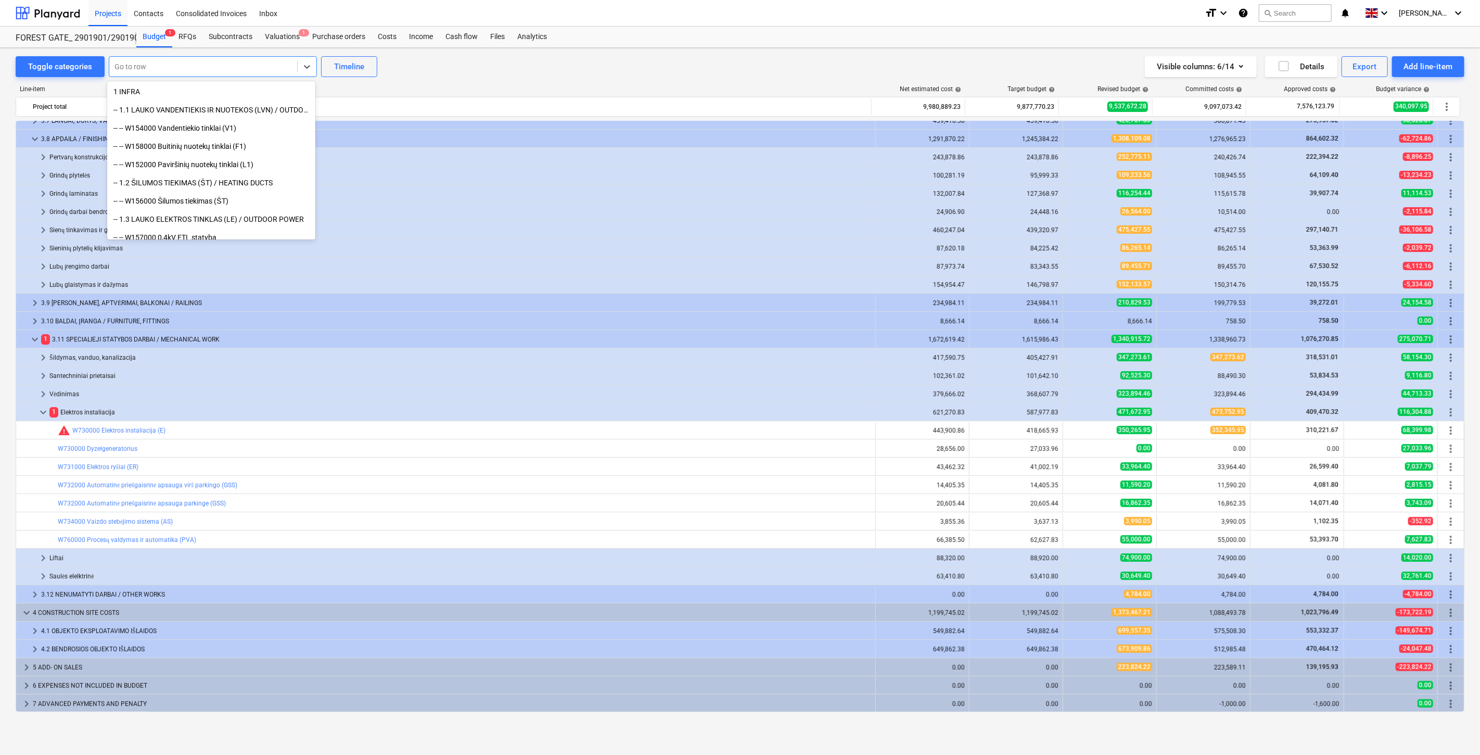
click at [508, 59] on div "Toggle categories All selected options have been cleared. option -- -- -- -- W7…" at bounding box center [740, 66] width 1449 height 21
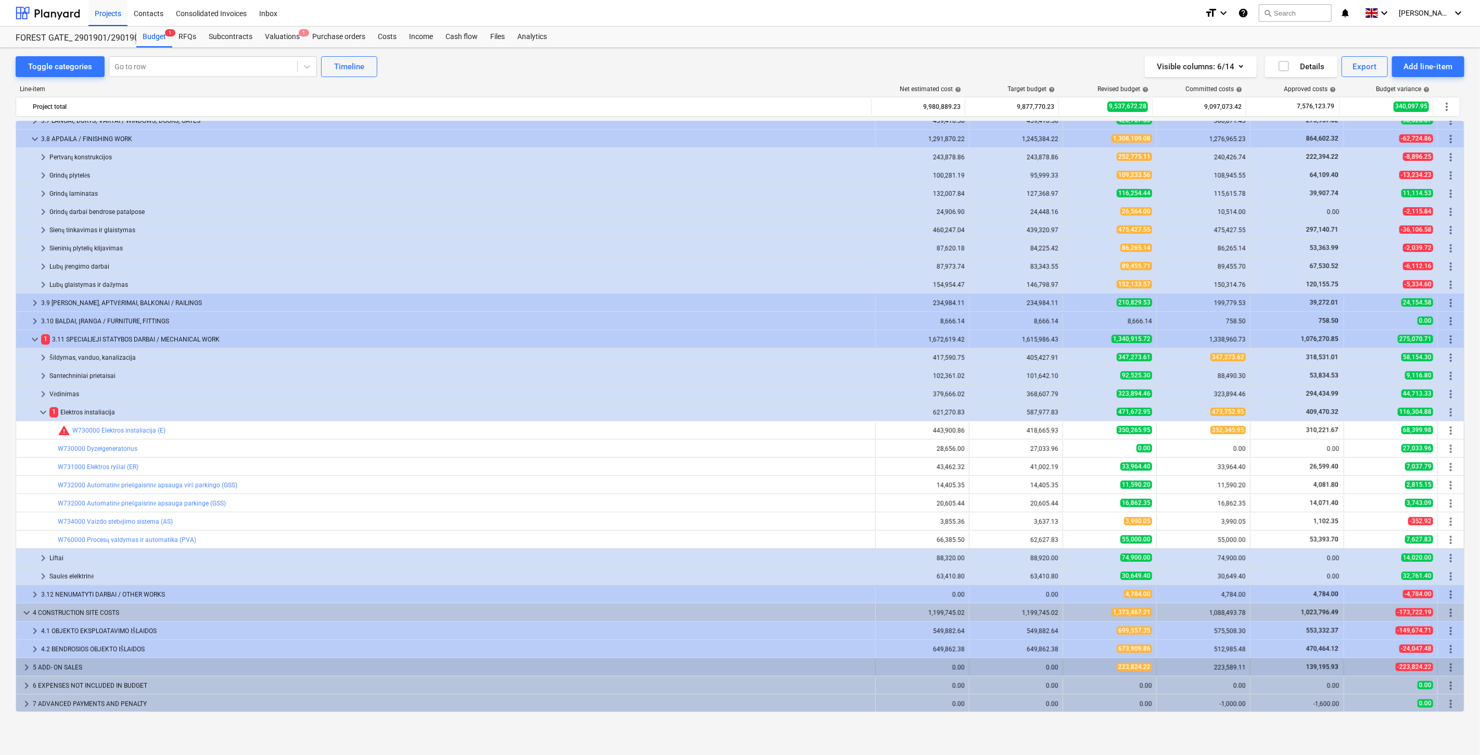
click at [136, 668] on div "5 ADD- ON SALES" at bounding box center [452, 667] width 839 height 17
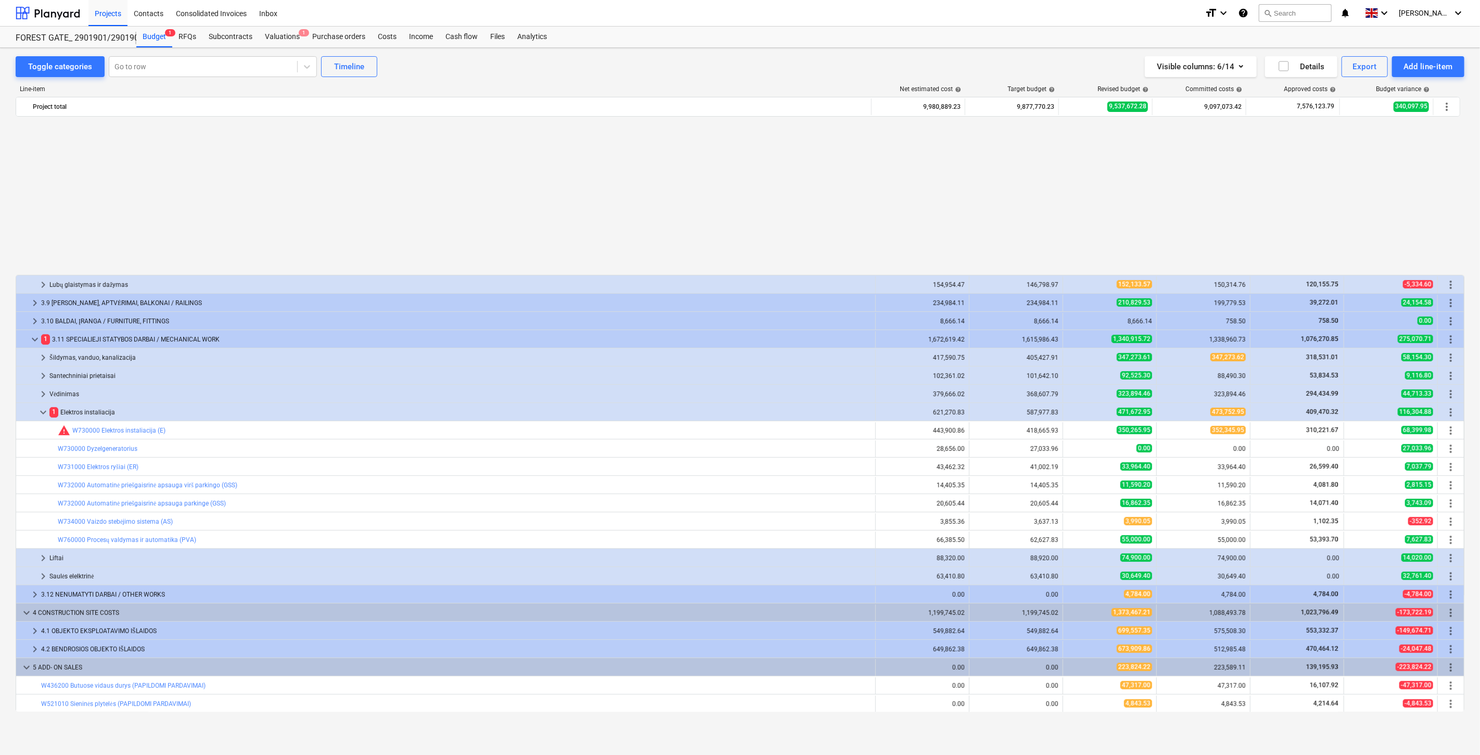
scroll to position [502, 0]
